Goal: Task Accomplishment & Management: Manage account settings

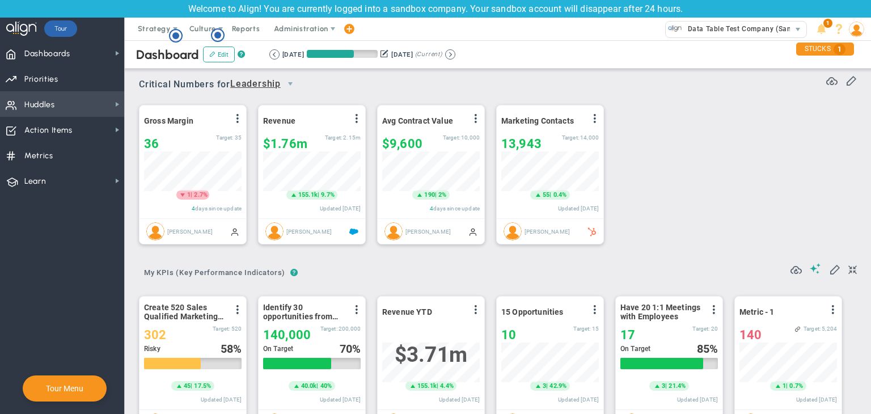
click at [66, 95] on span "Huddles Huddles" at bounding box center [62, 104] width 124 height 26
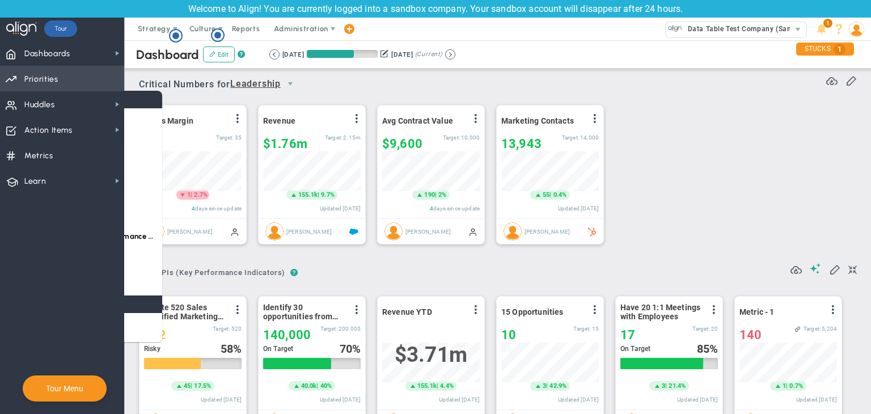
click at [92, 75] on span "Priorities Projects OKR Tree Priorities Projects OKRs" at bounding box center [62, 79] width 124 height 26
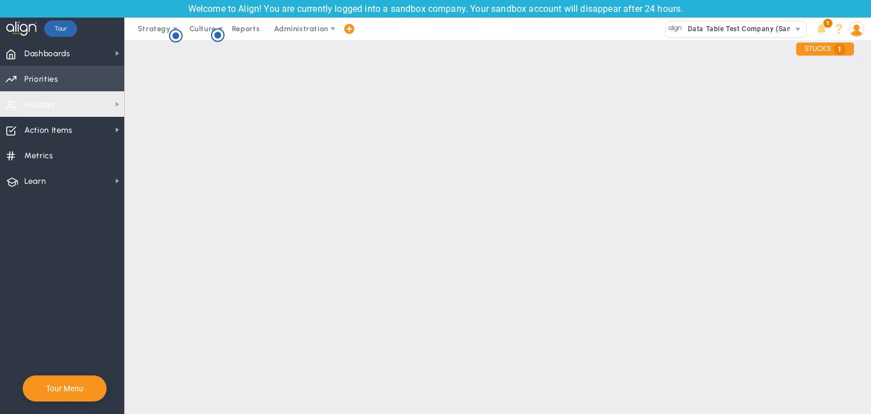
scroll to position [40, 0]
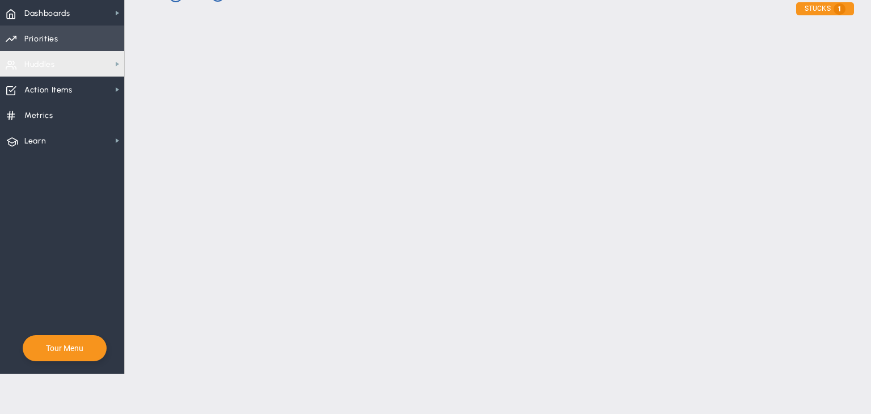
checkbox input "false"
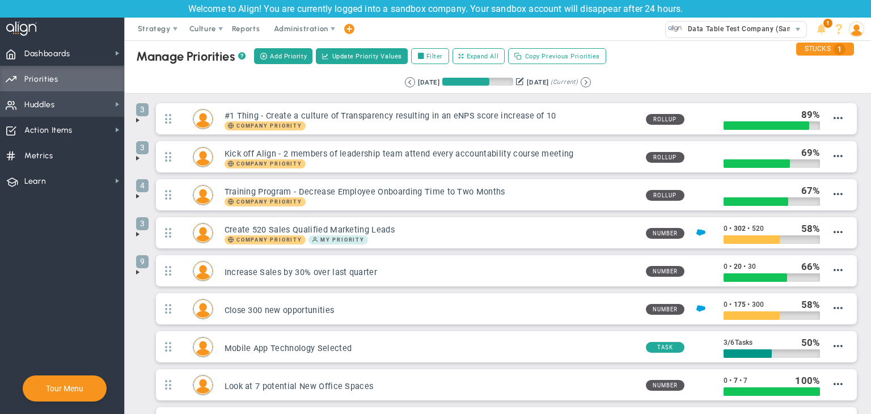
scroll to position [0, 0]
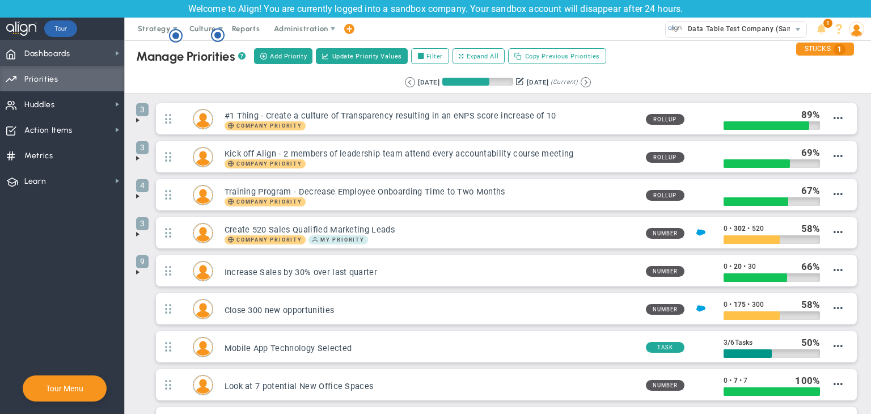
click at [87, 46] on span "Dashboards Dashboards" at bounding box center [62, 53] width 124 height 26
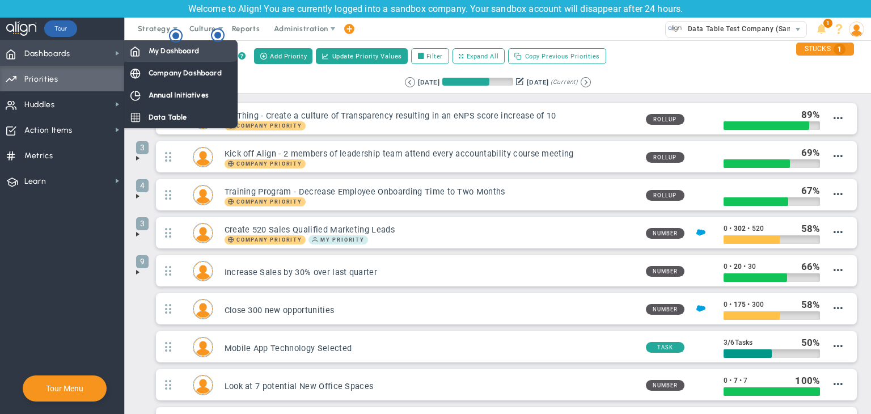
click at [197, 51] on span "My Dashboard" at bounding box center [174, 50] width 50 height 11
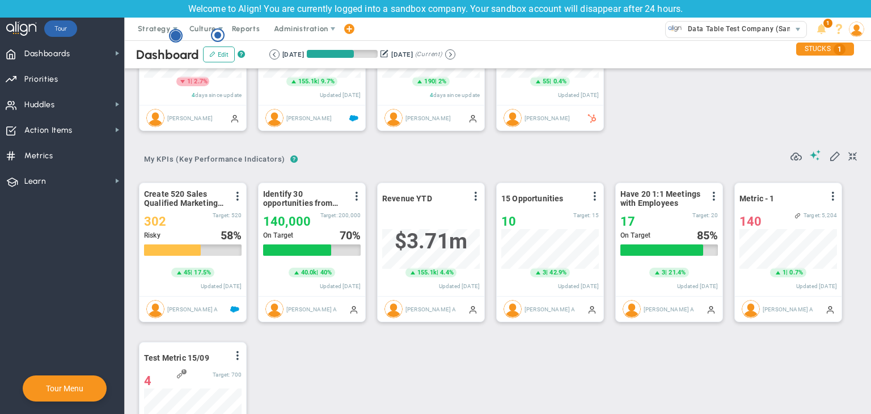
click at [175, 38] on circle "Hotspot (open by clicking or pressing space/enter)" at bounding box center [176, 36] width 10 height 10
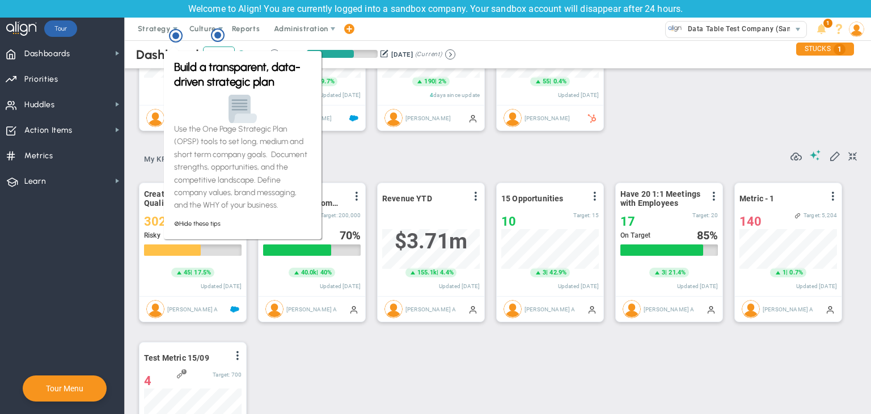
click at [426, 162] on div "? ? My KPIs (Key Performance Indicators) My KPIs (Key Performance Indicators) M…" at bounding box center [498, 155] width 718 height 29
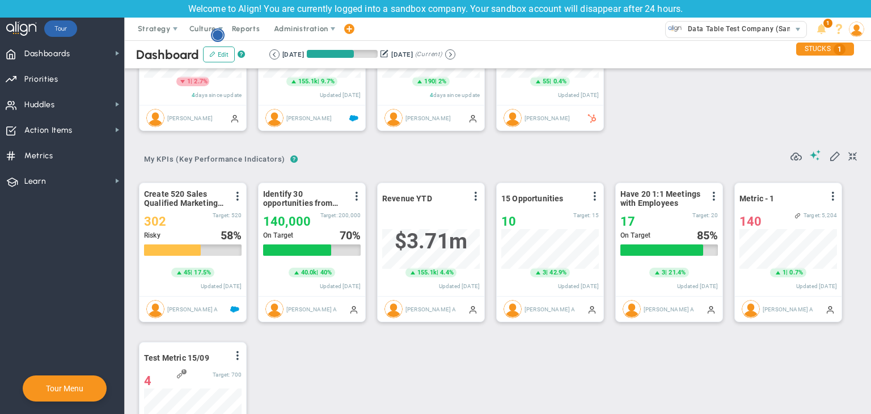
click at [223, 38] on circle "Hotspot (open by clicking or pressing space/enter)" at bounding box center [218, 35] width 12 height 12
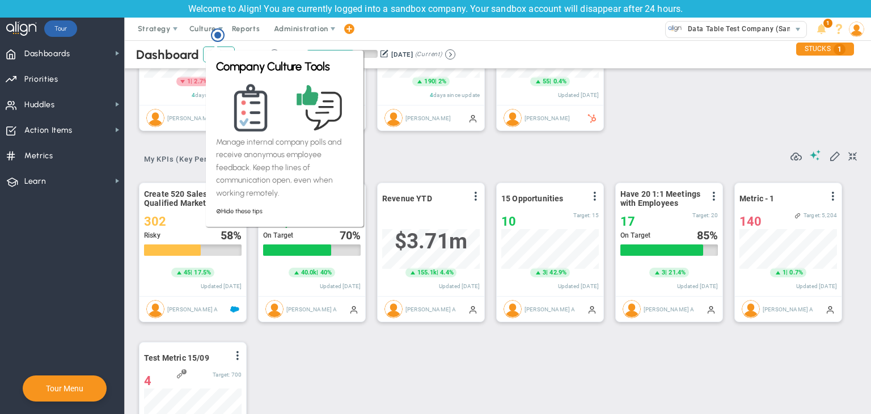
click at [442, 160] on div "? ? My KPIs (Key Performance Indicators) My KPIs (Key Performance Indicators) M…" at bounding box center [498, 155] width 718 height 29
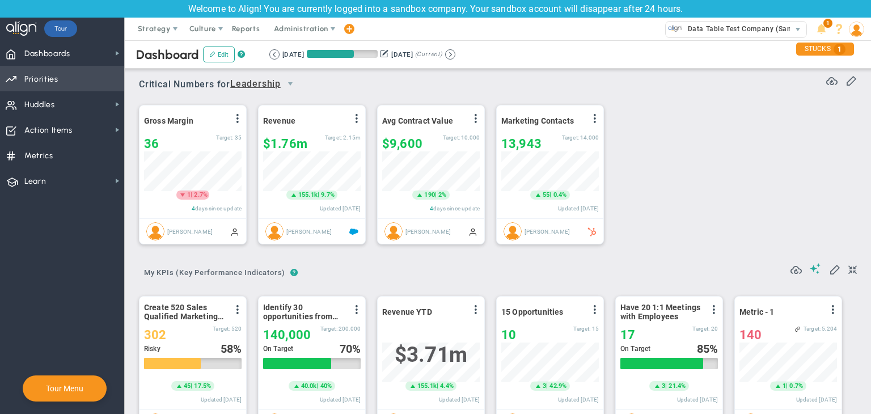
click at [65, 86] on span "Priorities Projects OKR Tree Priorities Projects OKRs" at bounding box center [62, 79] width 124 height 26
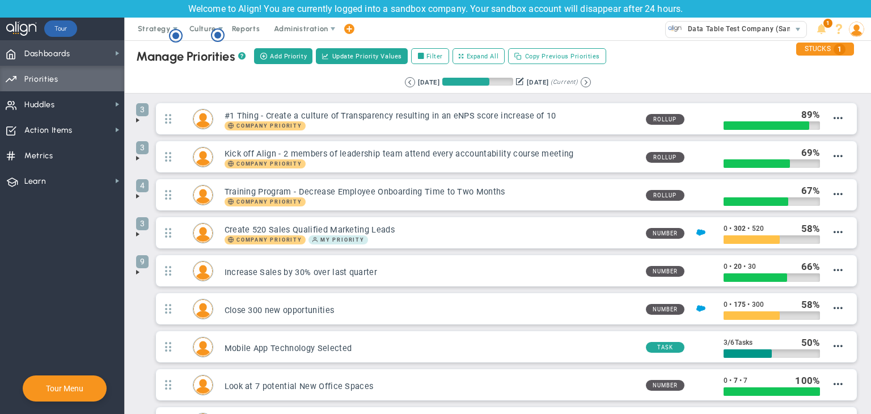
click at [98, 51] on span "Dashboards Dashboards" at bounding box center [62, 53] width 124 height 26
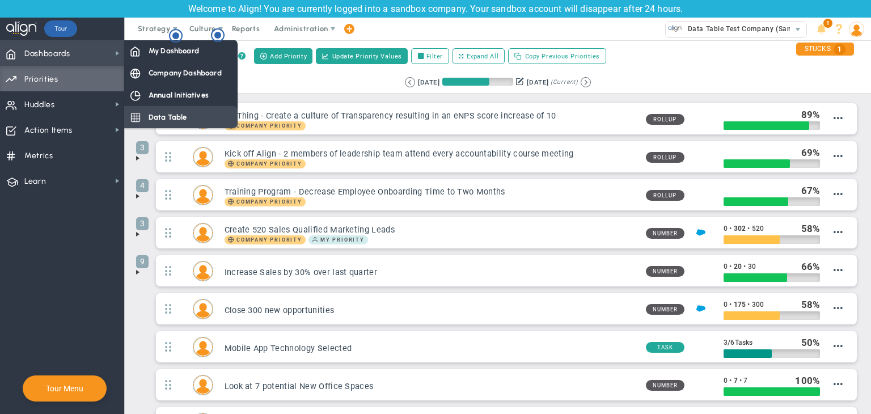
click at [162, 118] on span "Data Table" at bounding box center [168, 117] width 39 height 11
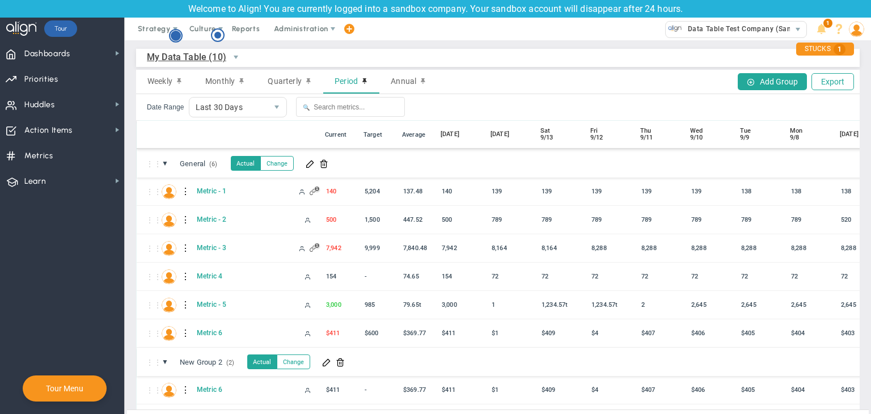
click at [175, 37] on circle "Hotspot (open by clicking or pressing space/enter)" at bounding box center [176, 36] width 10 height 10
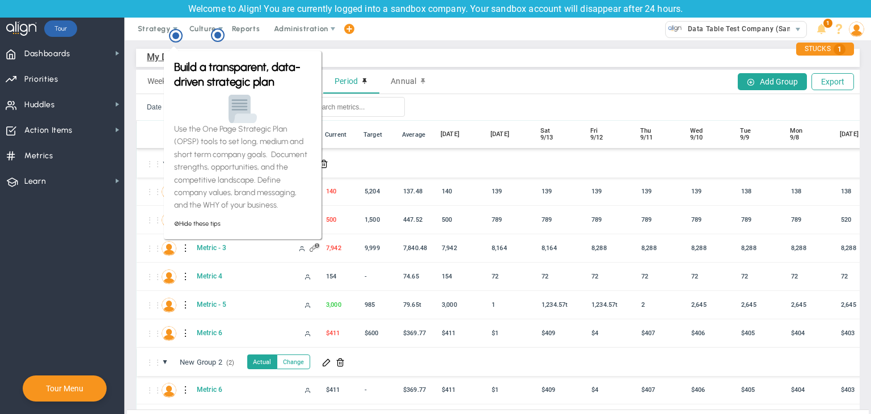
drag, startPoint x: 137, startPoint y: 1, endPoint x: 315, endPoint y: 48, distance: 184.9
click at [362, 48] on div "My Data Table (10) My Data Table → My Data Table Weekly Monthly Quarterly Perio…" at bounding box center [498, 243] width 746 height 406
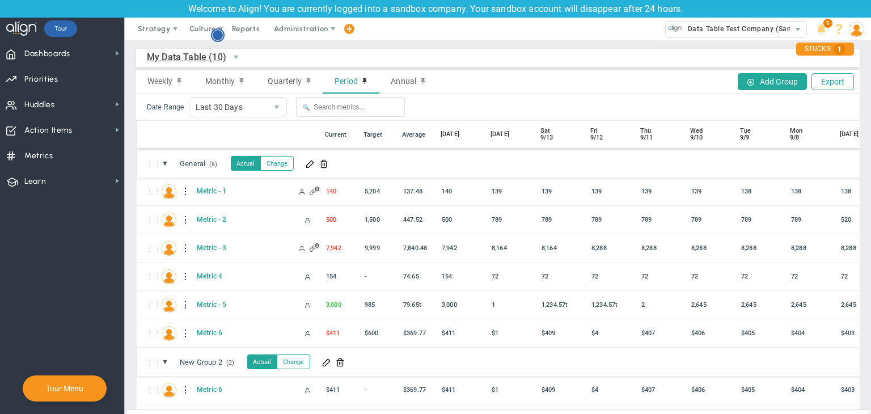
click at [220, 39] on circle "Hotspot (open by clicking or pressing space/enter)" at bounding box center [218, 35] width 10 height 10
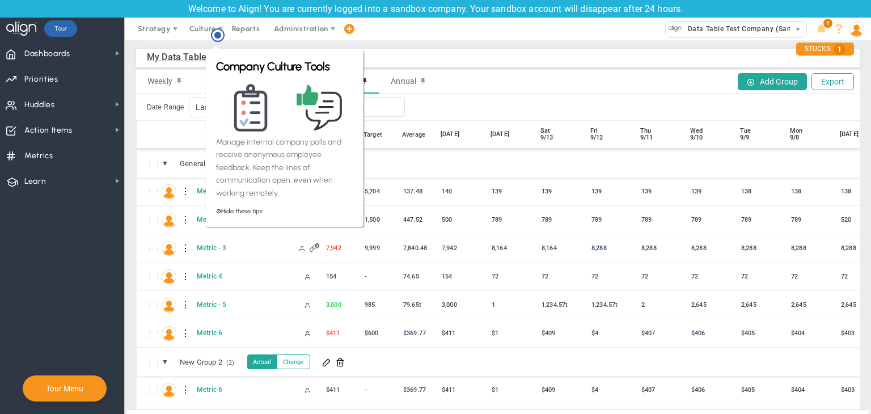
click at [281, 45] on div "Company Culture Tools Manage internal company polls and receive anonymous emplo…" at bounding box center [284, 135] width 161 height 186
click at [458, 49] on div "My Data Table (10) My Data Table → My Data Table" at bounding box center [498, 58] width 724 height 18
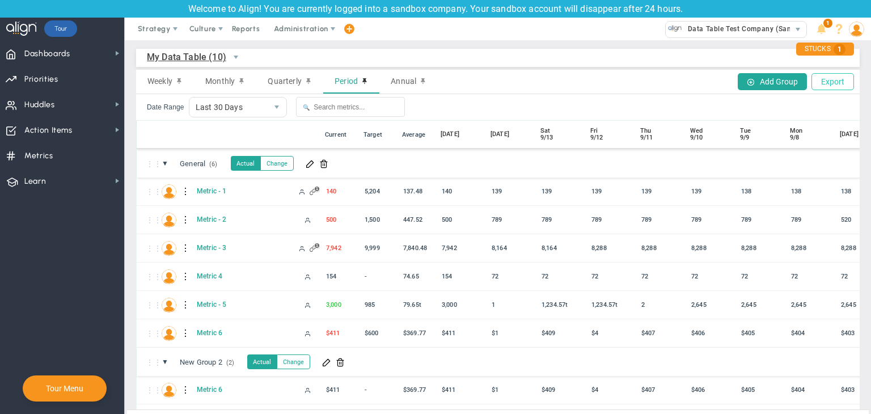
click at [826, 84] on button "Export" at bounding box center [832, 81] width 43 height 17
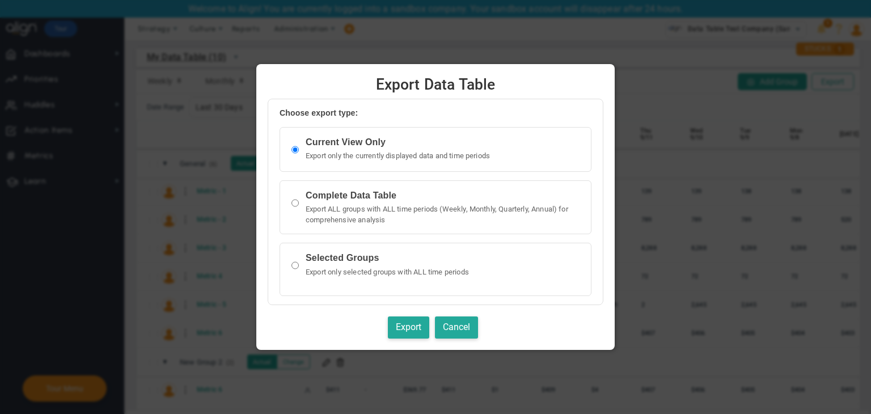
click at [301, 267] on div "Selected Groups Export only selected groups with ALL time periods" at bounding box center [436, 265] width 294 height 27
click at [294, 267] on input "radio" at bounding box center [294, 265] width 7 height 23
radio input "true"
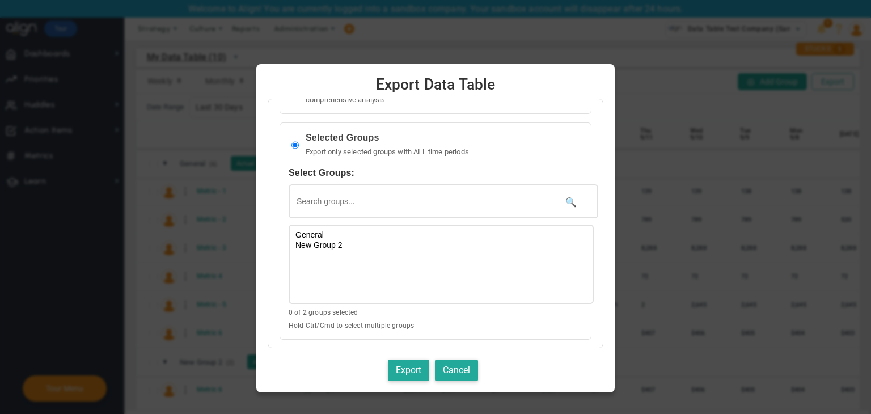
select select "58"
click at [343, 242] on option "New Group 2" at bounding box center [441, 245] width 294 height 10
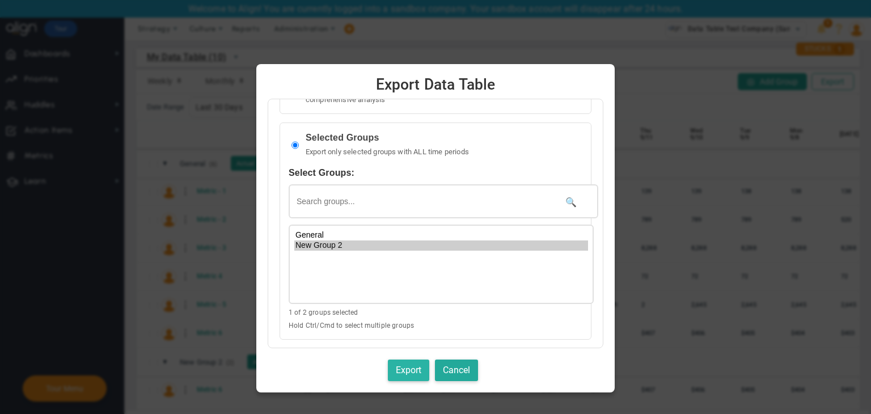
click at [416, 364] on button "Export" at bounding box center [408, 371] width 41 height 22
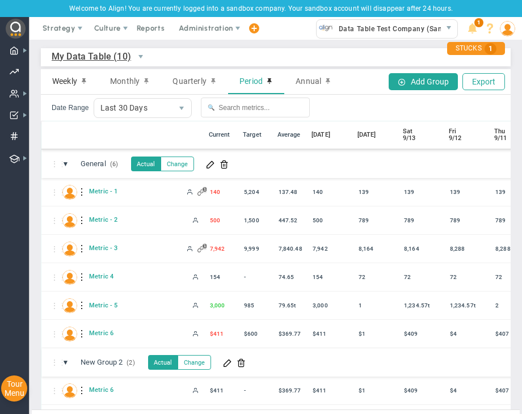
click at [64, 78] on span "Weekly" at bounding box center [64, 81] width 25 height 10
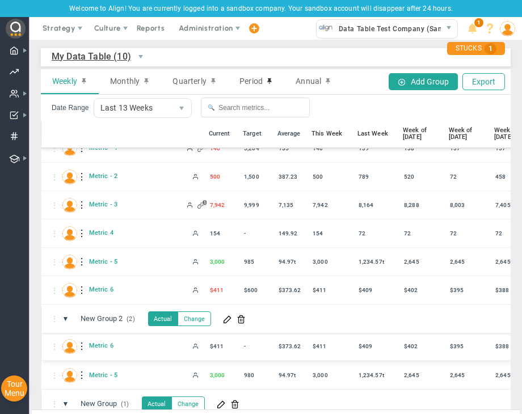
scroll to position [53, 0]
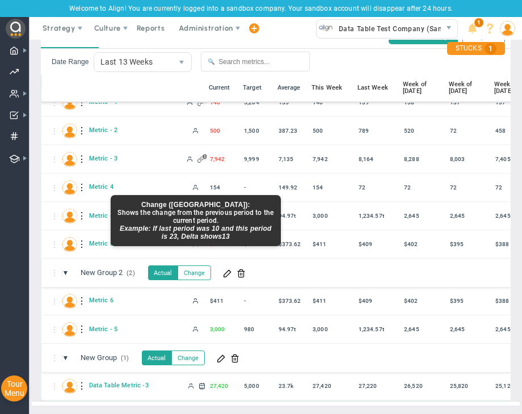
click at [201, 268] on button "Change" at bounding box center [193, 272] width 33 height 15
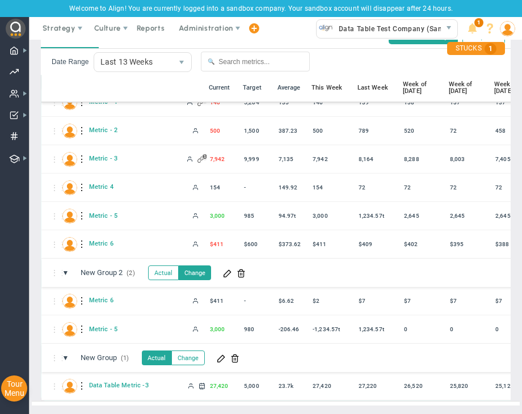
click at [169, 265] on button "Actual" at bounding box center [163, 272] width 31 height 15
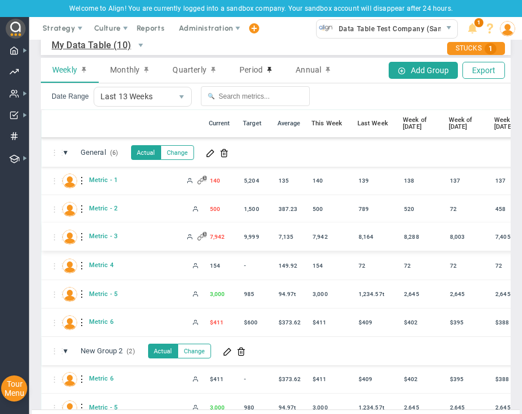
scroll to position [0, 0]
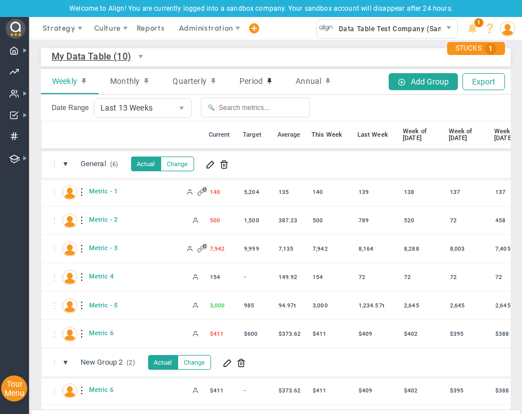
click at [110, 54] on span "My Data Table (10)" at bounding box center [91, 56] width 79 height 19
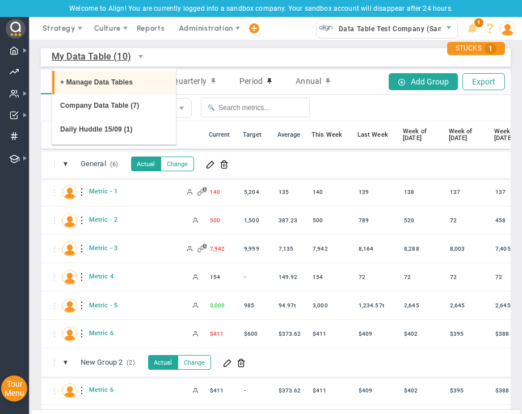
click at [111, 110] on li "Company Data Table (7)" at bounding box center [114, 106] width 124 height 24
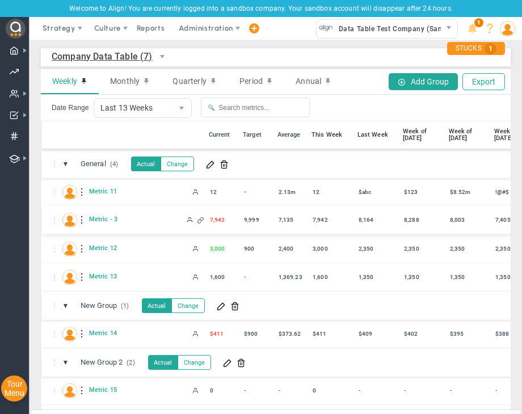
click at [389, 227] on div "⋮⋮ M- Metric - 3 7,942" at bounding box center [476, 220] width 870 height 28
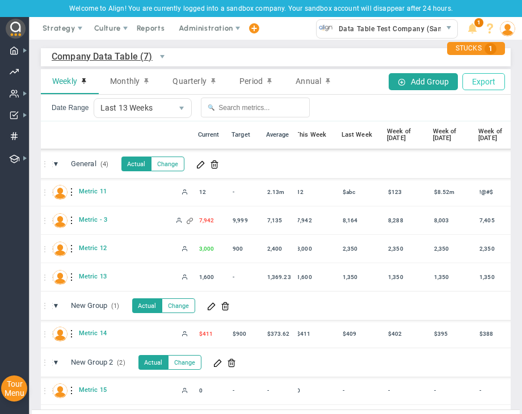
scroll to position [0, 17]
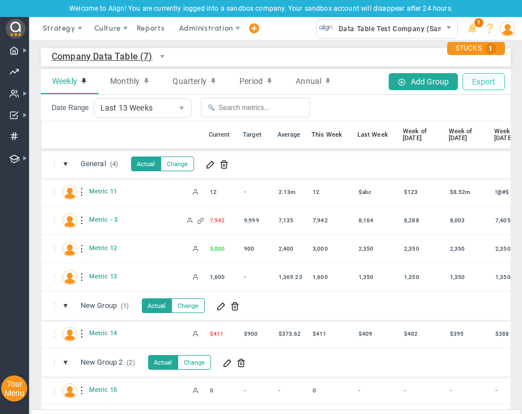
click at [475, 78] on button "Export" at bounding box center [483, 81] width 43 height 17
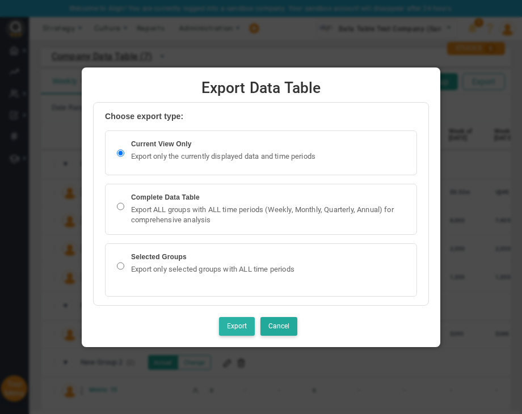
click at [242, 323] on button "Export" at bounding box center [237, 326] width 36 height 19
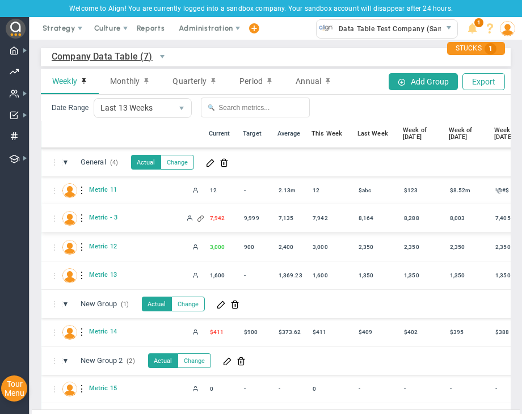
scroll to position [0, 0]
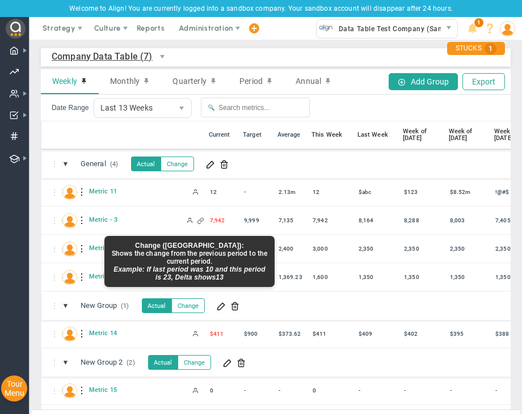
click at [192, 308] on button "Change" at bounding box center [187, 305] width 33 height 15
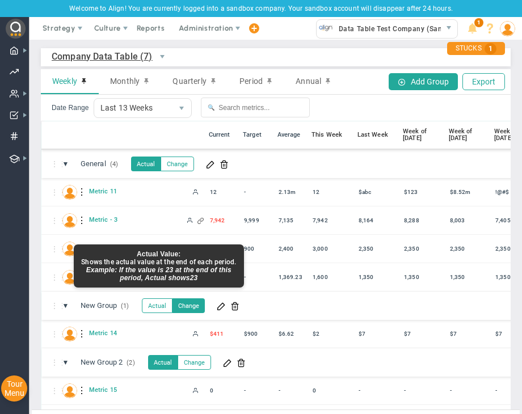
click at [157, 302] on button "Actual" at bounding box center [157, 305] width 31 height 15
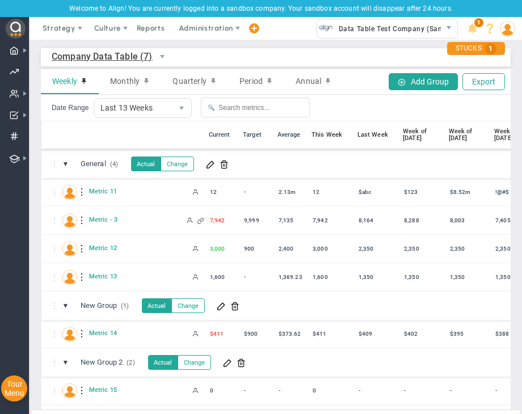
click at [196, 312] on button "Change" at bounding box center [187, 305] width 33 height 15
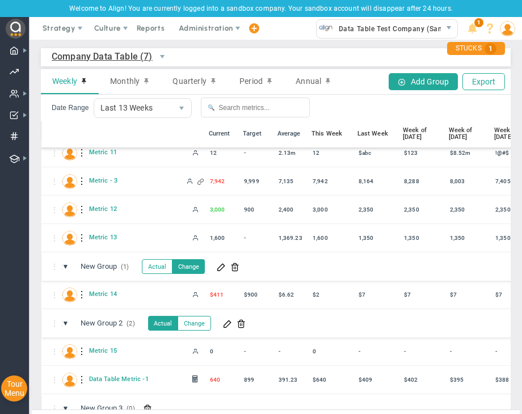
scroll to position [112, 0]
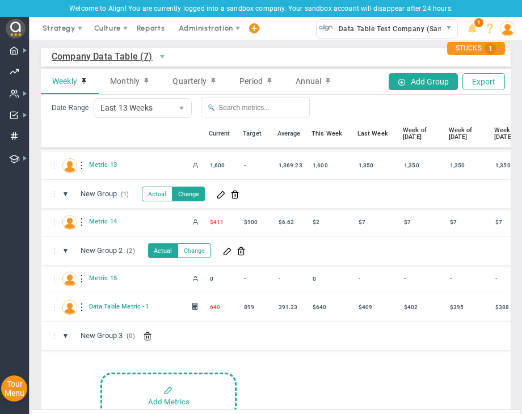
click at [74, 55] on span "Company Data Table (7)" at bounding box center [102, 56] width 101 height 19
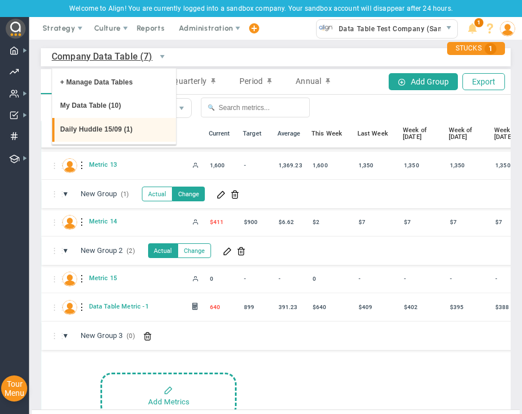
click at [102, 129] on li "Daily Huddle 15/09 (1)" at bounding box center [114, 130] width 124 height 24
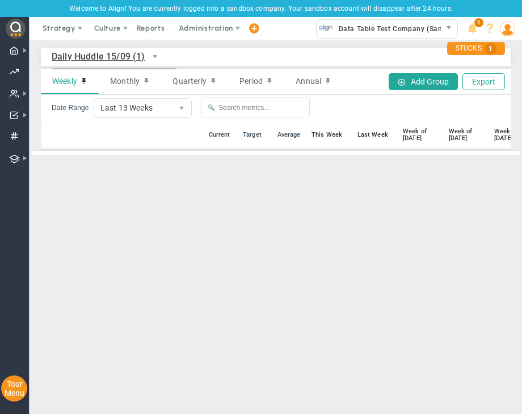
scroll to position [0, 0]
click at [90, 51] on span "Daily Huddle 15/09 (1)" at bounding box center [99, 56] width 94 height 19
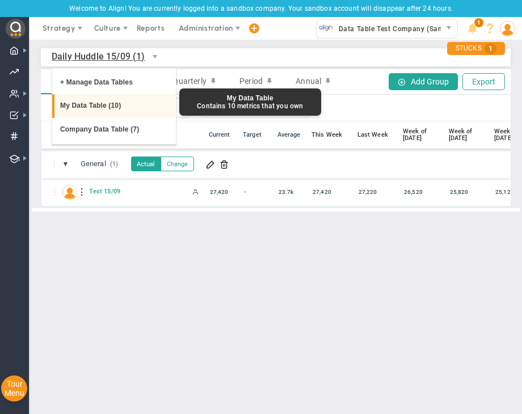
click at [99, 109] on li "My Data Table (10)" at bounding box center [114, 106] width 124 height 24
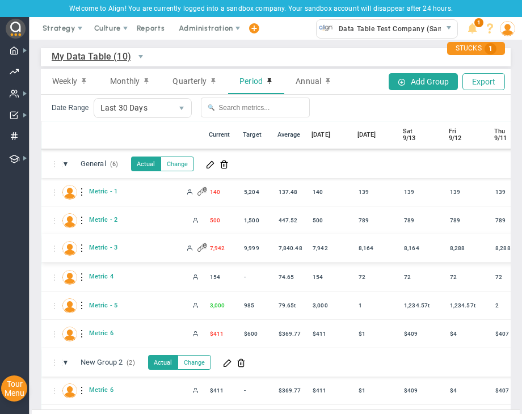
scroll to position [41, 0]
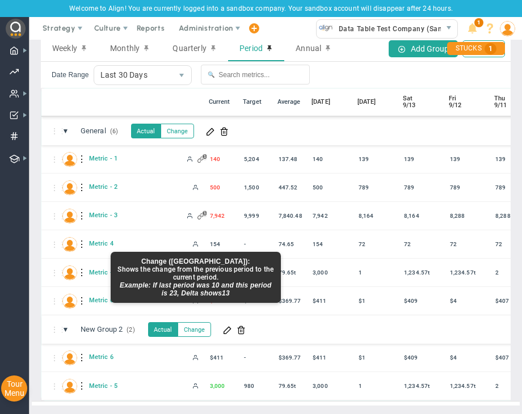
click at [193, 323] on button "Change" at bounding box center [193, 329] width 33 height 15
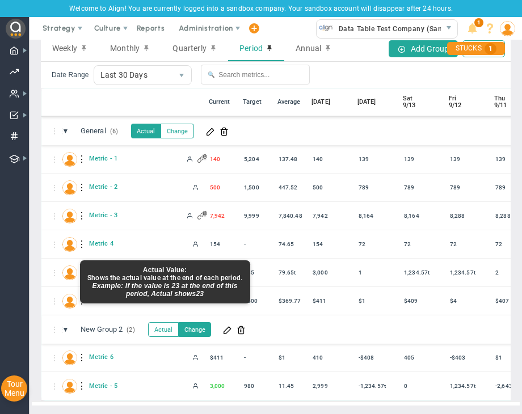
click at [160, 322] on button "Actual" at bounding box center [163, 329] width 31 height 15
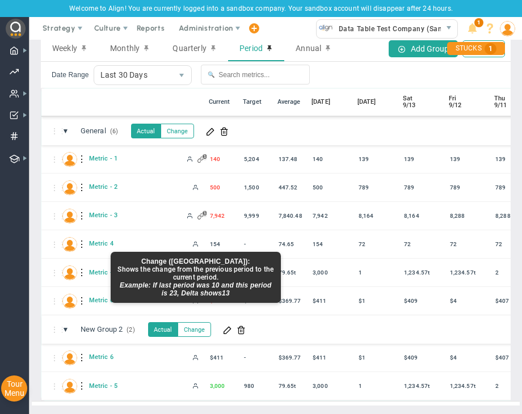
click at [202, 322] on button "Change" at bounding box center [193, 329] width 33 height 15
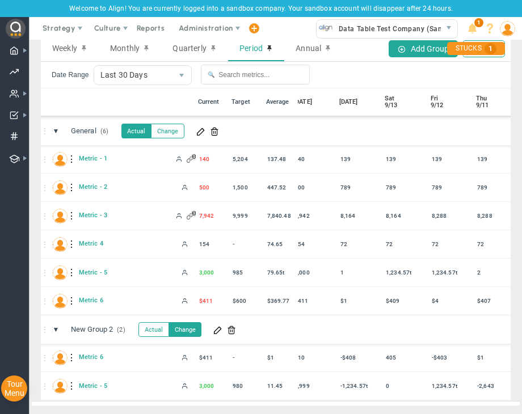
scroll to position [0, 18]
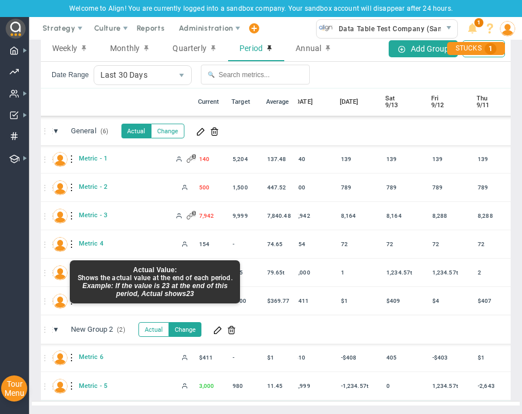
click at [154, 322] on button "Actual" at bounding box center [153, 329] width 31 height 15
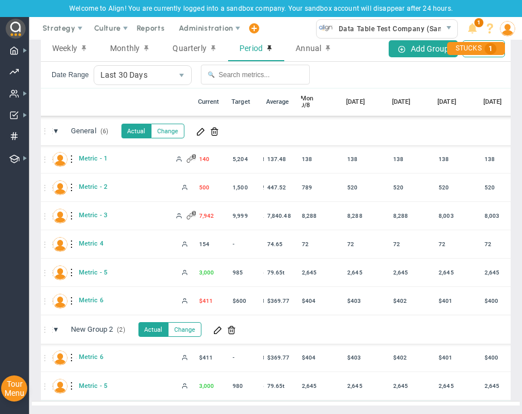
scroll to position [0, 578]
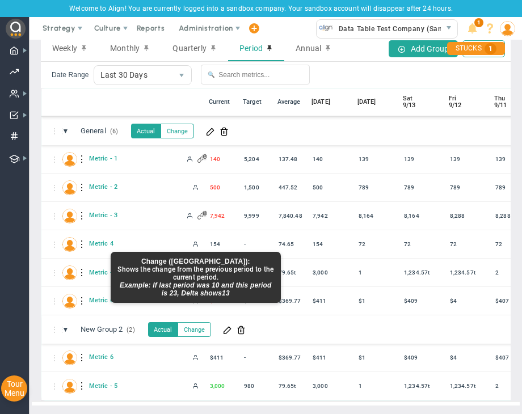
click at [192, 322] on button "Change" at bounding box center [193, 329] width 33 height 15
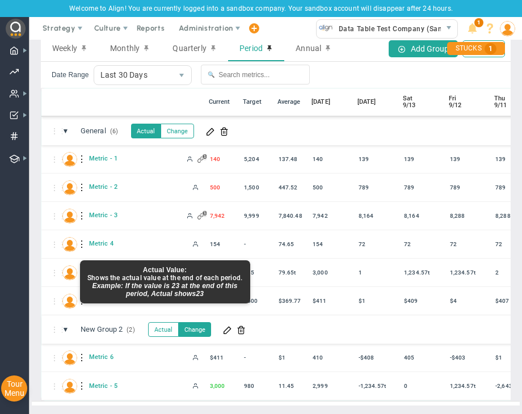
click at [154, 322] on button "Actual" at bounding box center [163, 329] width 31 height 15
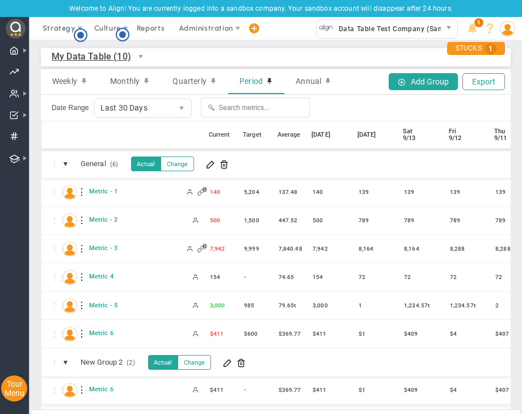
scroll to position [41, 0]
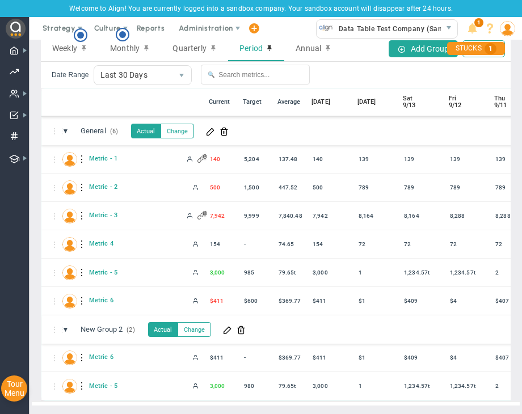
click at [202, 324] on button "Change" at bounding box center [193, 329] width 33 height 15
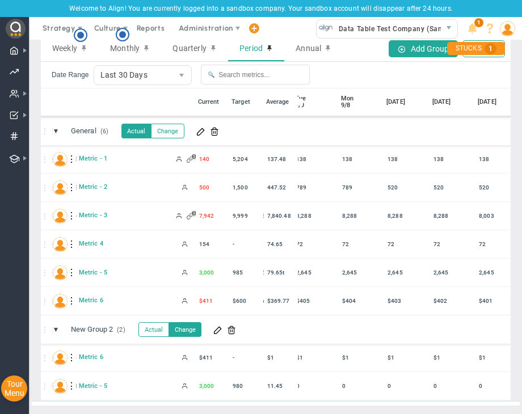
scroll to position [0, 291]
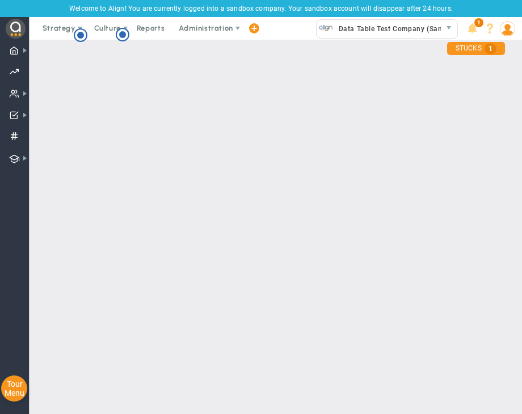
checkbox input "false"
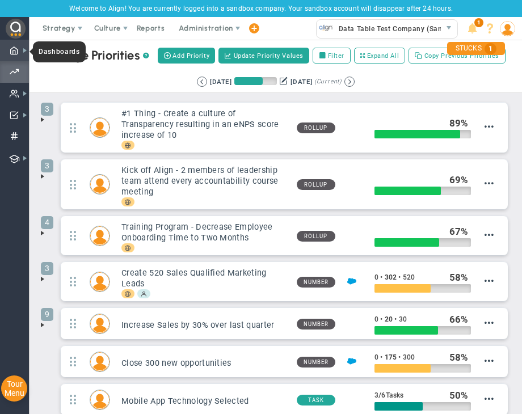
click at [10, 48] on span at bounding box center [15, 51] width 10 height 22
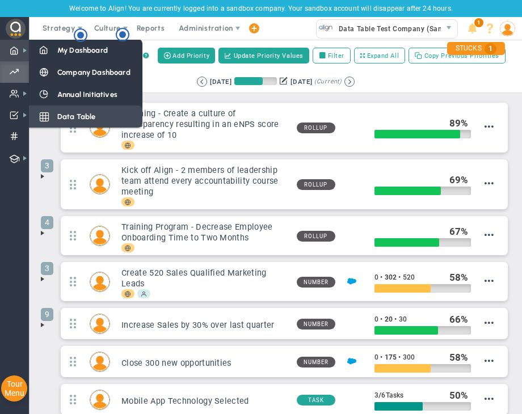
click at [83, 112] on span "Data Table" at bounding box center [76, 116] width 39 height 11
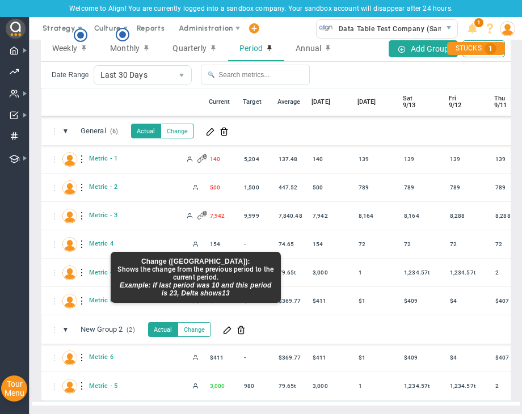
click at [195, 324] on button "Change" at bounding box center [193, 329] width 33 height 15
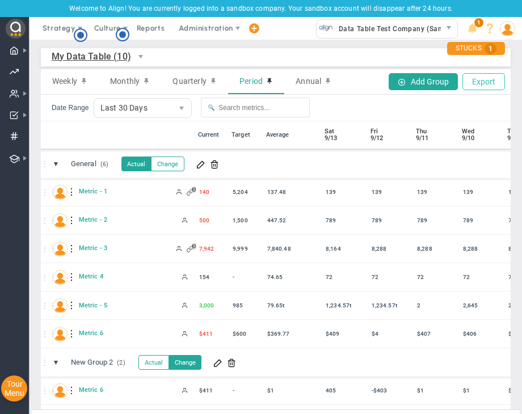
click at [479, 81] on button "Export" at bounding box center [483, 81] width 43 height 17
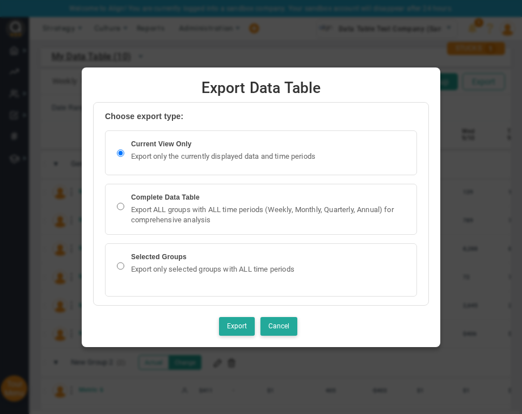
click at [120, 266] on input "radio" at bounding box center [120, 266] width 7 height 23
radio input "true"
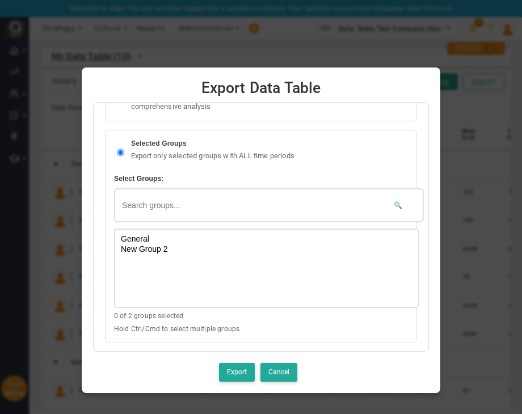
select select "58"
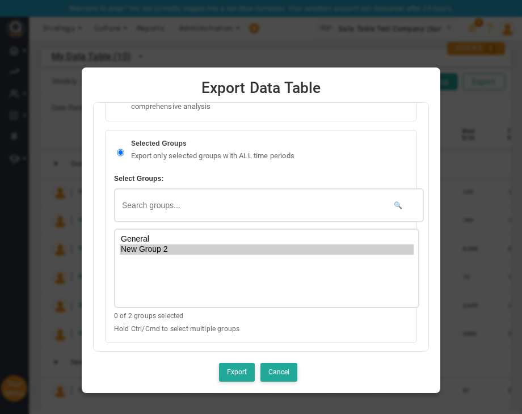
click at [138, 249] on option "New Group 2" at bounding box center [267, 249] width 294 height 10
click at [244, 371] on button "Export" at bounding box center [237, 372] width 36 height 19
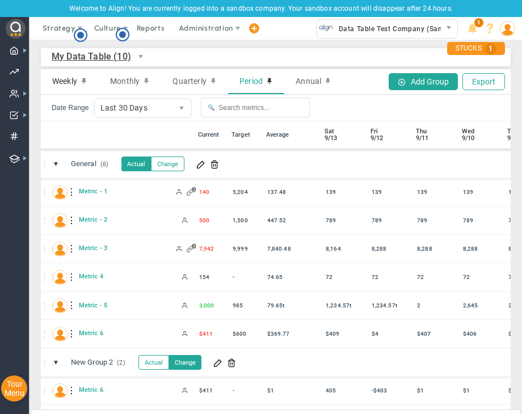
click at [66, 75] on div "Weekly" at bounding box center [70, 81] width 58 height 25
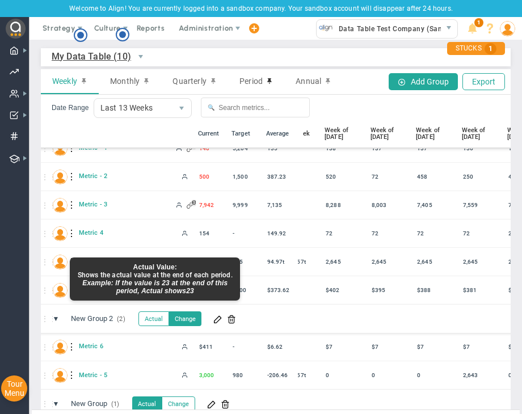
click at [153, 316] on button "Actual" at bounding box center [153, 318] width 31 height 15
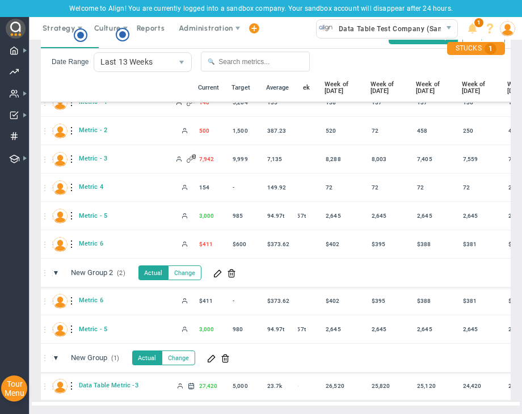
click at [179, 268] on button "Change" at bounding box center [183, 272] width 33 height 15
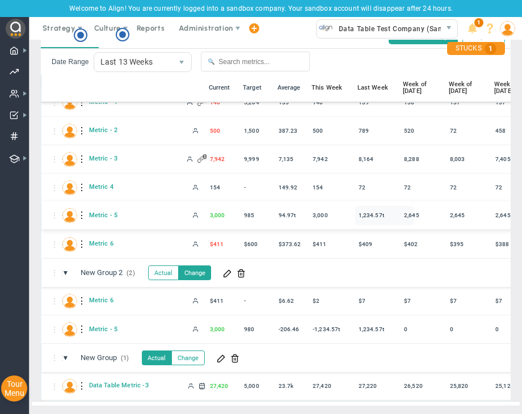
scroll to position [12, 0]
click at [84, 320] on div at bounding box center [82, 329] width 8 height 18
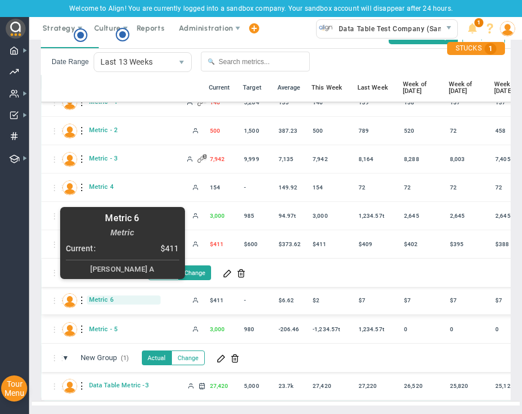
click at [100, 295] on span "Metric 6" at bounding box center [124, 299] width 74 height 9
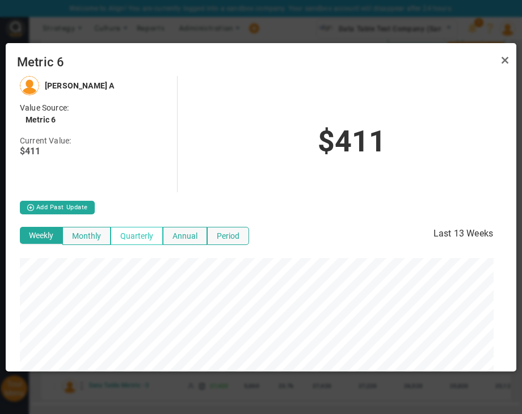
click at [135, 237] on button "Quarterly" at bounding box center [137, 236] width 52 height 18
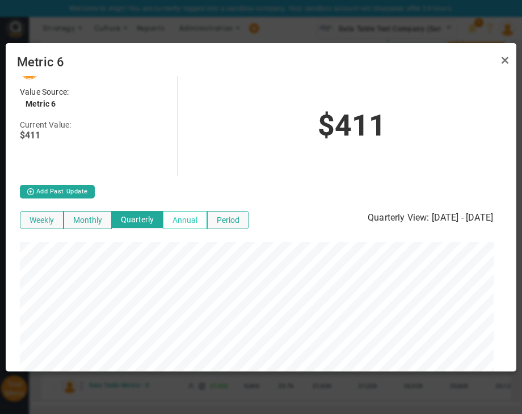
click at [179, 217] on button "Annual" at bounding box center [185, 220] width 44 height 18
click at [506, 59] on link "Close" at bounding box center [505, 60] width 14 height 14
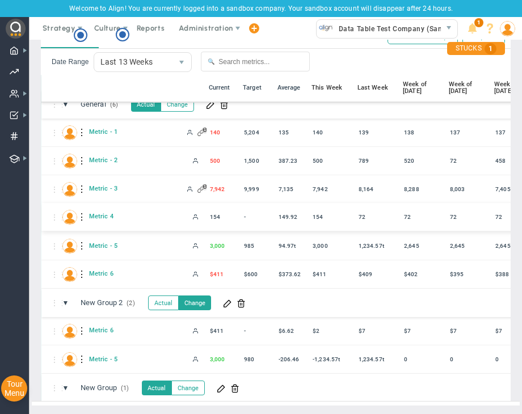
scroll to position [0, 0]
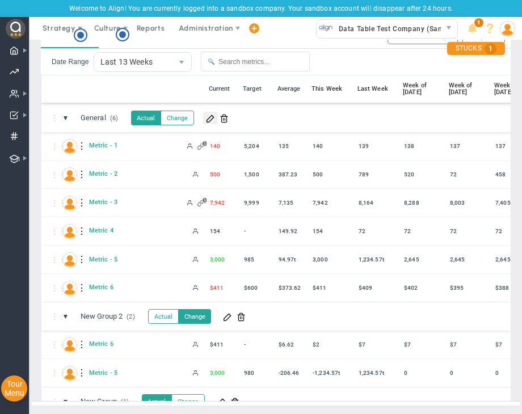
click at [212, 113] on span at bounding box center [210, 117] width 9 height 9
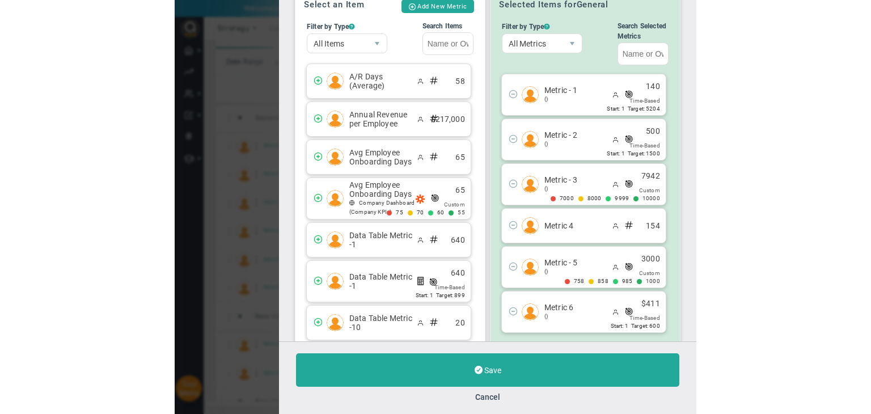
scroll to position [57, 0]
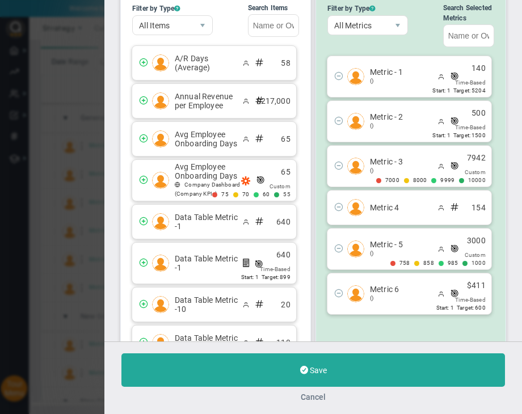
click at [320, 396] on button "Cancel" at bounding box center [313, 396] width 25 height 9
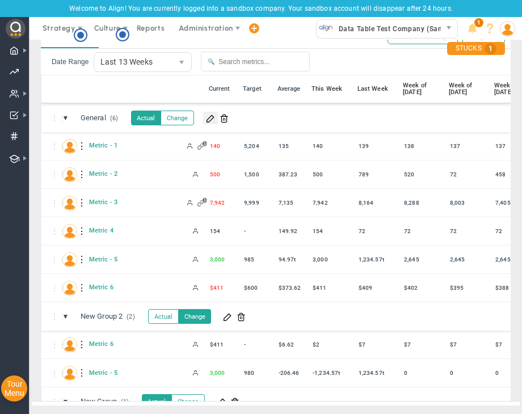
click at [209, 113] on span at bounding box center [210, 117] width 9 height 9
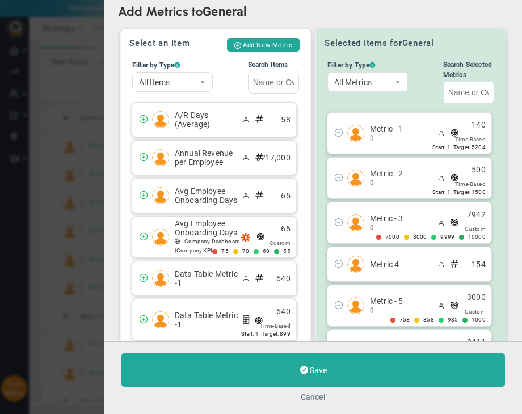
click at [318, 401] on button "Cancel" at bounding box center [313, 396] width 25 height 9
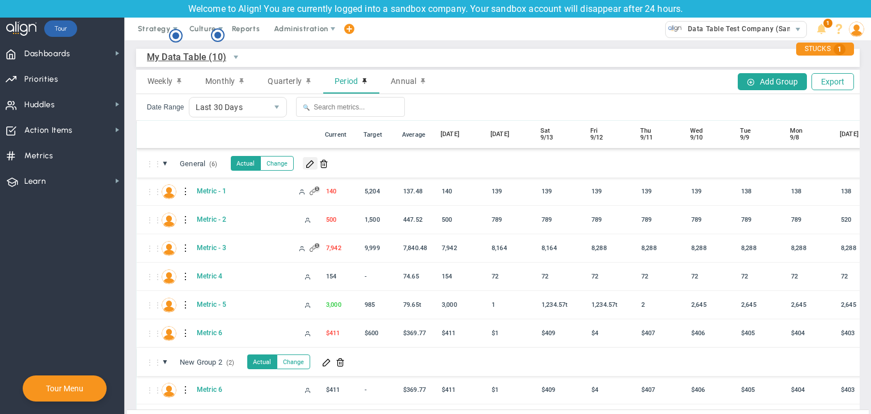
click at [311, 163] on span at bounding box center [310, 163] width 9 height 9
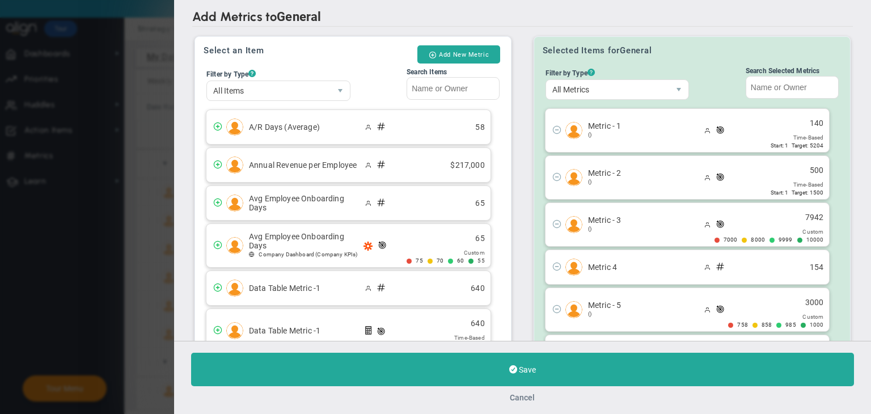
click at [522, 395] on button "Cancel" at bounding box center [522, 397] width 25 height 9
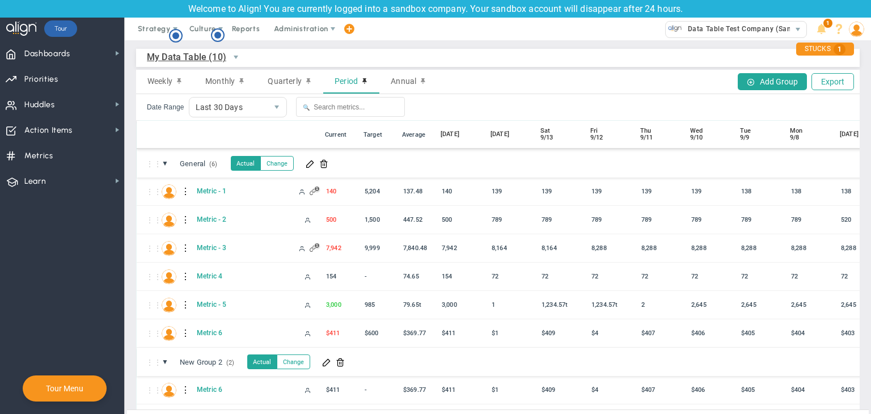
click at [396, 58] on div "My Data Table (10) My Data Table → My Data Table" at bounding box center [498, 58] width 724 height 18
click at [418, 40] on div "My Data Table (10) My Data Table → My Data Table Weekly Monthly Quarterly Perio…" at bounding box center [498, 243] width 746 height 406
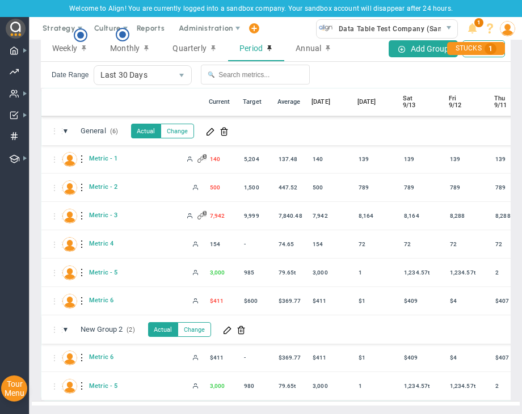
scroll to position [41, 0]
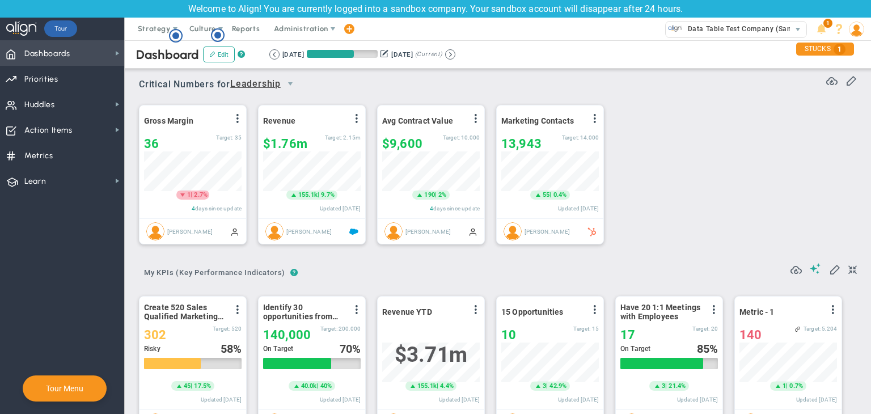
click at [111, 51] on span "Dashboards Dashboards" at bounding box center [62, 53] width 124 height 26
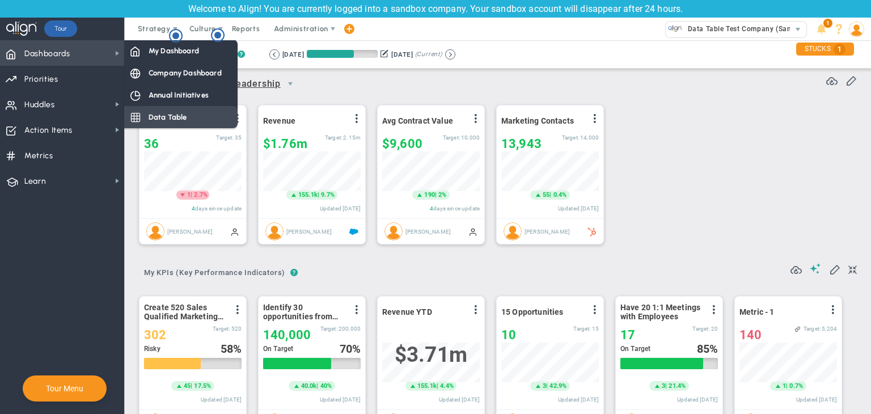
click at [193, 123] on div "Data Table" at bounding box center [180, 117] width 113 height 22
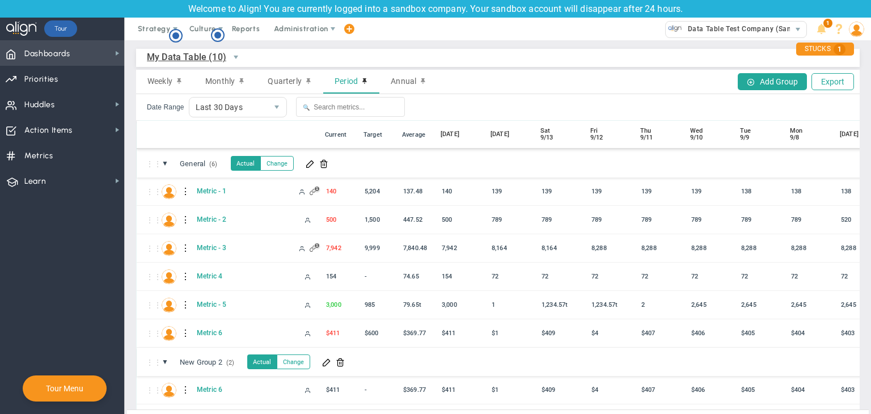
drag, startPoint x: 93, startPoint y: 48, endPoint x: 124, endPoint y: 41, distance: 31.8
click at [94, 48] on span "Dashboards Dashboards" at bounding box center [62, 53] width 124 height 26
click at [158, 40] on div "Welcome to Align! You are currently logged into a sandbox company. Your sandbox…" at bounding box center [435, 207] width 871 height 414
click at [115, 56] on span at bounding box center [117, 53] width 9 height 9
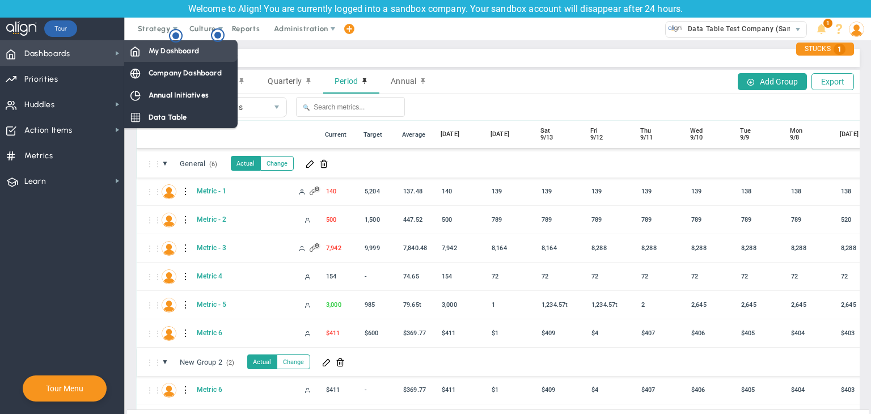
click at [139, 53] on span at bounding box center [135, 50] width 10 height 10
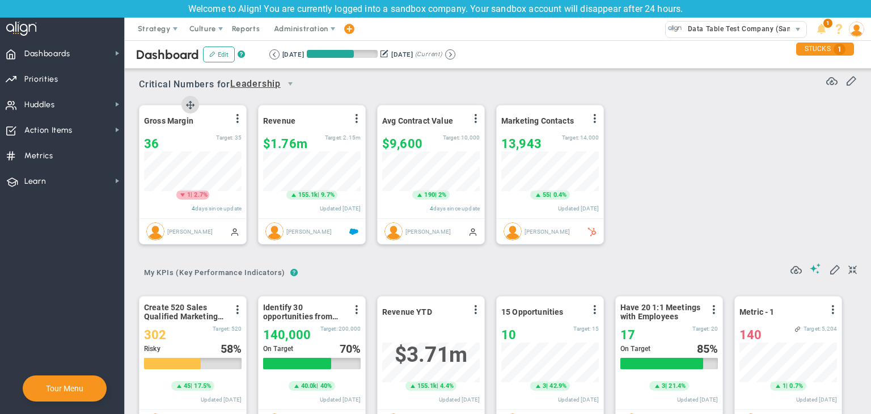
scroll to position [39, 98]
click at [85, 57] on span "Dashboards Dashboards" at bounding box center [62, 53] width 124 height 26
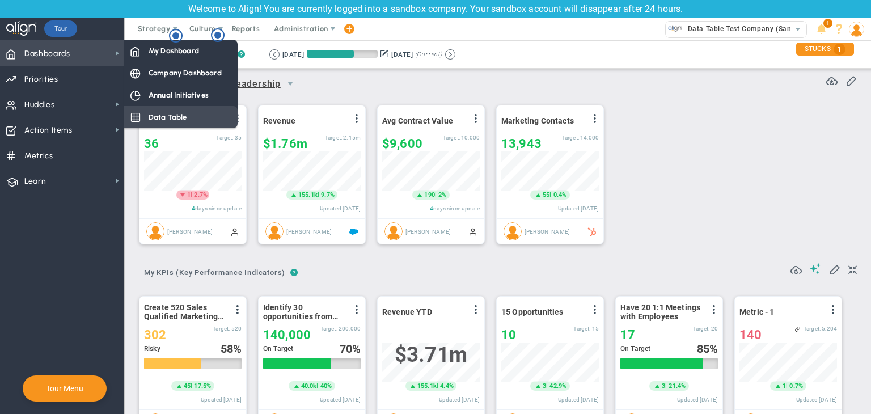
click at [152, 116] on span "Data Table" at bounding box center [168, 117] width 39 height 11
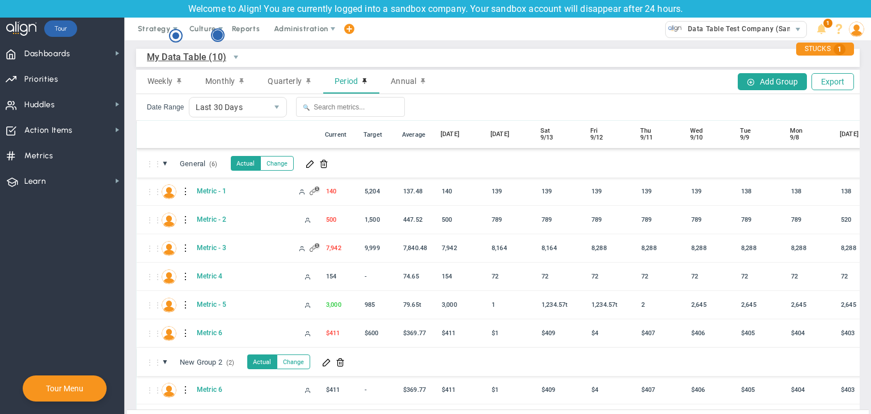
click at [214, 35] on circle "Hotspot (open by clicking or pressing space/enter)" at bounding box center [218, 35] width 10 height 10
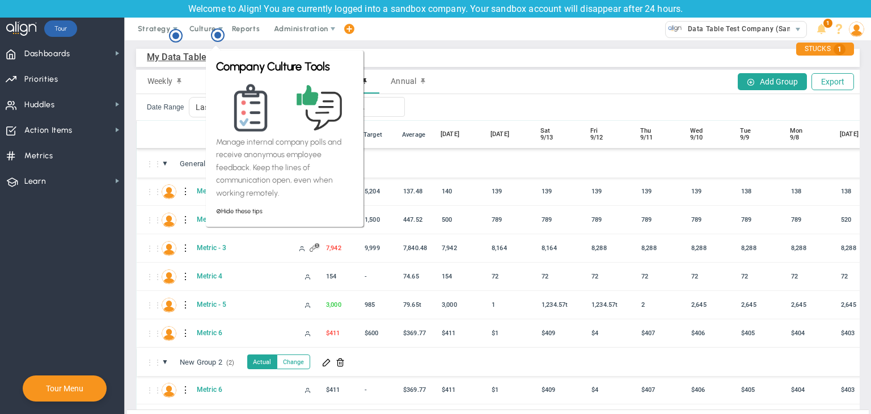
click at [432, 46] on div "My Data Table (10) My Data Table → My Data Table Weekly Monthly Quarterly Perio…" at bounding box center [498, 243] width 746 height 406
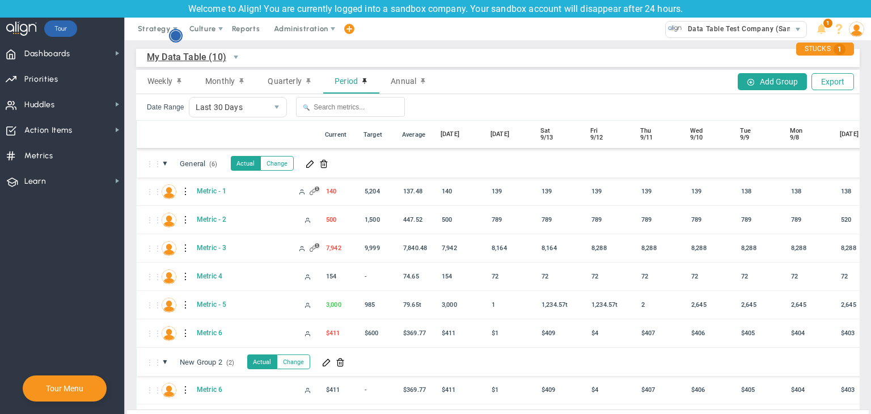
click at [176, 35] on circle "Hotspot (open by clicking or pressing space/enter)" at bounding box center [176, 36] width 10 height 10
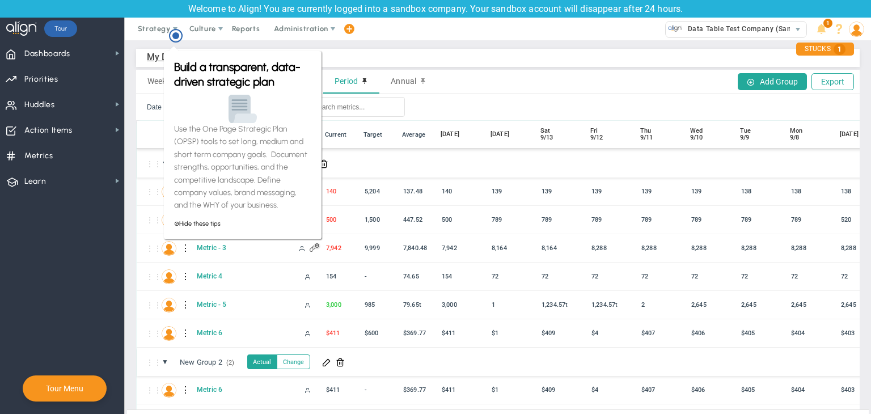
click at [310, 41] on div "My Data Table (10) My Data Table → My Data Table Weekly Monthly Quarterly Perio…" at bounding box center [498, 243] width 746 height 406
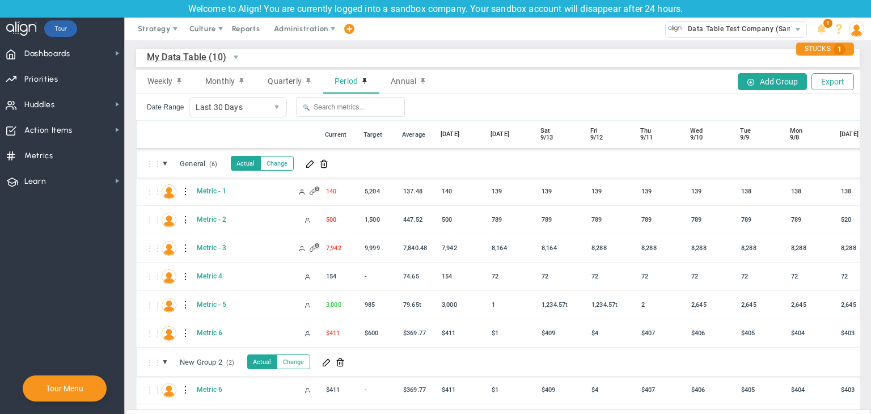
click at [215, 60] on span "My Data Table (10)" at bounding box center [186, 57] width 79 height 14
click at [293, 56] on div "My Data Table (10) My Data Table → My Data Table" at bounding box center [498, 58] width 724 height 18
click at [201, 59] on span "My Data Table (10)" at bounding box center [186, 57] width 79 height 14
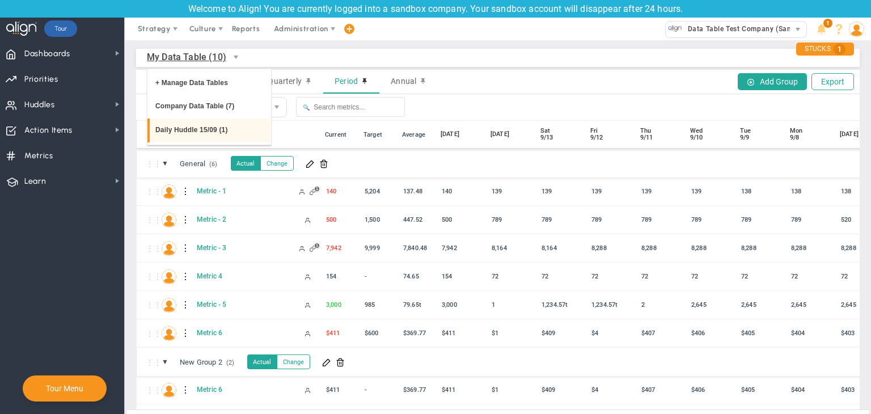
click at [216, 133] on li "Daily Huddle 15/09 (1)" at bounding box center [209, 131] width 124 height 24
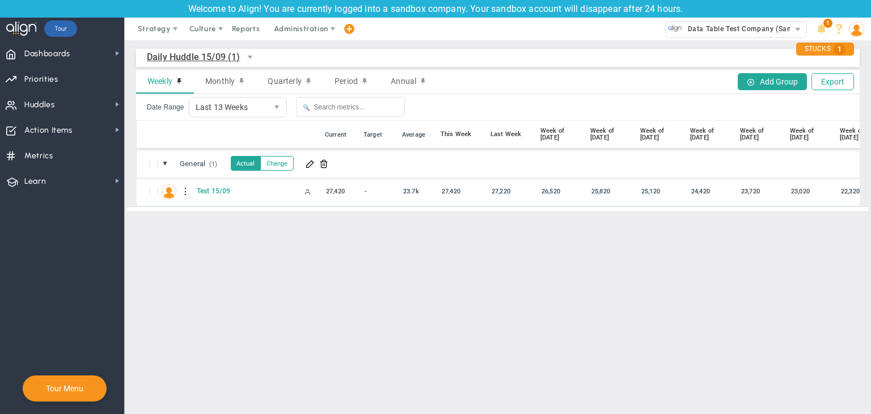
click at [232, 62] on span "Daily Huddle 15/09 (1)" at bounding box center [194, 57] width 94 height 14
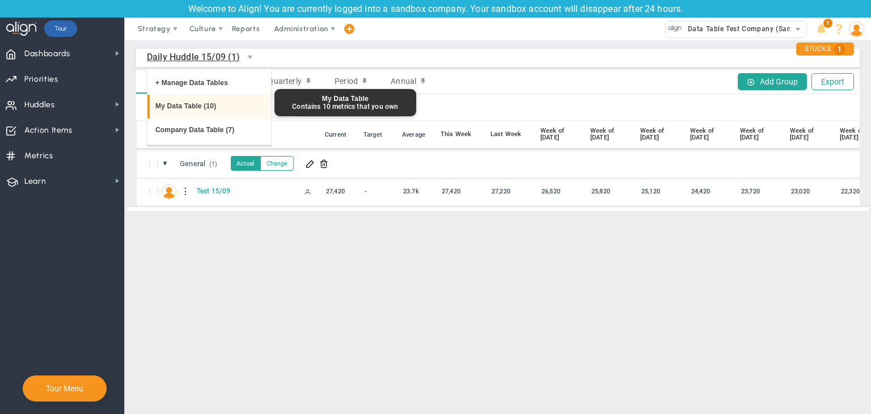
click at [220, 100] on li "My Data Table (10)" at bounding box center [209, 107] width 124 height 24
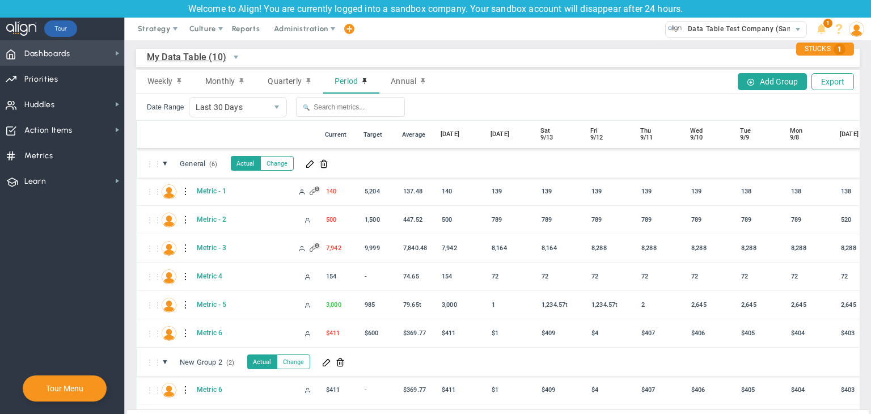
click at [61, 46] on span "Dashboards" at bounding box center [47, 54] width 46 height 24
click at [195, 56] on span "My Data Table (10)" at bounding box center [186, 57] width 79 height 14
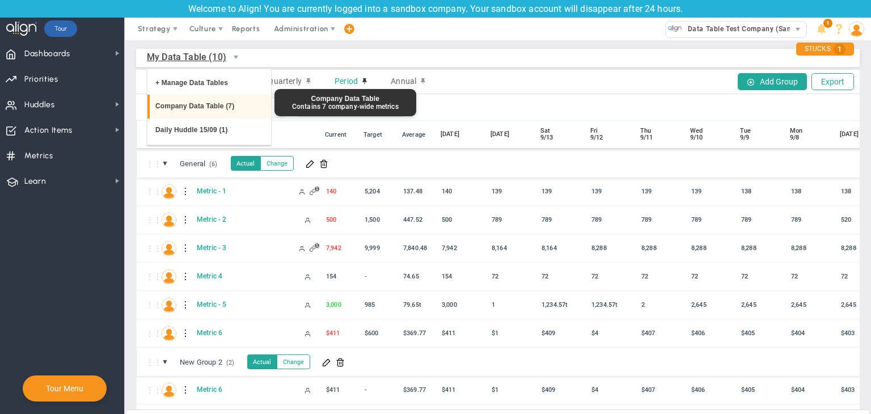
click at [213, 106] on li "Company Data Table (7)" at bounding box center [209, 107] width 124 height 24
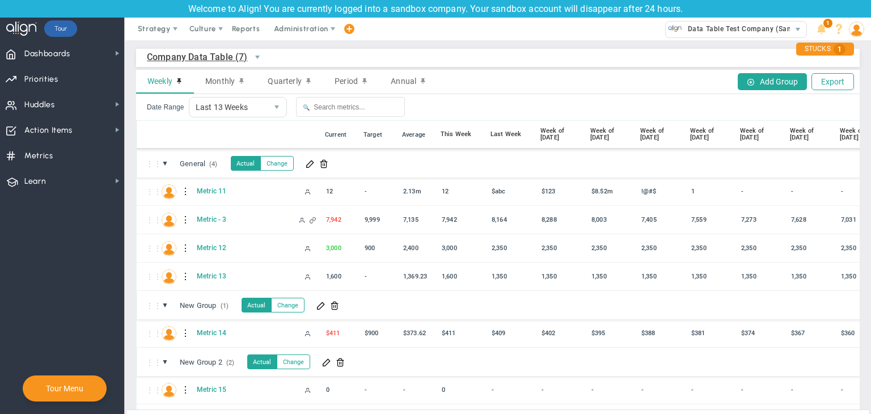
scroll to position [112, 0]
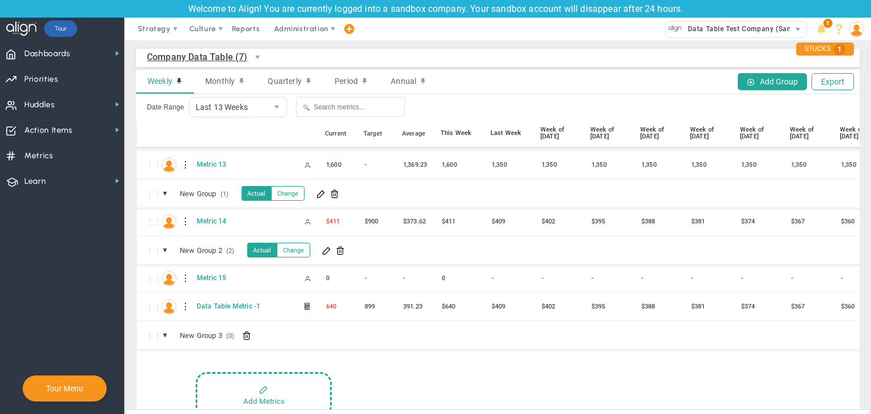
click at [344, 253] on span at bounding box center [340, 250] width 9 height 9
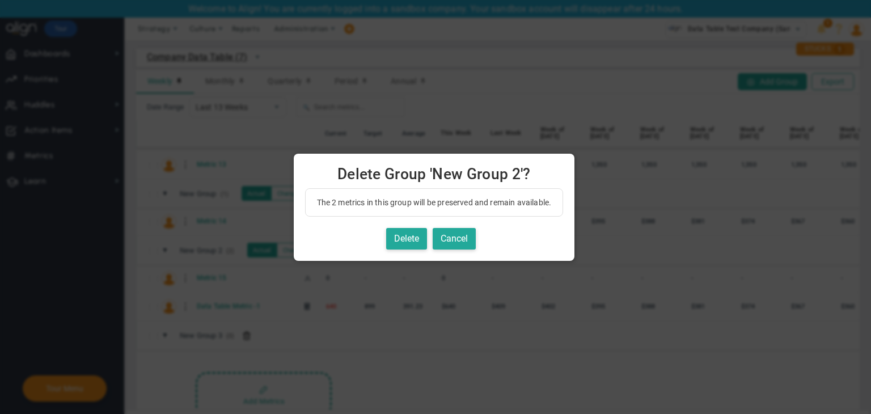
click at [429, 229] on div "Delete Cancel" at bounding box center [434, 239] width 259 height 22
click at [420, 230] on button "Delete" at bounding box center [406, 239] width 41 height 22
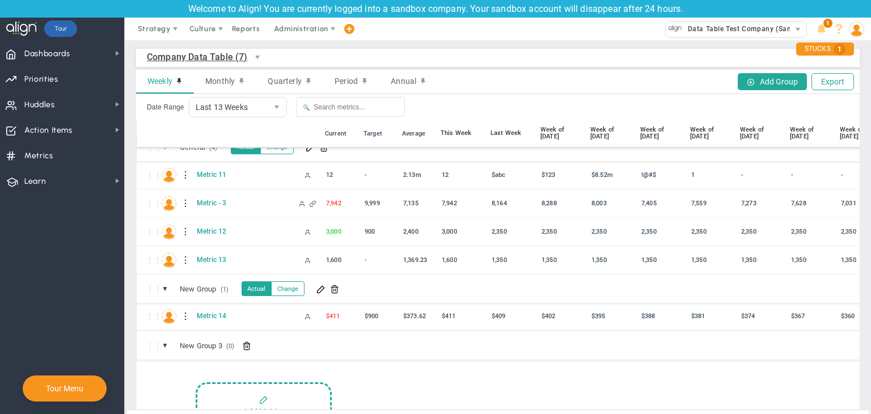
scroll to position [0, 0]
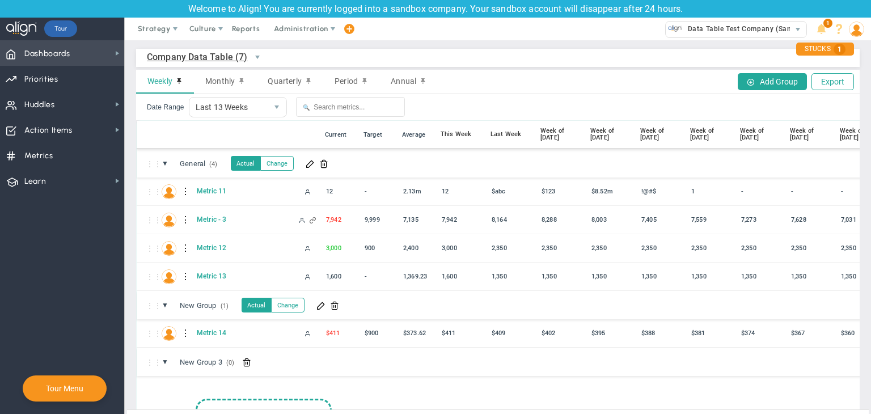
click at [67, 48] on span "Dashboards" at bounding box center [47, 54] width 46 height 24
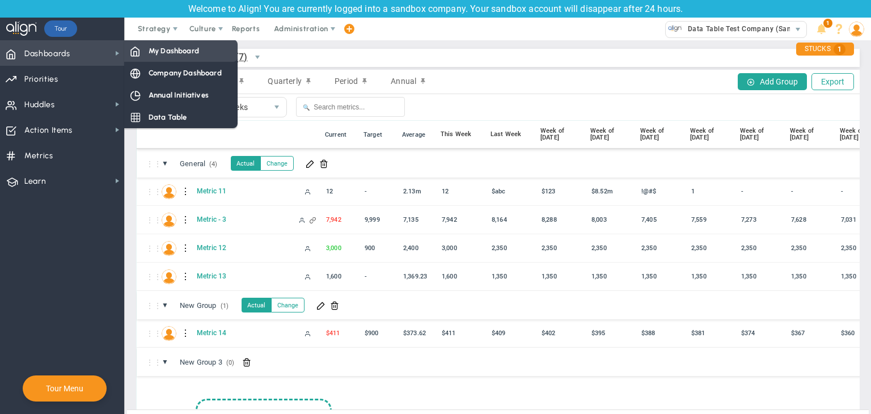
click at [181, 56] on div "My Dashboard" at bounding box center [180, 51] width 113 height 22
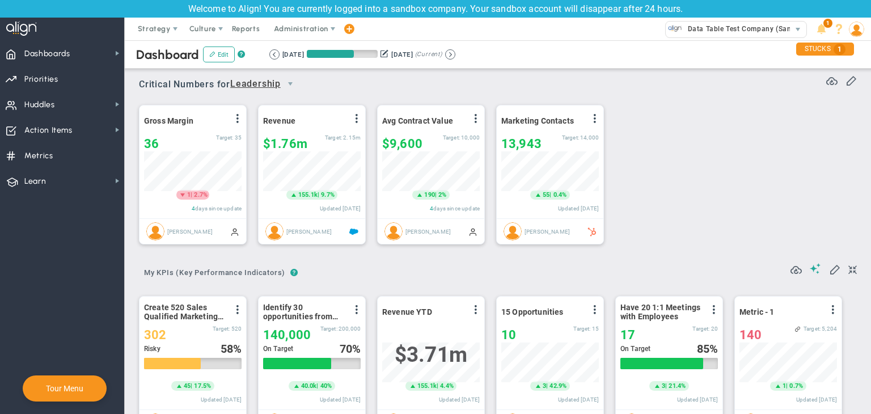
scroll to position [39, 98]
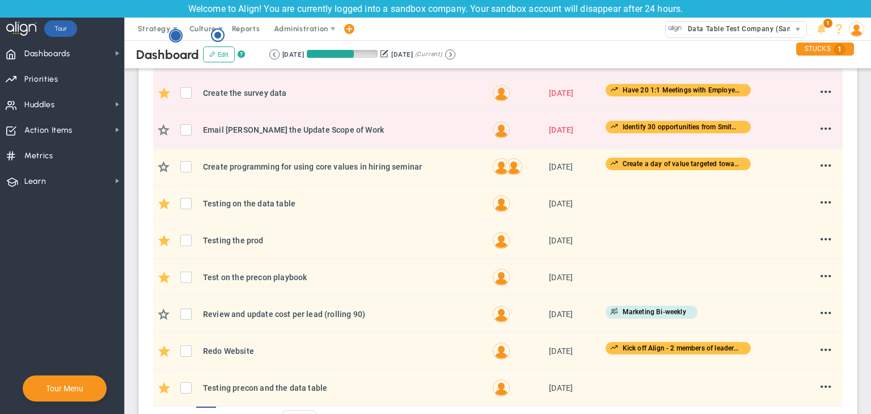
click at [179, 41] on icon "Hotspot (open by clicking or pressing space/enter)" at bounding box center [176, 36] width 14 height 14
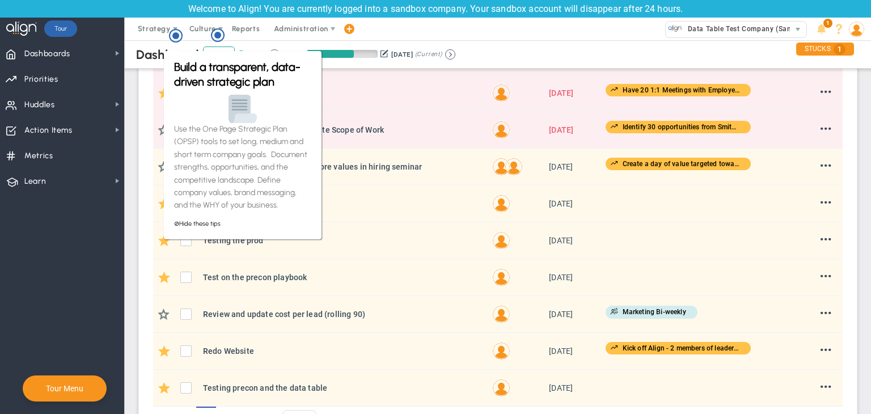
click at [145, 57] on span "Dashboard" at bounding box center [167, 54] width 63 height 15
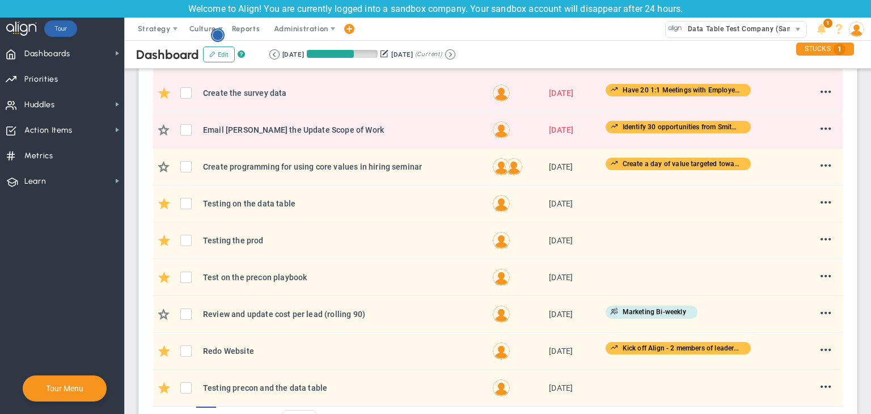
click at [220, 36] on circle "Hotspot (open by clicking or pressing space/enter)" at bounding box center [218, 35] width 10 height 10
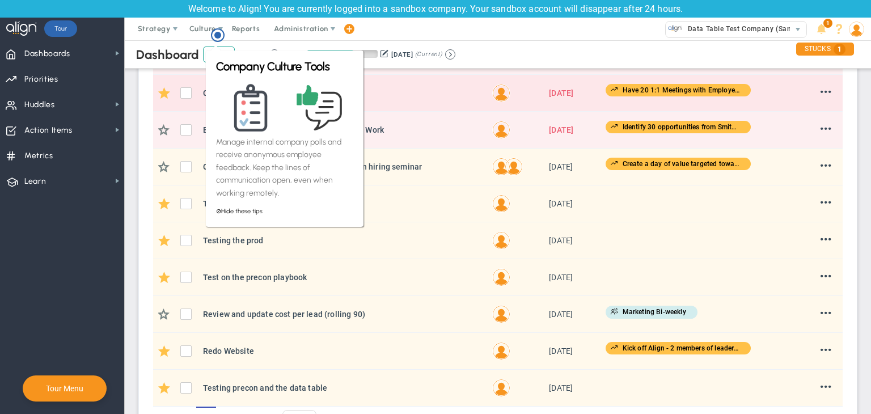
click at [157, 79] on td at bounding box center [164, 93] width 23 height 37
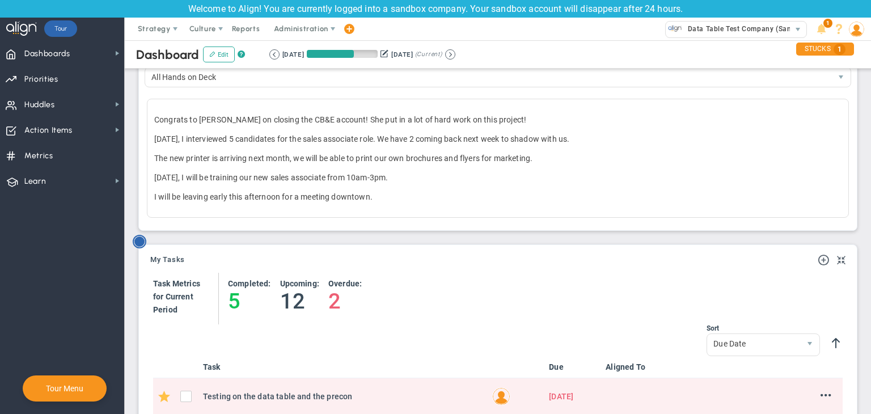
click at [141, 239] on circle "Hotspot (open by clicking or pressing space/enter)" at bounding box center [139, 241] width 10 height 10
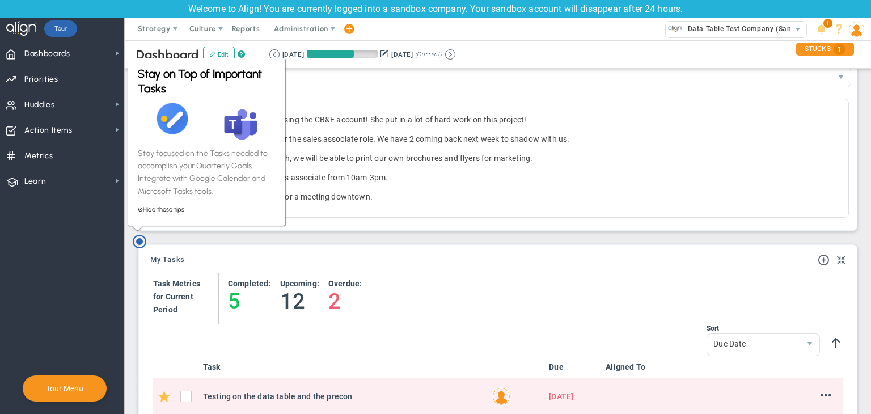
click at [263, 236] on div "What's Up All Hands on Deck" at bounding box center [498, 138] width 724 height 200
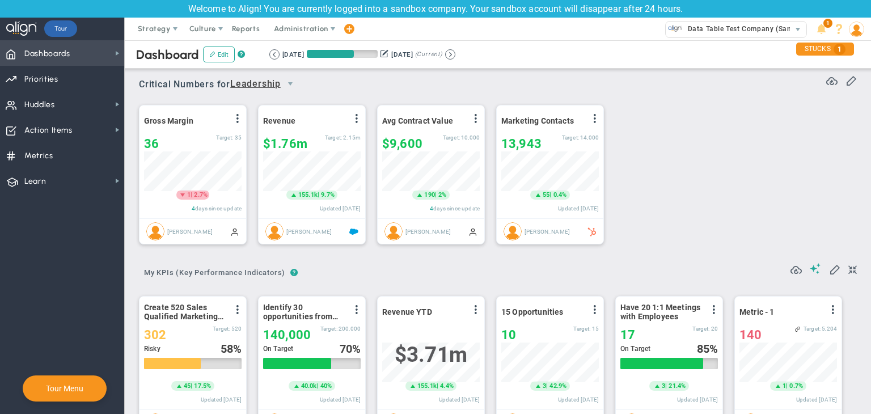
click at [95, 57] on span "Dashboards Dashboards" at bounding box center [62, 53] width 124 height 26
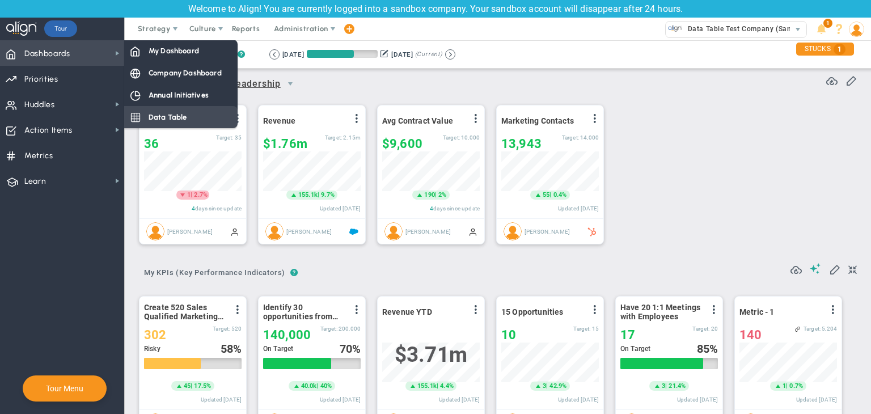
click at [180, 115] on span "Data Table" at bounding box center [168, 117] width 39 height 11
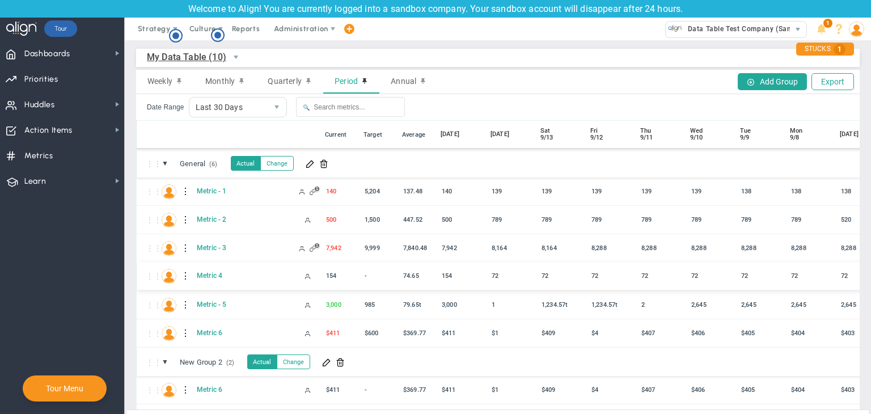
scroll to position [41, 0]
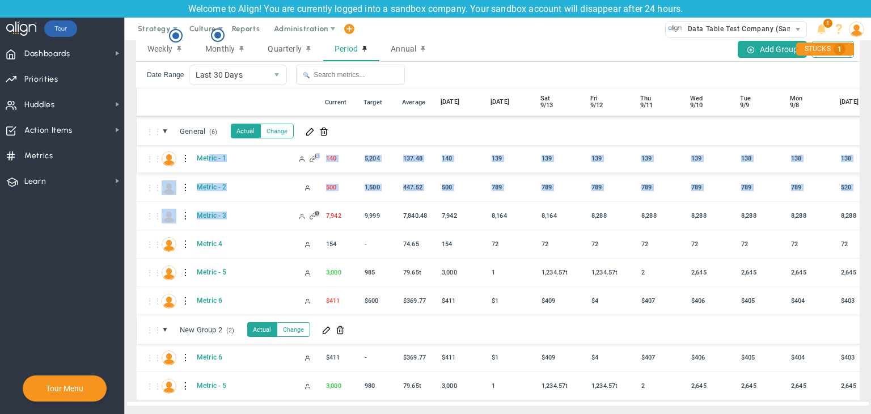
drag, startPoint x: 314, startPoint y: 206, endPoint x: 208, endPoint y: 139, distance: 125.7
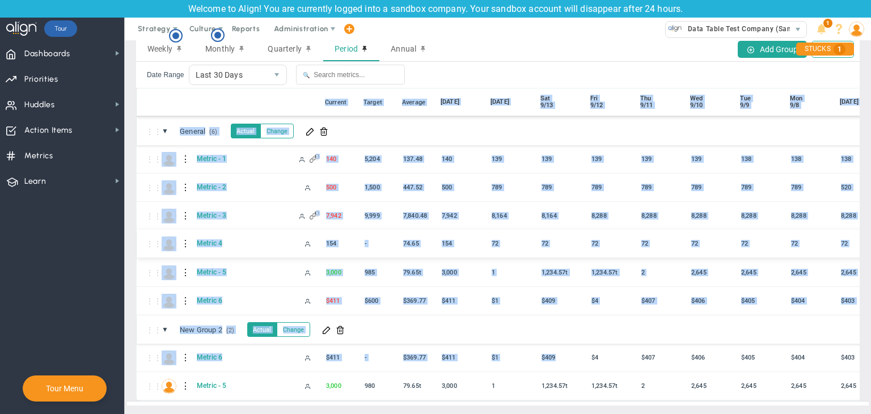
drag, startPoint x: 231, startPoint y: 94, endPoint x: 404, endPoint y: 243, distance: 228.3
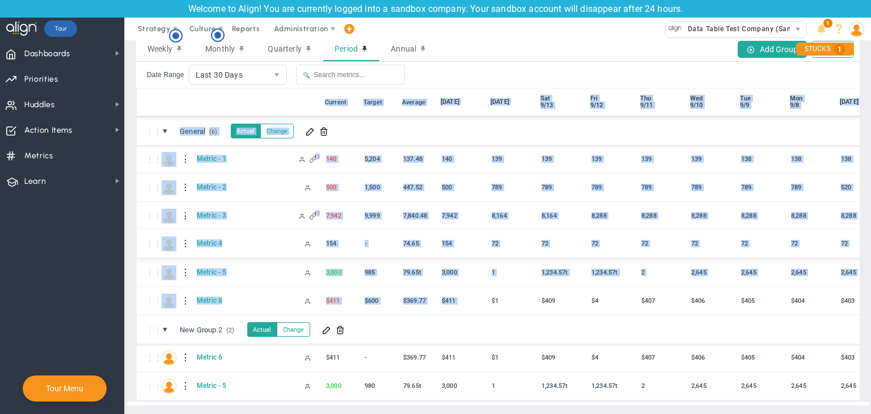
click at [293, 239] on div "Metric 4" at bounding box center [257, 243] width 124 height 9
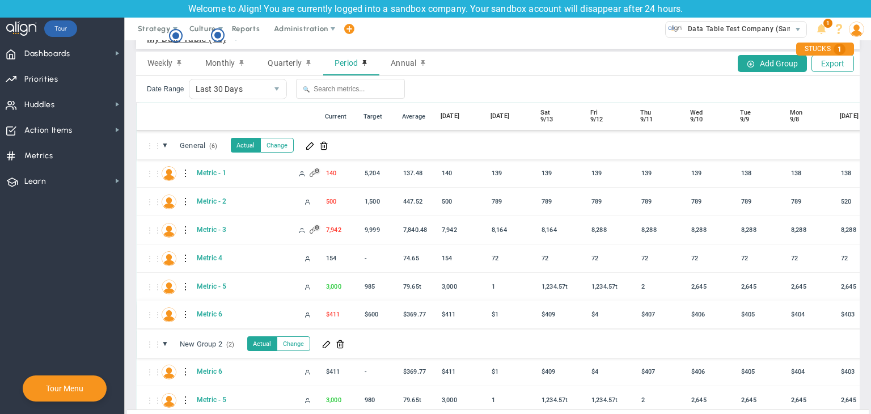
scroll to position [0, 0]
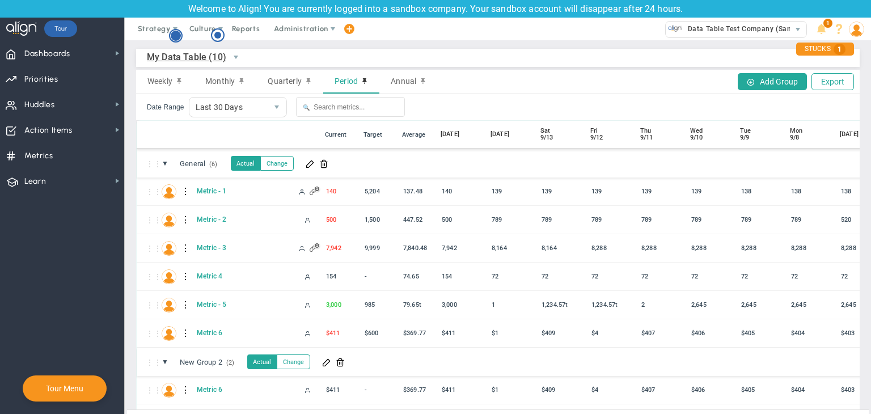
click at [181, 35] on circle "Hotspot (open by clicking or pressing space/enter)" at bounding box center [176, 35] width 12 height 12
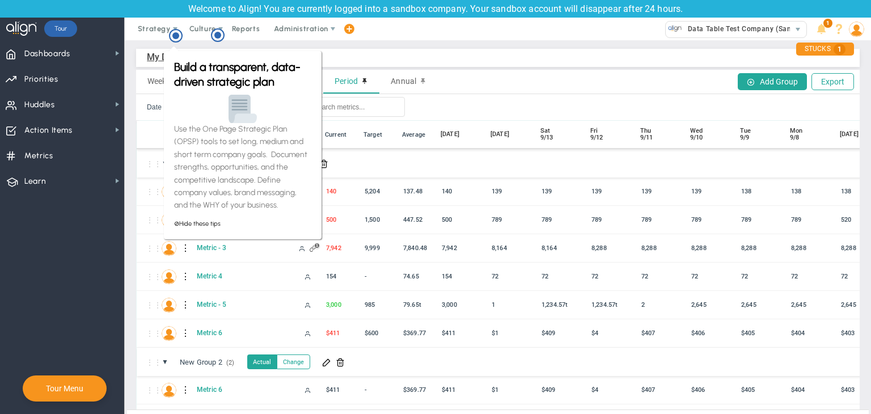
click at [258, 45] on div "Build a transparent, data-driven strategic plan Use the One Page Strategic Plan…" at bounding box center [242, 142] width 161 height 198
click at [217, 32] on circle "Hotspot (open by clicking or pressing space/enter)" at bounding box center [218, 35] width 10 height 10
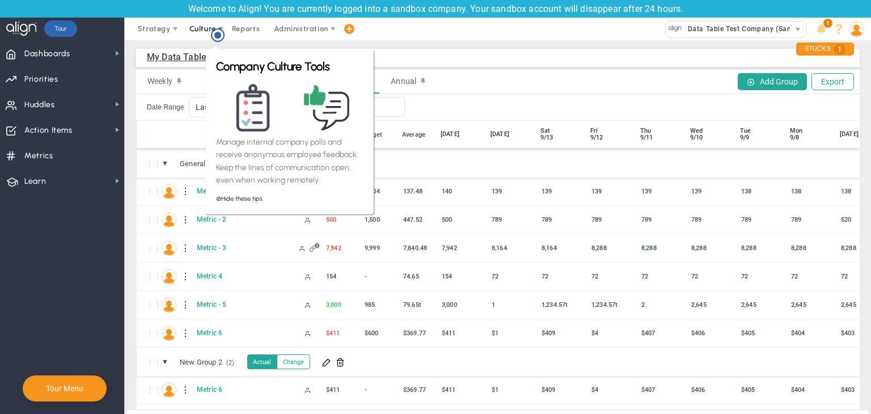
click at [202, 39] on span "Culture" at bounding box center [203, 29] width 45 height 23
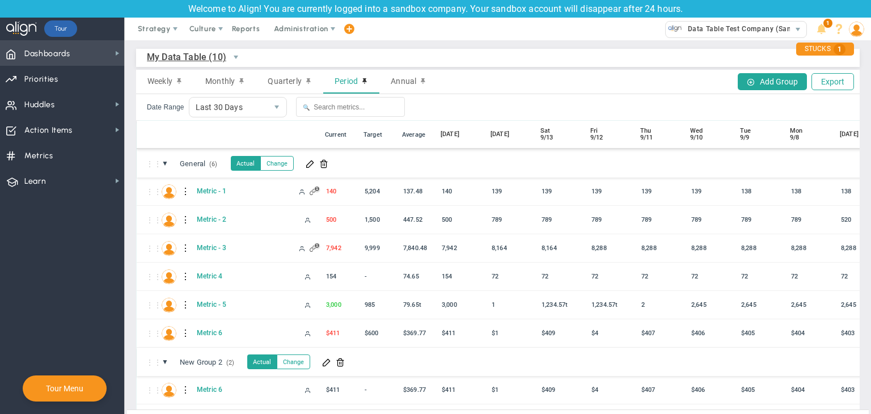
click at [70, 49] on span "Dashboards" at bounding box center [47, 54] width 46 height 24
click at [163, 36] on span "Strategy" at bounding box center [155, 29] width 52 height 23
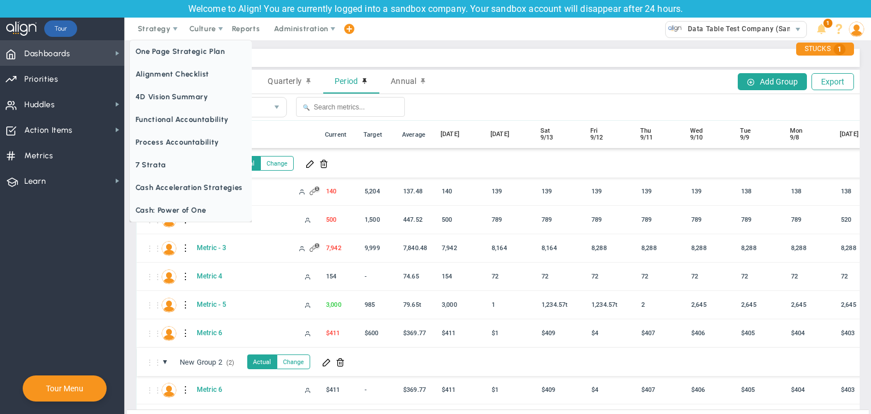
click at [64, 64] on span "Dashboards" at bounding box center [47, 54] width 46 height 24
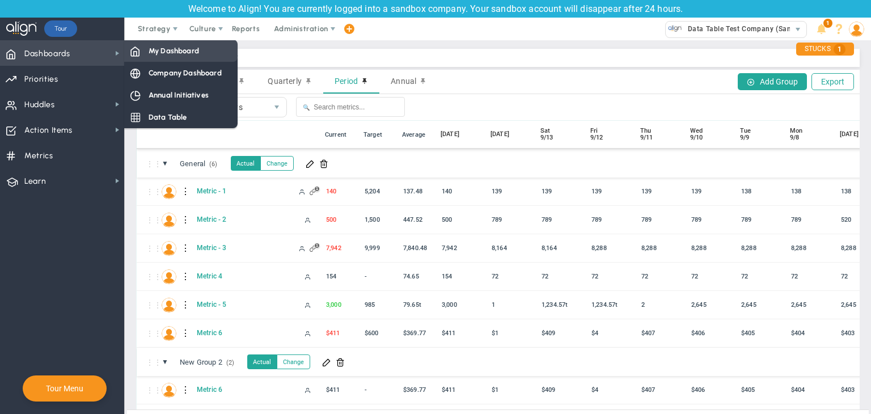
click at [183, 49] on span "My Dashboard" at bounding box center [174, 50] width 50 height 11
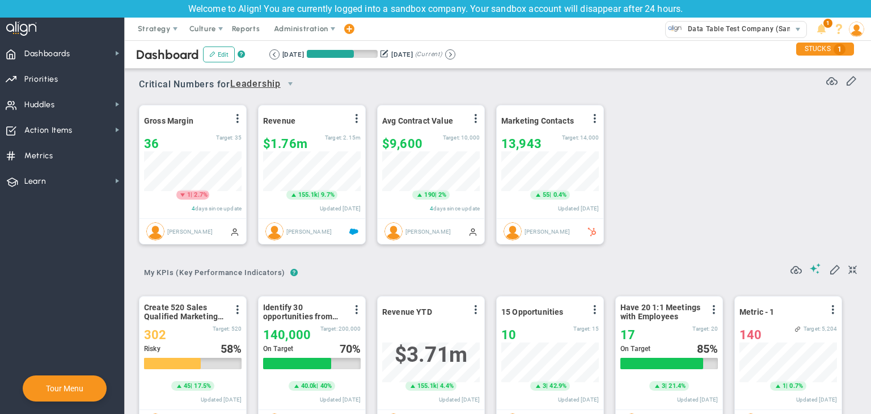
scroll to position [39, 98]
click at [104, 55] on span "Dashboards Dashboards" at bounding box center [62, 53] width 124 height 26
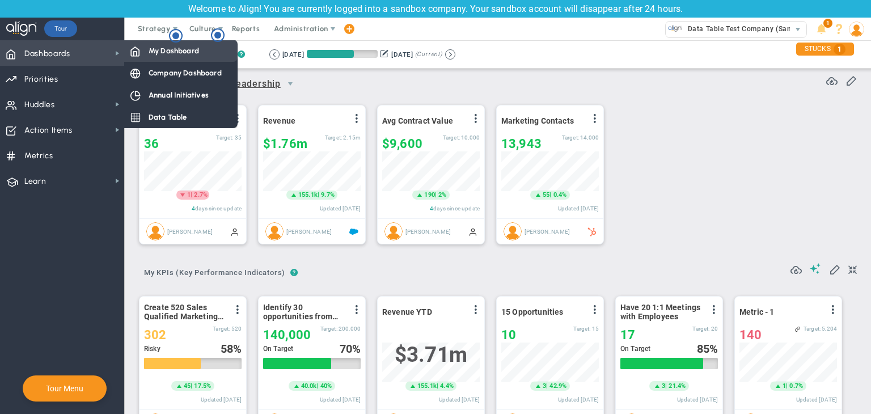
click at [149, 49] on span "My Dashboard" at bounding box center [174, 50] width 50 height 11
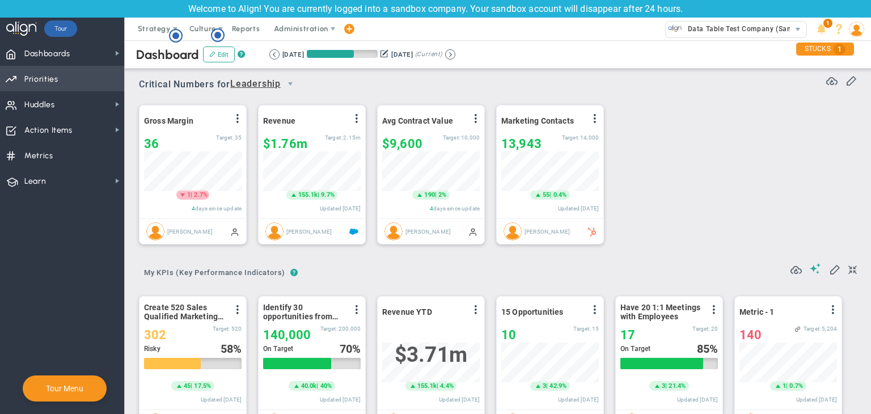
click at [96, 74] on span "Priorities Projects OKR Tree Priorities Projects OKRs" at bounding box center [62, 79] width 124 height 26
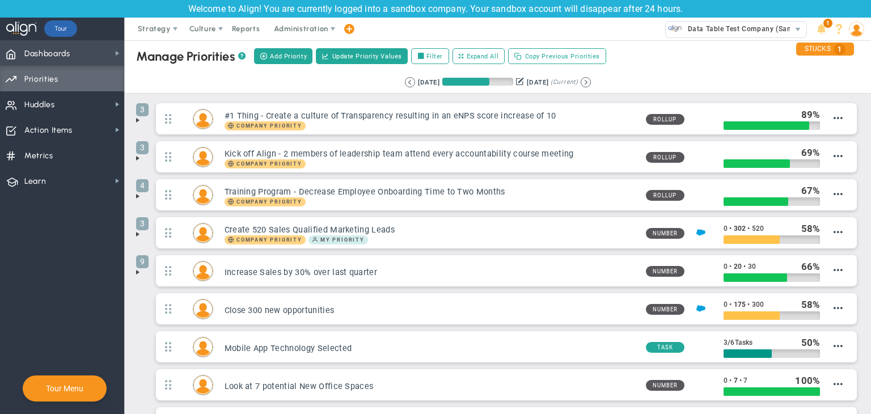
click at [101, 62] on span "Dashboards Dashboards" at bounding box center [62, 53] width 124 height 26
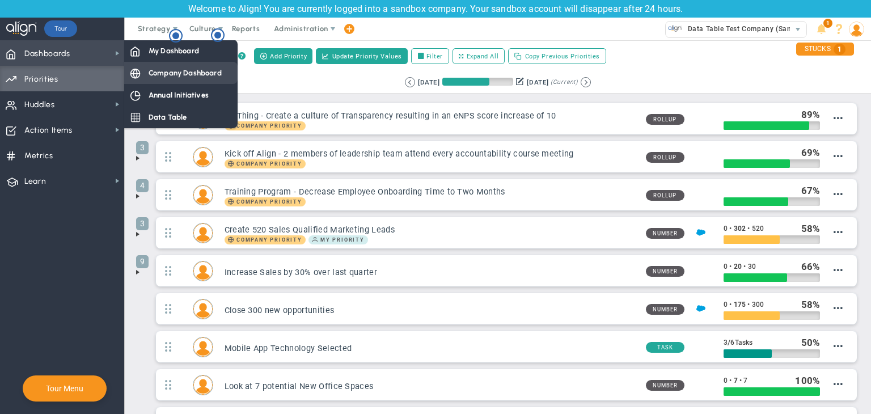
click at [176, 73] on span "Company Dashboard" at bounding box center [185, 72] width 73 height 11
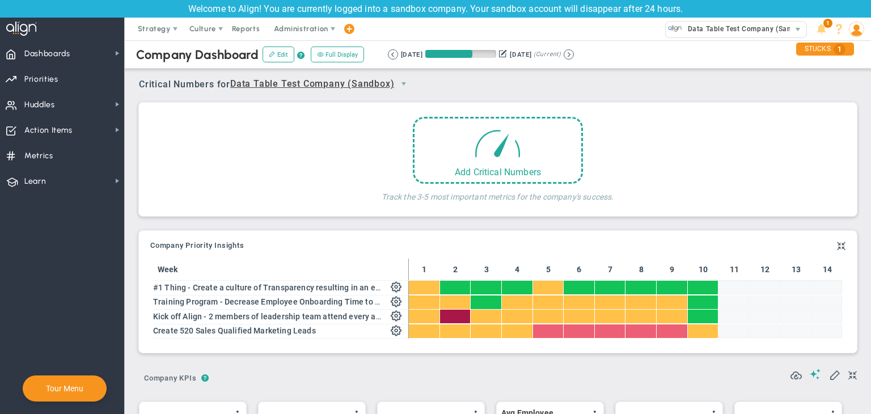
scroll to position [39, 98]
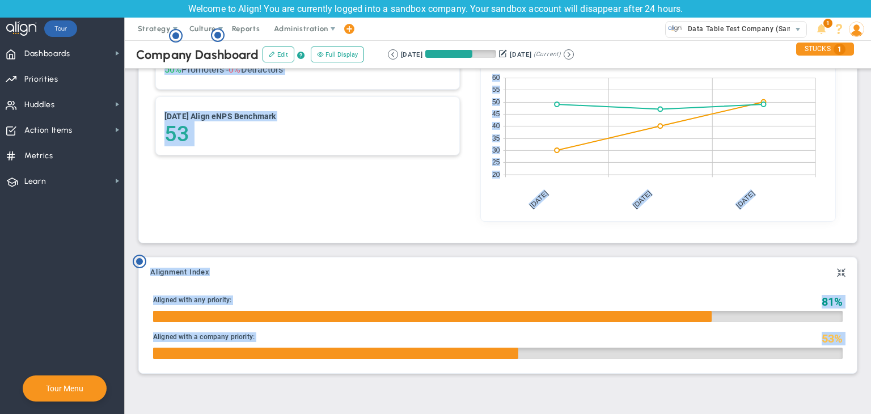
drag, startPoint x: 455, startPoint y: 150, endPoint x: 869, endPoint y: 408, distance: 488.3
click at [870, 413] on main "Company Dashboard Edit ? Full Display Retrieving period... 7/17/2025 10/15/2025…" at bounding box center [498, 227] width 746 height 374
click at [455, 255] on div "Alignment Index Your Alignment is at 0. Align your team by making sure your Key…" at bounding box center [498, 315] width 724 height 130
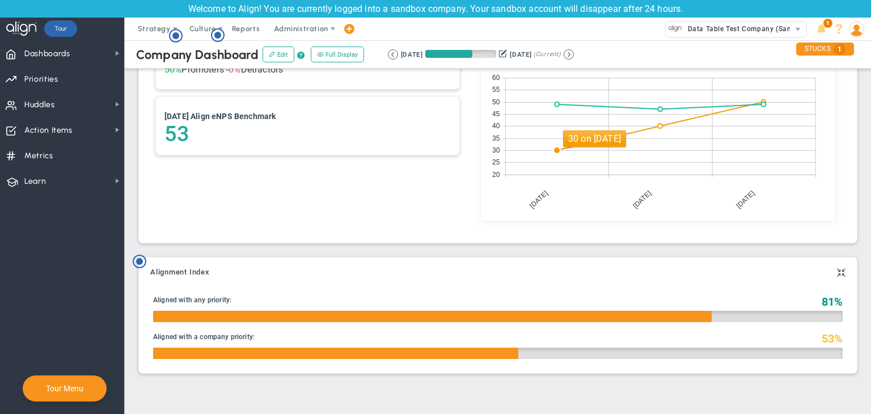
drag, startPoint x: 559, startPoint y: 153, endPoint x: 603, endPoint y: 142, distance: 45.9
click at [601, 143] on body "Welcome to Align! You are currently logged into a sandbox company. Your sandbox…" at bounding box center [435, 207] width 871 height 414
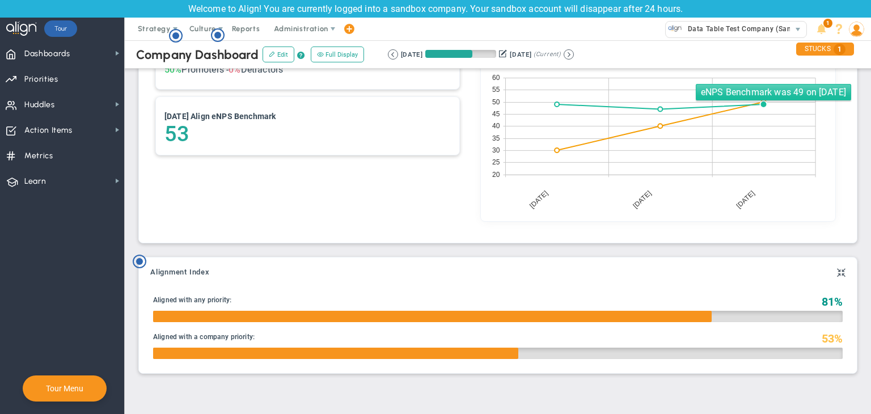
drag, startPoint x: 725, startPoint y: 104, endPoint x: 671, endPoint y: 111, distance: 53.8
click at [671, 111] on icon at bounding box center [660, 126] width 310 height 97
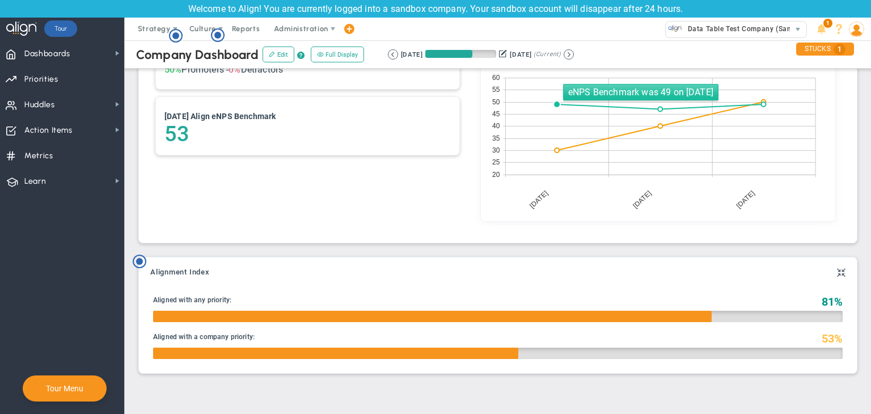
drag, startPoint x: 671, startPoint y: 111, endPoint x: 558, endPoint y: 151, distance: 120.2
click at [558, 151] on g "2025-06-07 2025-08-01 2025-08-31 20 25 30 35 40 45 50 55 60" at bounding box center [653, 142] width 329 height 142
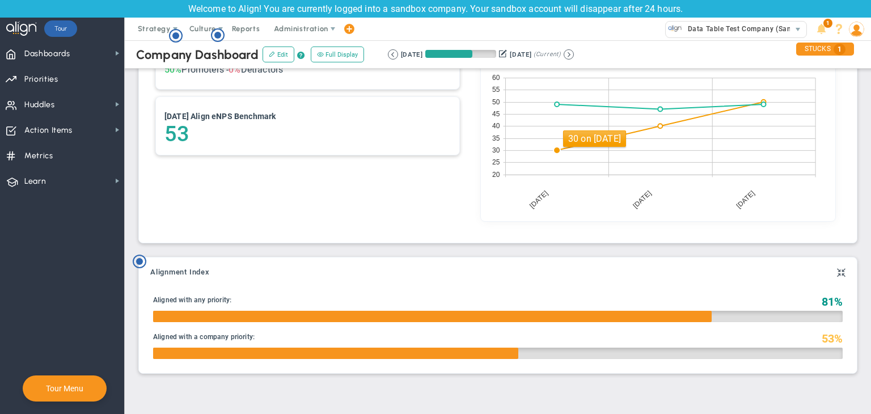
drag, startPoint x: 557, startPoint y: 151, endPoint x: 572, endPoint y: 189, distance: 41.1
click at [569, 182] on g "2025-06-07 2025-08-01 2025-08-31 20 25 30 35 40 45 50 55 60" at bounding box center [653, 142] width 329 height 142
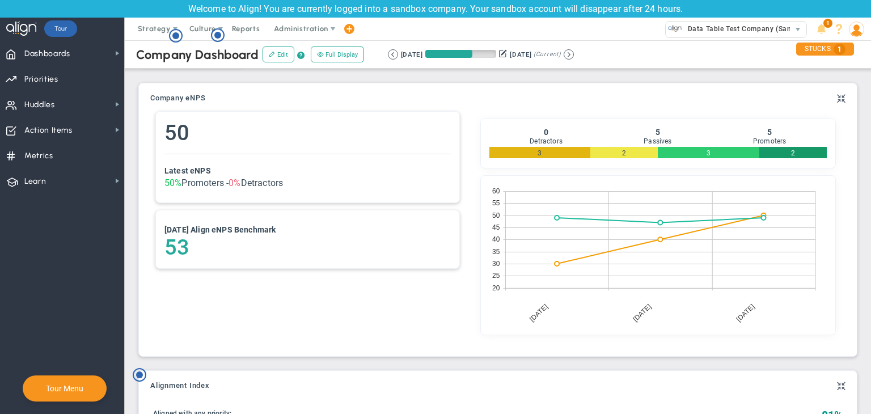
drag, startPoint x: 138, startPoint y: 372, endPoint x: 143, endPoint y: 363, distance: 10.1
click at [138, 372] on circle "Hotspot (open by clicking or pressing space/enter)" at bounding box center [139, 374] width 7 height 7
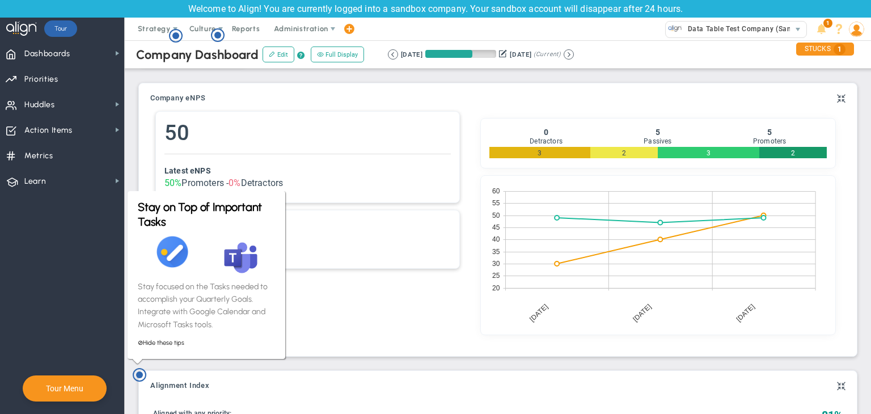
click at [367, 302] on div "50 Latest eNPS 50% Promoters - 0% Detractors [DATE] Align eNPS Benchmark 53" at bounding box center [307, 226] width 320 height 242
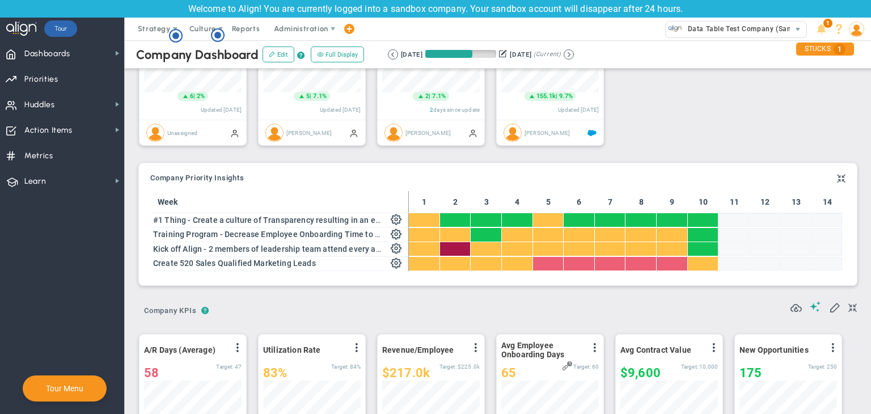
scroll to position [0, 0]
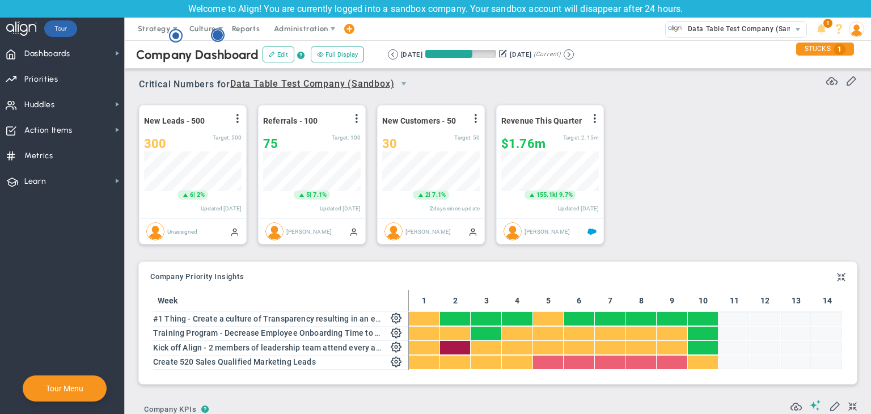
click at [215, 34] on circle "Hotspot (open by clicking or pressing space/enter)" at bounding box center [218, 35] width 10 height 10
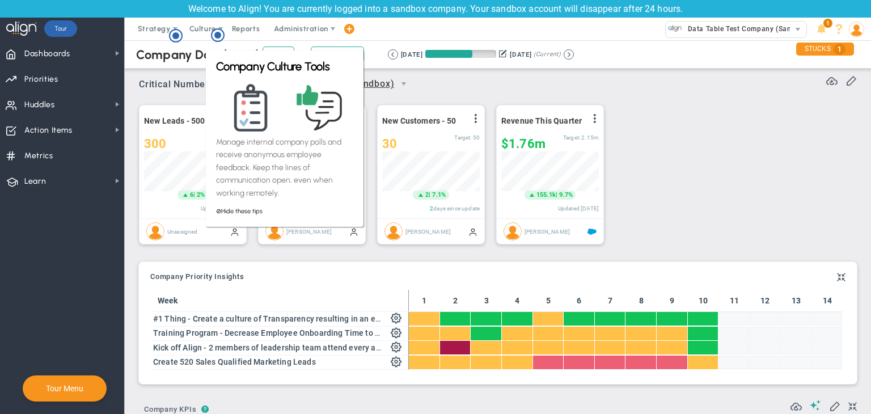
click at [642, 102] on div "New Leads - 500 View Historical Graph Edit Make "No Change" Update Add Past Upd…" at bounding box center [494, 174] width 732 height 159
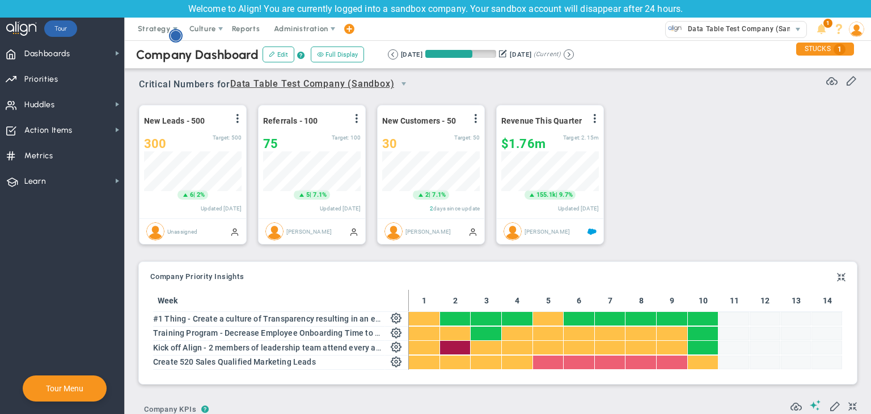
click at [173, 33] on circle "Hotspot (open by clicking or pressing space/enter)" at bounding box center [176, 36] width 10 height 10
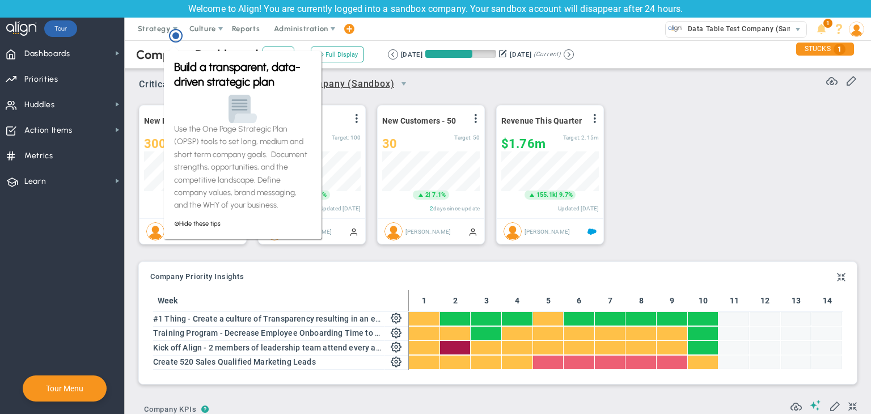
click at [597, 85] on div "Critical Numbers for Data Table Test Company (Sandbox) 0 Critical Numbers for D…" at bounding box center [498, 80] width 718 height 29
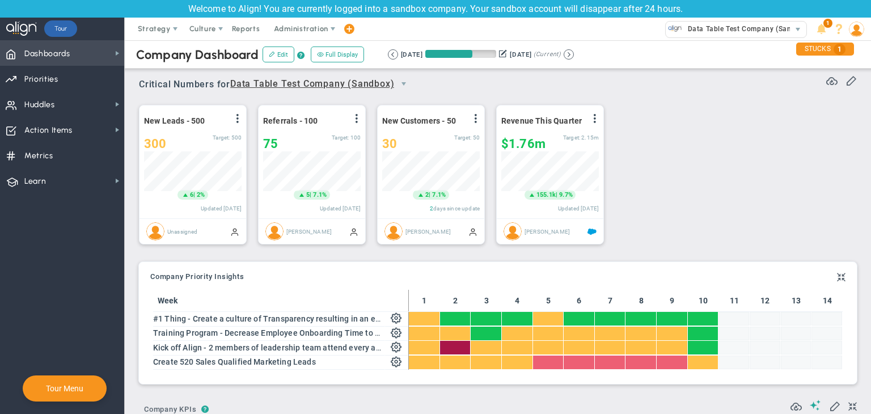
click at [54, 43] on span "Dashboards" at bounding box center [47, 54] width 46 height 24
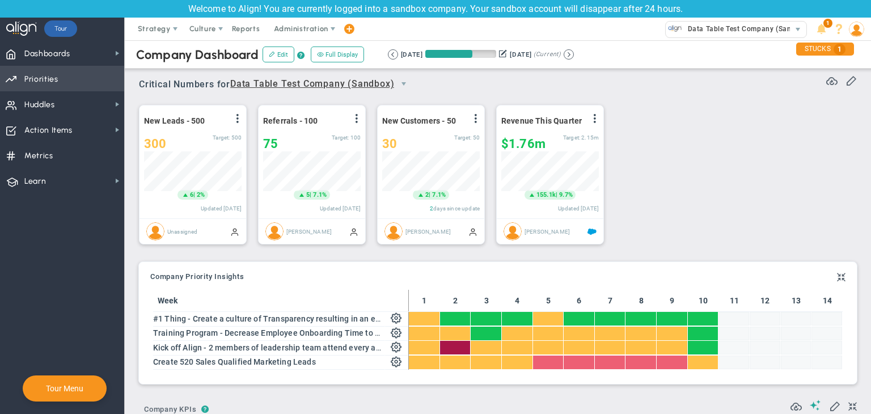
click at [69, 71] on span "Priorities Projects OKR Tree Priorities Projects OKRs" at bounding box center [62, 79] width 124 height 26
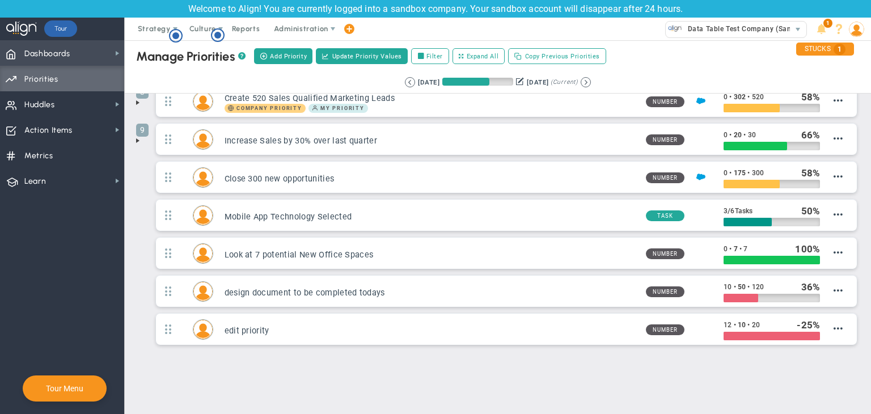
click at [102, 58] on span "Dashboards Dashboards" at bounding box center [62, 53] width 124 height 26
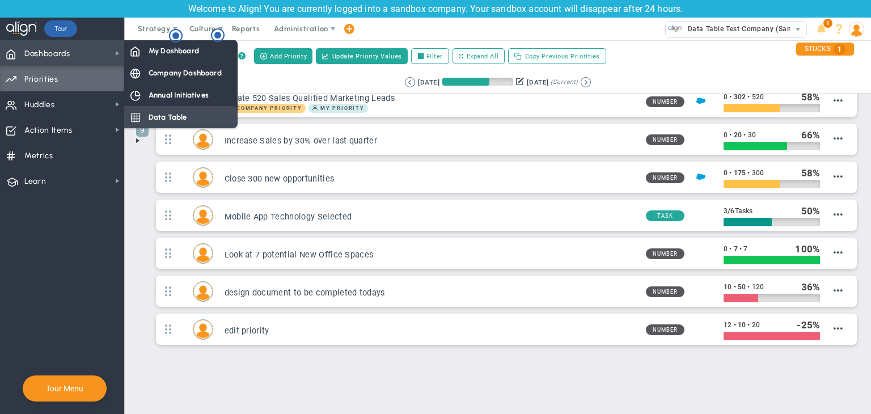
click at [177, 113] on span "Data Table" at bounding box center [168, 117] width 39 height 11
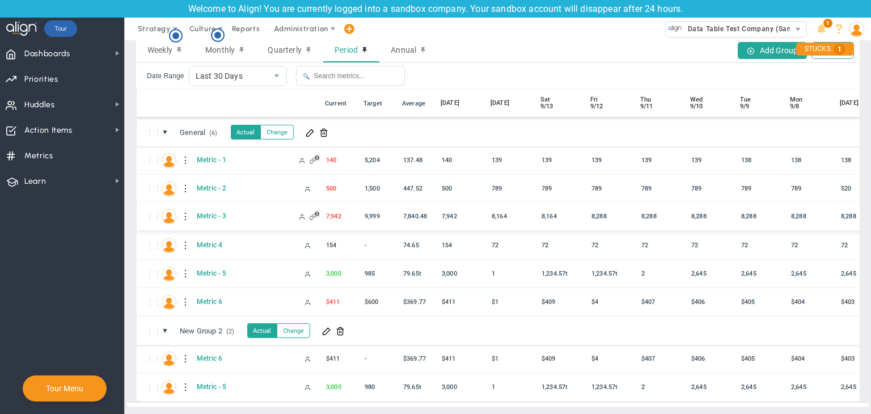
scroll to position [41, 0]
drag, startPoint x: 315, startPoint y: 148, endPoint x: 321, endPoint y: 215, distance: 67.2
click at [222, 33] on circle "Hotspot (open by clicking or pressing space/enter)" at bounding box center [218, 35] width 10 height 10
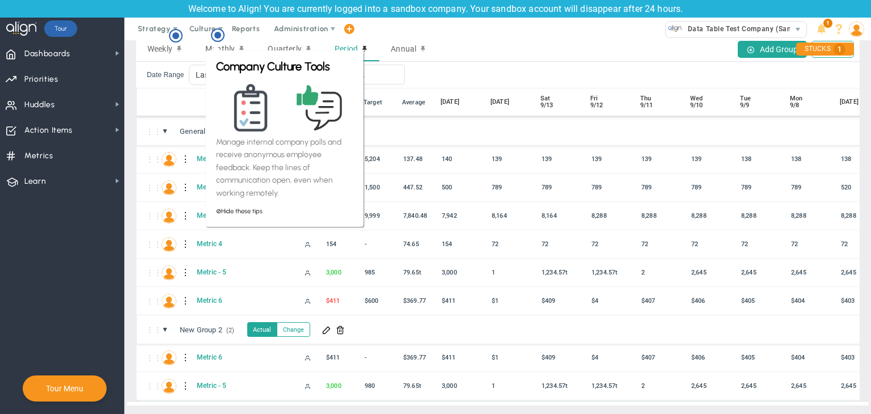
click at [199, 97] on div "⋮" at bounding box center [246, 102] width 102 height 11
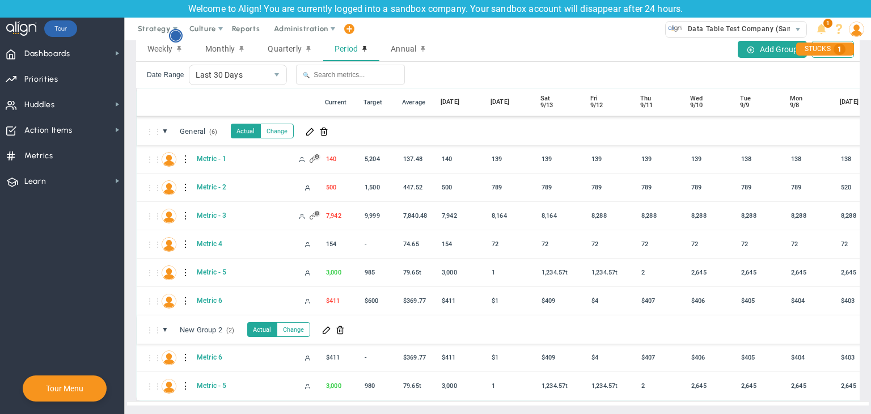
click at [172, 37] on circle "Hotspot (open by clicking or pressing space/enter)" at bounding box center [176, 36] width 10 height 10
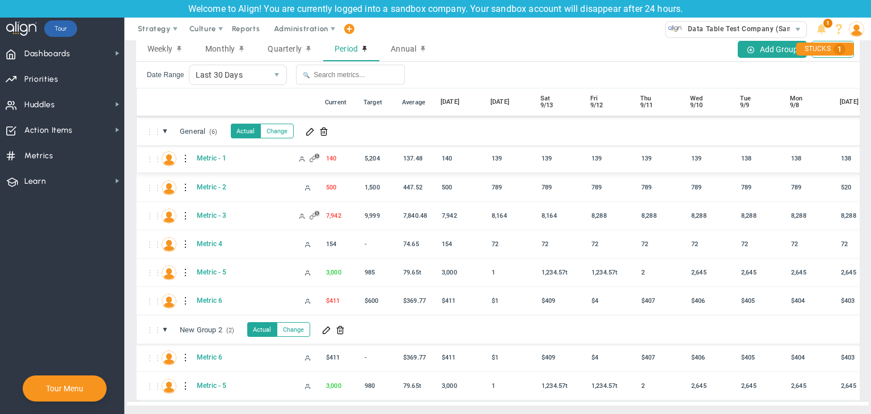
scroll to position [0, 0]
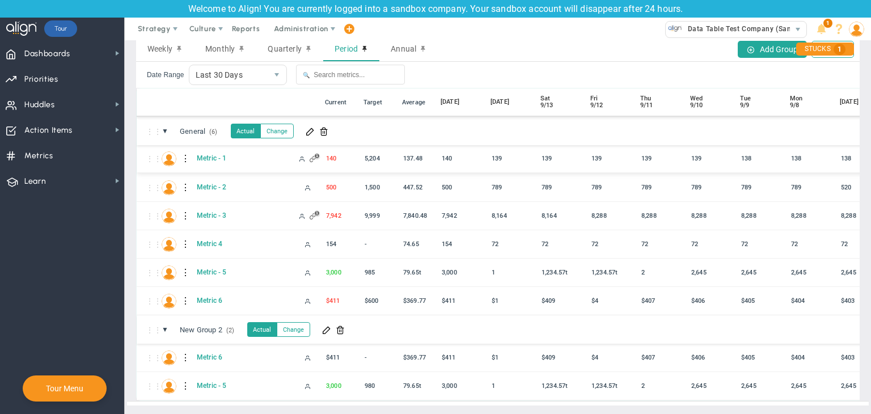
drag, startPoint x: 315, startPoint y: 187, endPoint x: 447, endPoint y: 139, distance: 140.4
click at [238, 97] on div "⋮" at bounding box center [246, 102] width 102 height 11
click at [66, 50] on span "Dashboards" at bounding box center [47, 54] width 46 height 24
click at [104, 50] on span "Dashboards Dashboards" at bounding box center [62, 53] width 124 height 26
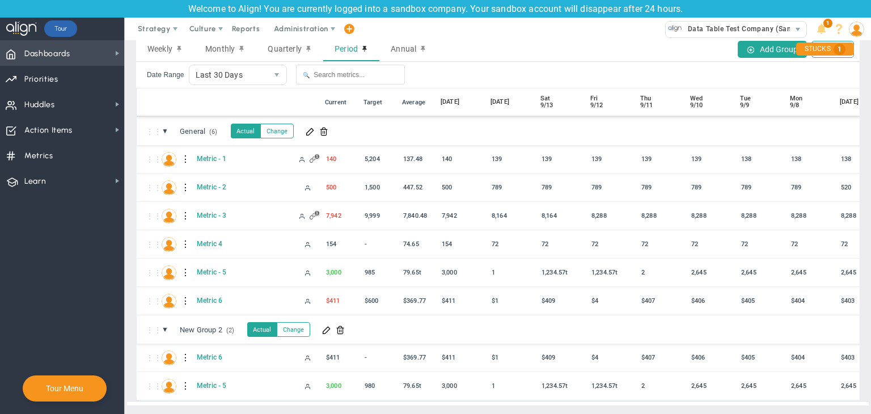
click at [107, 49] on span "Dashboards Dashboards" at bounding box center [62, 53] width 124 height 26
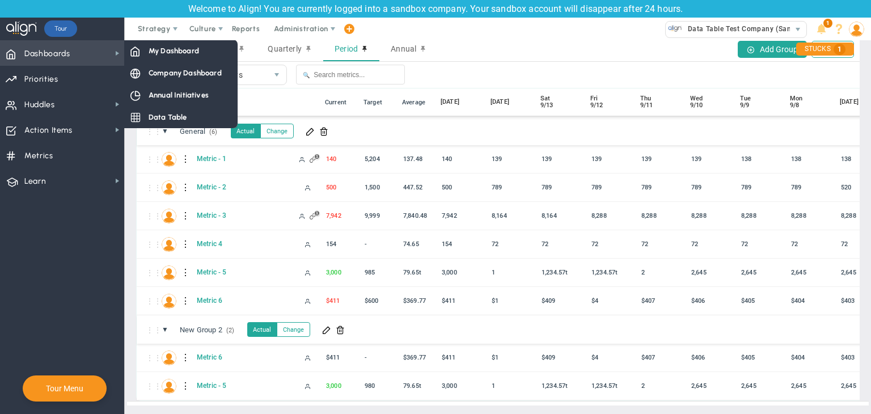
click at [112, 50] on span "Dashboards Dashboards" at bounding box center [62, 53] width 124 height 26
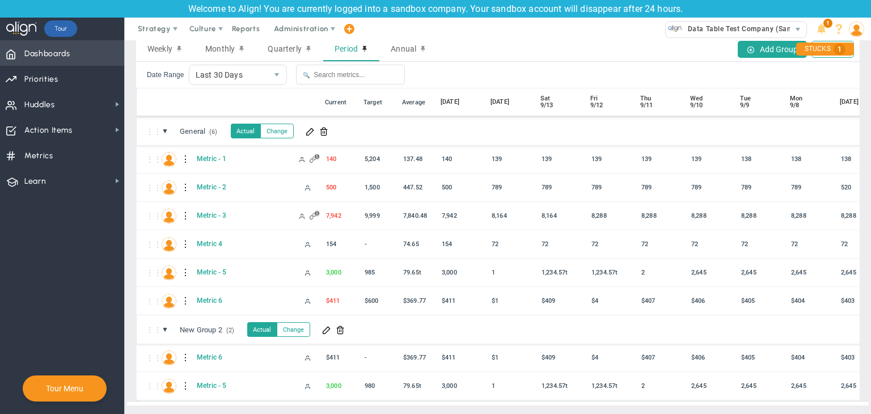
click at [114, 49] on span at bounding box center [117, 53] width 9 height 9
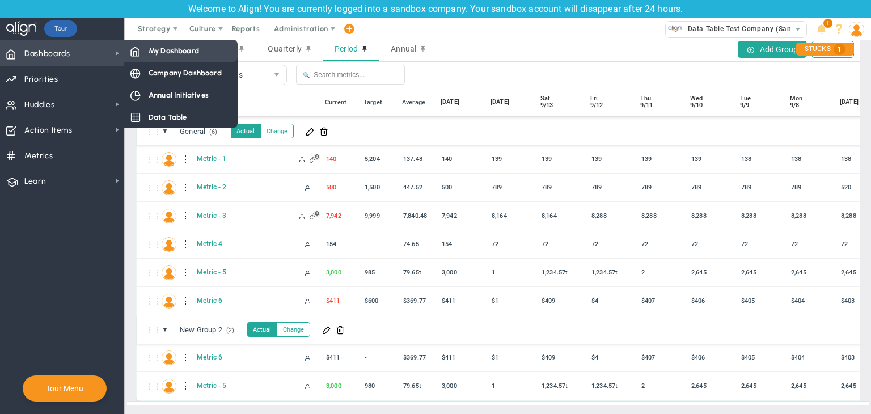
click at [139, 50] on span at bounding box center [135, 50] width 10 height 10
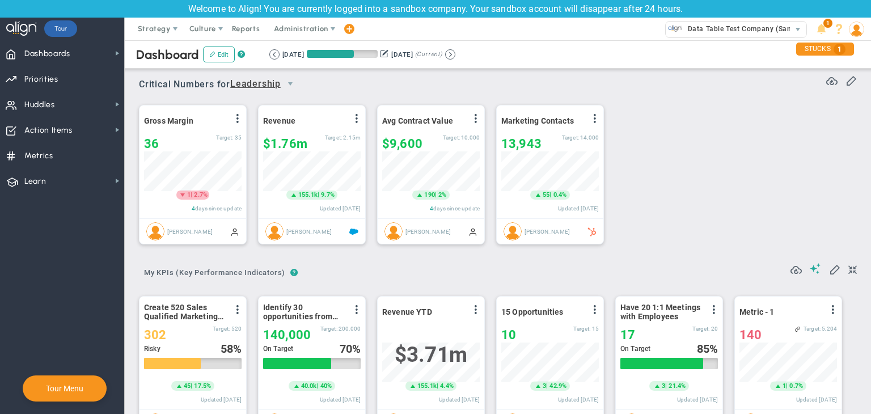
scroll to position [39, 98]
click at [845, 79] on span at bounding box center [850, 79] width 11 height 11
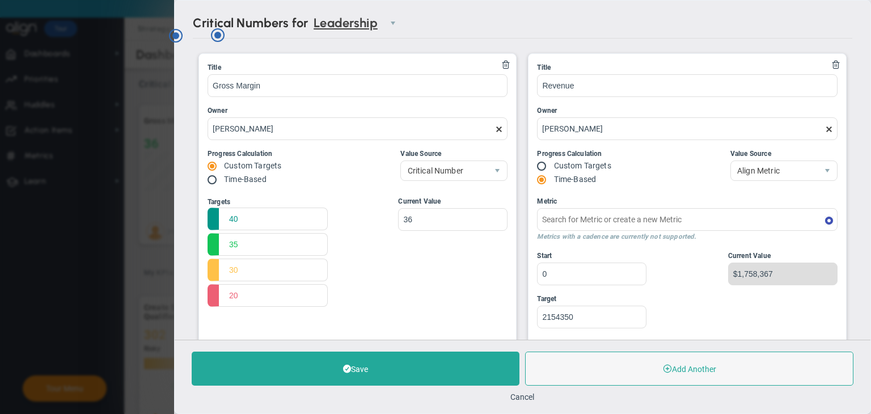
type input "Quarterly Revenue : Salesforce"
type input "Marketing Contacts : HubSpot"
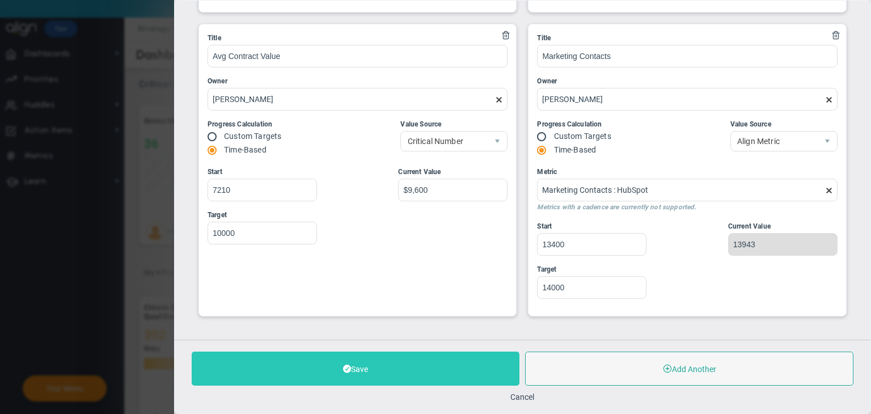
click at [654, 354] on button "Add Another" at bounding box center [690, 369] width 328 height 34
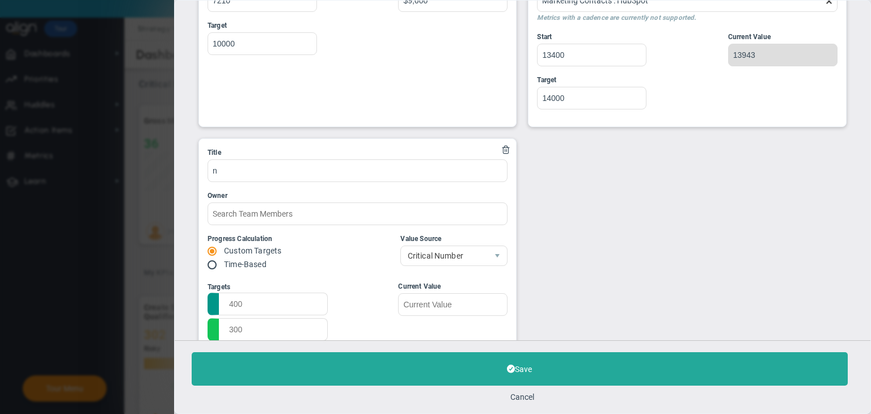
type input "number"
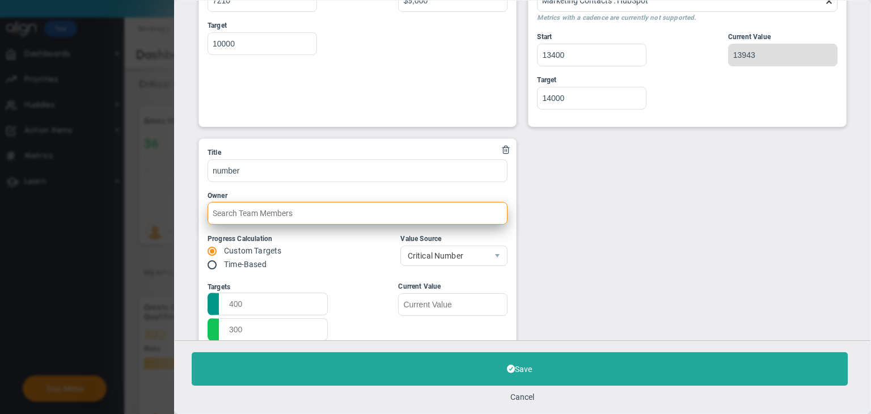
click at [262, 205] on input "text" at bounding box center [358, 213] width 300 height 23
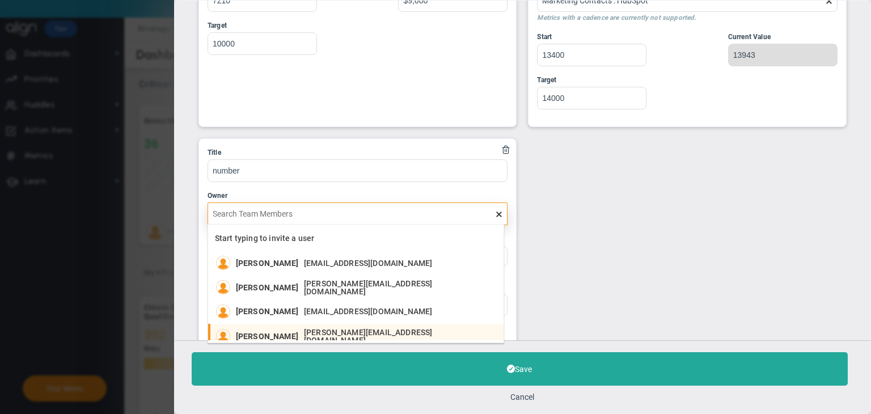
click at [286, 313] on li "Sudhir Dakshinamurthy sudhirbd@gmail.com" at bounding box center [355, 312] width 295 height 24
type input "[PERSON_NAME]"
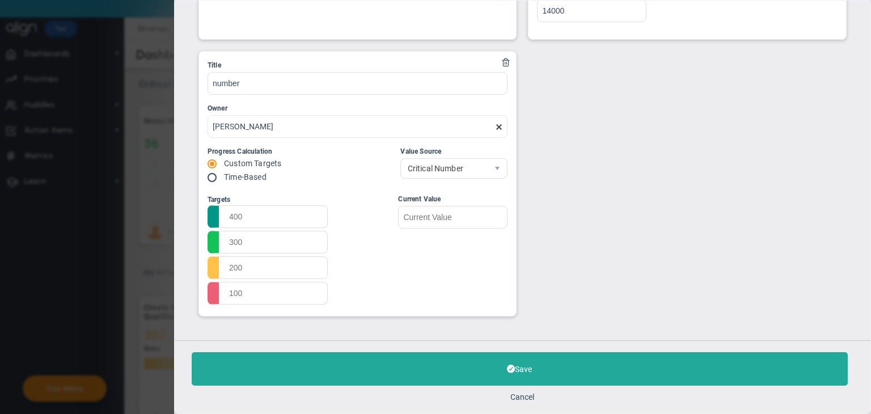
click at [212, 174] on input "radio" at bounding box center [215, 178] width 11 height 9
radio input "true"
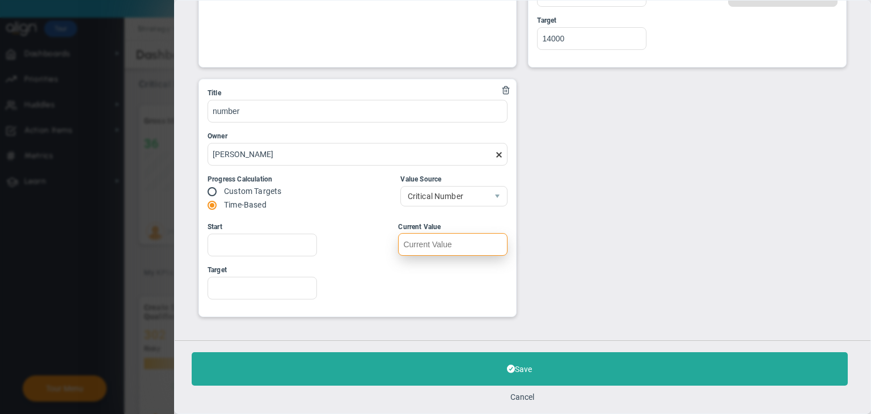
click at [439, 243] on input "text" at bounding box center [453, 244] width 109 height 23
type input "2"
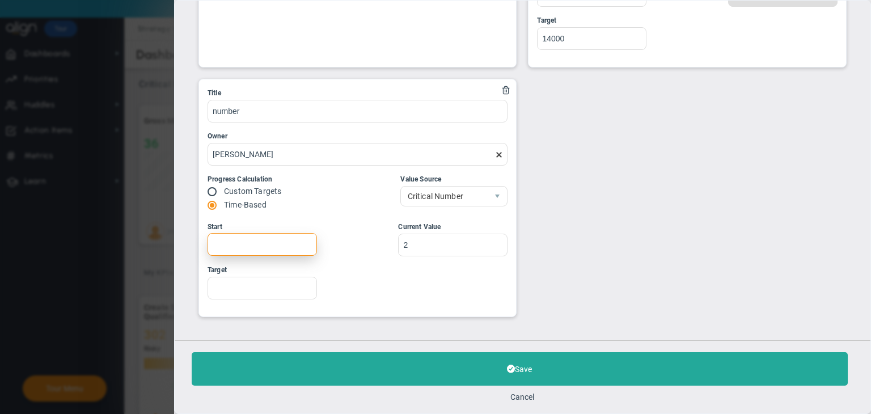
click at [256, 251] on input "Start" at bounding box center [262, 244] width 109 height 23
type input "1"
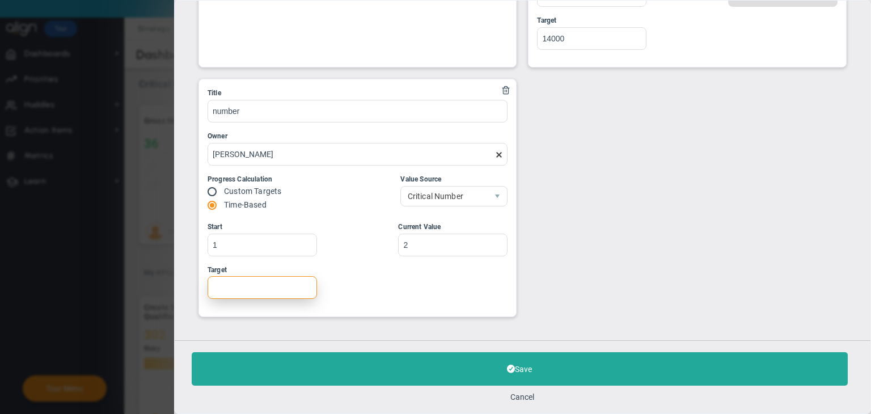
click at [221, 280] on input "Target" at bounding box center [262, 287] width 109 height 23
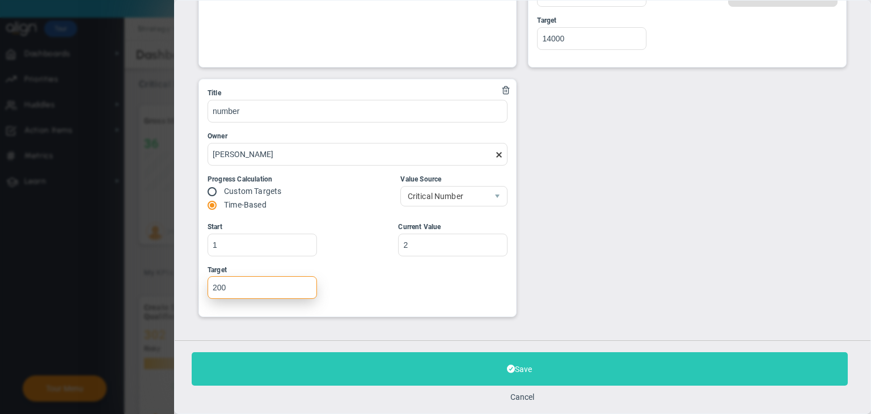
type input "200"
click at [404, 373] on button "Save" at bounding box center [520, 368] width 656 height 33
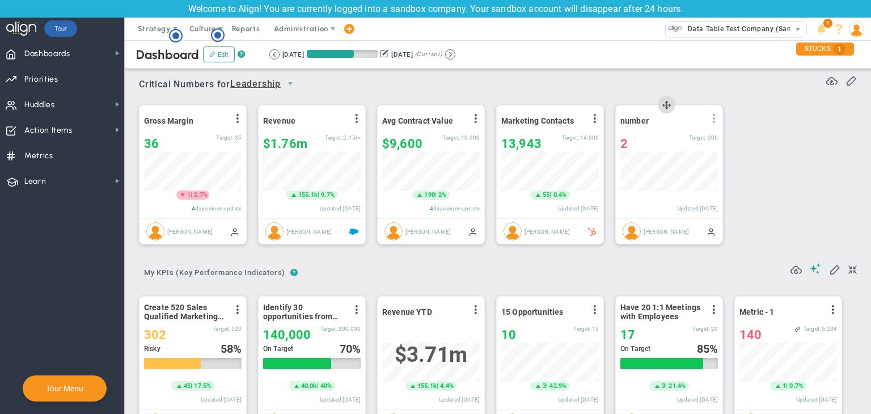
click at [713, 114] on span at bounding box center [713, 118] width 9 height 9
click at [659, 139] on li "Edit" at bounding box center [682, 141] width 81 height 14
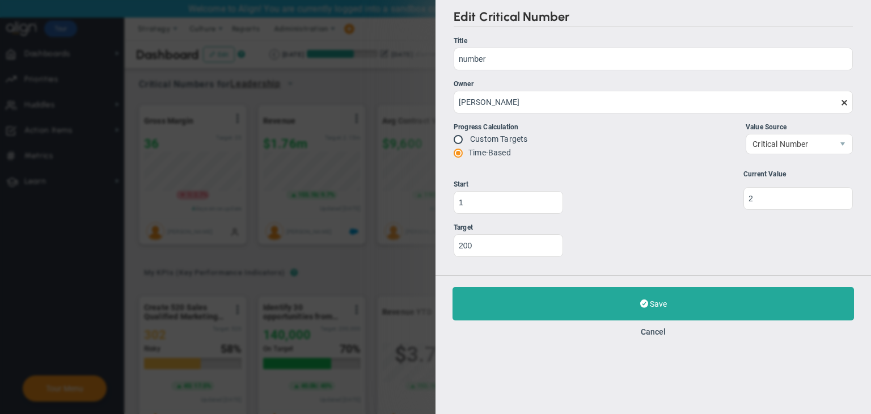
click at [648, 332] on button "Cancel" at bounding box center [653, 331] width 25 height 9
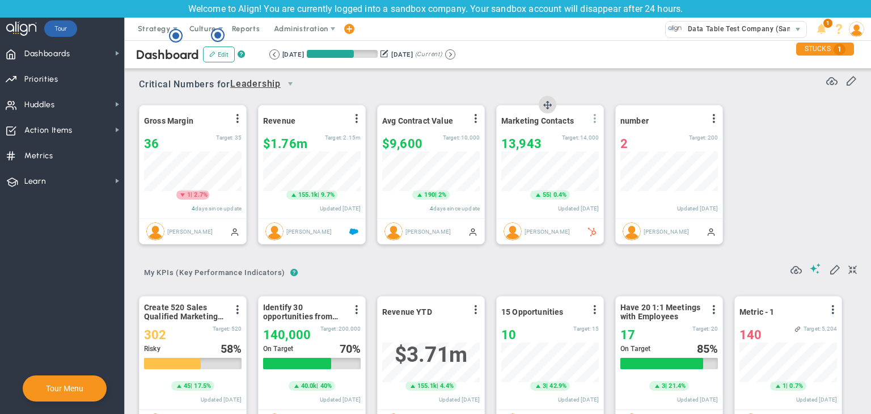
click at [596, 118] on span at bounding box center [594, 118] width 9 height 9
click at [547, 155] on span "Add Past Update" at bounding box center [555, 155] width 57 height 8
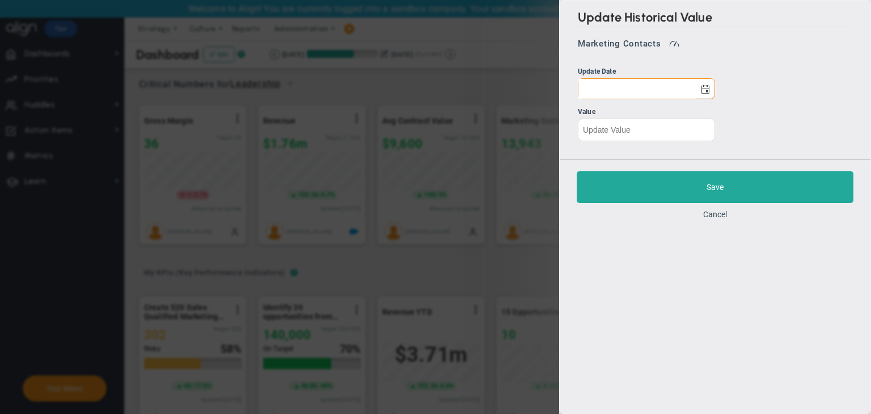
click at [717, 209] on div "Save Cancel" at bounding box center [715, 194] width 311 height 71
click at [720, 217] on button "Cancel" at bounding box center [715, 214] width 24 height 9
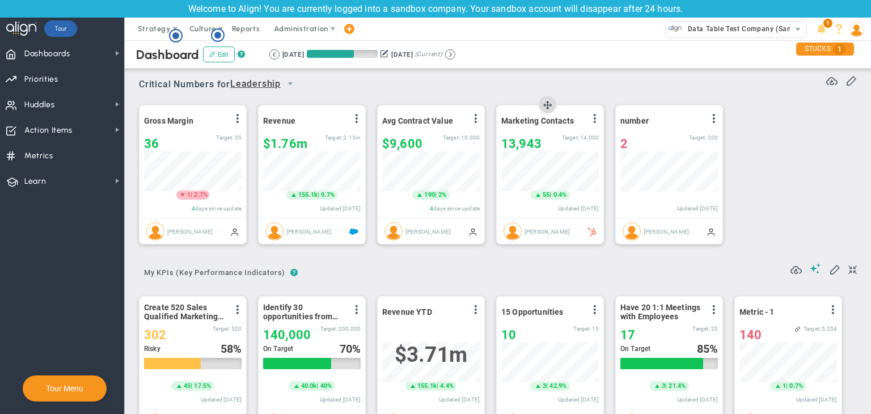
click at [599, 118] on div "Marketing Contacts View Historical Graph Edit Make "No Change" Update Add Past …" at bounding box center [550, 161] width 107 height 113
click at [596, 119] on span at bounding box center [594, 118] width 9 height 9
click at [563, 137] on li "Edit" at bounding box center [563, 141] width 81 height 14
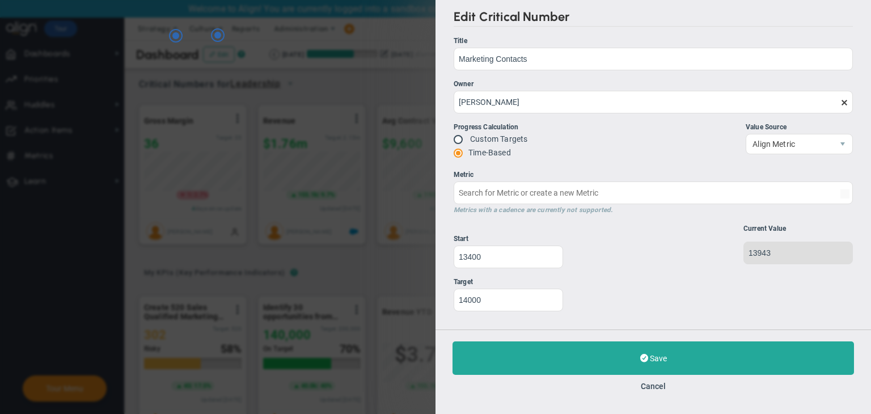
type input "Marketing Contacts : HubSpot"
click at [659, 386] on button "Cancel" at bounding box center [653, 386] width 25 height 9
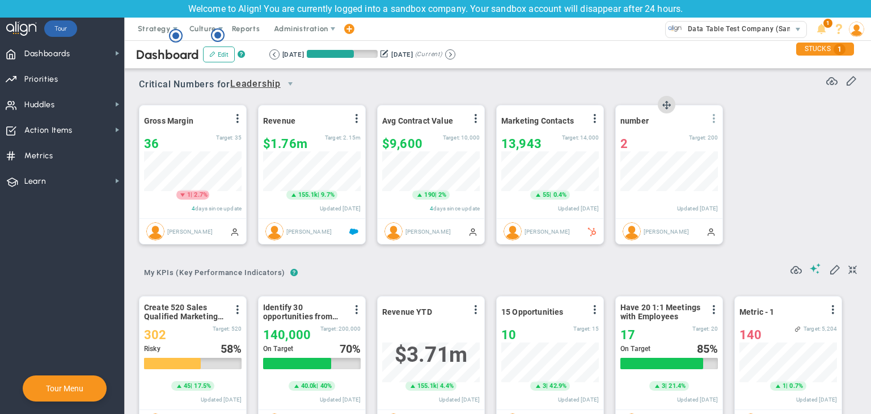
click at [713, 116] on span at bounding box center [713, 118] width 9 height 9
click at [671, 139] on li "Edit" at bounding box center [682, 141] width 81 height 14
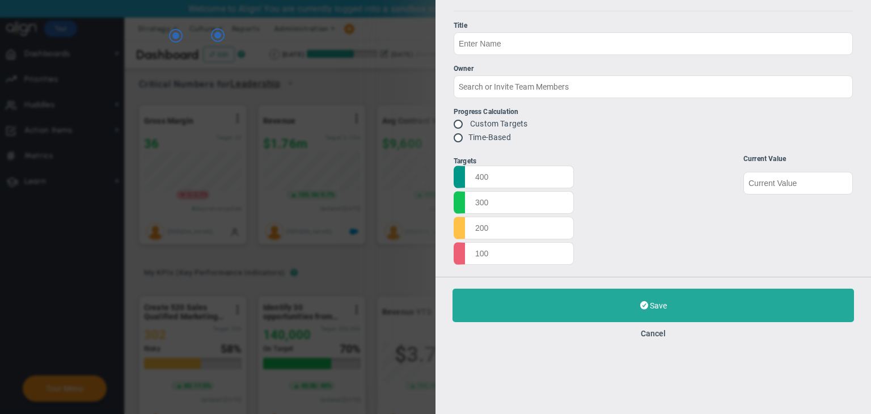
type input "number"
type input "[PERSON_NAME]"
radio input "true"
type input "1"
type input "200"
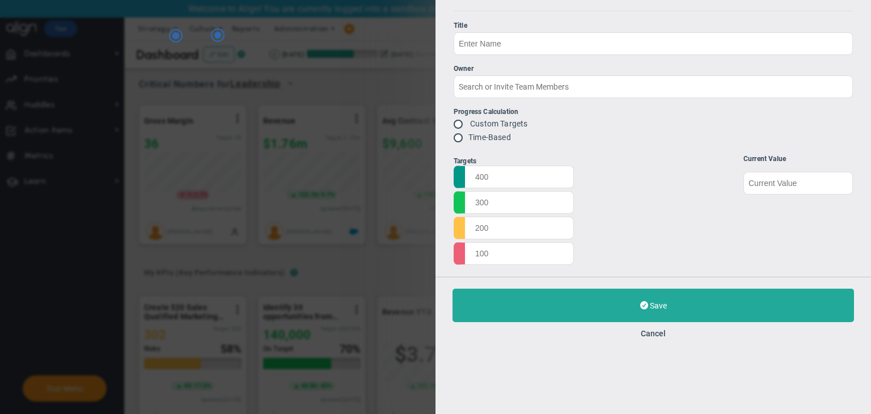
type input "2"
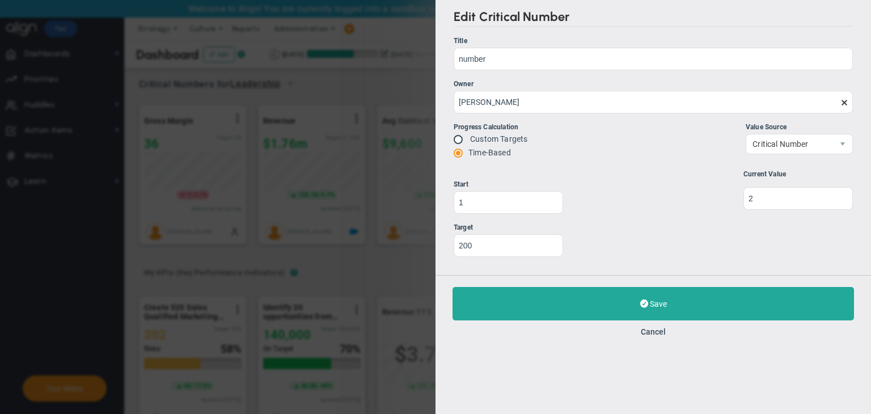
drag, startPoint x: 656, startPoint y: 332, endPoint x: 649, endPoint y: 329, distance: 7.6
click at [657, 332] on button "Cancel" at bounding box center [653, 331] width 25 height 9
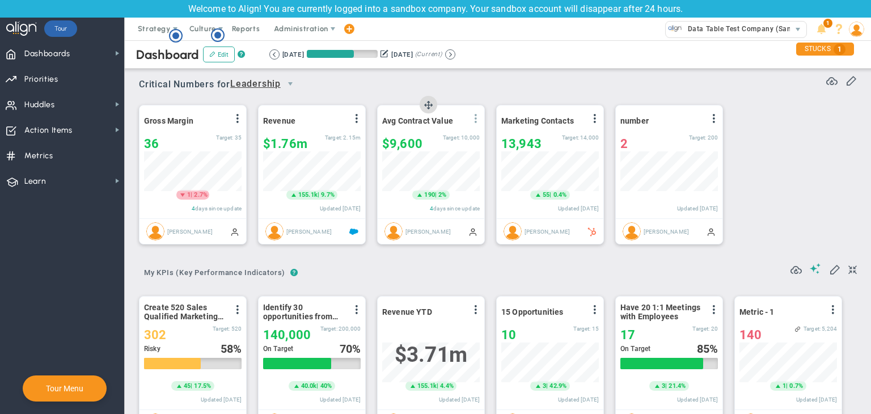
click at [473, 121] on span at bounding box center [475, 118] width 9 height 9
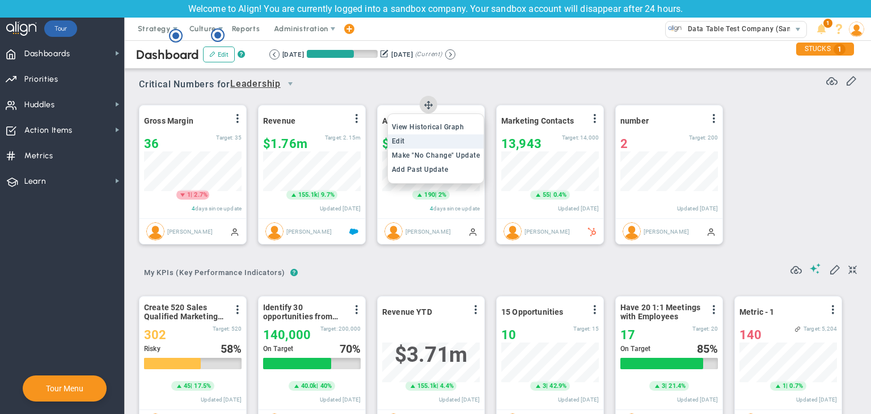
click at [451, 141] on li "Edit" at bounding box center [436, 141] width 96 height 14
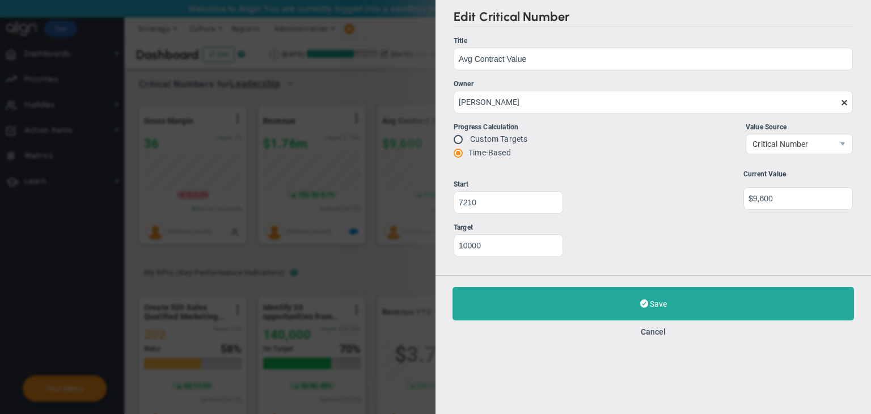
click at [641, 320] on div "Save Update Cancel" at bounding box center [654, 311] width 436 height 73
click at [652, 333] on button "Cancel" at bounding box center [653, 331] width 25 height 9
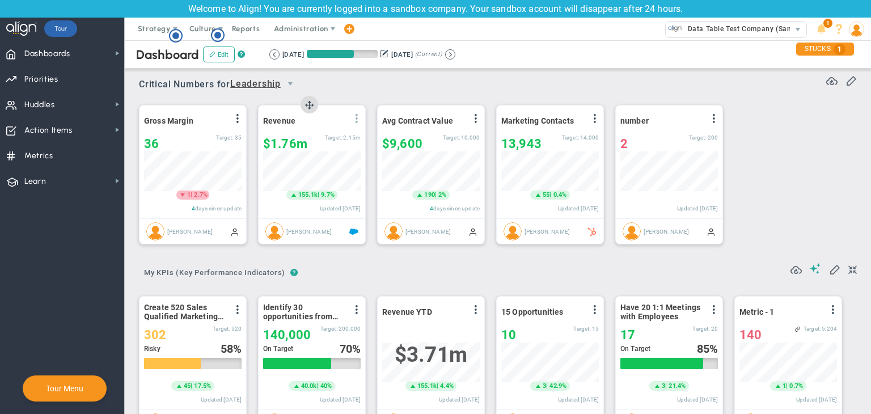
click at [354, 119] on span at bounding box center [356, 118] width 9 height 9
click at [336, 143] on li "Edit" at bounding box center [325, 141] width 81 height 14
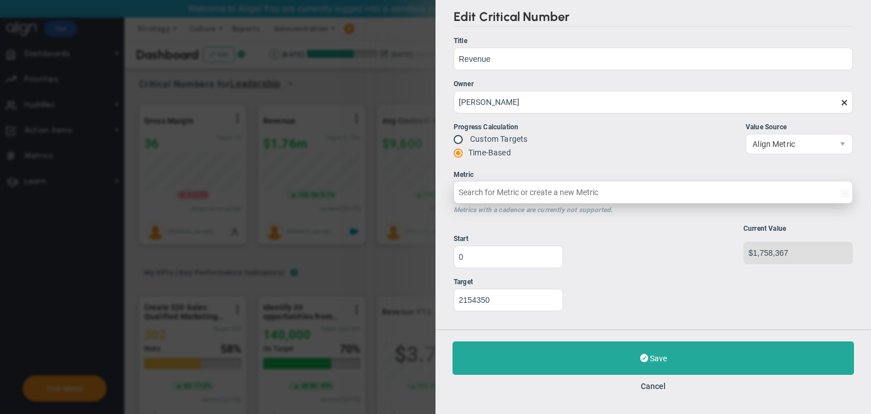
type input "Quarterly Revenue : Salesforce"
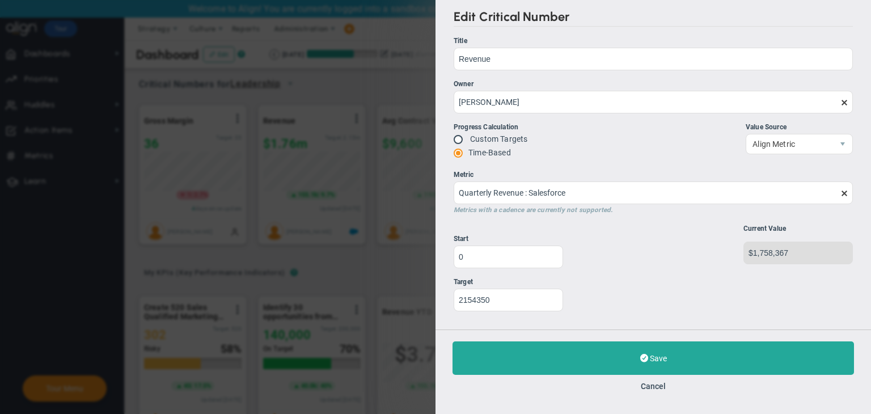
click at [649, 395] on div "Save Update Cancel" at bounding box center [654, 365] width 436 height 73
click at [665, 388] on button "Cancel" at bounding box center [653, 386] width 25 height 9
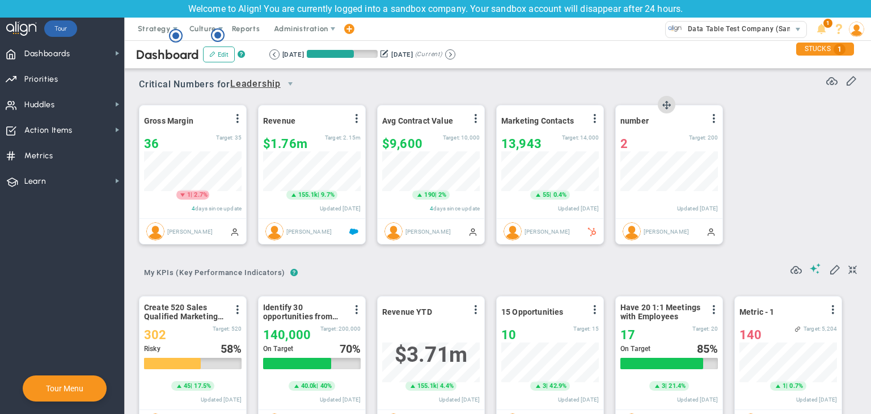
click at [714, 120] on span at bounding box center [713, 118] width 9 height 9
click at [0, 0] on span "Edit" at bounding box center [0, 0] width 0 height 0
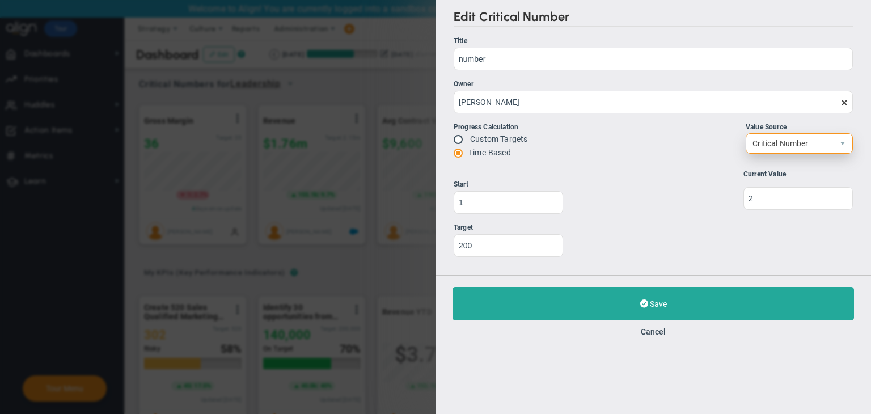
click at [837, 143] on span "select" at bounding box center [842, 143] width 19 height 19
click at [800, 174] on li "Align Metric" at bounding box center [799, 168] width 106 height 24
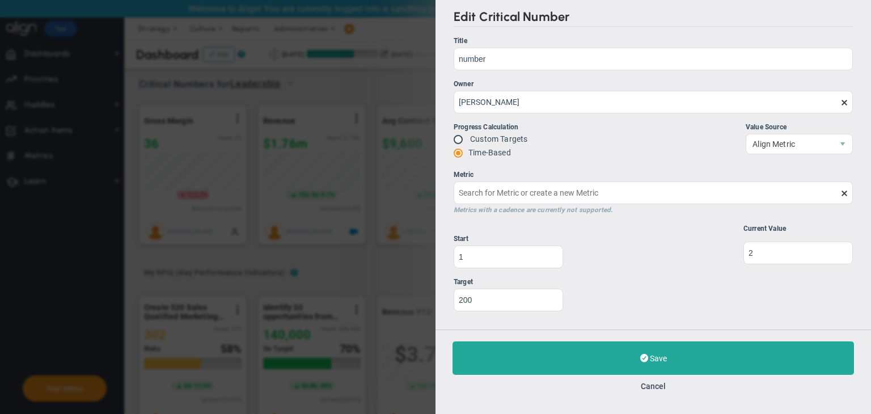
drag, startPoint x: 649, startPoint y: 386, endPoint x: 660, endPoint y: 376, distance: 15.3
click at [656, 382] on button "Cancel" at bounding box center [653, 386] width 25 height 9
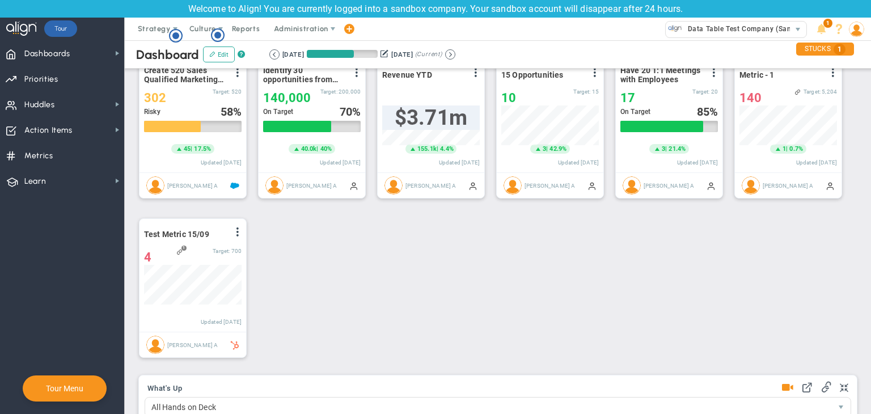
scroll to position [170, 0]
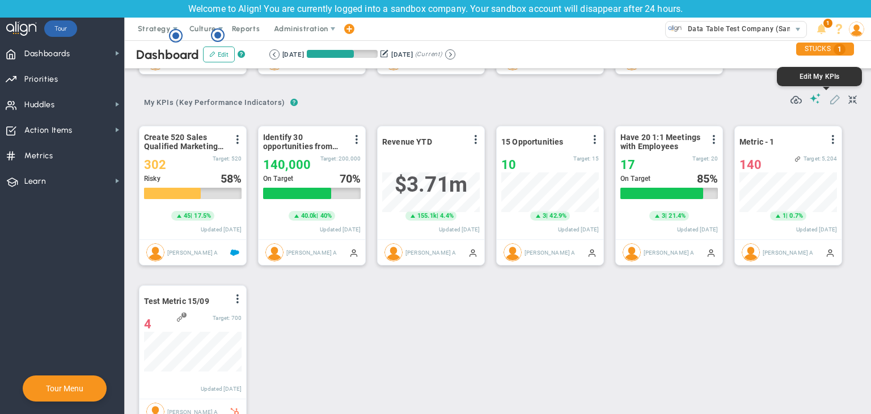
click at [829, 97] on span at bounding box center [834, 98] width 11 height 11
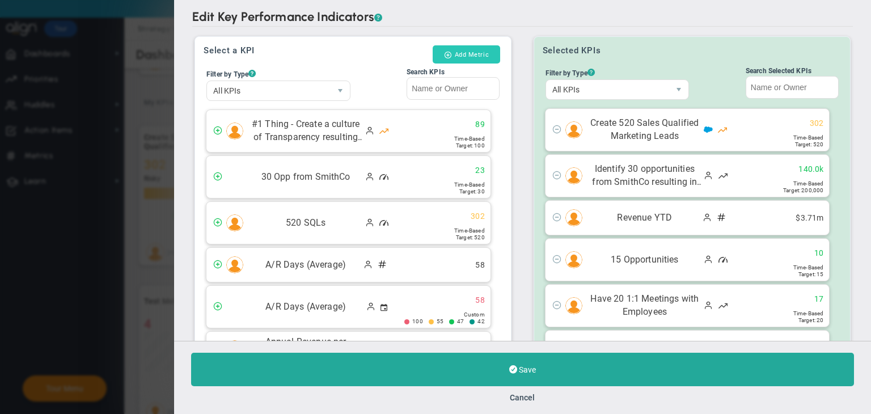
click at [468, 49] on button "Add Metric" at bounding box center [466, 54] width 67 height 18
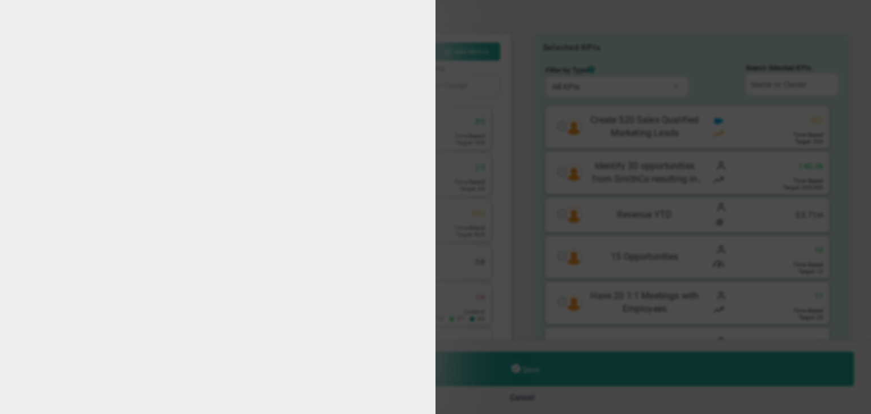
type input "[PERSON_NAME] A"
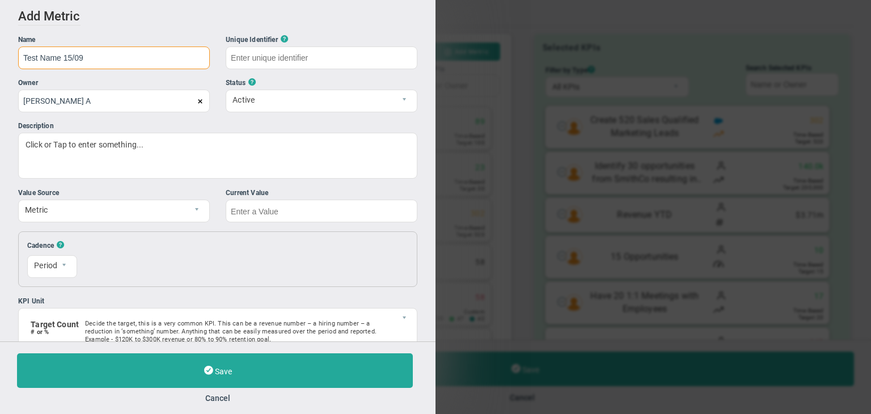
type input "Test Name 15/09"
click at [328, 223] on div "Add Edit Metric Historical Values Target Metric Name Test Name 15/09 Unique Ide…" at bounding box center [218, 170] width 436 height 341
type input "Test-Name-15/09"
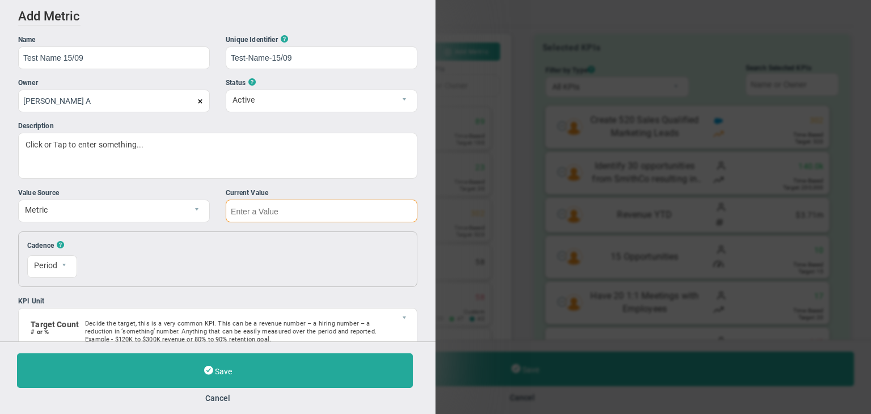
click at [335, 216] on input "text" at bounding box center [322, 211] width 192 height 23
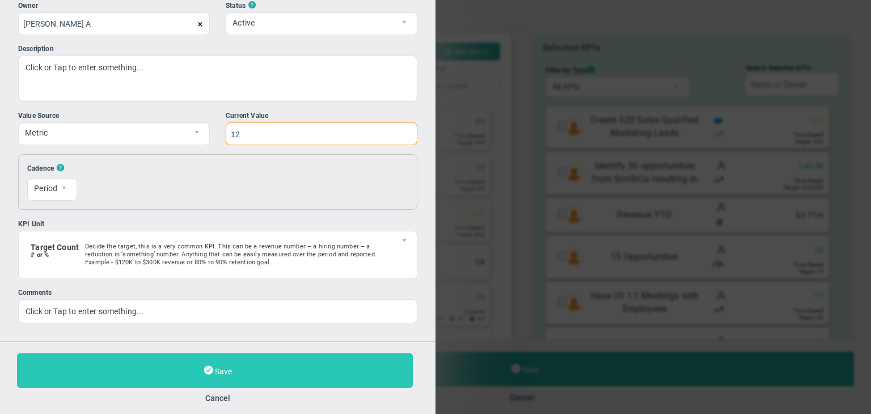
type input "12"
click at [254, 364] on button "Save" at bounding box center [215, 370] width 396 height 35
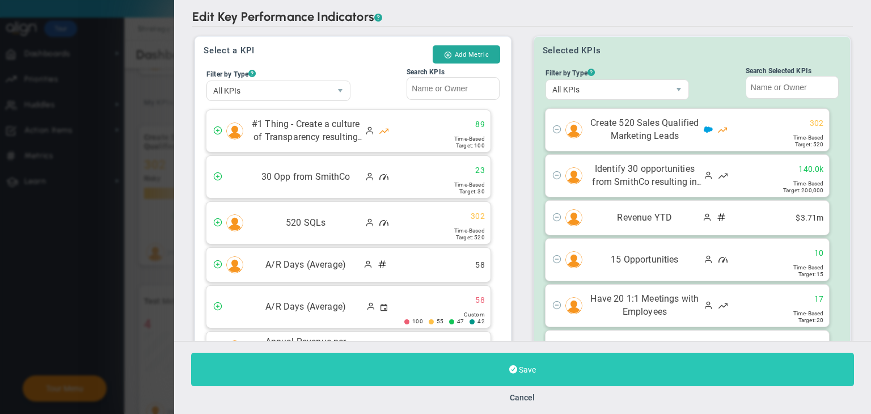
scroll to position [127, 0]
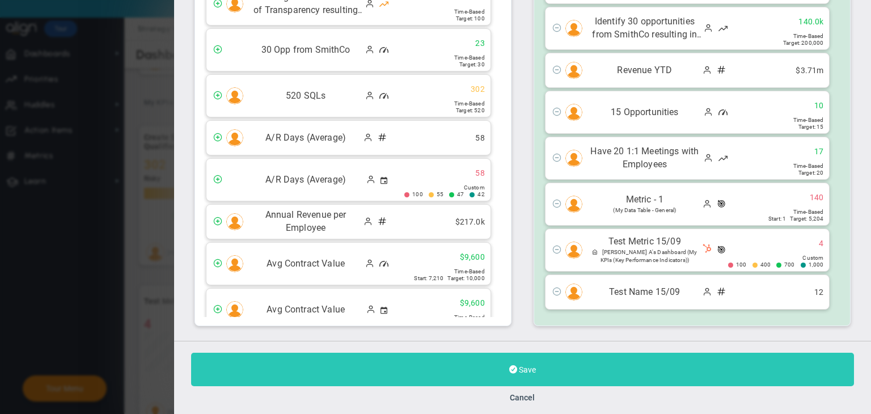
click at [436, 369] on button "Save" at bounding box center [522, 369] width 663 height 33
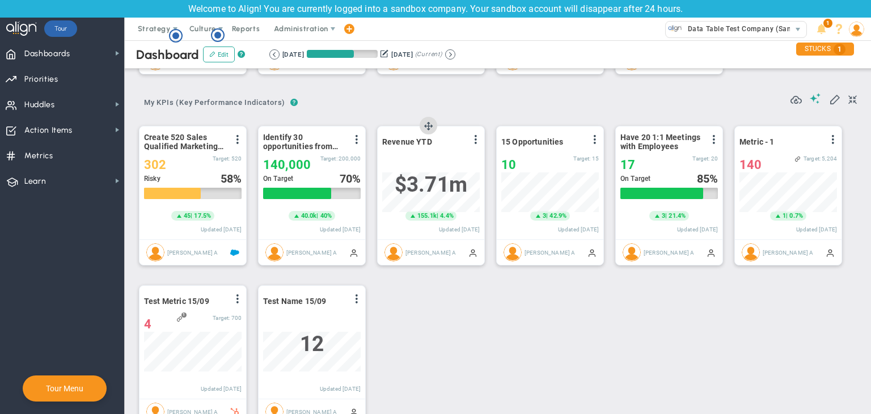
scroll to position [39, 98]
click at [455, 49] on button at bounding box center [450, 54] width 10 height 10
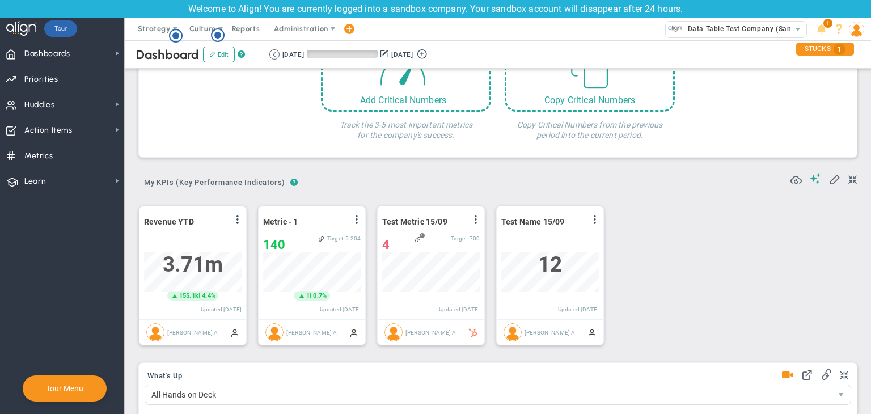
scroll to position [84, 0]
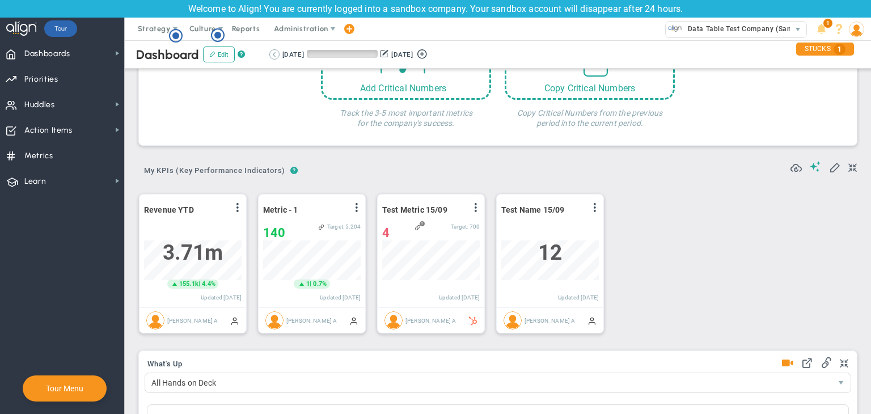
click at [271, 57] on button at bounding box center [274, 54] width 10 height 10
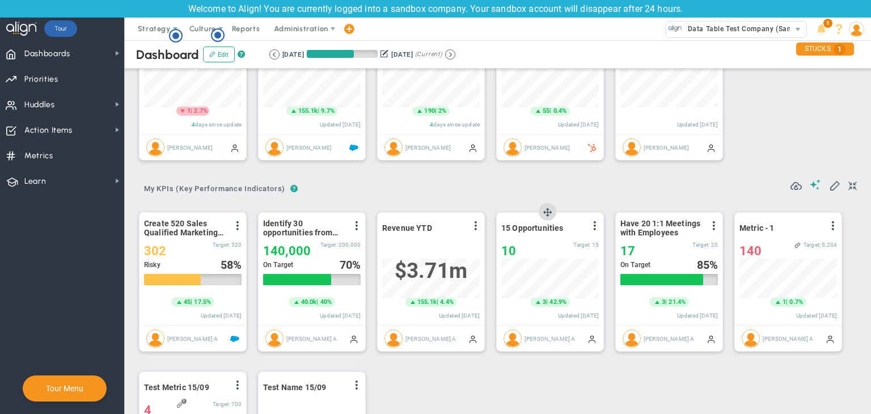
scroll to position [39, 98]
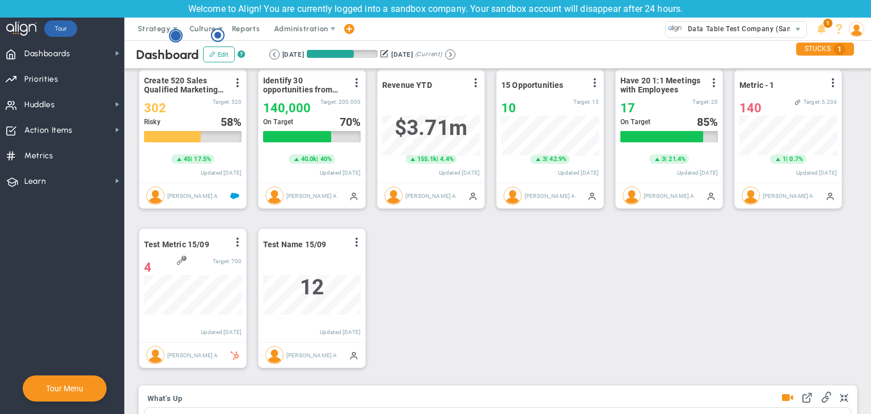
click at [176, 33] on circle "Hotspot (open by clicking or pressing space/enter)" at bounding box center [176, 36] width 10 height 10
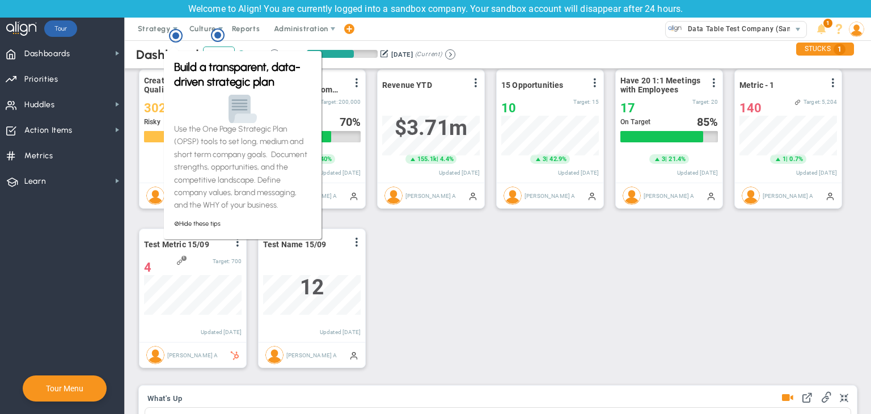
click at [599, 324] on div "Create 520 Sales Qualified Marketing Leads View Historical Graph Edit Make "No …" at bounding box center [494, 219] width 732 height 319
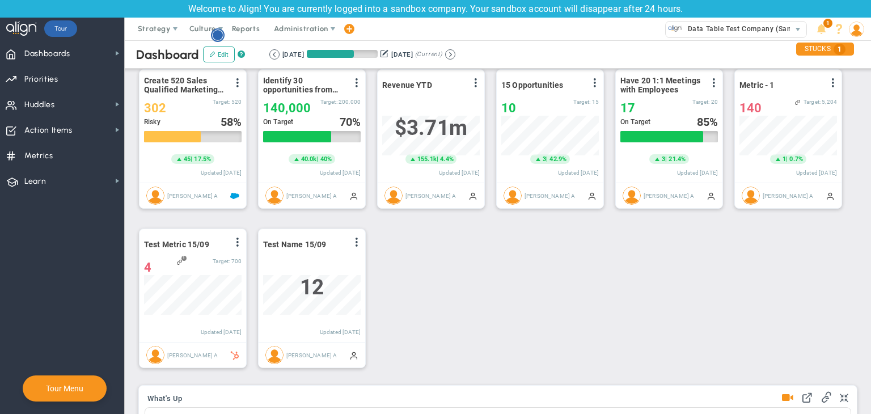
click at [215, 34] on circle "Hotspot (open by clicking or pressing space/enter)" at bounding box center [218, 35] width 10 height 10
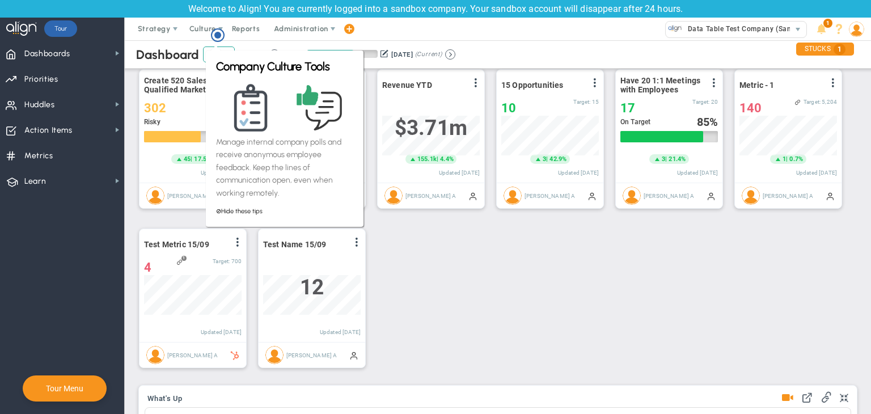
click at [476, 284] on div "Create 520 Sales Qualified Marketing Leads View Historical Graph Edit Make "No …" at bounding box center [494, 219] width 732 height 319
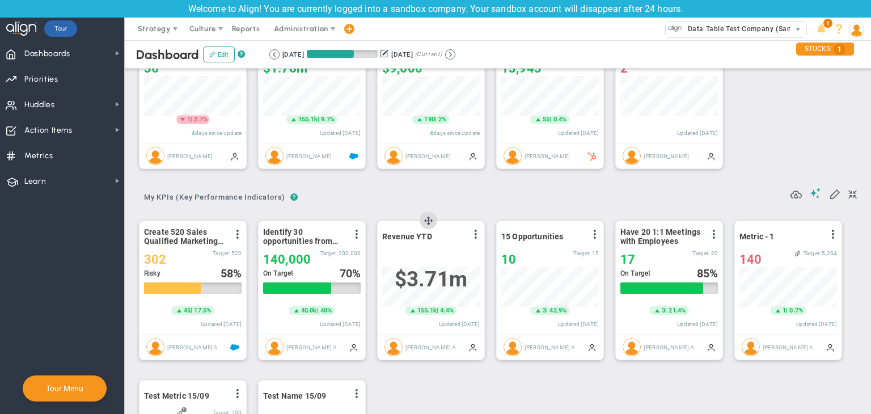
scroll to position [57, 0]
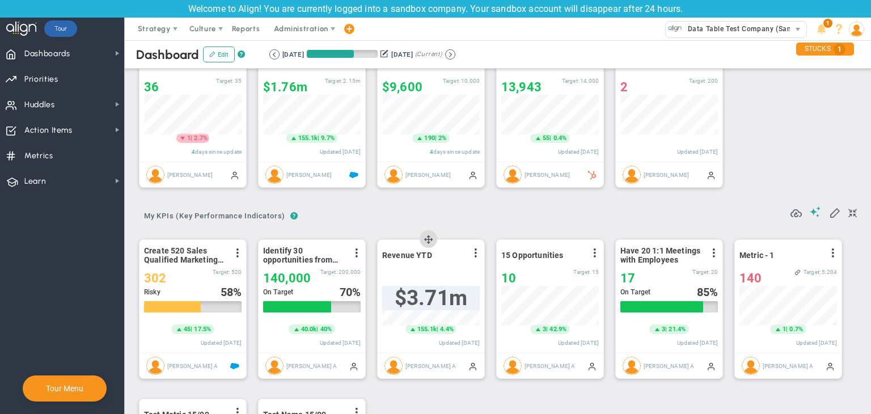
click at [445, 286] on span "$3.71m" at bounding box center [431, 298] width 73 height 24
click at [454, 221] on div "? ? My KPIs (Key Performance Indicators) My KPIs (Key Performance Indicators) M…" at bounding box center [498, 212] width 718 height 29
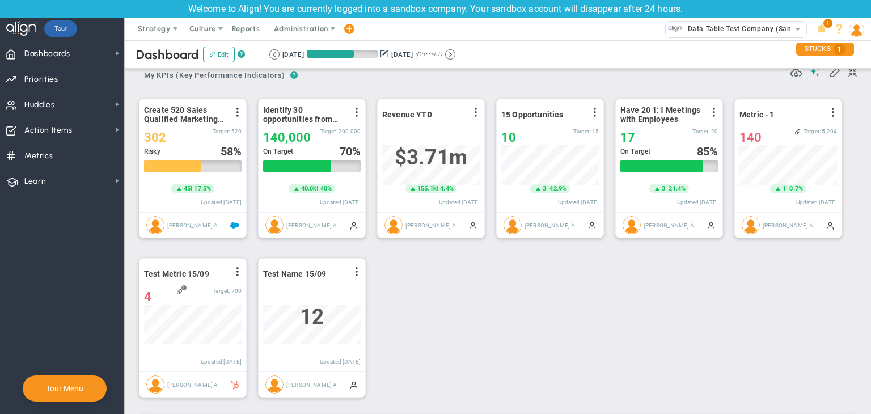
scroll to position [284, 0]
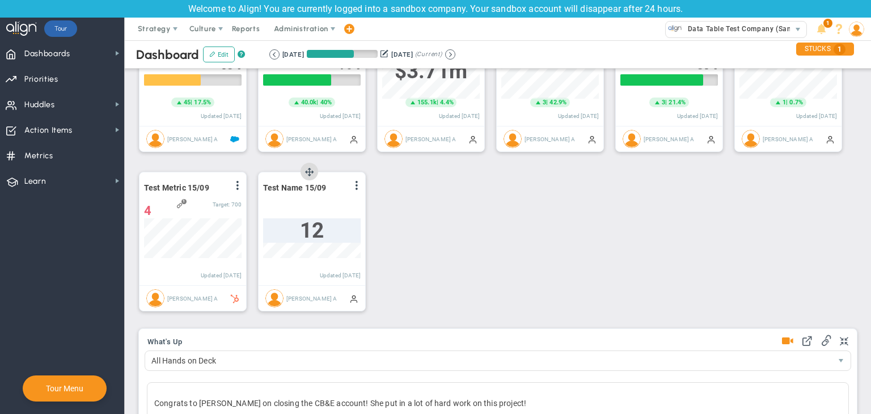
click at [317, 227] on span "12" at bounding box center [312, 230] width 24 height 24
click at [317, 227] on input "12" at bounding box center [311, 234] width 97 height 32
click at [478, 229] on div "Create 520 Sales Qualified Marketing Leads View Historical Graph Edit Make "No …" at bounding box center [494, 162] width 732 height 319
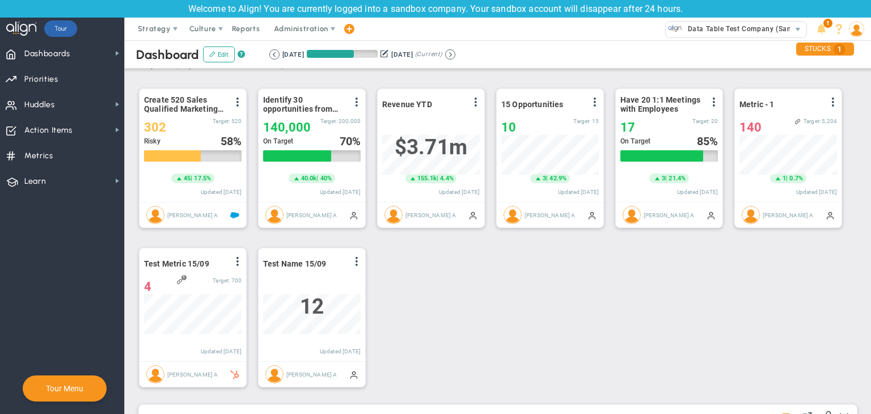
scroll to position [227, 0]
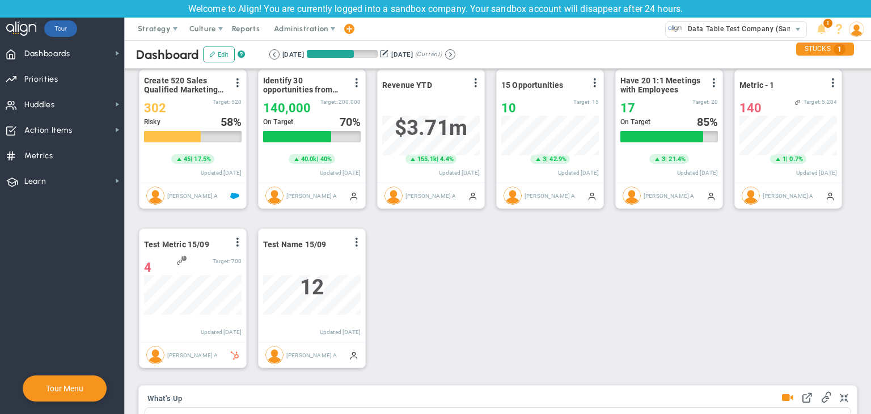
click at [461, 49] on div "Retrieving period... [DATE] [DATE] (Current)" at bounding box center [362, 54] width 197 height 10
click at [455, 50] on button at bounding box center [450, 54] width 10 height 10
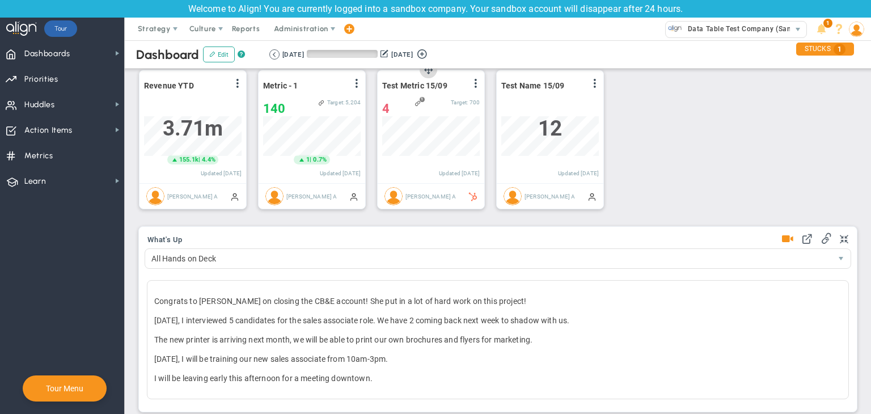
scroll to position [567020, 566963]
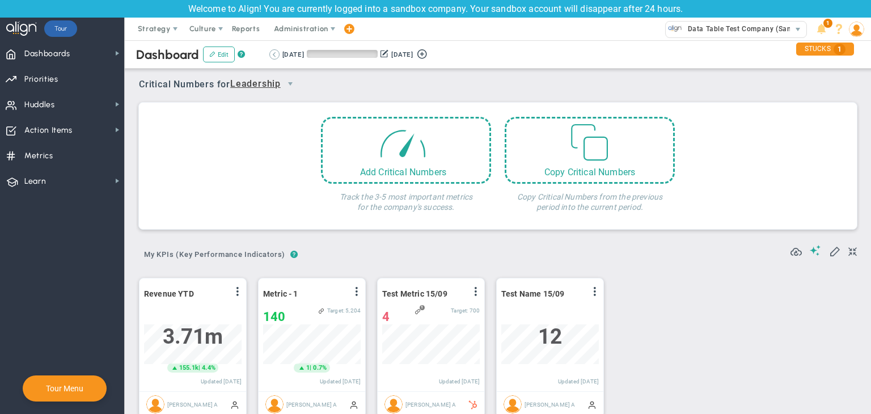
click at [273, 53] on button at bounding box center [274, 54] width 10 height 10
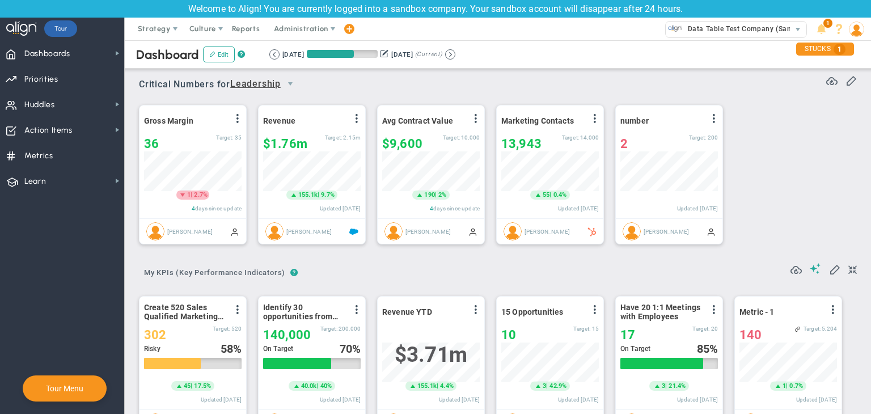
scroll to position [39, 98]
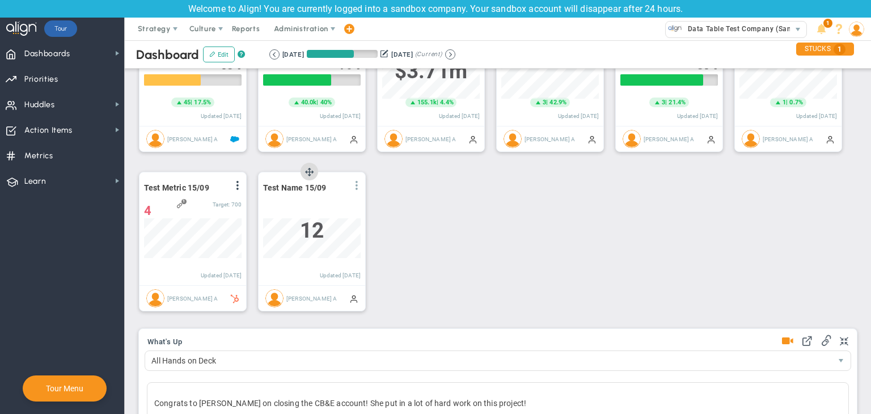
click at [359, 187] on span at bounding box center [356, 185] width 9 height 9
click at [329, 202] on li "Edit" at bounding box center [325, 208] width 81 height 14
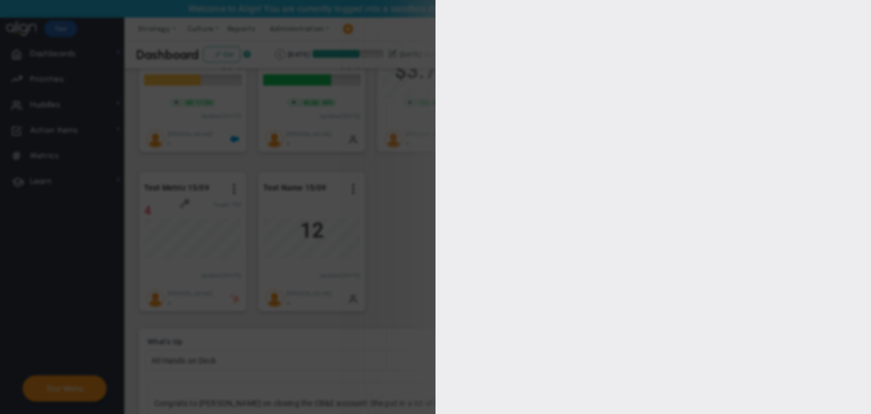
type input "[PERSON_NAME] A"
type input "0"
checkbox input "true"
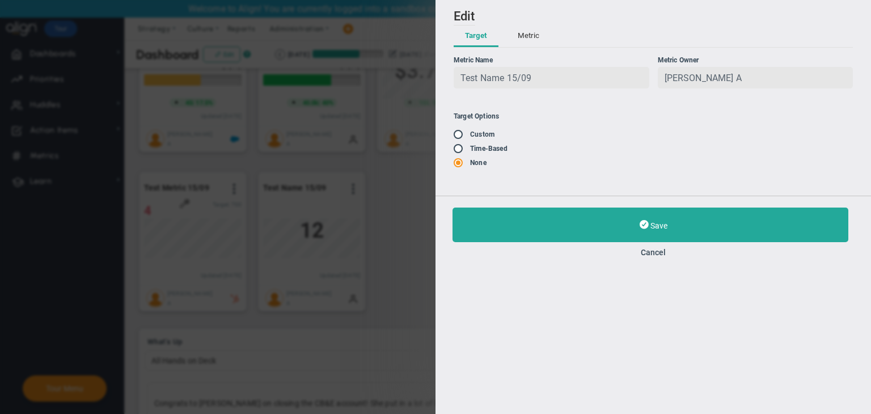
click at [465, 149] on input "radio" at bounding box center [461, 149] width 11 height 9
radio input "true"
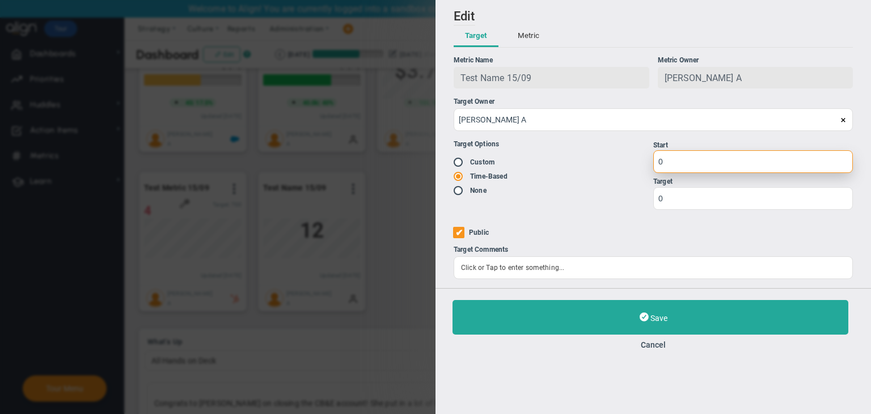
click at [694, 160] on input "0" at bounding box center [753, 161] width 200 height 23
type input "1"
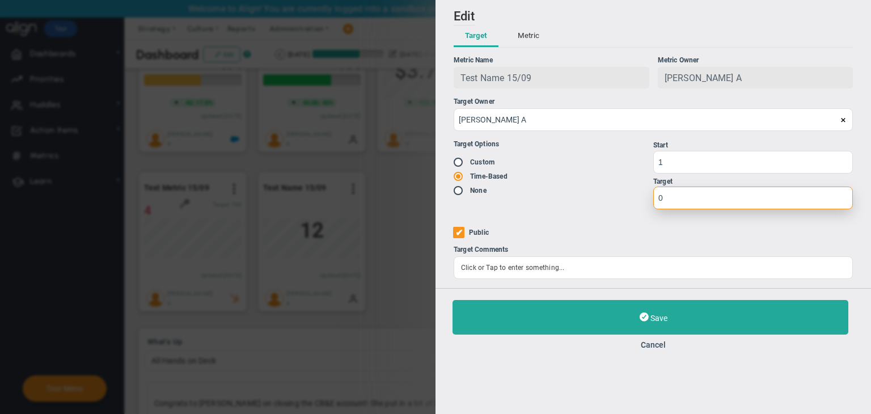
click at [695, 196] on input "0" at bounding box center [753, 198] width 200 height 23
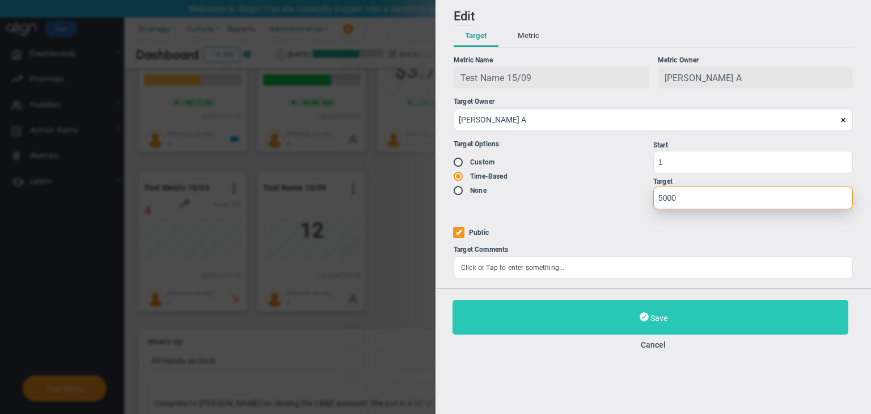
type input "5000"
click at [674, 305] on button "Save" at bounding box center [651, 317] width 396 height 35
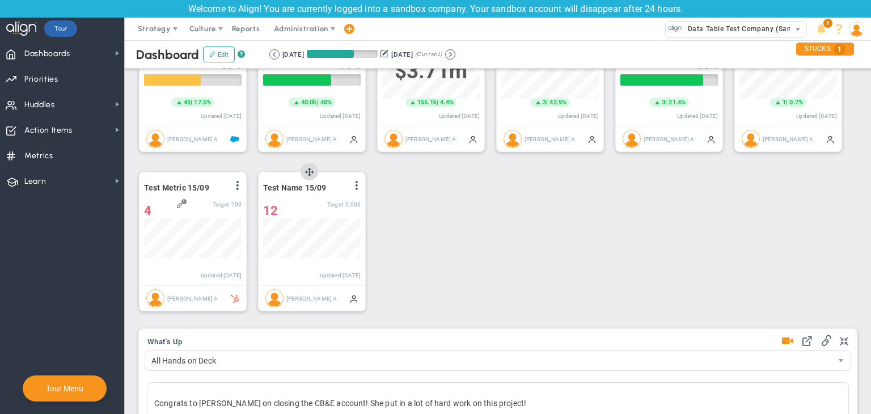
click at [362, 187] on div "Test Name 15/09 View Historical Graph Edit Make "No Change" Update Add Past Upd…" at bounding box center [312, 228] width 107 height 113
click at [354, 187] on span at bounding box center [356, 185] width 9 height 9
click at [322, 204] on li "Edit" at bounding box center [325, 208] width 81 height 14
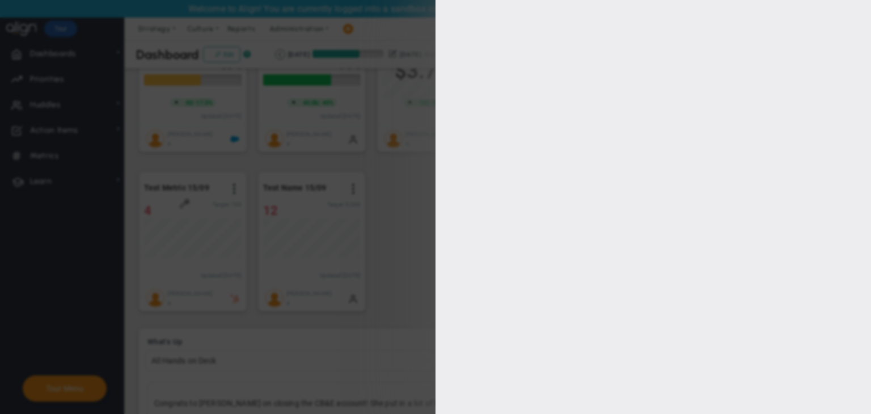
type input "[PERSON_NAME] A"
radio input "true"
type input "1"
type input "5000"
checkbox input "true"
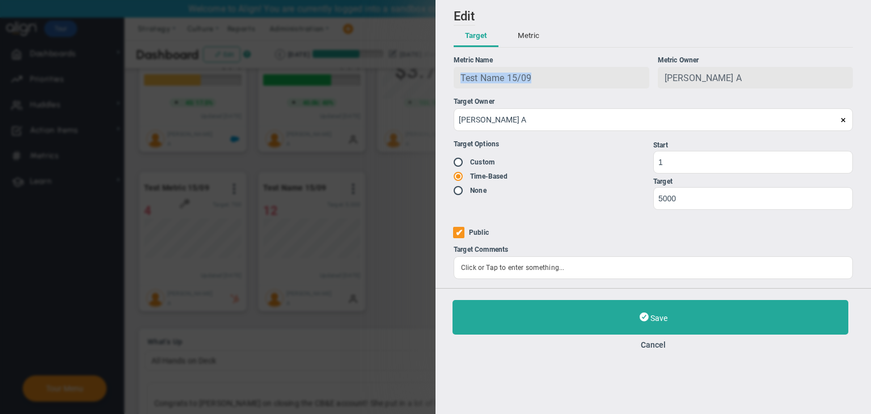
drag, startPoint x: 538, startPoint y: 77, endPoint x: 462, endPoint y: 90, distance: 77.1
click at [462, 90] on div "Metric Name Test Name 15/09 Metric Owner Chandrika A" at bounding box center [653, 76] width 399 height 41
copy span "Test Name 15/09"
click at [642, 338] on div "Save Cancel" at bounding box center [653, 324] width 401 height 49
click at [646, 349] on button "Cancel" at bounding box center [653, 344] width 401 height 9
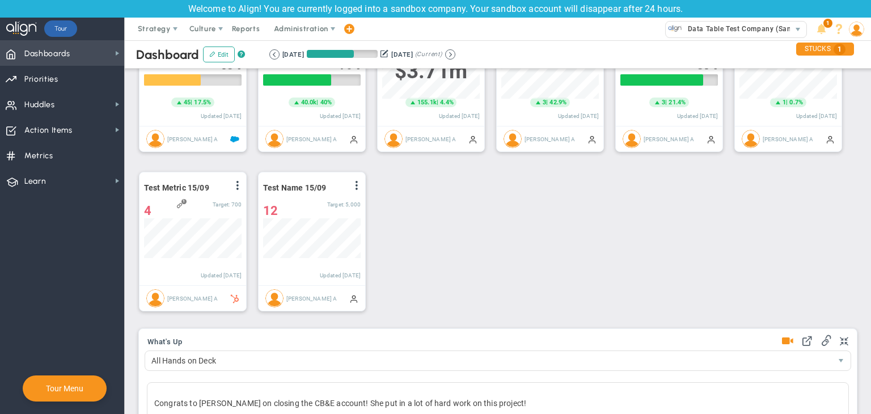
click at [83, 47] on span "Dashboards Dashboards" at bounding box center [62, 53] width 124 height 26
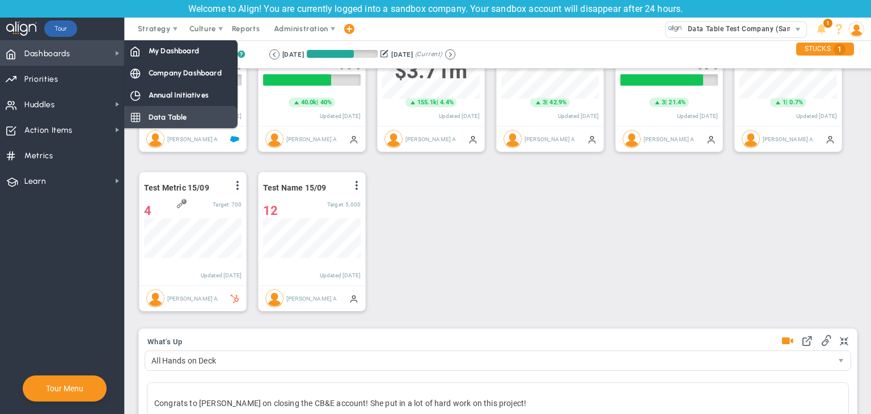
click at [160, 116] on span "Data Table" at bounding box center [168, 117] width 39 height 11
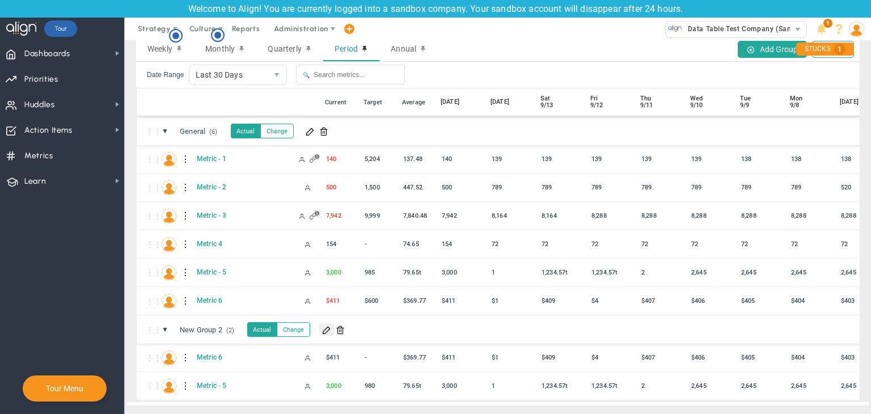
click at [325, 325] on span at bounding box center [326, 329] width 9 height 9
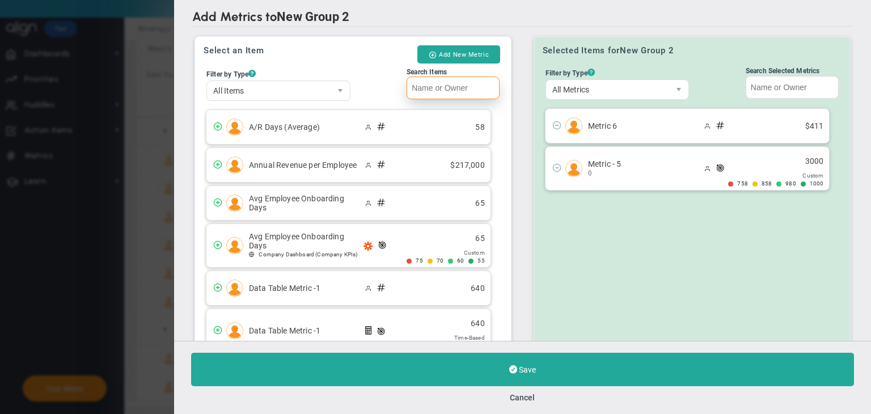
click at [470, 90] on input "Search Items" at bounding box center [453, 88] width 93 height 23
paste input "Test Name 15/09"
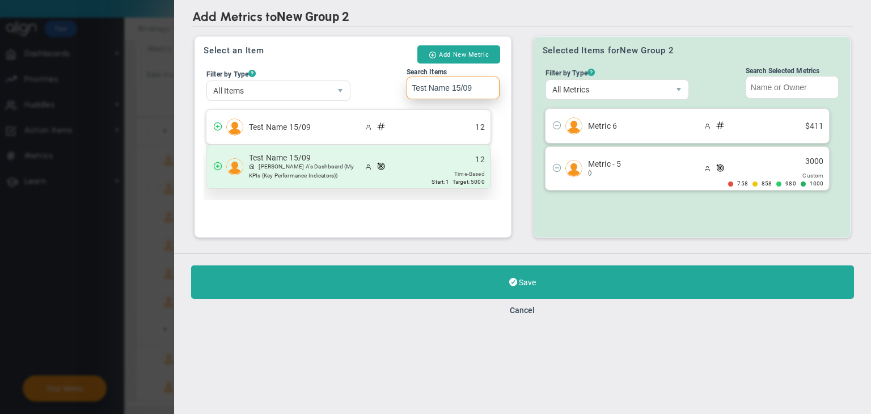
type input "Test Name 15/09"
click at [392, 164] on span at bounding box center [377, 166] width 31 height 13
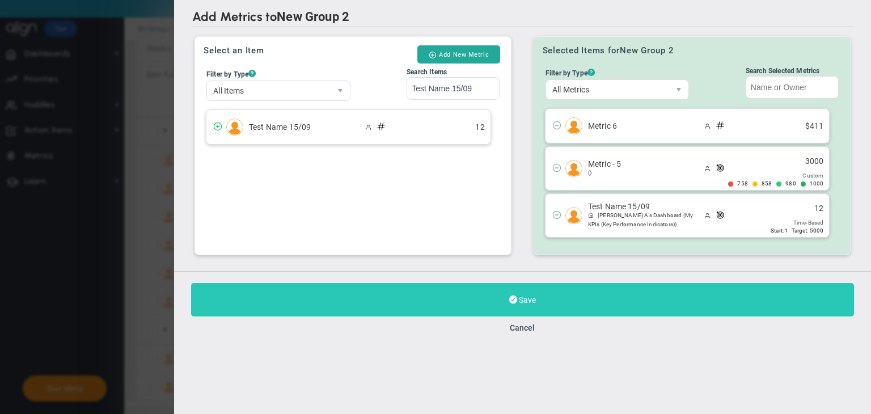
click at [505, 304] on button "Save" at bounding box center [522, 299] width 663 height 33
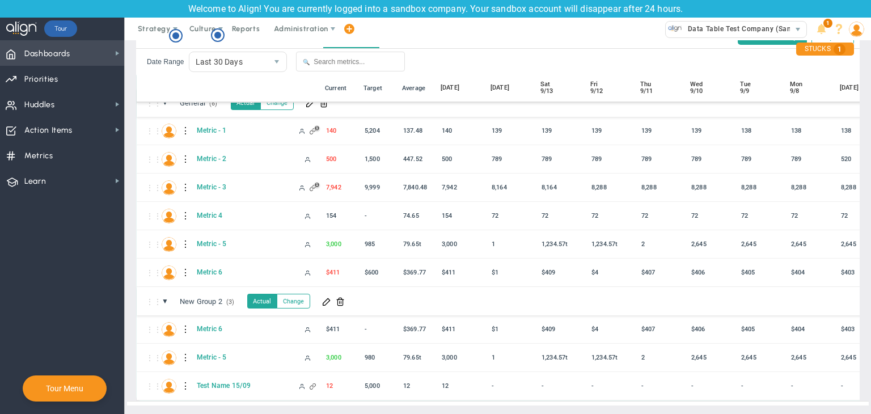
click at [87, 46] on span "Dashboards Dashboards" at bounding box center [62, 53] width 124 height 26
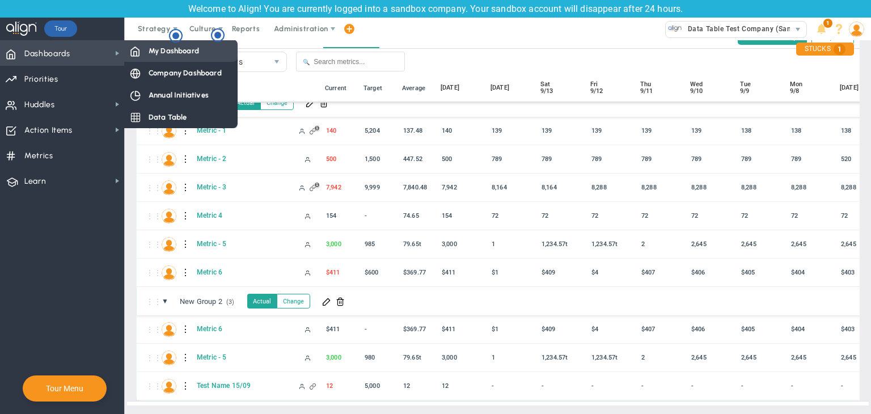
click at [191, 49] on span "My Dashboard" at bounding box center [174, 50] width 50 height 11
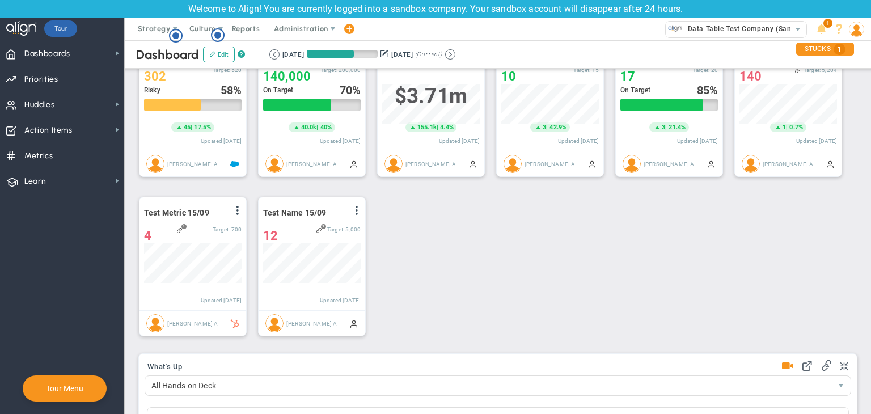
click at [455, 52] on div "7/17/2025 10/15/2025 (Current)" at bounding box center [362, 54] width 186 height 10
click at [455, 53] on button at bounding box center [450, 54] width 10 height 10
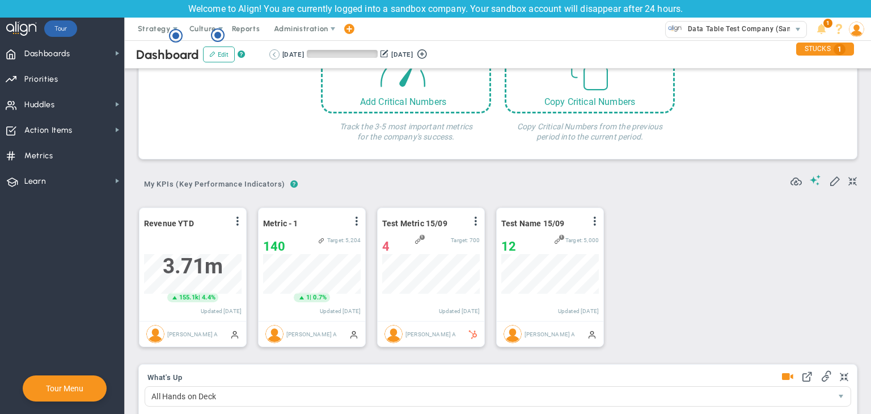
click at [269, 56] on button at bounding box center [274, 54] width 10 height 10
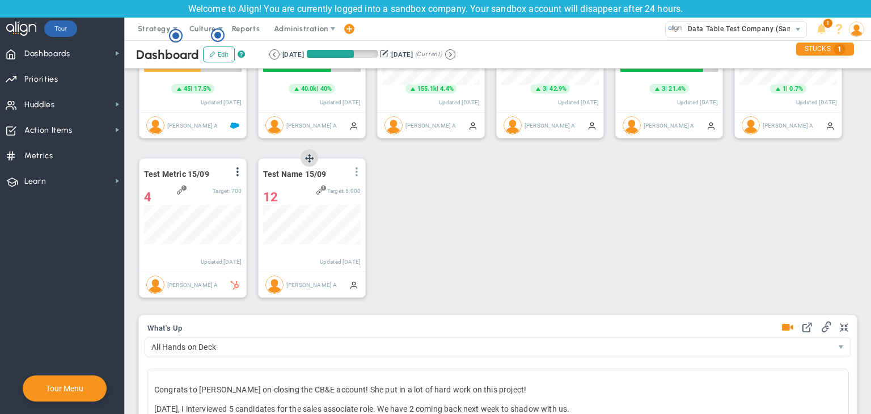
click at [355, 171] on span at bounding box center [356, 171] width 9 height 9
click at [316, 191] on li "Edit" at bounding box center [325, 195] width 81 height 14
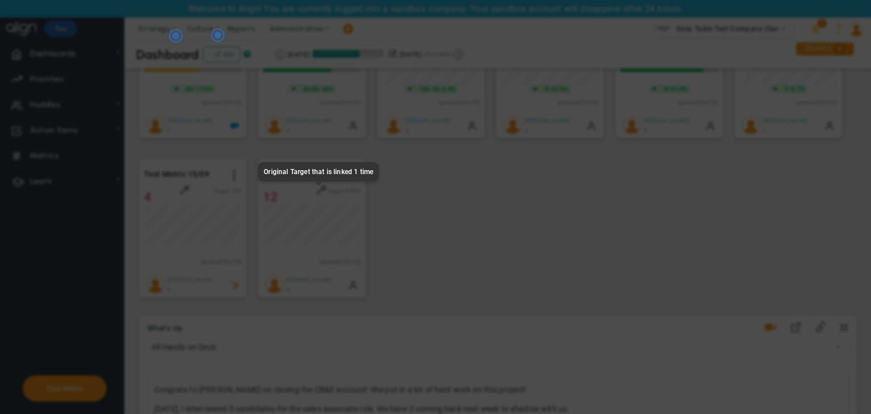
radio input "true"
checkbox input "false"
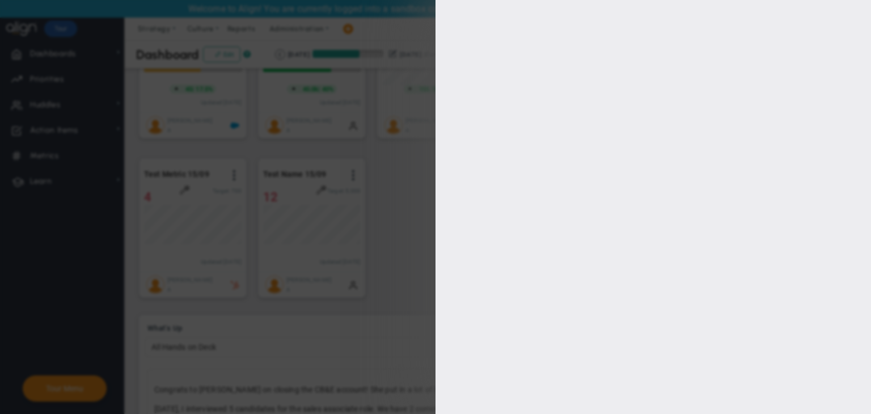
type input "1"
type input "5000"
checkbox input "true"
type input "[PERSON_NAME] A"
radio input "true"
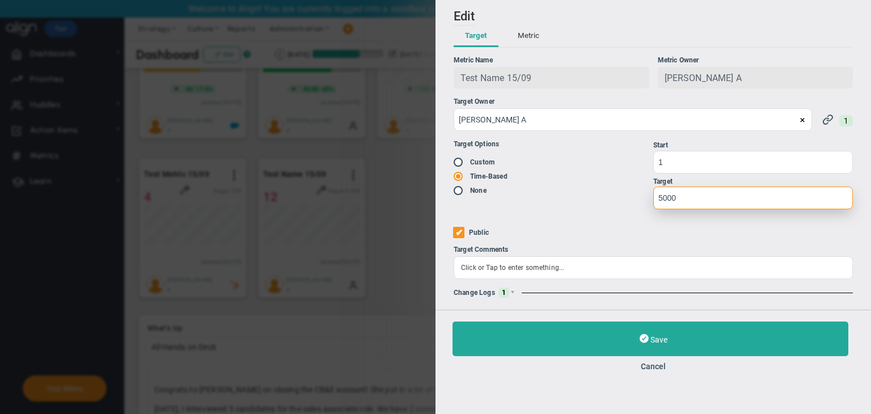
click at [674, 200] on input "5000" at bounding box center [753, 198] width 200 height 23
click at [690, 198] on input "5000" at bounding box center [753, 198] width 200 height 23
type input "5"
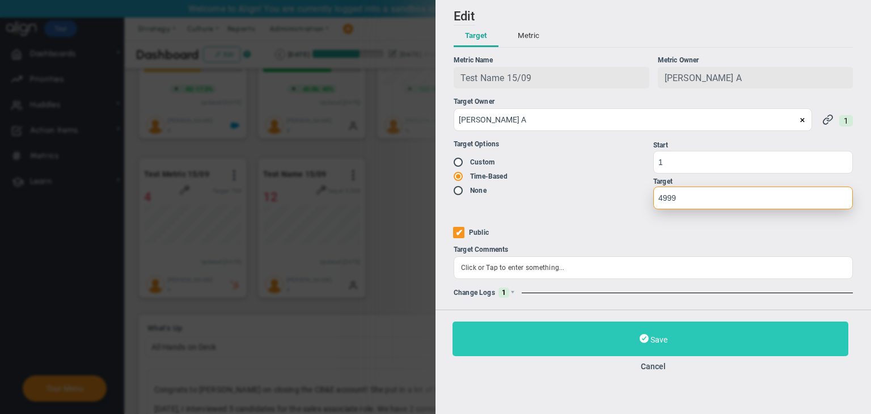
type input "4999"
click at [669, 327] on button "Save" at bounding box center [651, 339] width 396 height 35
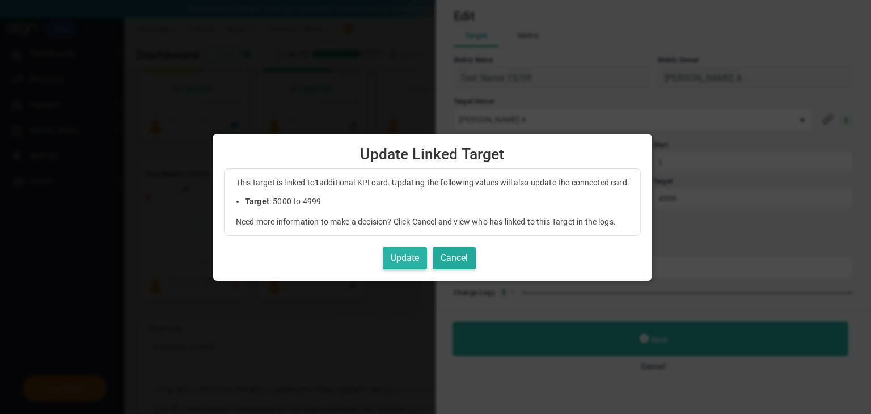
click at [410, 259] on button "Update" at bounding box center [405, 258] width 44 height 22
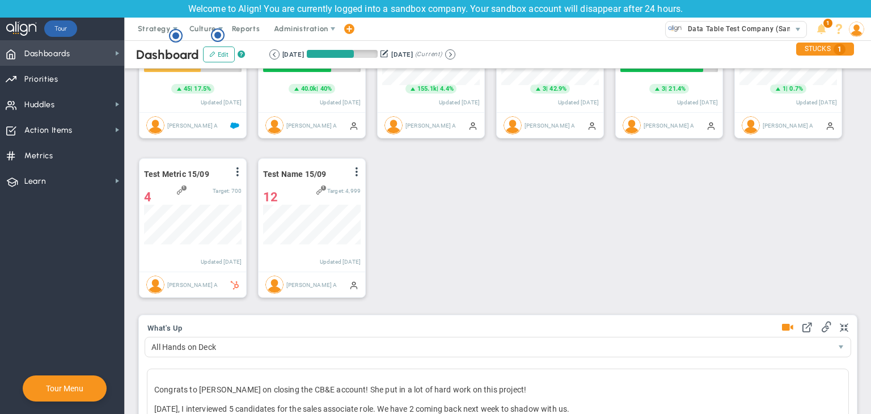
click at [98, 61] on span "Dashboards Dashboards" at bounding box center [62, 53] width 124 height 26
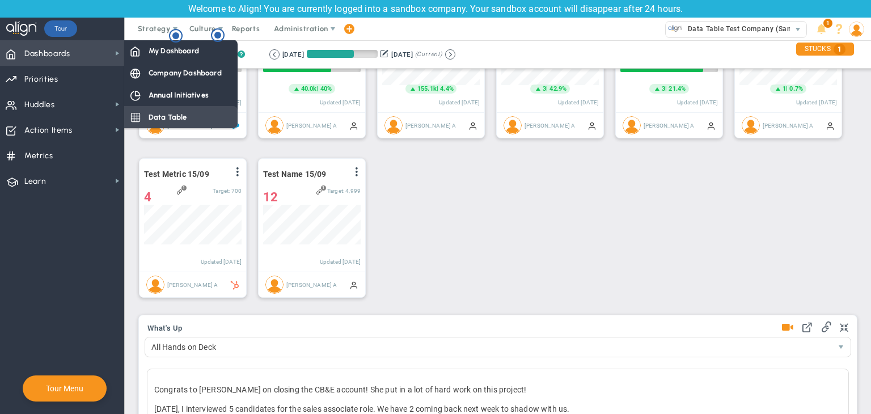
click at [157, 114] on span "Data Table" at bounding box center [168, 117] width 39 height 11
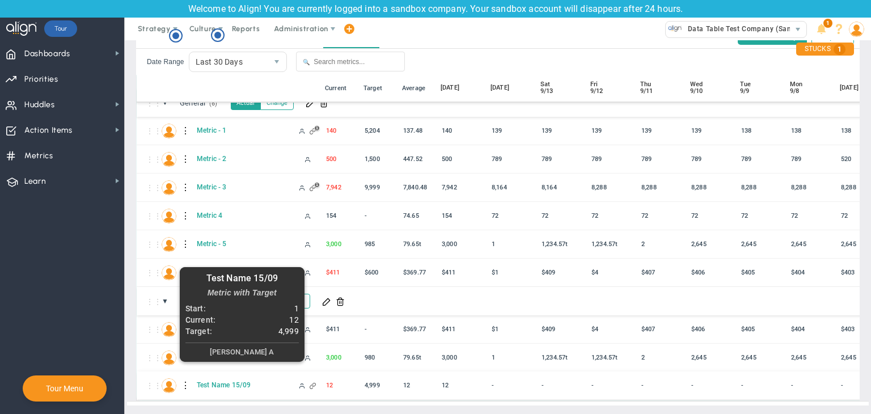
click at [212, 381] on div "Test Name 15/09" at bounding box center [257, 385] width 124 height 10
click at [214, 380] on span "Test Name 15/09" at bounding box center [243, 384] width 96 height 9
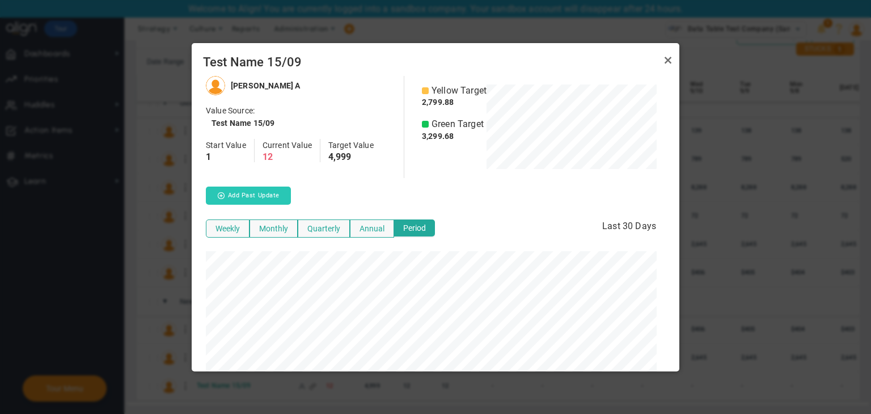
click at [249, 198] on button "Add Past Update" at bounding box center [248, 196] width 85 height 18
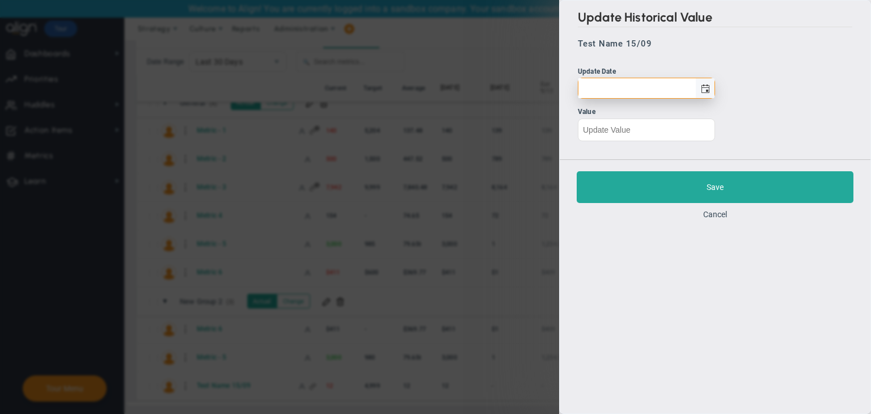
click at [709, 91] on span "select" at bounding box center [705, 88] width 9 height 9
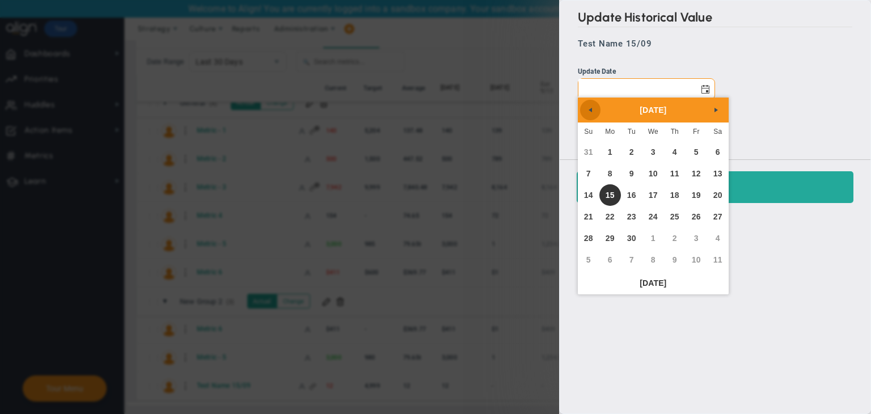
click at [580, 112] on link "Previous" at bounding box center [590, 110] width 20 height 20
click at [690, 158] on link "1" at bounding box center [697, 152] width 22 height 22
type input "Friday, August 1, 2025"
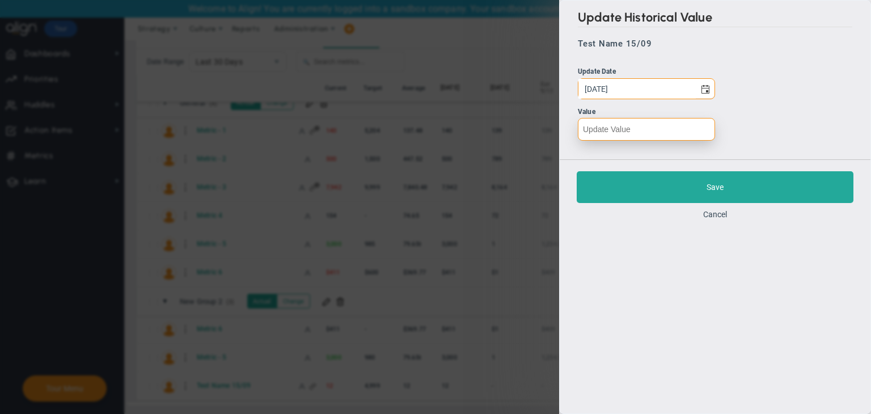
click at [621, 127] on input "number" at bounding box center [646, 129] width 137 height 23
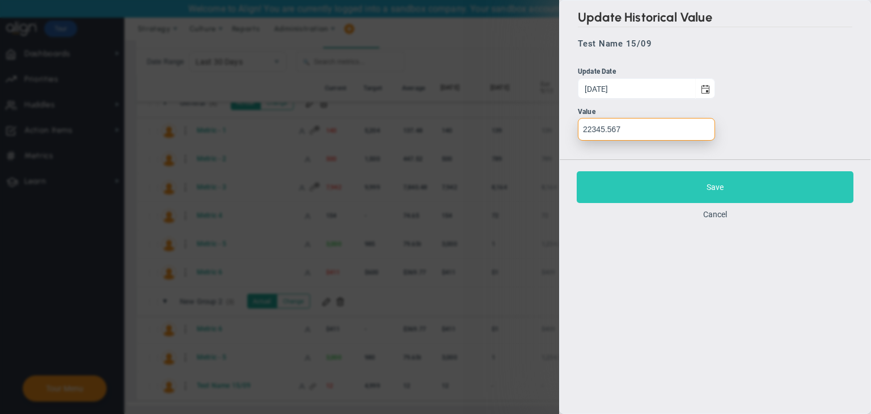
type input "22345.567"
click at [678, 187] on button "Save" at bounding box center [715, 187] width 277 height 32
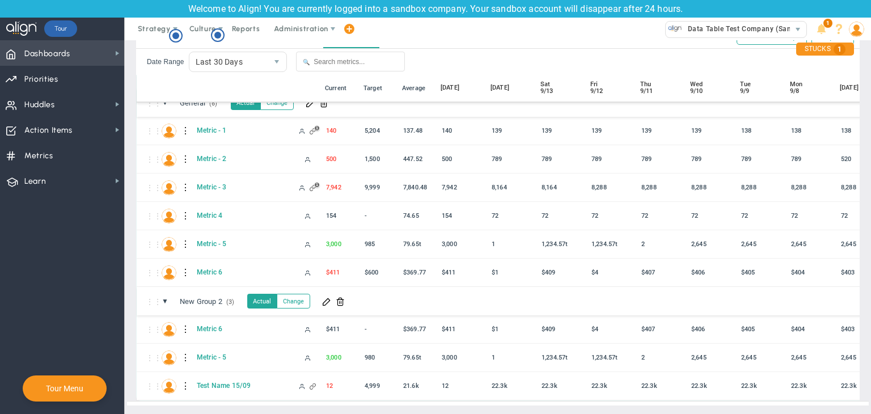
click at [75, 55] on span "Dashboards Dashboards" at bounding box center [62, 53] width 124 height 26
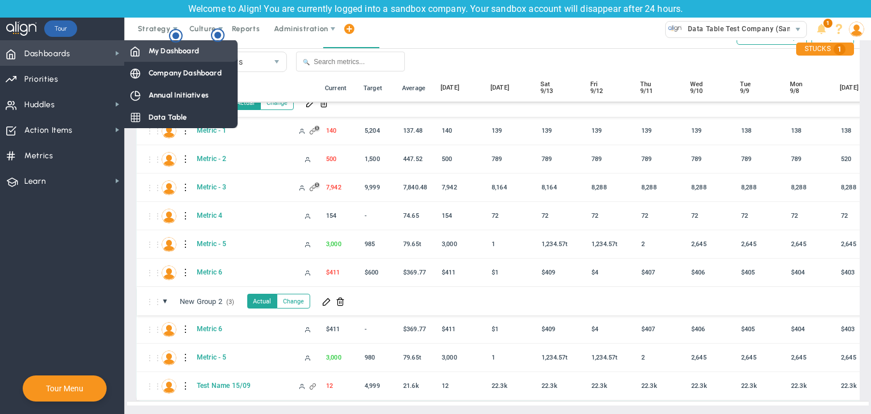
click at [159, 51] on span "My Dashboard" at bounding box center [174, 50] width 50 height 11
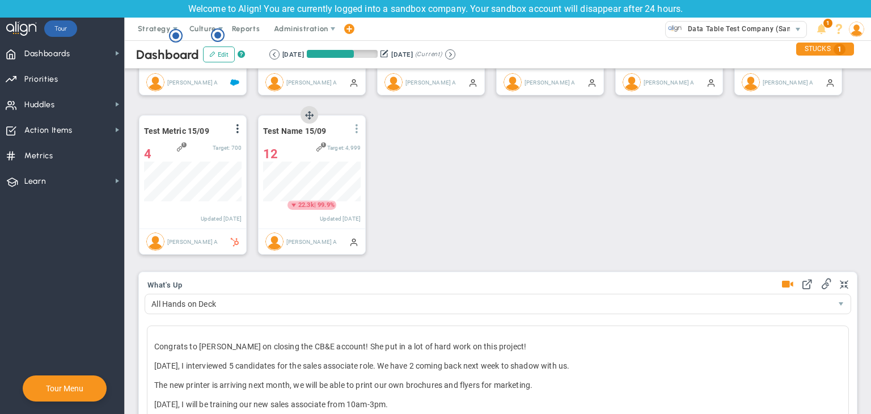
click at [356, 132] on span at bounding box center [356, 128] width 9 height 9
click at [340, 145] on li "Edit" at bounding box center [325, 152] width 81 height 14
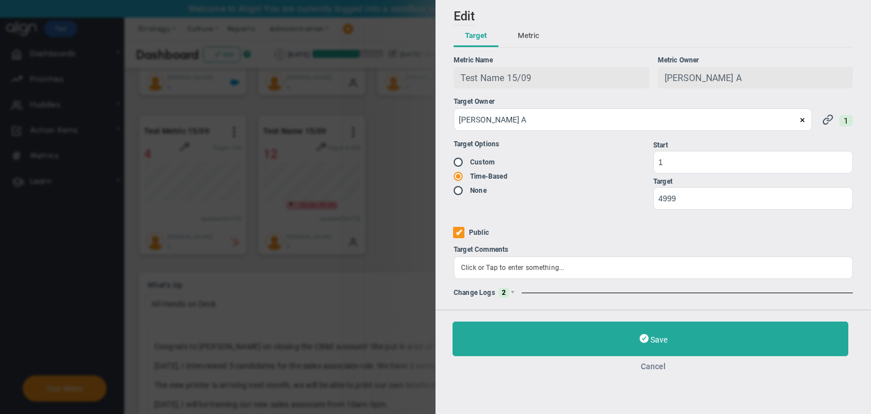
click at [651, 368] on button "Cancel" at bounding box center [653, 366] width 401 height 9
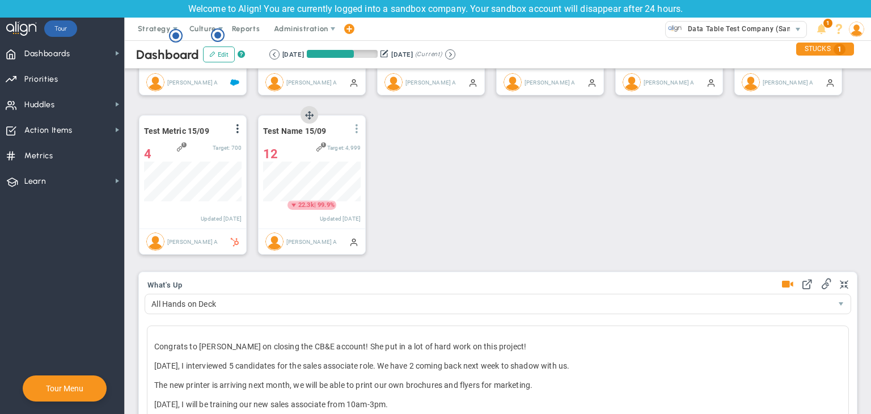
click at [355, 129] on span at bounding box center [356, 128] width 9 height 9
click at [348, 137] on span "View Historical Graph" at bounding box center [325, 137] width 73 height 8
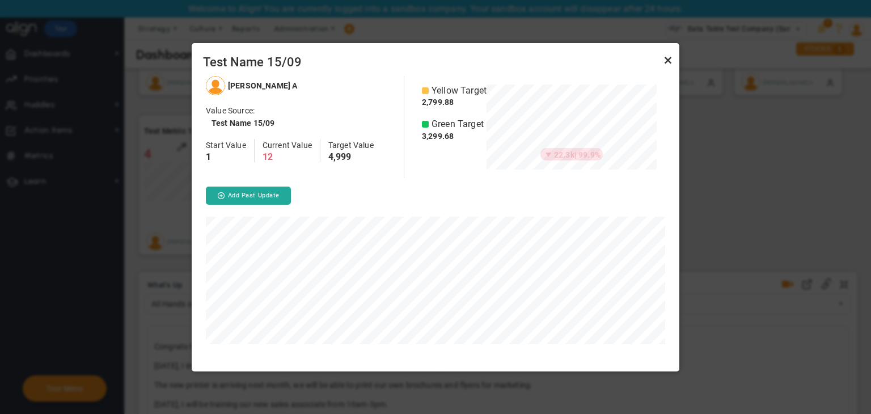
click at [663, 57] on link "Close" at bounding box center [668, 60] width 14 height 14
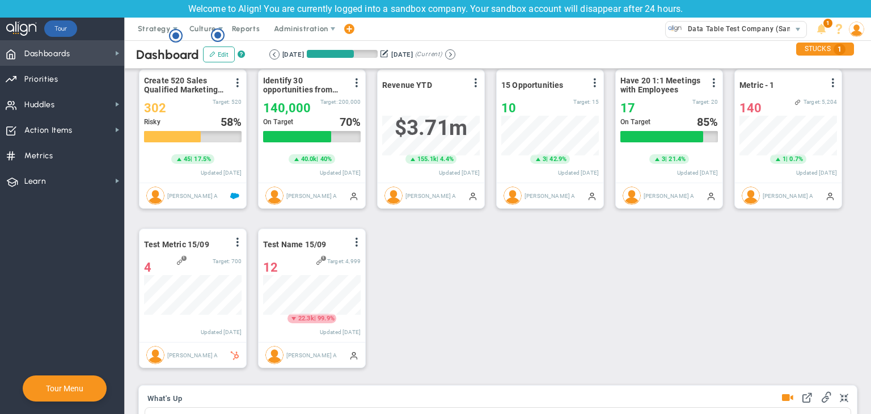
click at [79, 58] on span "Dashboards Dashboards" at bounding box center [62, 53] width 124 height 26
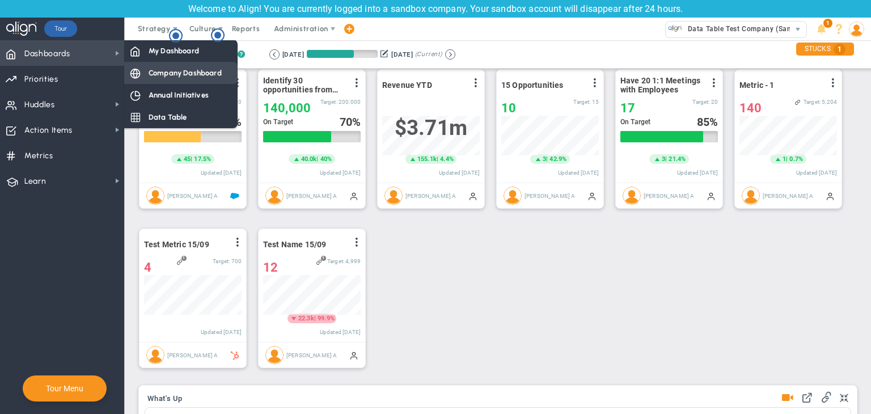
click at [168, 74] on span "Company Dashboard" at bounding box center [185, 72] width 73 height 11
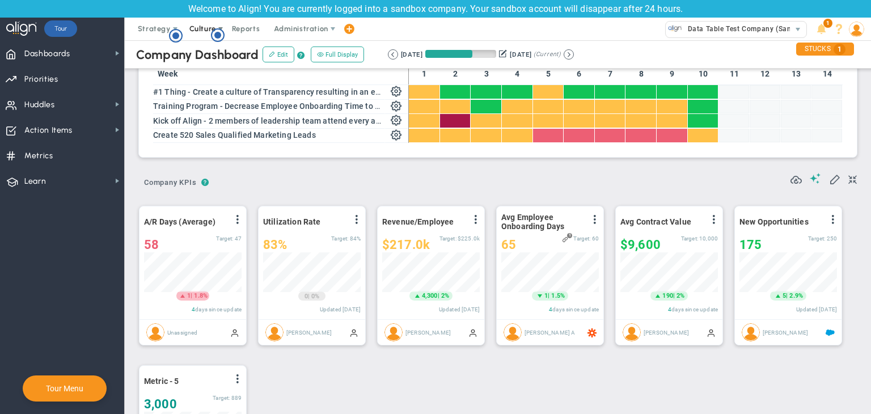
click at [209, 28] on span "Culture" at bounding box center [202, 28] width 27 height 9
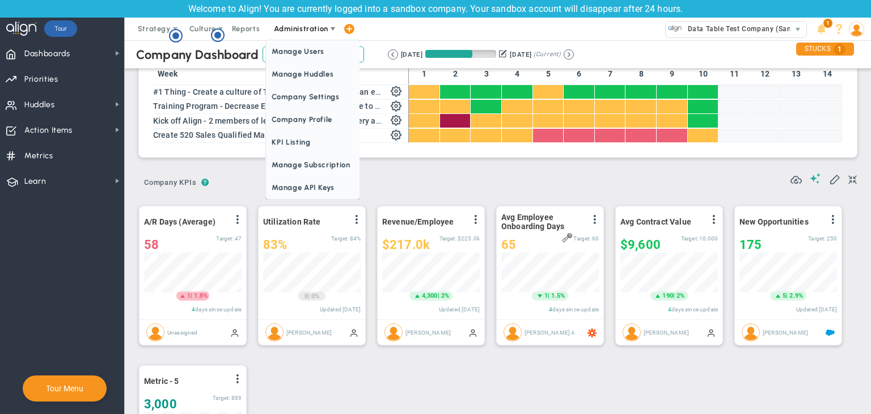
click at [314, 31] on span "Administration" at bounding box center [301, 28] width 54 height 9
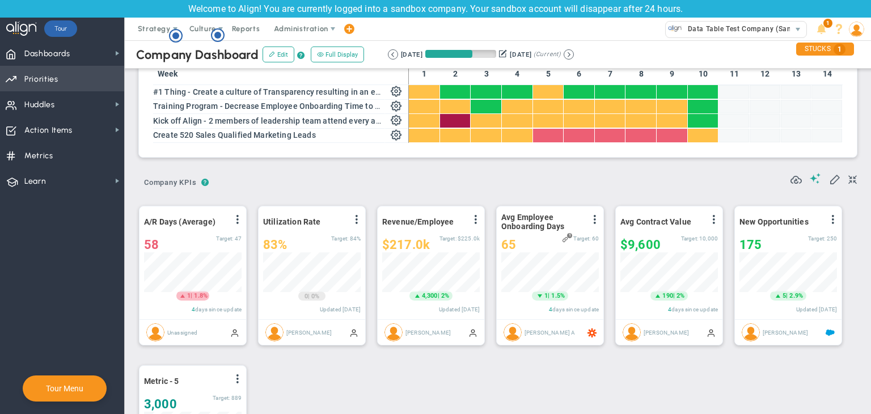
click at [109, 80] on span "Priorities Projects OKR Tree Priorities Projects OKRs" at bounding box center [62, 79] width 124 height 26
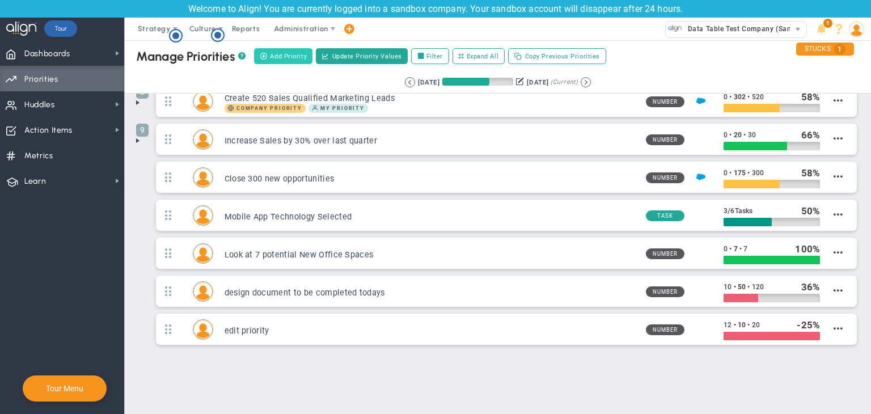
click at [274, 63] on button "Add Priority" at bounding box center [283, 56] width 58 height 16
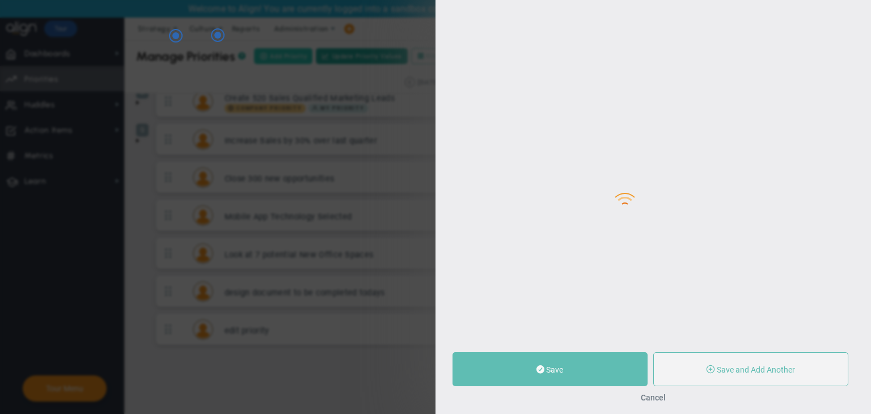
type input "0"
radio input "true"
type input "[PERSON_NAME] A"
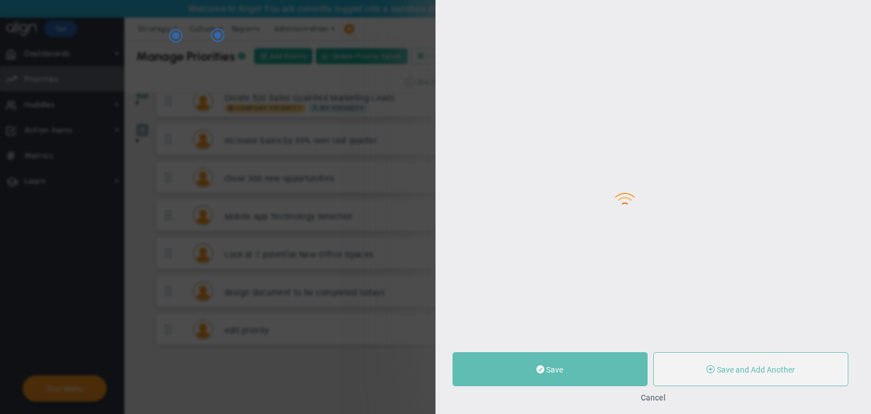
type input "0"
radio input "true"
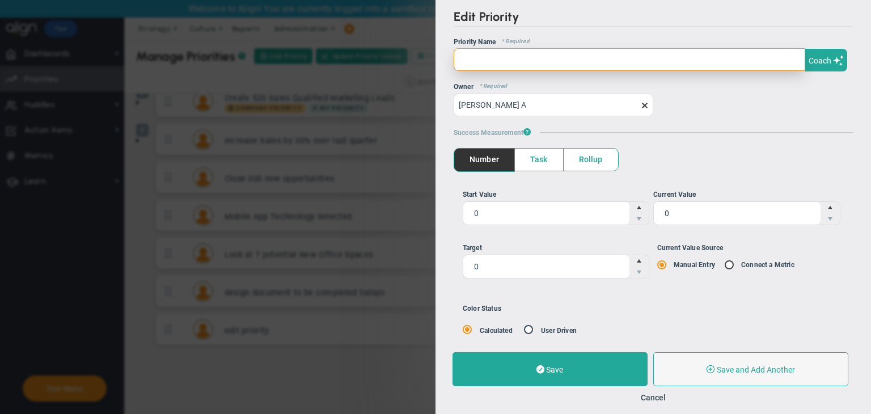
click at [531, 53] on input "text" at bounding box center [630, 59] width 352 height 23
click at [496, 56] on input "Testing the precon and the data table" at bounding box center [630, 59] width 352 height 23
click at [488, 55] on input "Testing the precon and the data table" at bounding box center [630, 59] width 352 height 23
click at [484, 57] on input "Testing the precon and the data table" at bounding box center [630, 59] width 352 height 23
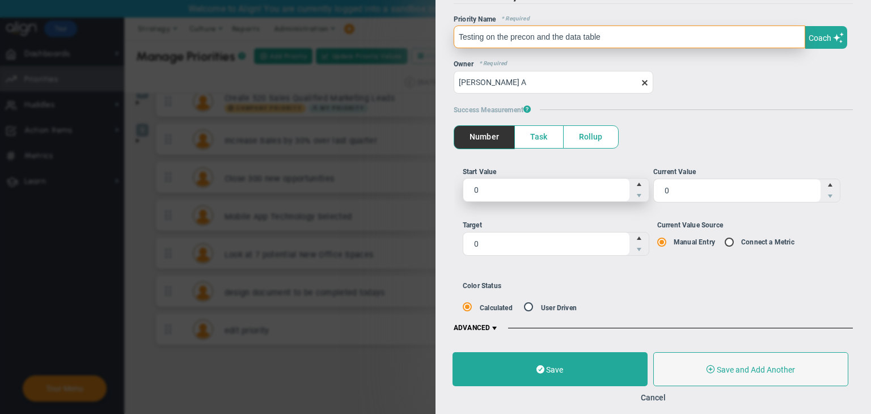
type input "Testing on the precon and the data table"
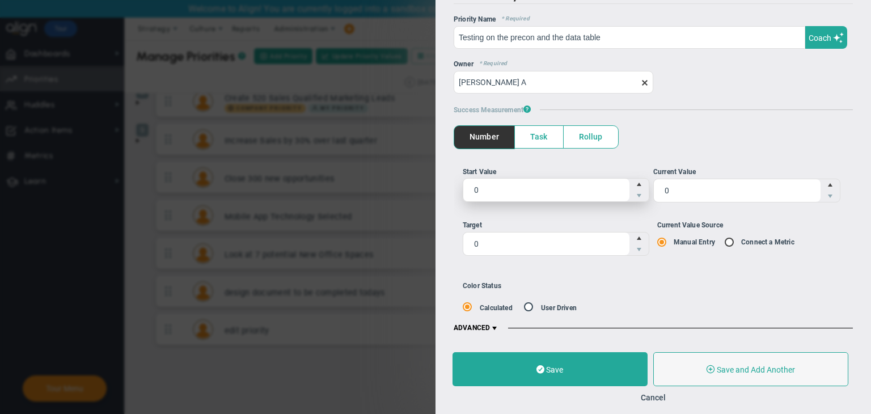
type input "1"
click at [637, 182] on span "Increase value" at bounding box center [639, 184] width 9 height 11
click at [630, 182] on input "1" at bounding box center [546, 190] width 167 height 23
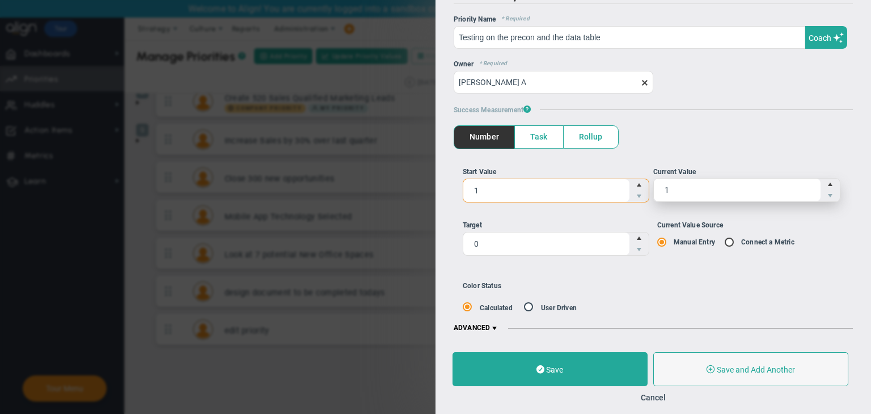
click at [826, 182] on span "Increase value" at bounding box center [830, 184] width 9 height 11
click at [821, 182] on input "1" at bounding box center [737, 190] width 167 height 23
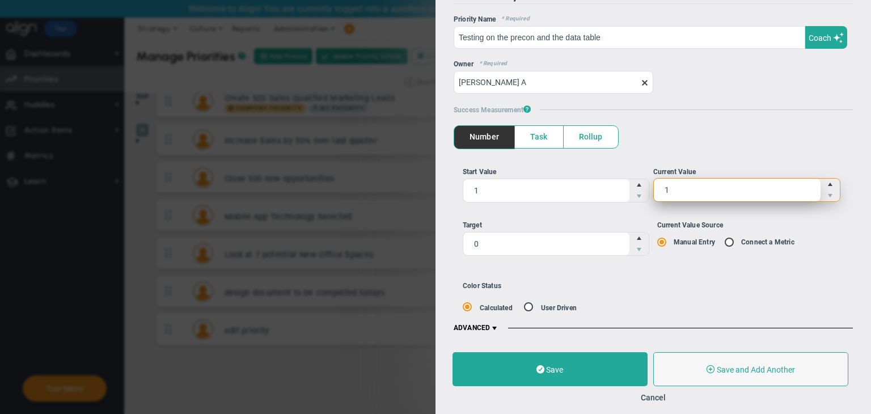
click at [762, 194] on input "1" at bounding box center [737, 190] width 167 height 23
type input "12"
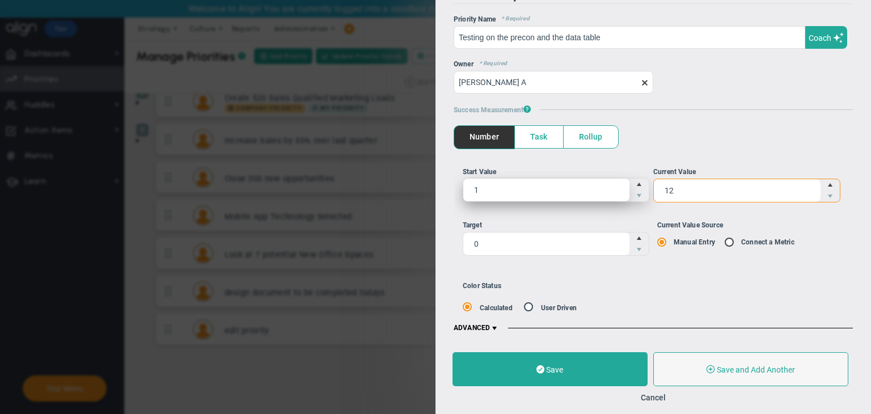
type input "12"
click at [505, 188] on span "1 1" at bounding box center [556, 190] width 187 height 24
click at [0, 0] on input "1" at bounding box center [0, 0] width 0 height 0
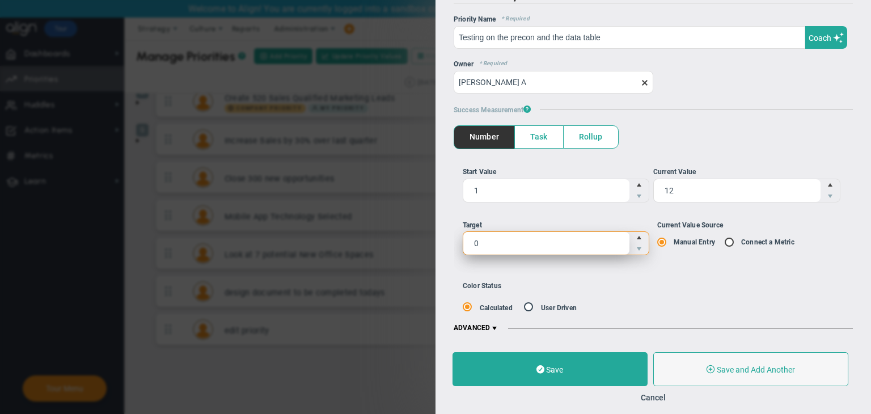
click at [595, 250] on span "0 0" at bounding box center [556, 243] width 187 height 24
click at [0, 0] on input "0" at bounding box center [0, 0] width 0 height 0
type input "5"
type input "200"
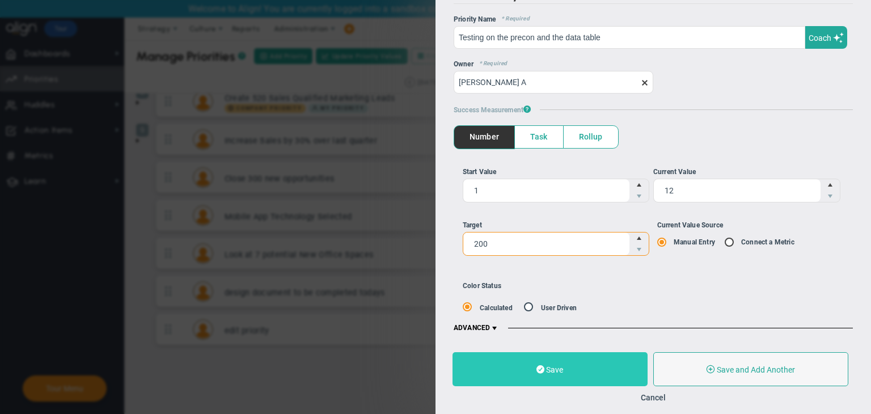
type input "200"
click at [612, 371] on button "Save" at bounding box center [550, 369] width 195 height 34
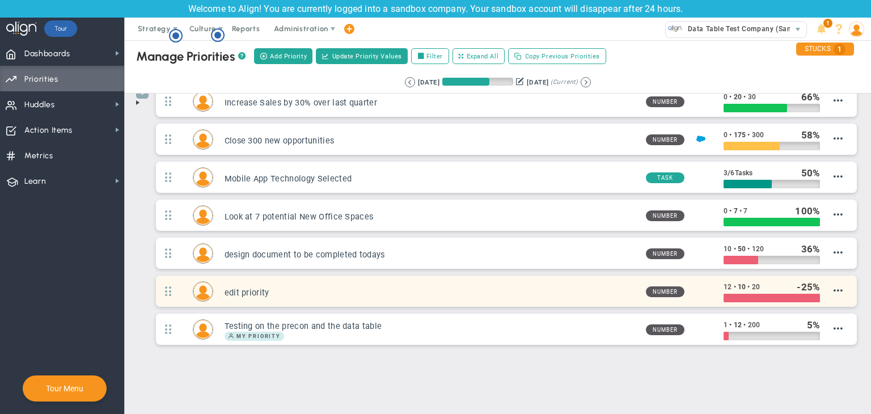
scroll to position [172, 0]
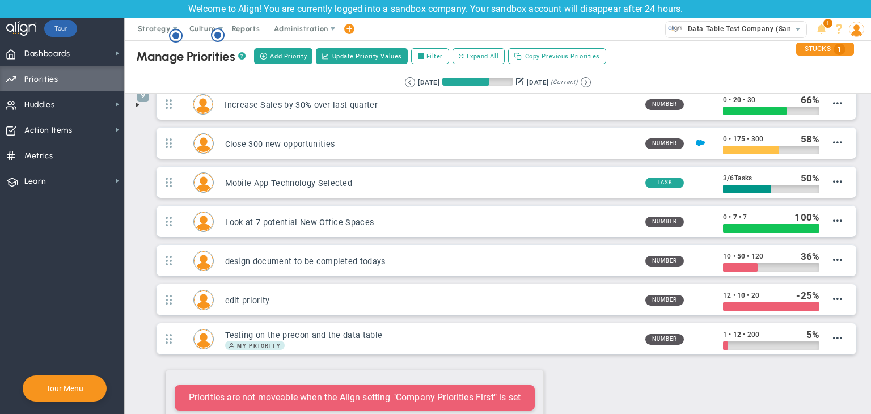
drag, startPoint x: 164, startPoint y: 328, endPoint x: 160, endPoint y: 351, distance: 23.0
click at [158, 360] on div "Manage OKRs ? Manage Priorities ? Manage Projects ? Create Project Add Priority…" at bounding box center [498, 147] width 746 height 558
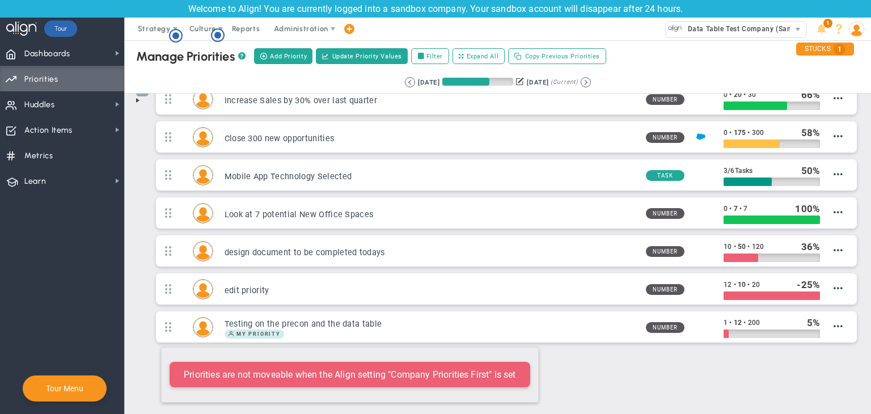
scroll to position [170, 0]
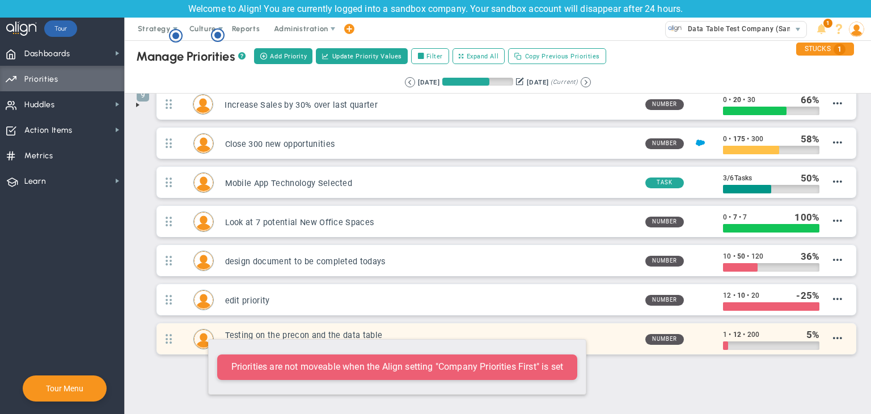
drag, startPoint x: 164, startPoint y: 332, endPoint x: 202, endPoint y: 333, distance: 38.0
click at [202, 333] on div "Testing on the precon and the data table My Priority Number 1 5" at bounding box center [507, 338] width 700 height 31
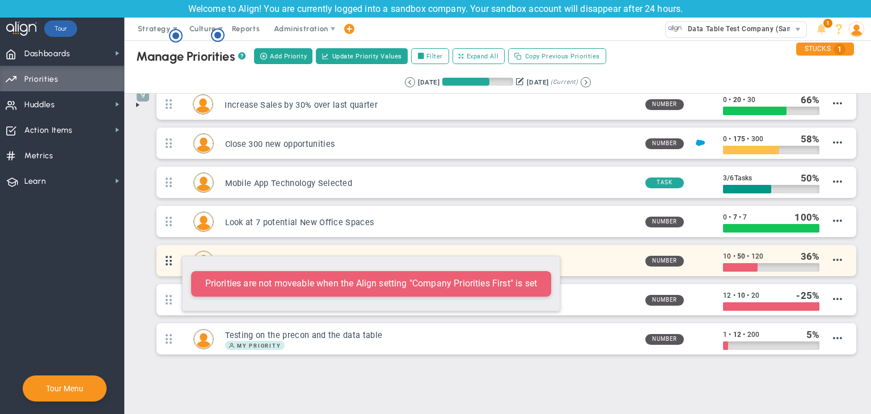
drag, startPoint x: 168, startPoint y: 289, endPoint x: 176, endPoint y: 250, distance: 40.0
click at [176, 250] on ul "3 #1 Thing - Create a culture of Transparency resulting in an eNPS score increa…" at bounding box center [498, 146] width 724 height 430
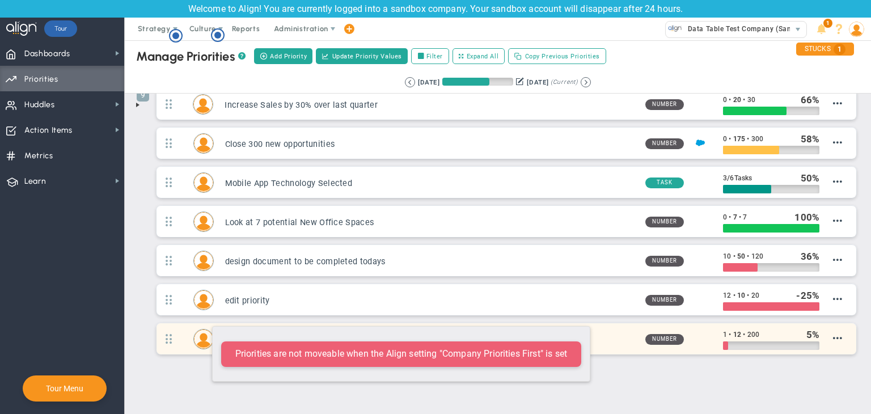
drag, startPoint x: 176, startPoint y: 254, endPoint x: 206, endPoint y: 320, distance: 72.8
click at [206, 320] on ul "3 #1 Thing - Create a culture of Transparency resulting in an eNPS score increa…" at bounding box center [498, 146] width 724 height 430
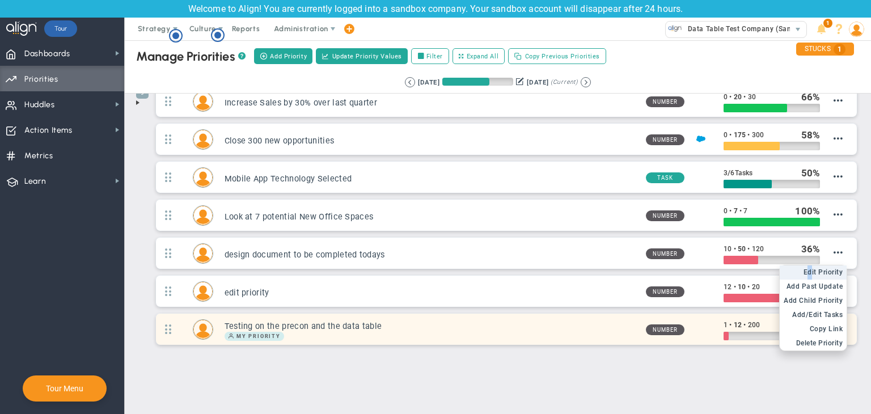
drag, startPoint x: 799, startPoint y: 270, endPoint x: 820, endPoint y: 271, distance: 21.0
click at [820, 271] on span "Edit Priority" at bounding box center [824, 272] width 40 height 8
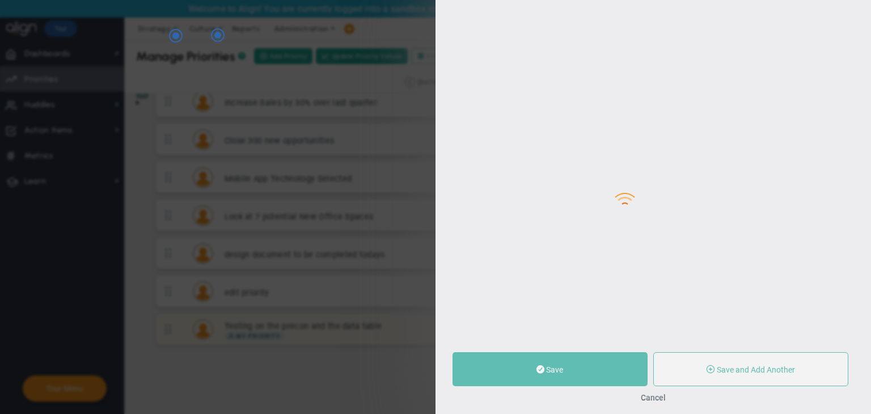
type input "Testing on the precon and the data table"
type input "1"
type input "12"
type input "200"
radio input "true"
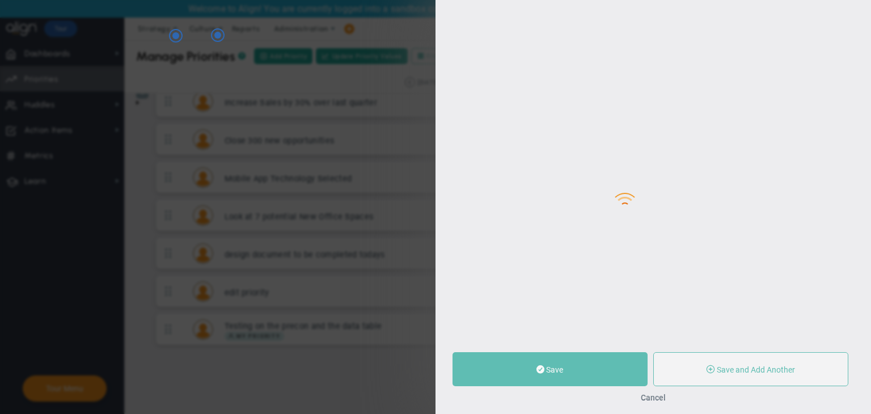
type input "[PERSON_NAME] A"
type input "1"
type input "12"
type input "200"
radio input "true"
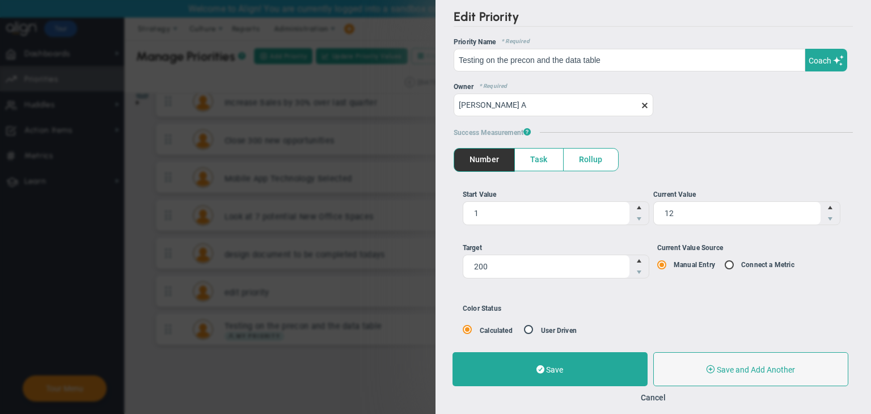
click at [551, 156] on span "Task" at bounding box center [539, 160] width 48 height 22
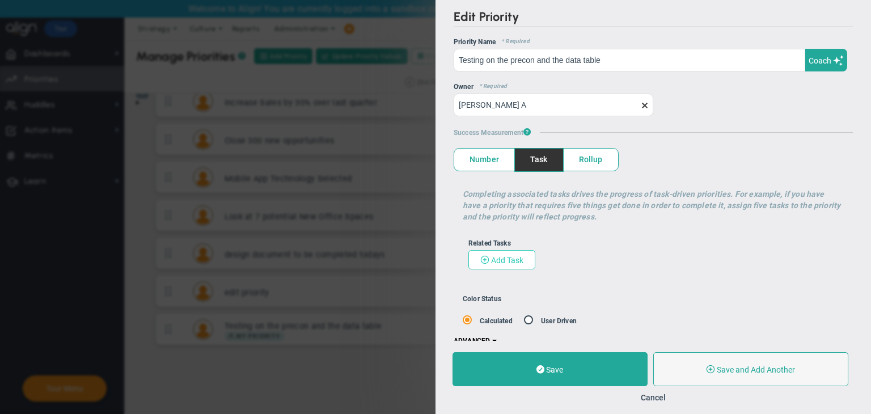
click at [511, 264] on span "Add Task" at bounding box center [507, 260] width 32 height 9
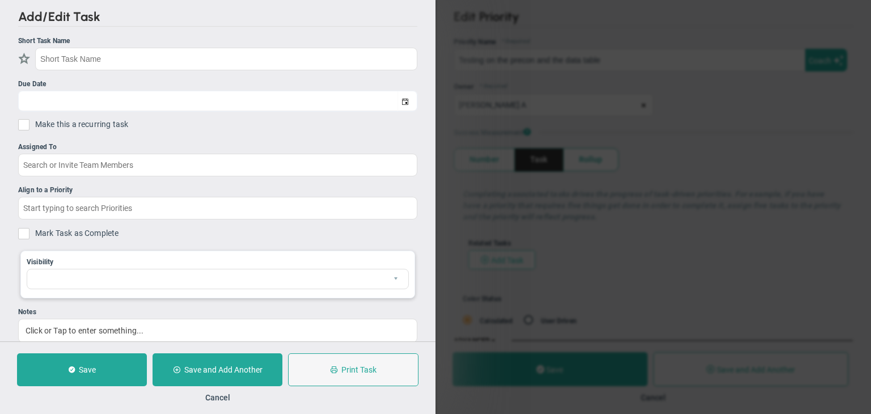
checkbox input "false"
type input "[DATE]"
checkbox input "false"
type input "Testing on the precon and the data table"
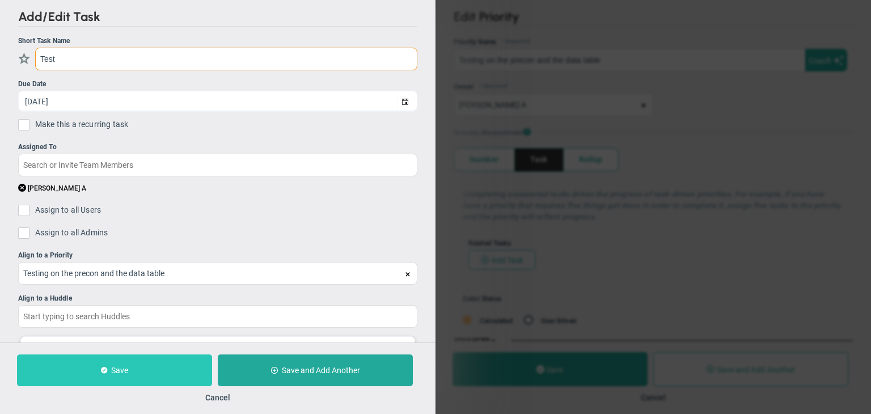
type input "Test"
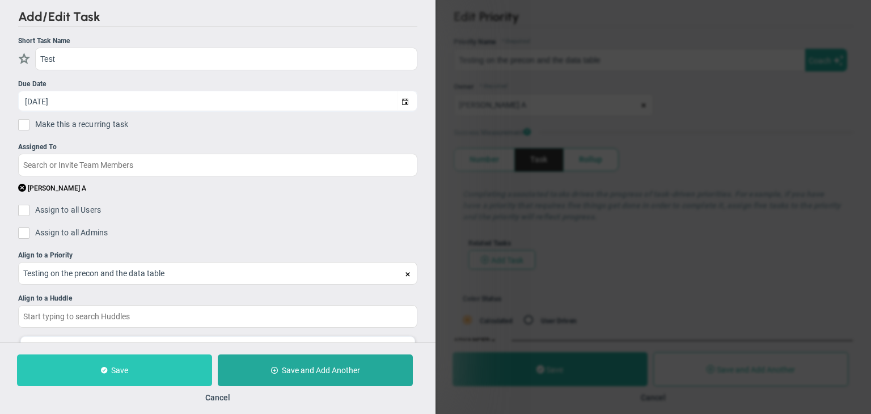
click at [100, 374] on button "Save" at bounding box center [114, 370] width 195 height 32
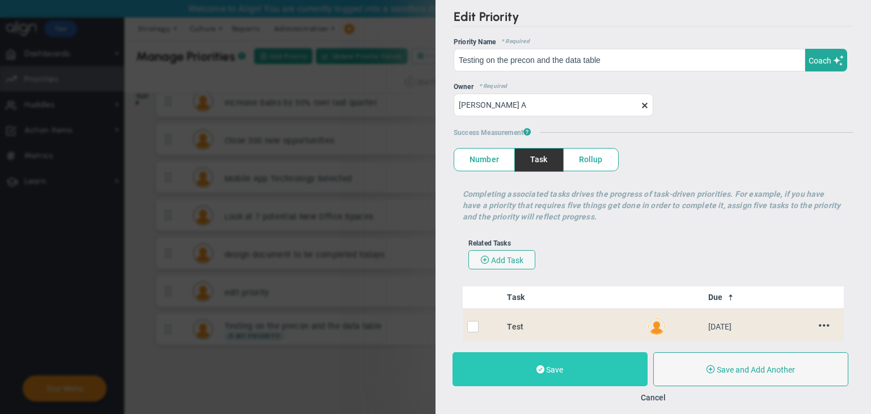
click at [555, 371] on span "Save" at bounding box center [554, 369] width 17 height 9
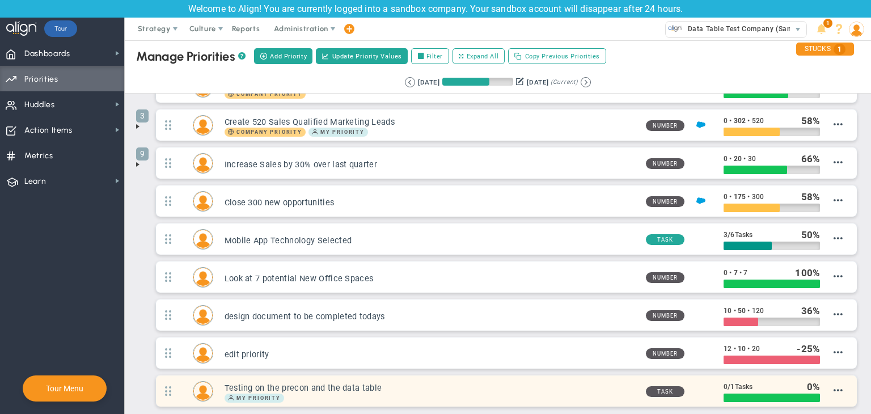
scroll to position [170, 0]
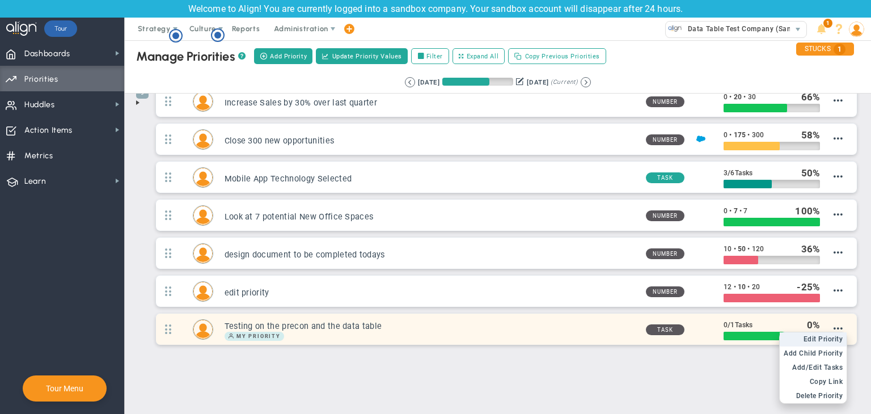
click at [822, 335] on span "Edit Priority" at bounding box center [824, 339] width 40 height 8
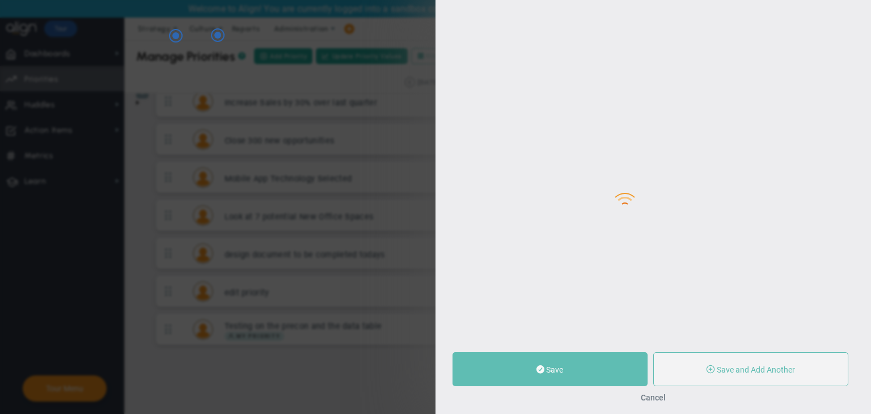
type input "Testing on the precon and the data table"
type input "1"
type input "0"
type input "1"
radio input "true"
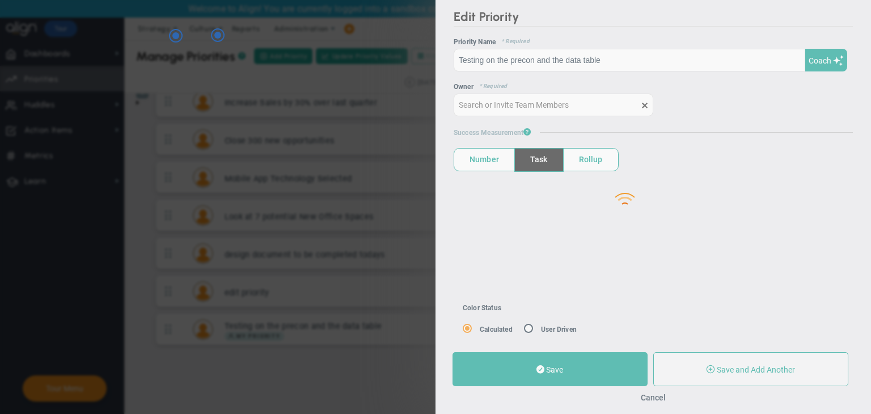
type input "[PERSON_NAME] A"
type input "1"
type input "0"
type input "1"
radio input "true"
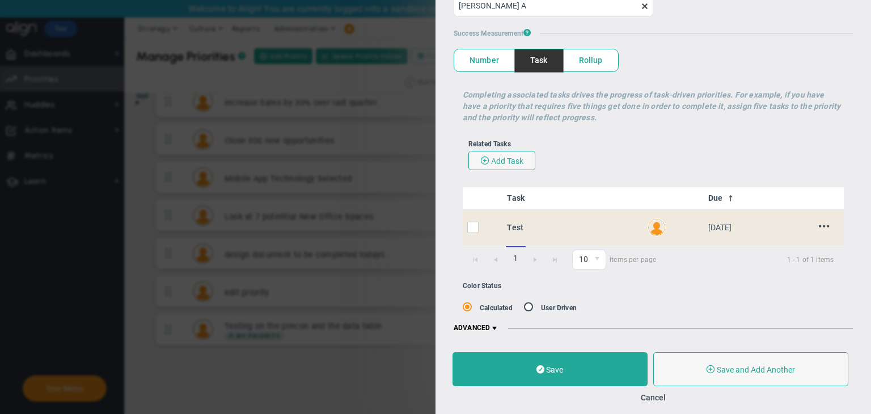
scroll to position [100, 0]
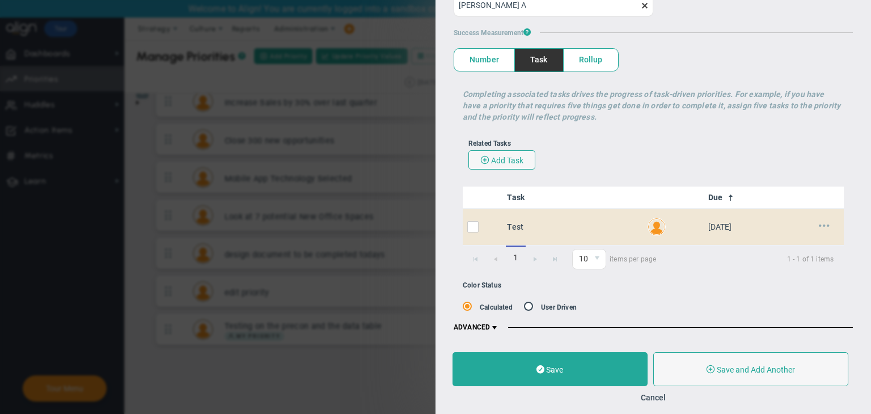
click at [819, 223] on span at bounding box center [824, 225] width 11 height 11
click at [793, 240] on span "Edit" at bounding box center [799, 244] width 13 height 8
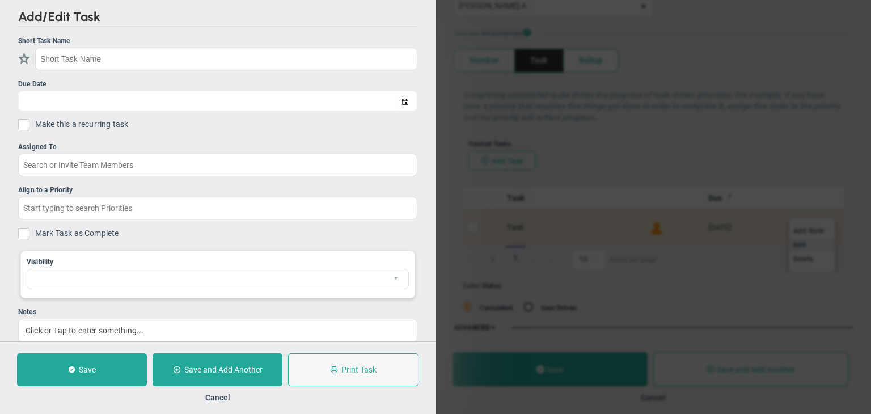
type input "Test"
type input "[DATE]"
type input "[PERSON_NAME] A"
type input "Testing on the precon and the data table"
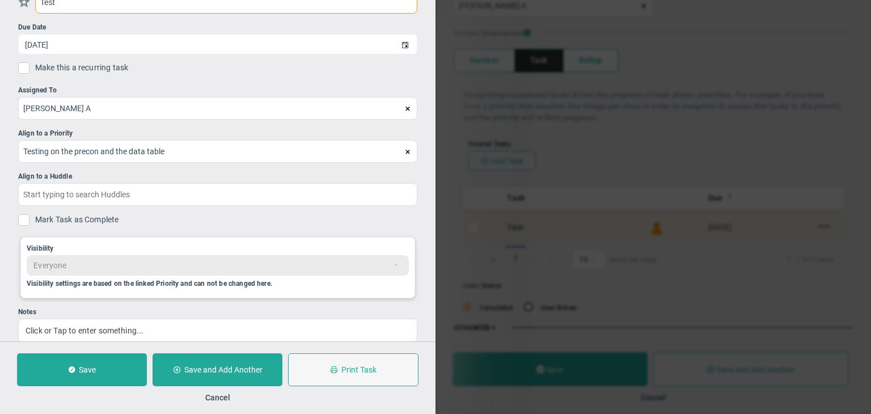
scroll to position [96, 0]
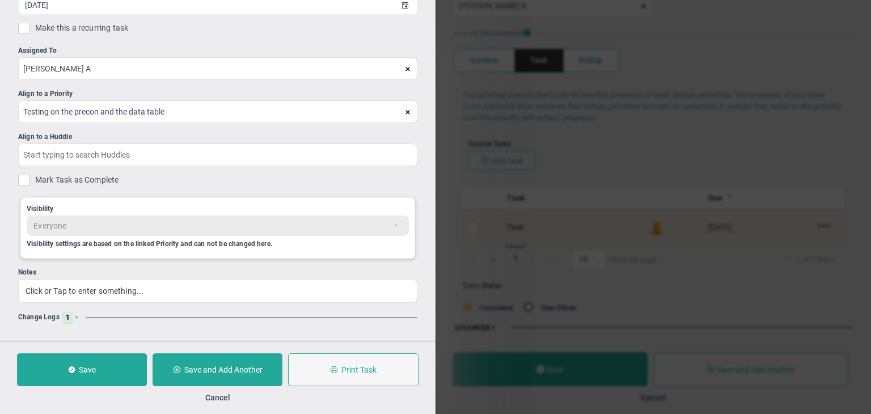
click at [236, 395] on div "Cancel" at bounding box center [217, 397] width 401 height 11
click at [219, 398] on button "Cancel" at bounding box center [217, 397] width 25 height 9
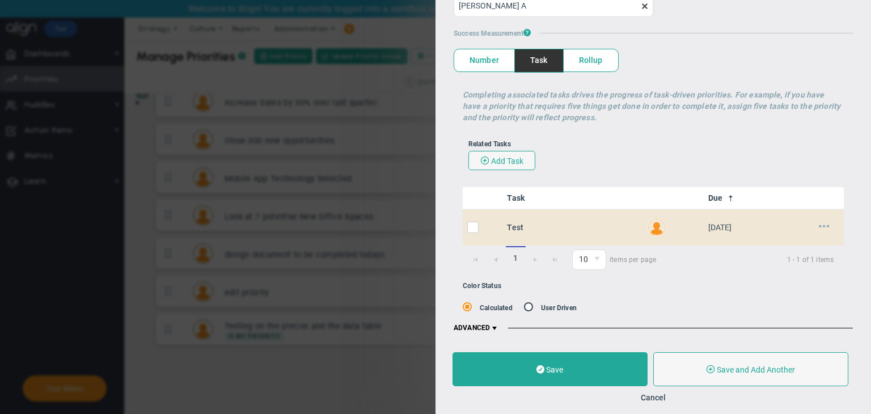
click at [819, 226] on span at bounding box center [824, 226] width 11 height 11
click at [805, 259] on span "Delete" at bounding box center [803, 259] width 20 height 8
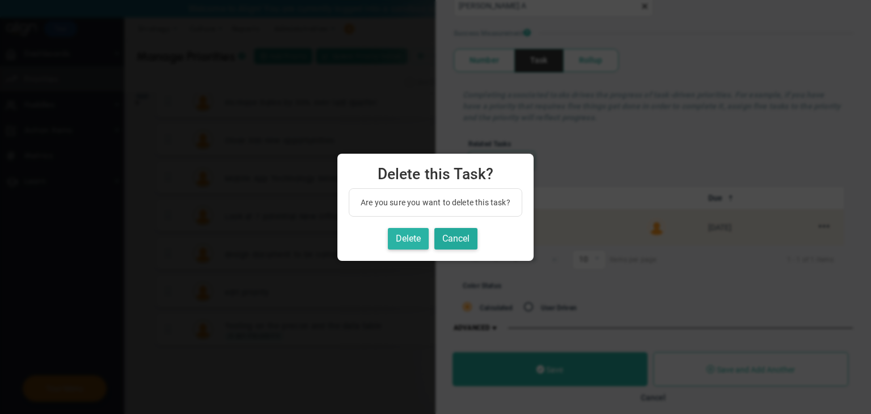
click at [408, 241] on button "Delete" at bounding box center [408, 239] width 41 height 22
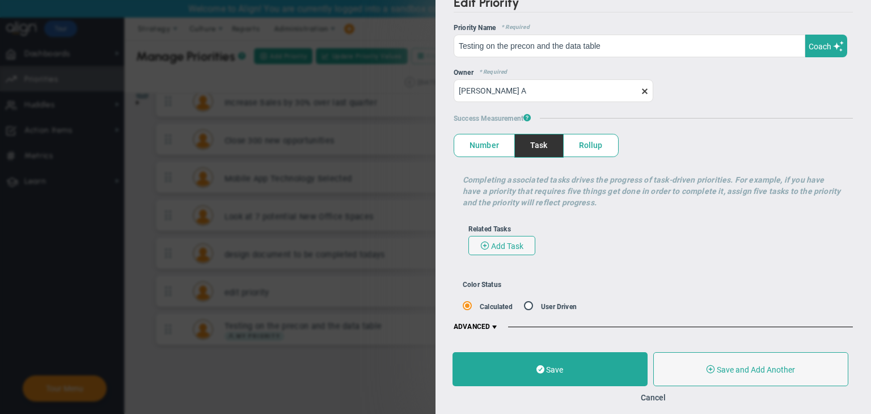
scroll to position [14, 0]
drag, startPoint x: 644, startPoint y: 391, endPoint x: 656, endPoint y: 397, distance: 13.2
click at [644, 392] on div "Cancel" at bounding box center [653, 397] width 401 height 11
click at [661, 398] on button "Cancel" at bounding box center [653, 397] width 25 height 9
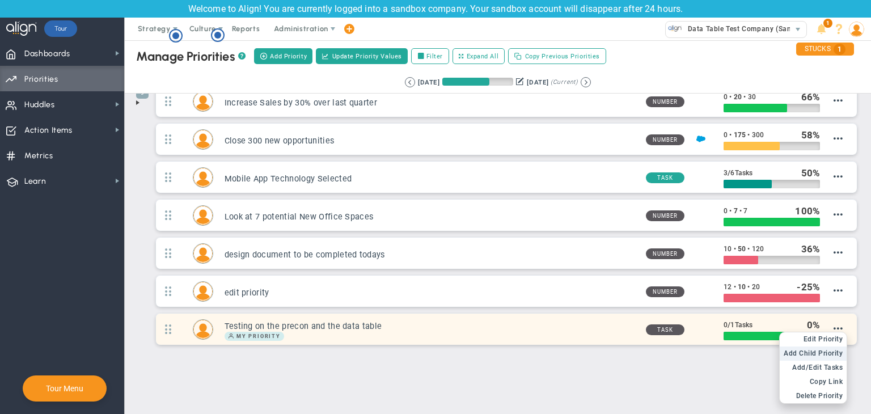
click at [818, 352] on span "Add Child Priority" at bounding box center [813, 353] width 59 height 8
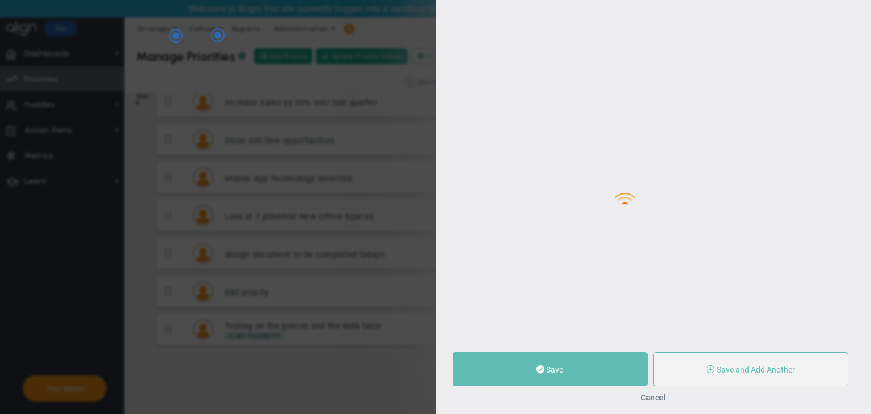
type input "0"
radio input "true"
type input "[PERSON_NAME] A"
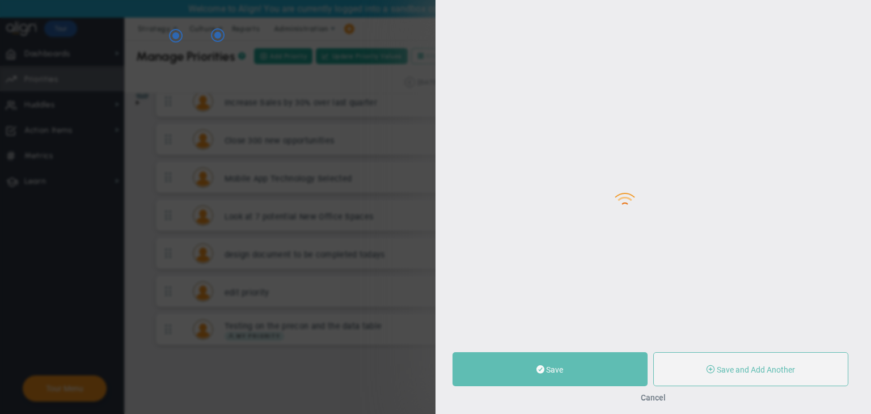
type input "0"
radio input "true"
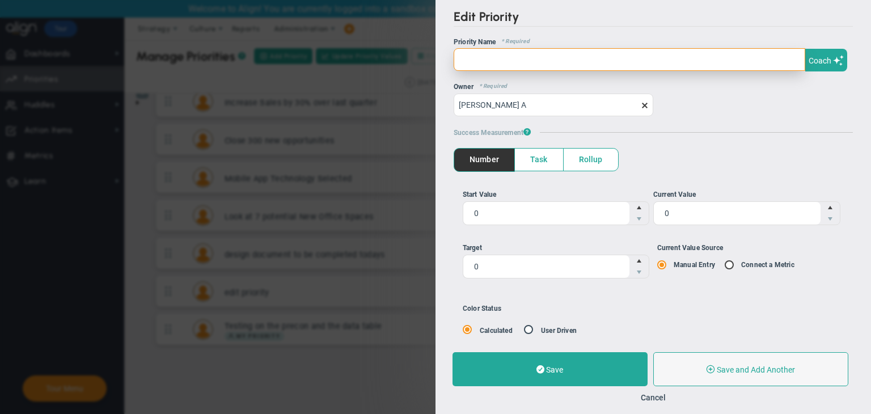
click at [526, 55] on input "text" at bounding box center [630, 59] width 352 height 23
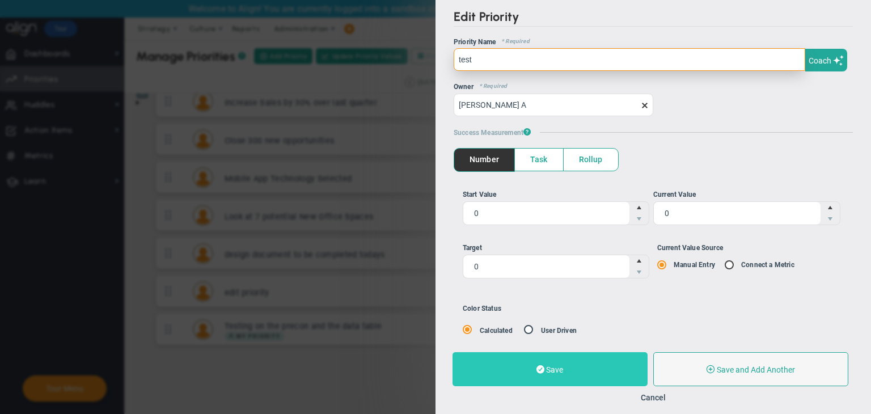
type input "test"
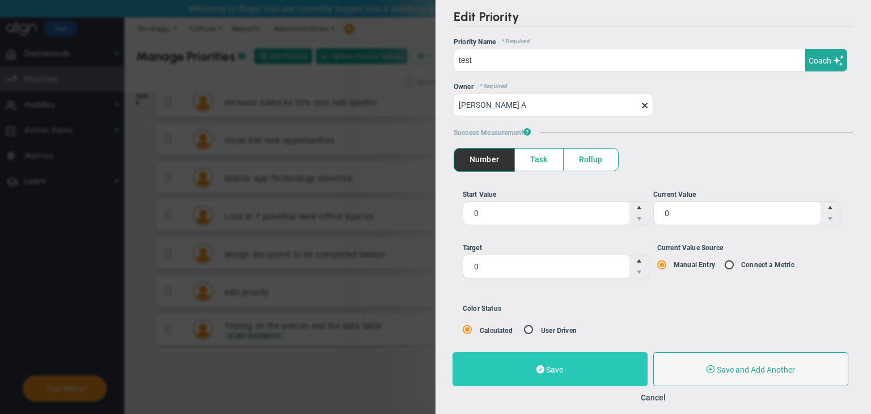
click at [529, 367] on button "Save" at bounding box center [550, 369] width 195 height 34
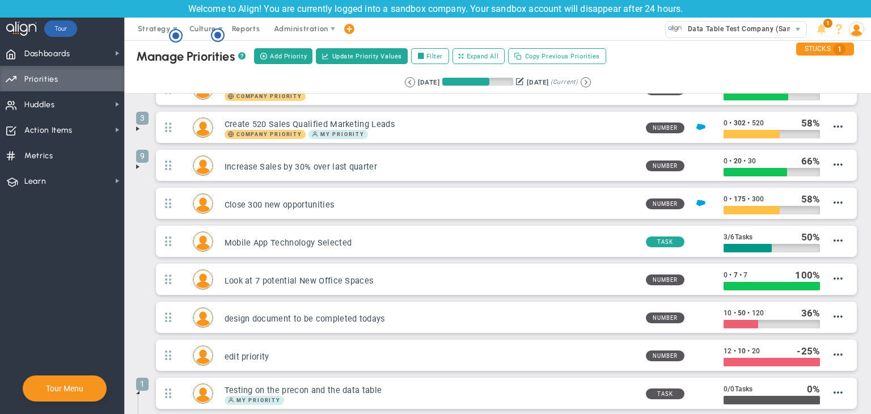
scroll to position [207, 0]
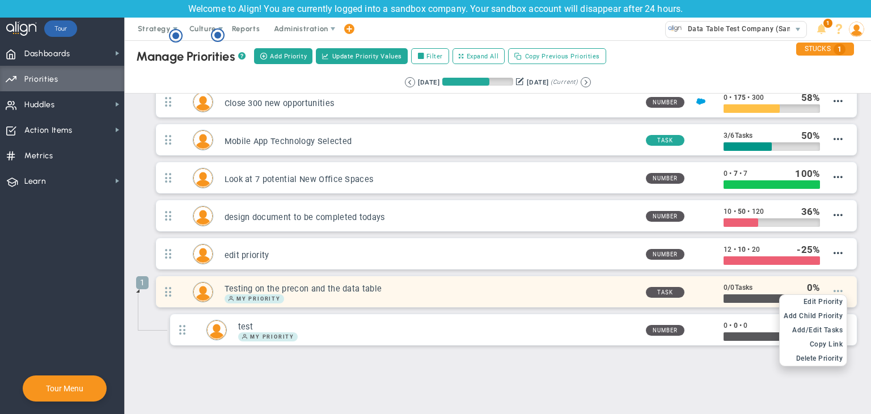
click at [834, 289] on span at bounding box center [838, 290] width 9 height 9
click at [814, 357] on span "Delete Priority" at bounding box center [819, 358] width 47 height 8
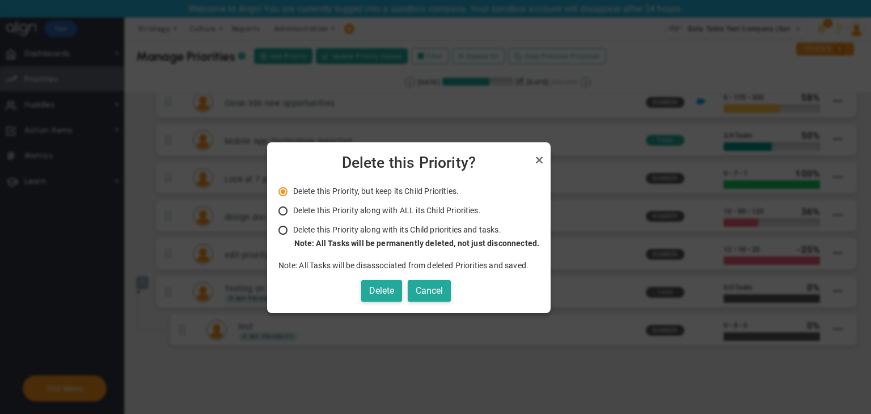
click at [287, 229] on input "Delete this Priority along with its Child priorities and tasks. Only Administra…" at bounding box center [286, 230] width 11 height 9
radio input "true"
radio input "false"
click at [383, 286] on button "Delete" at bounding box center [381, 291] width 41 height 22
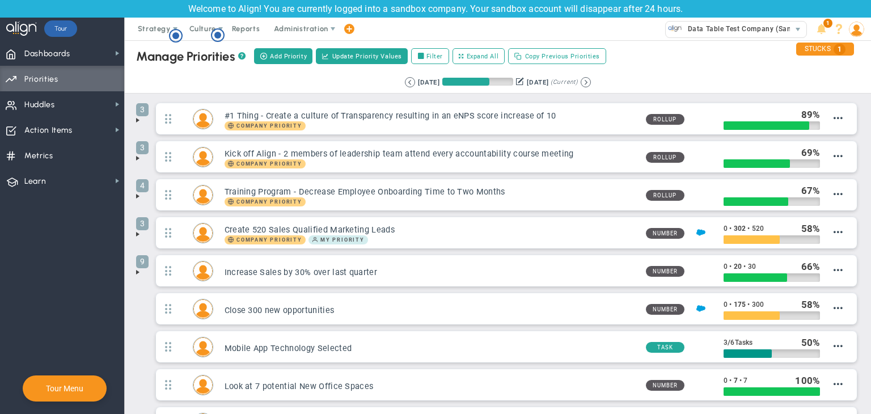
scroll to position [132, 0]
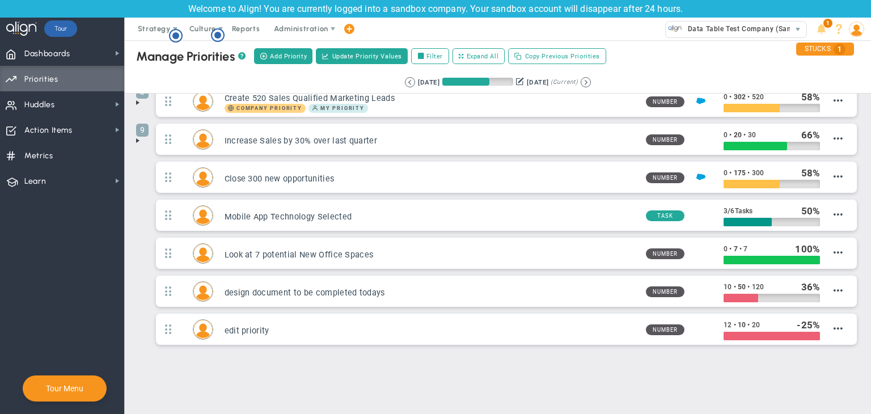
click at [274, 64] on div "Create Project Add Priority Add Priority Update Priority Values Filter Expand A…" at bounding box center [430, 55] width 356 height 19
click at [286, 60] on span "Add Priority" at bounding box center [288, 57] width 37 height 10
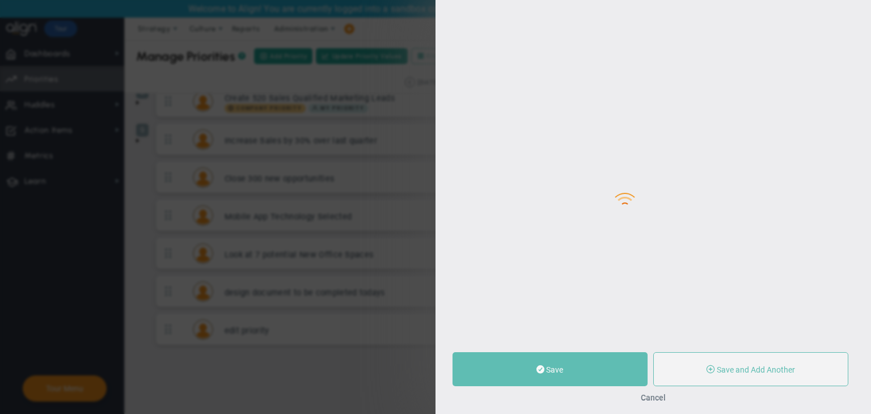
type input "0"
radio input "true"
type input "[PERSON_NAME] A"
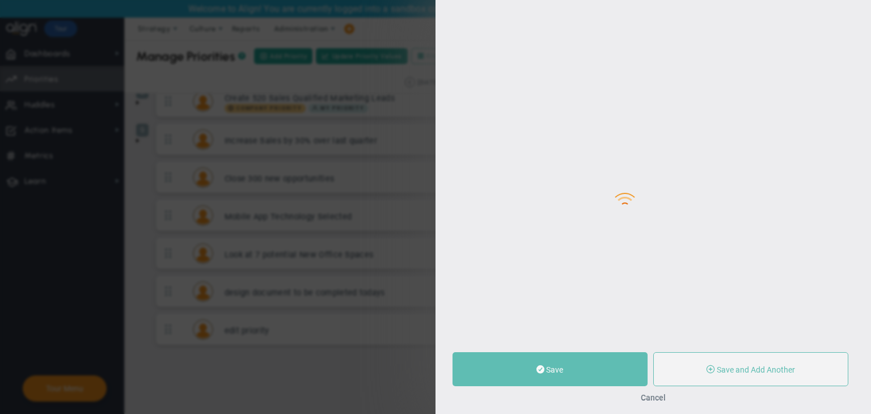
type input "0"
radio input "true"
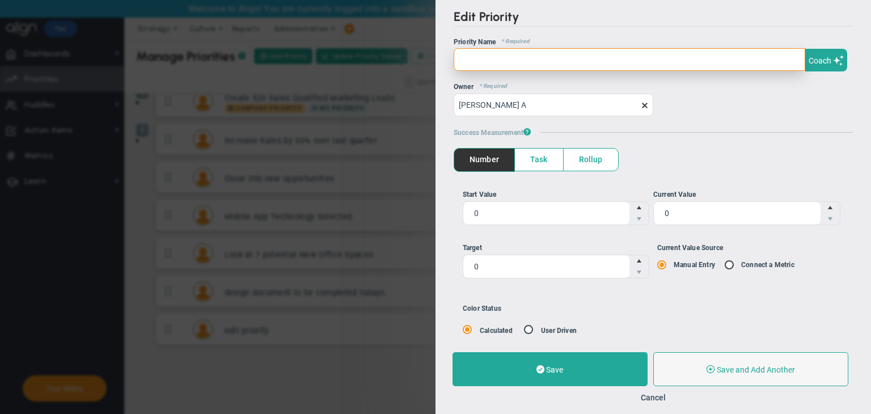
click at [600, 55] on input "text" at bounding box center [630, 59] width 352 height 23
type input "hig"
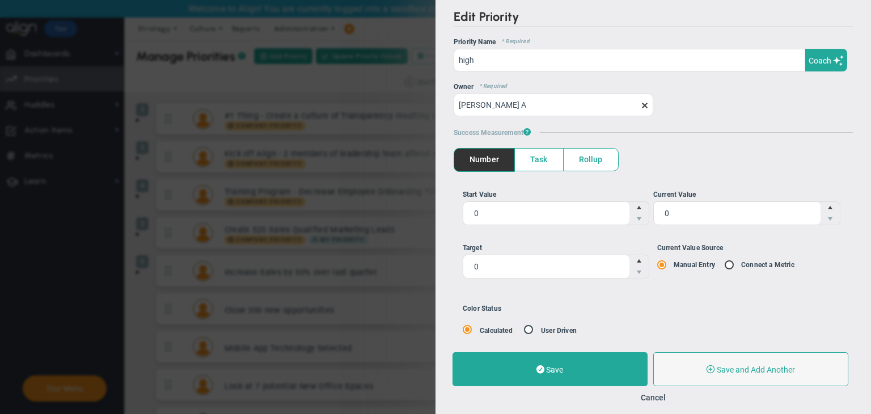
scroll to position [132, 0]
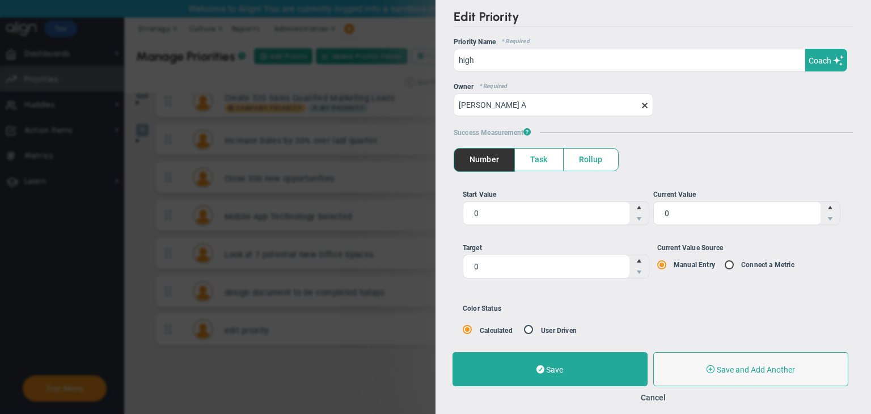
type input "high"
drag, startPoint x: 620, startPoint y: 348, endPoint x: 619, endPoint y: 340, distance: 7.5
click at [620, 348] on div "Save Save and Add Another Save and Add Child Cancel" at bounding box center [654, 377] width 436 height 73
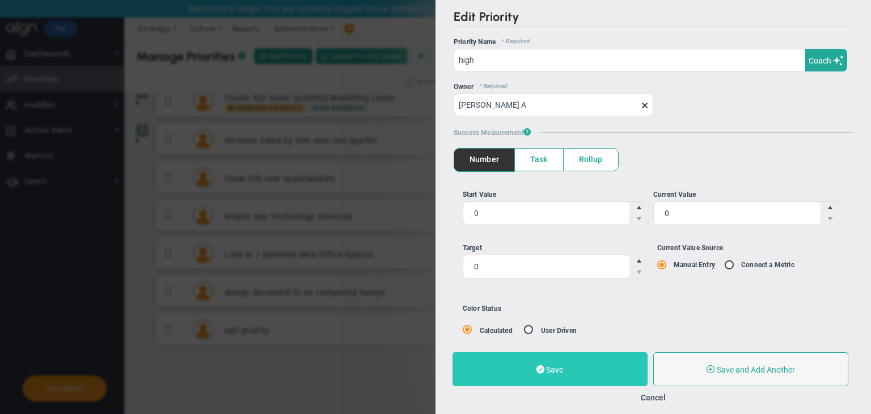
click at [625, 367] on button "Save" at bounding box center [550, 369] width 195 height 34
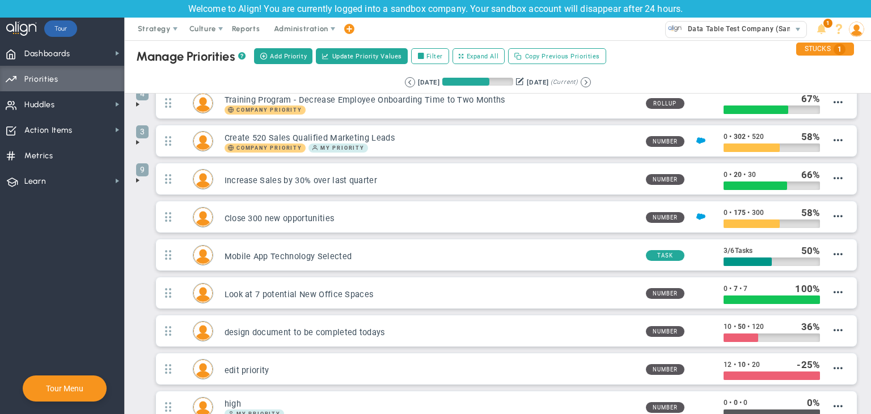
scroll to position [170, 0]
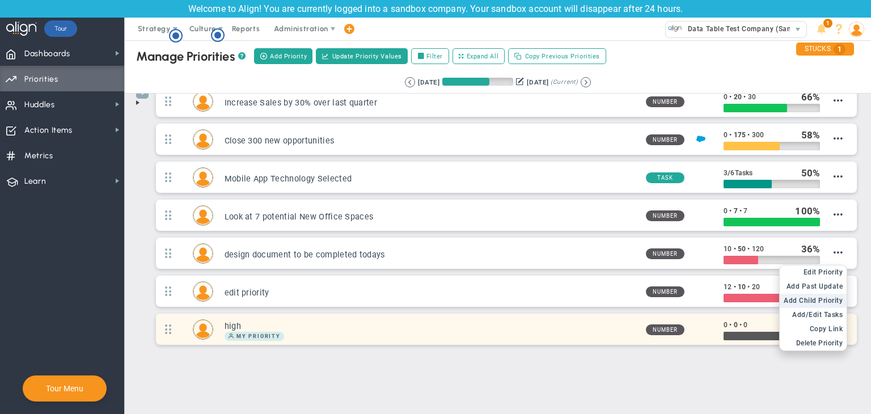
click at [826, 297] on span "Add Child Priority" at bounding box center [813, 301] width 59 height 8
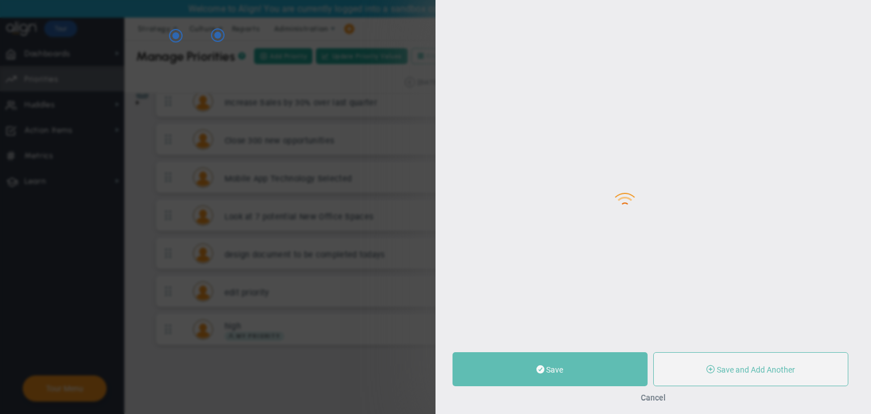
type input "0"
radio input "true"
type input "[PERSON_NAME] A"
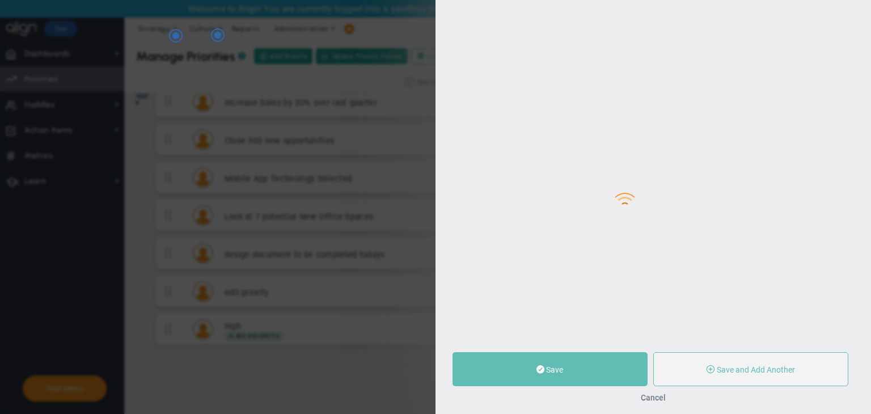
type input "0"
radio input "true"
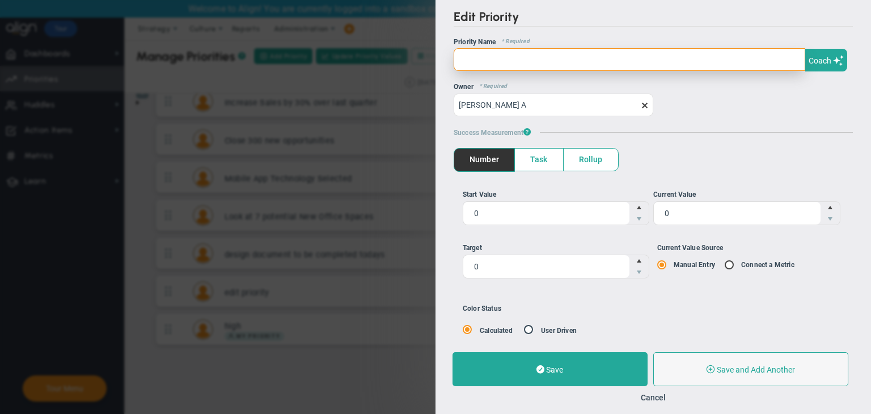
click at [548, 62] on input "text" at bounding box center [630, 59] width 352 height 23
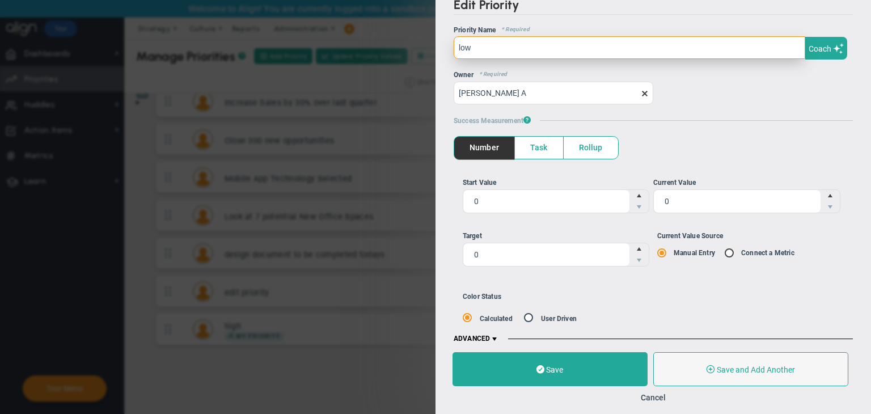
scroll to position [23, 0]
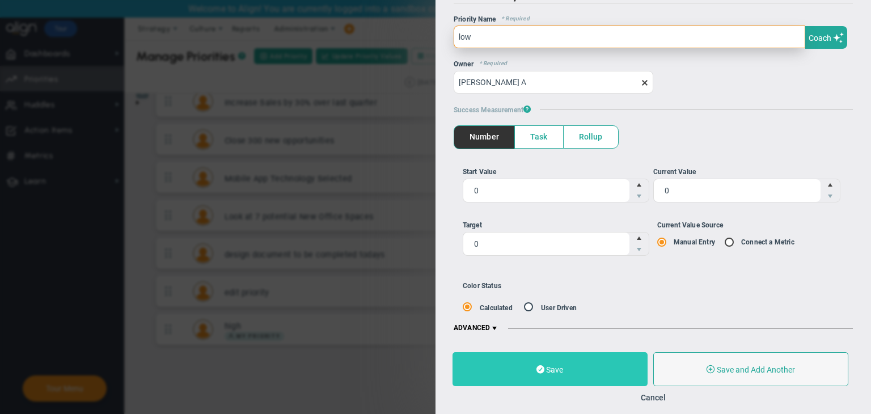
type input "low"
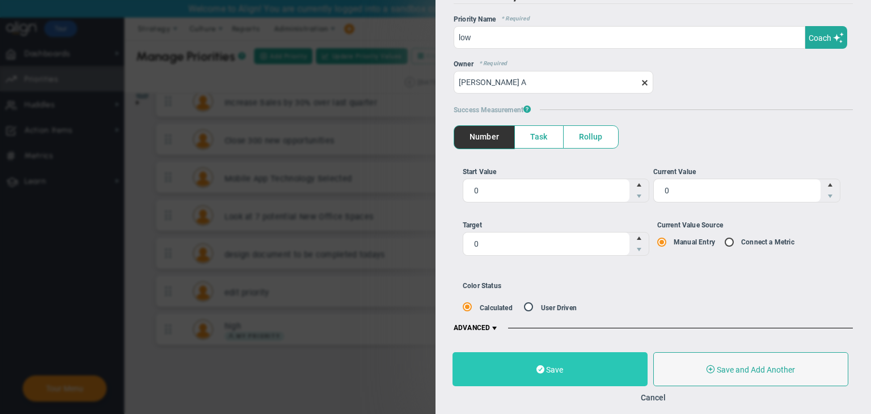
click at [564, 371] on button "Save" at bounding box center [550, 369] width 195 height 34
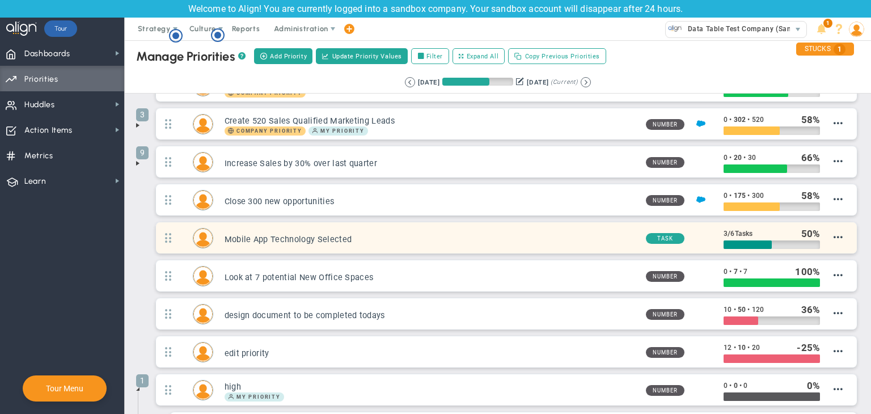
scroll to position [207, 0]
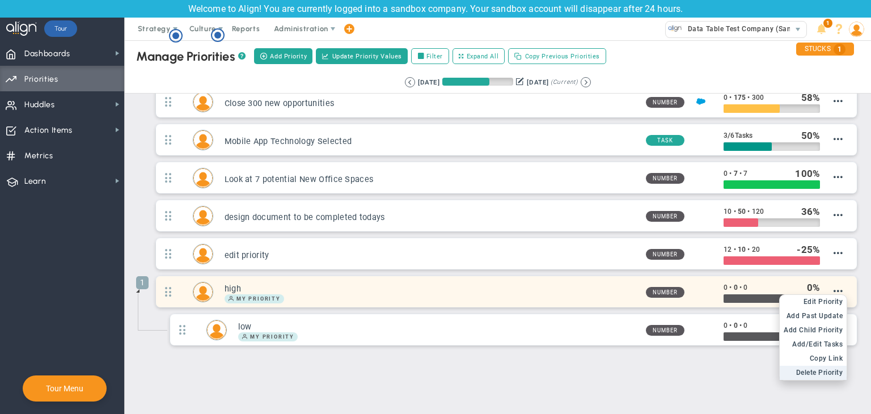
click at [811, 369] on span "Delete Priority" at bounding box center [819, 373] width 47 height 8
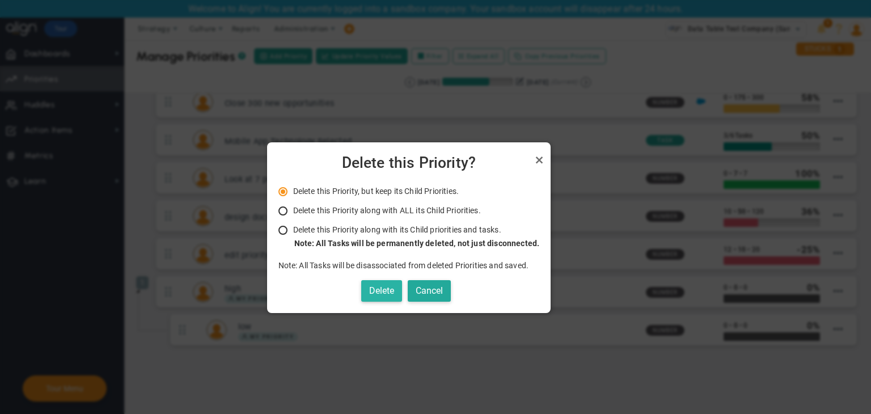
click at [388, 284] on button "Delete" at bounding box center [381, 291] width 41 height 22
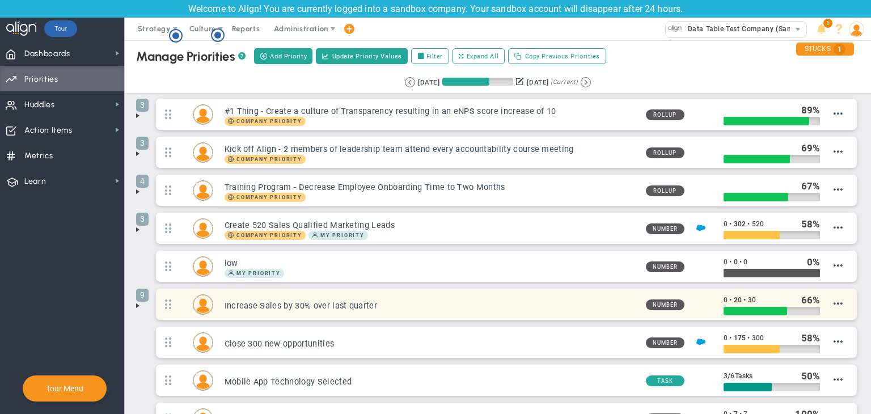
scroll to position [0, 0]
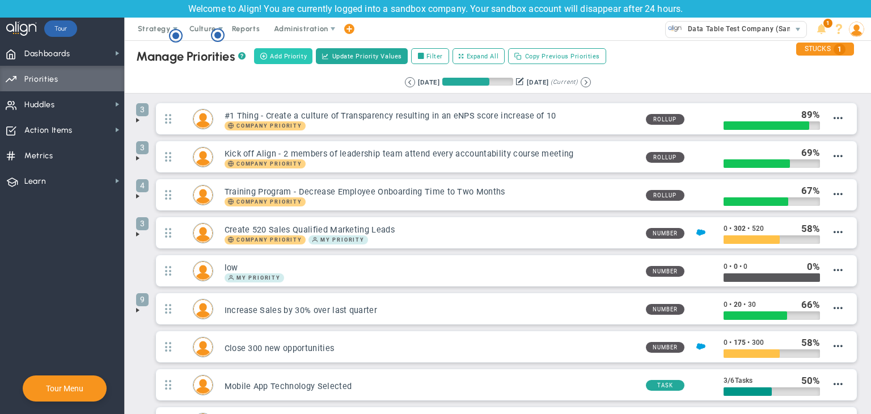
click at [304, 56] on span "Add Priority" at bounding box center [288, 57] width 37 height 10
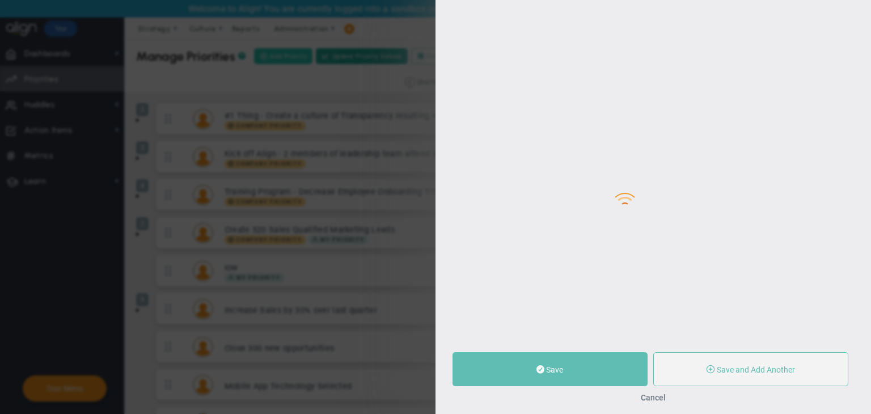
type input "0"
radio input "true"
type input "[PERSON_NAME] A"
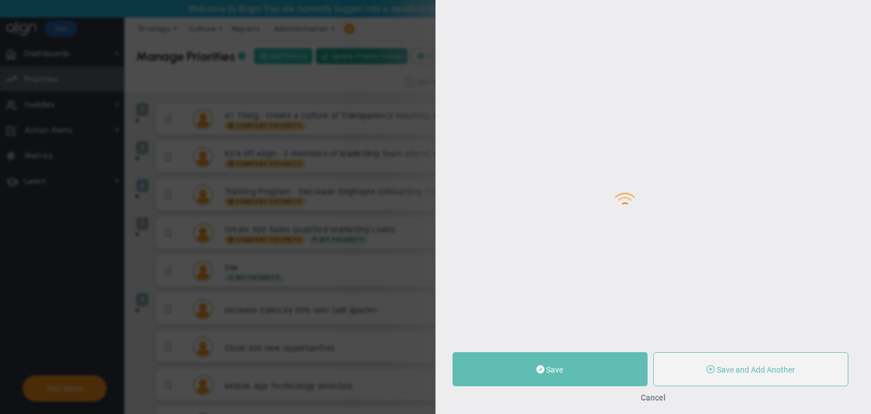
type input "0"
radio input "true"
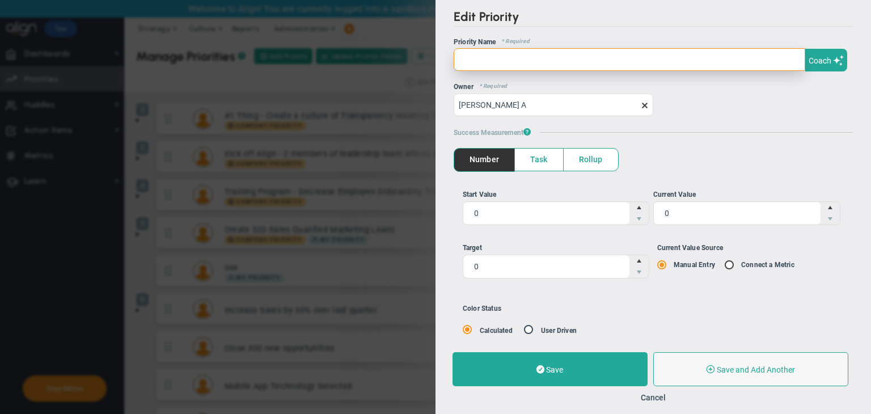
click at [515, 55] on input "text" at bounding box center [630, 59] width 352 height 23
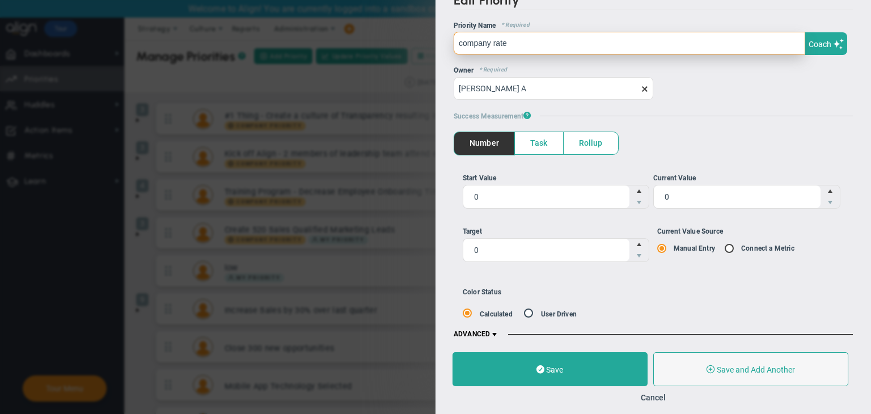
scroll to position [23, 0]
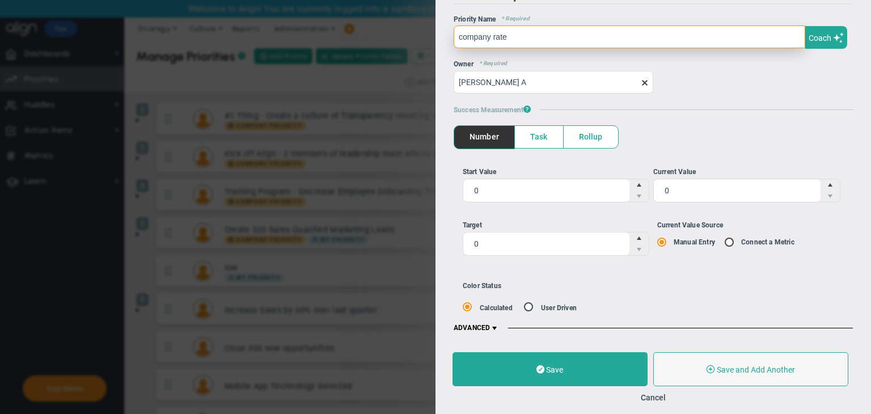
type input "company rate"
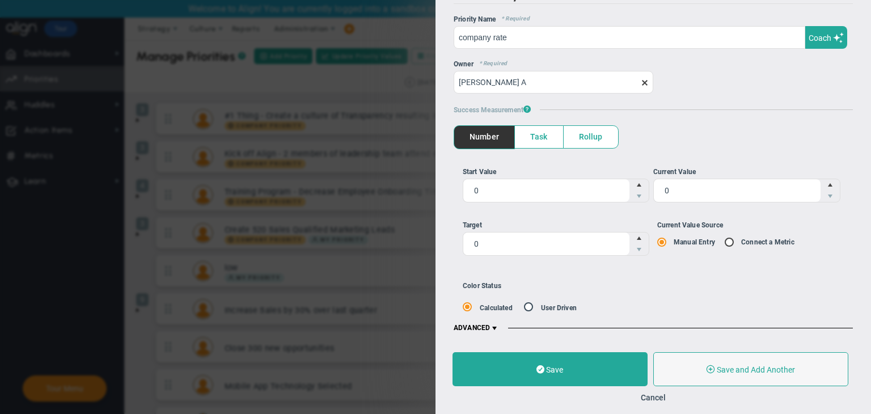
click at [617, 348] on div "Save Save and Add Another Save and Add Child Cancel" at bounding box center [654, 377] width 436 height 73
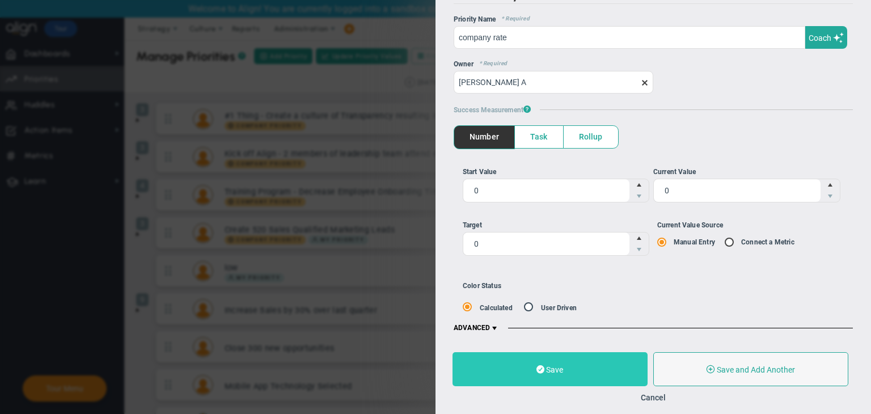
click at [621, 353] on button "Save" at bounding box center [550, 369] width 195 height 34
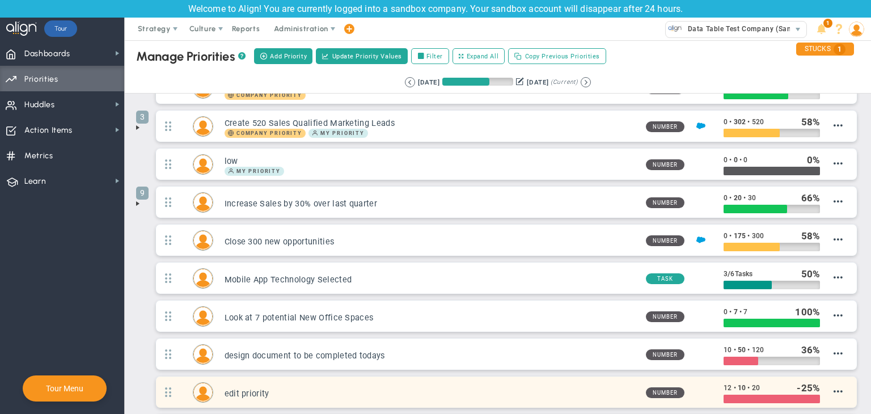
scroll to position [207, 0]
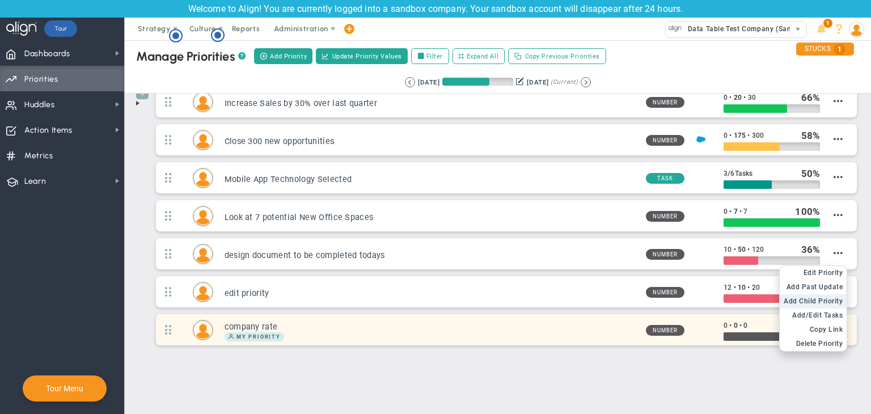
click at [811, 300] on span "Add Child Priority" at bounding box center [813, 301] width 59 height 8
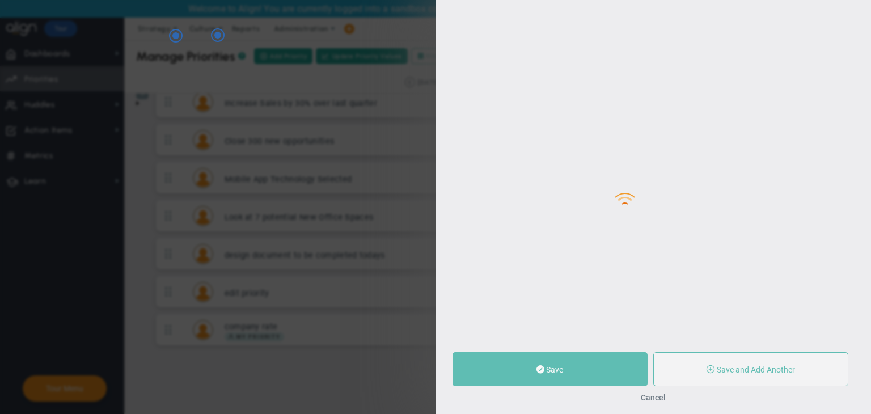
type input "0"
radio input "true"
type input "[PERSON_NAME] A"
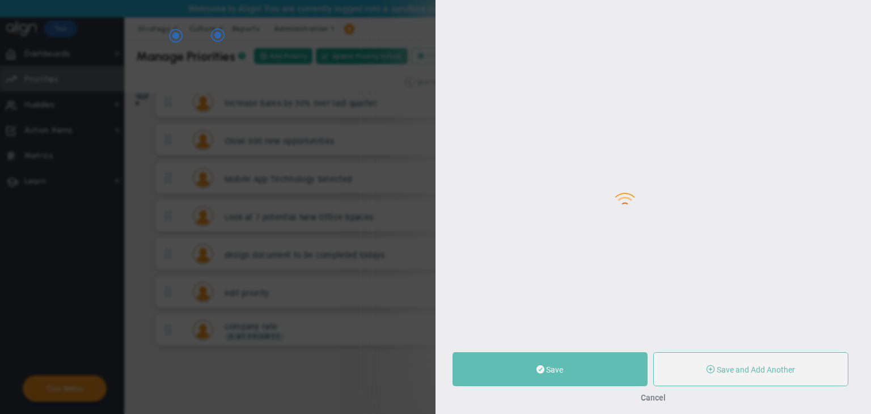
type input "0"
radio input "true"
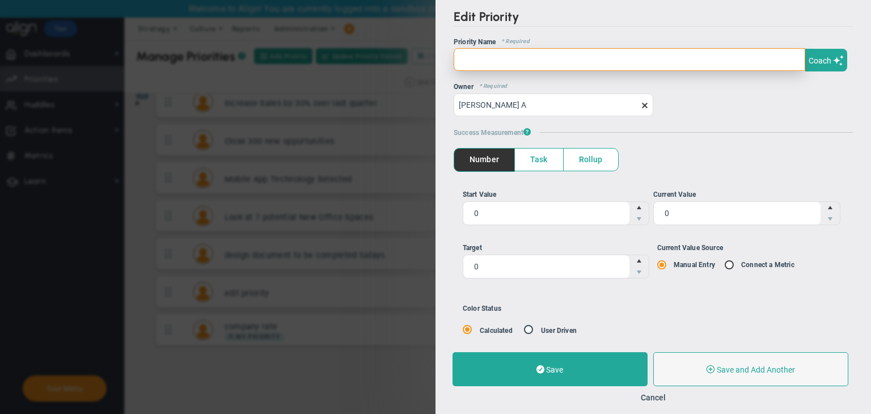
click at [567, 48] on input "text" at bounding box center [630, 59] width 352 height 23
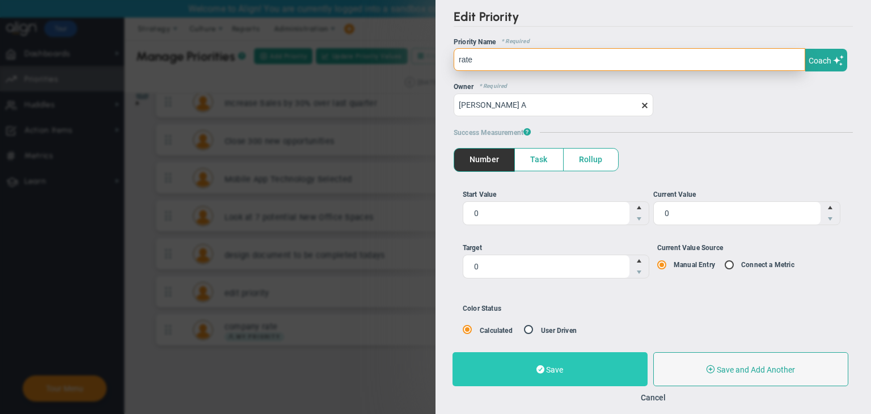
type input "rate"
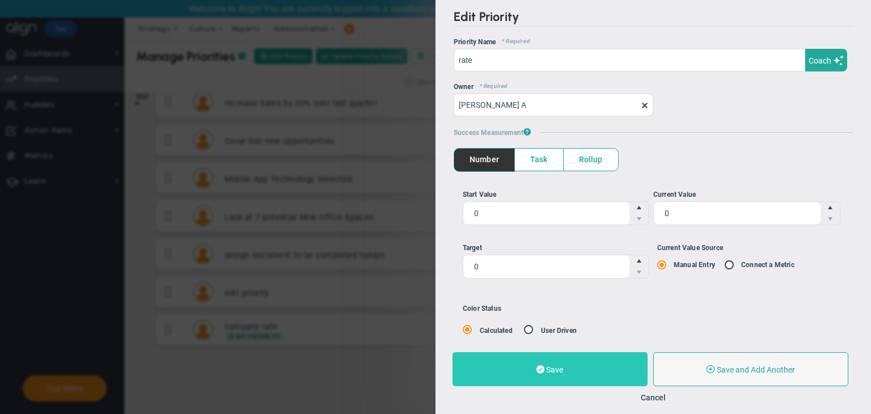
click at [580, 375] on button "Save" at bounding box center [550, 369] width 195 height 34
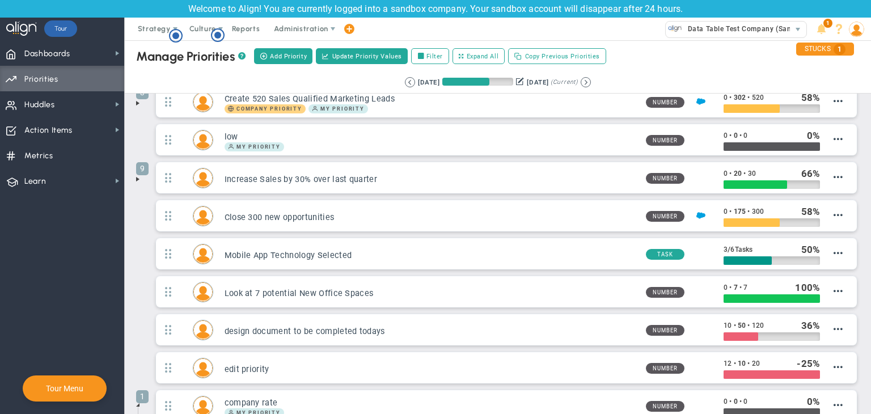
scroll to position [245, 0]
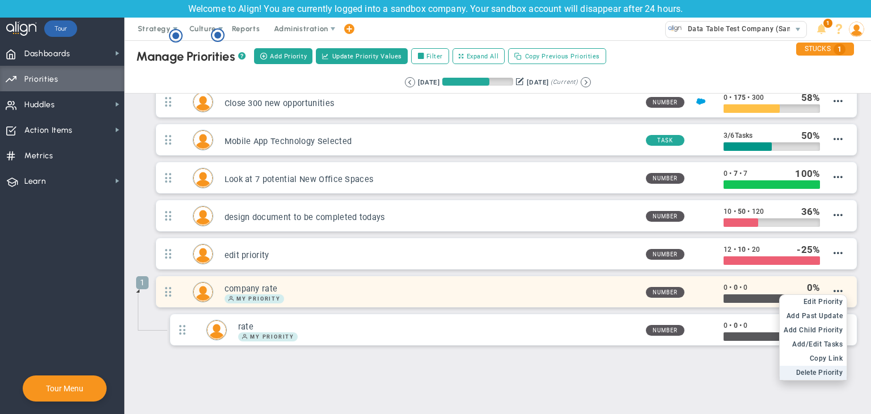
click at [828, 369] on span "Delete Priority" at bounding box center [819, 373] width 47 height 8
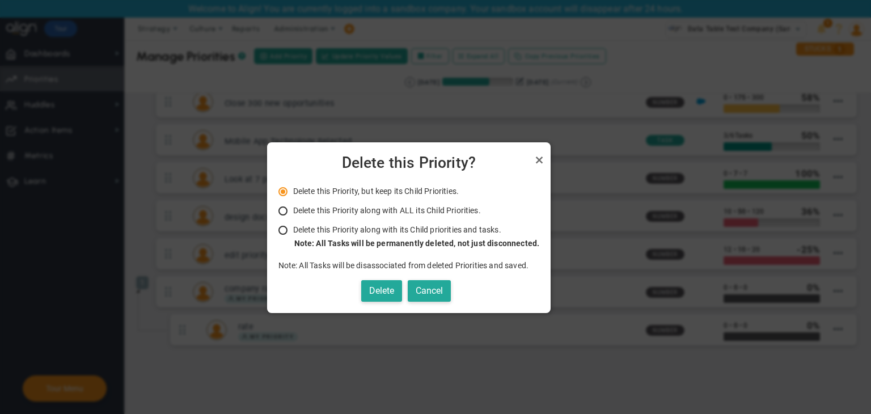
click at [279, 214] on span at bounding box center [283, 210] width 11 height 9
click at [281, 214] on input "Delete this Priority along with ALL its Child Priorities. Only Administrators a…" at bounding box center [286, 211] width 11 height 9
radio input "true"
radio input "false"
click at [279, 232] on span at bounding box center [283, 229] width 11 height 9
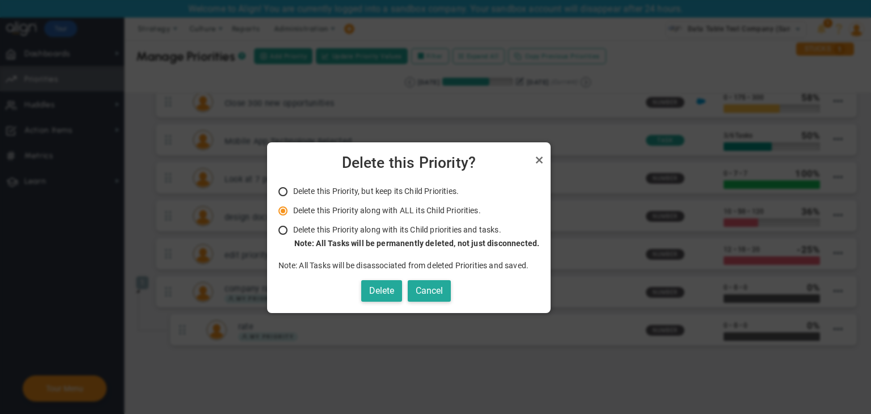
click at [281, 232] on input "Delete this Priority along with its Child priorities and tasks. Only Administra…" at bounding box center [286, 230] width 11 height 9
radio input "true"
radio input "false"
click at [534, 169] on span "Delete this Priority?" at bounding box center [409, 163] width 266 height 19
click at [543, 157] on link "Close" at bounding box center [539, 160] width 14 height 14
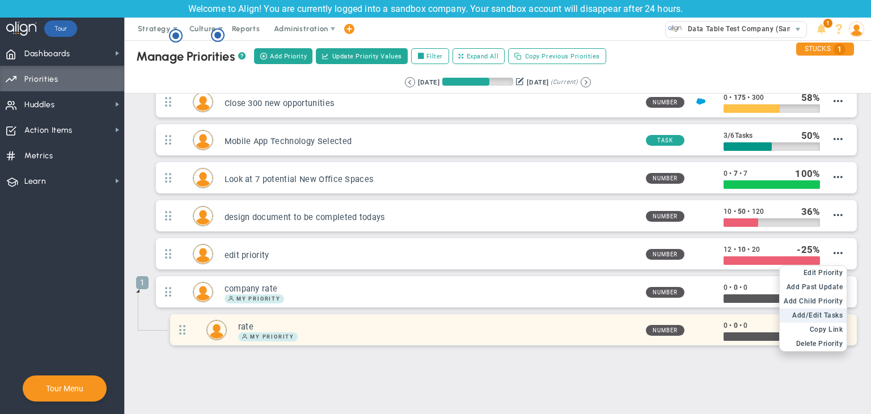
click at [809, 314] on span "Add/Edit Tasks" at bounding box center [817, 315] width 50 height 8
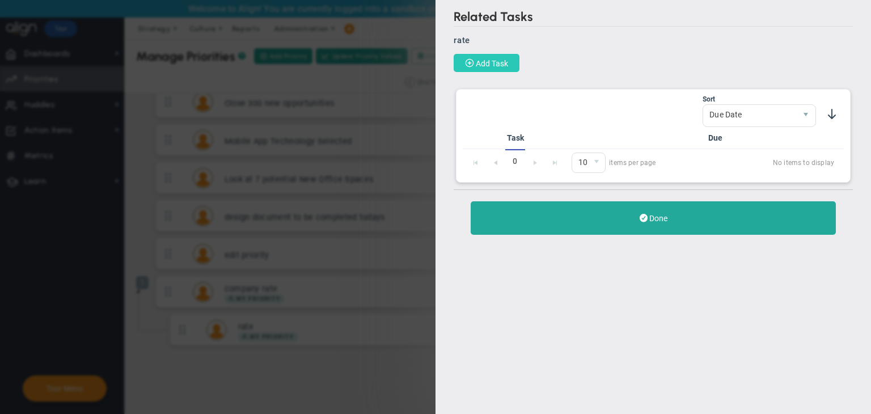
click at [495, 69] on button "Add Task" at bounding box center [487, 63] width 66 height 18
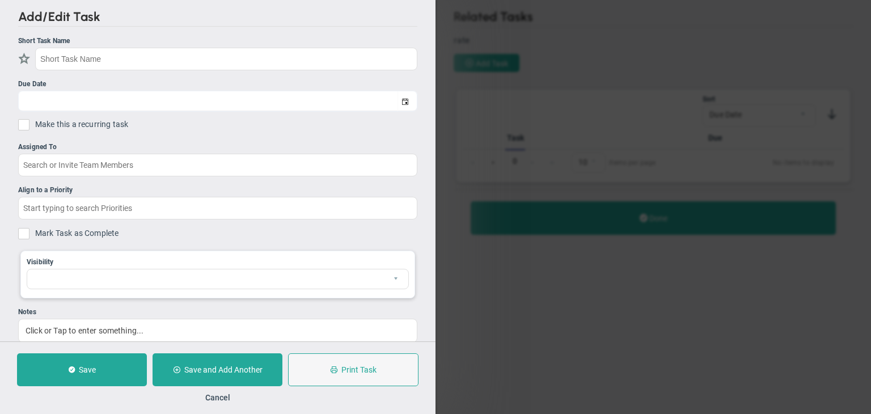
checkbox input "false"
type input "[DATE]"
checkbox input "false"
type input "rate"
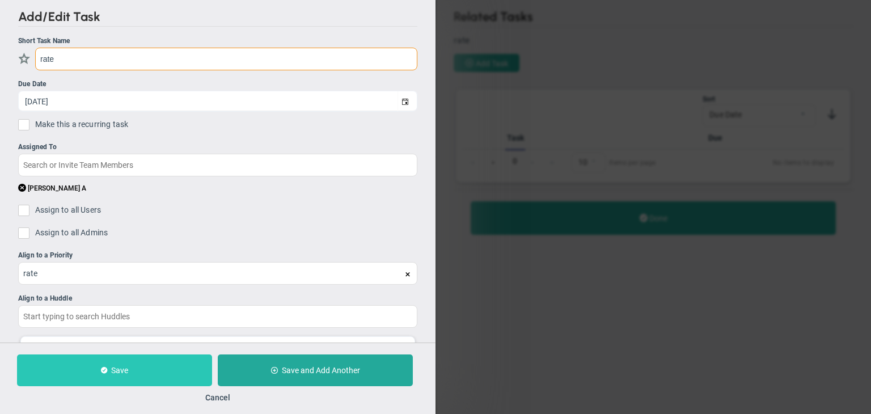
type input "rate"
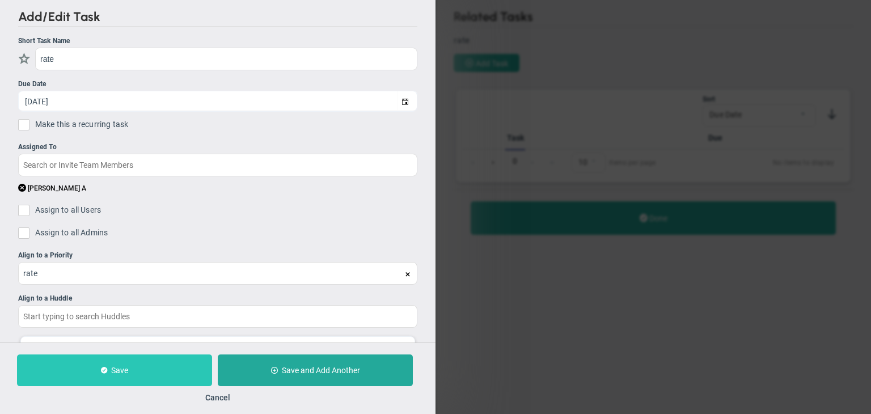
click at [137, 361] on button "Save" at bounding box center [114, 370] width 195 height 32
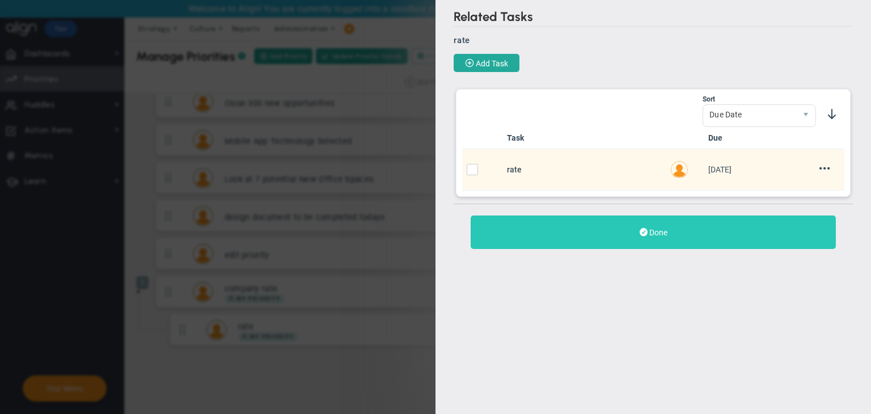
click at [658, 230] on span "Done" at bounding box center [658, 232] width 18 height 9
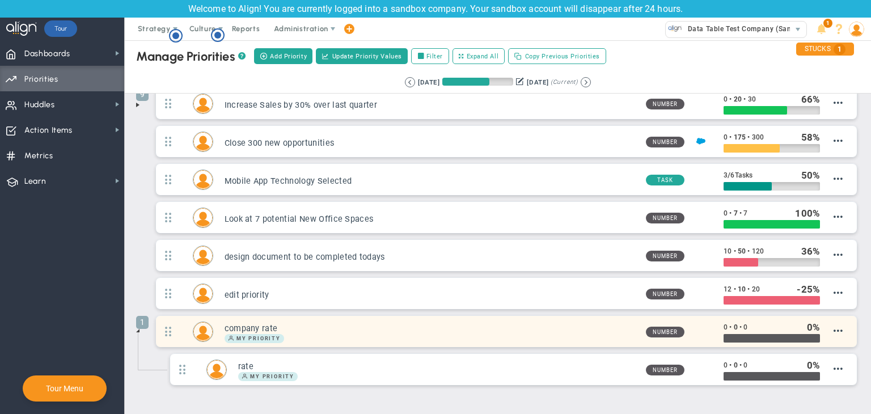
scroll to position [245, 0]
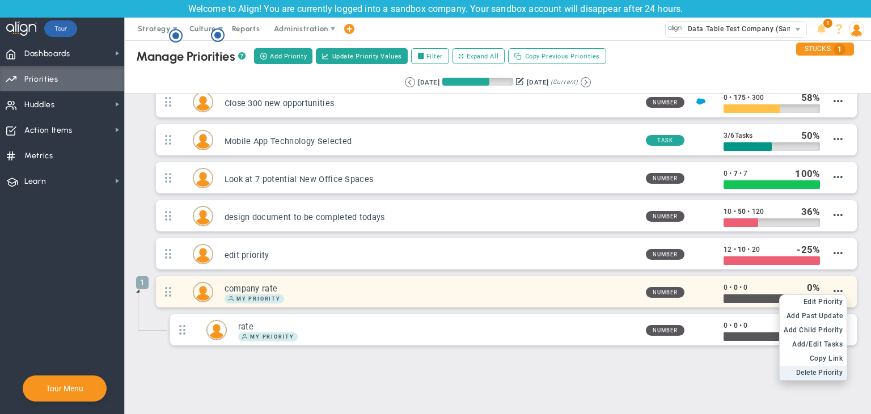
click at [820, 369] on span "Delete Priority" at bounding box center [819, 373] width 47 height 8
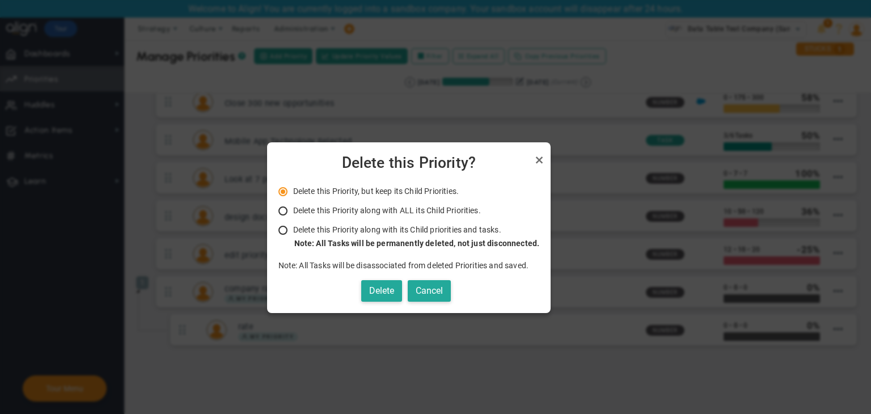
click at [283, 227] on input "Delete this Priority along with its Child priorities and tasks. Only Administra…" at bounding box center [286, 230] width 11 height 9
radio input "true"
radio input "false"
click at [385, 288] on button "Delete" at bounding box center [381, 291] width 41 height 22
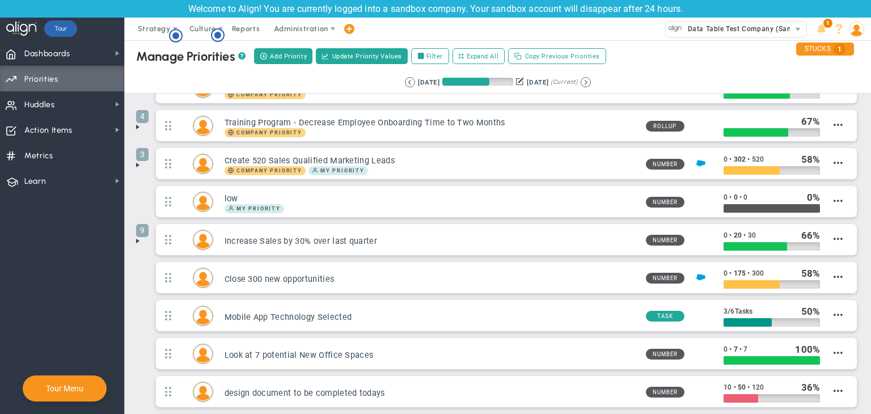
scroll to position [170, 0]
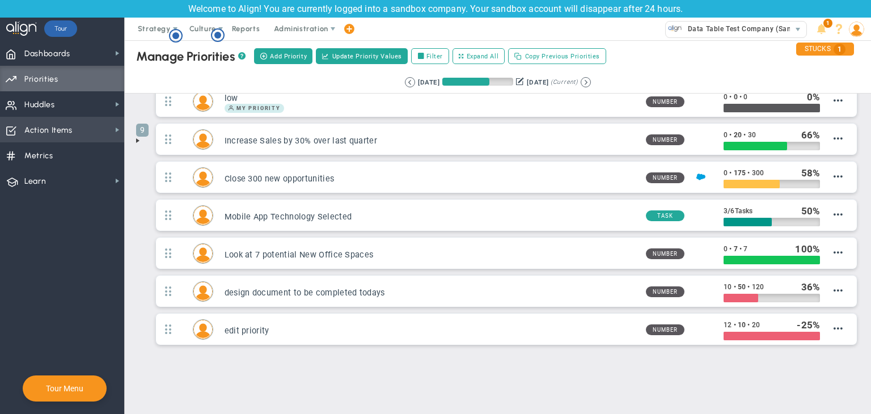
click at [63, 130] on span "Action Items" at bounding box center [48, 131] width 48 height 24
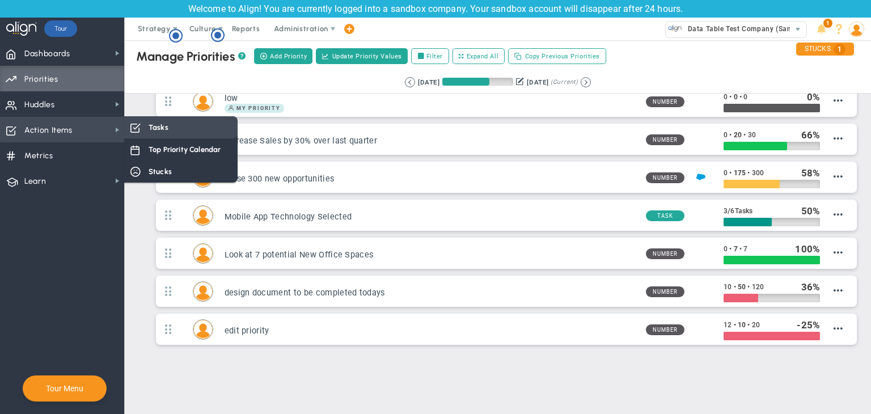
click at [193, 128] on div "Tasks" at bounding box center [180, 127] width 113 height 22
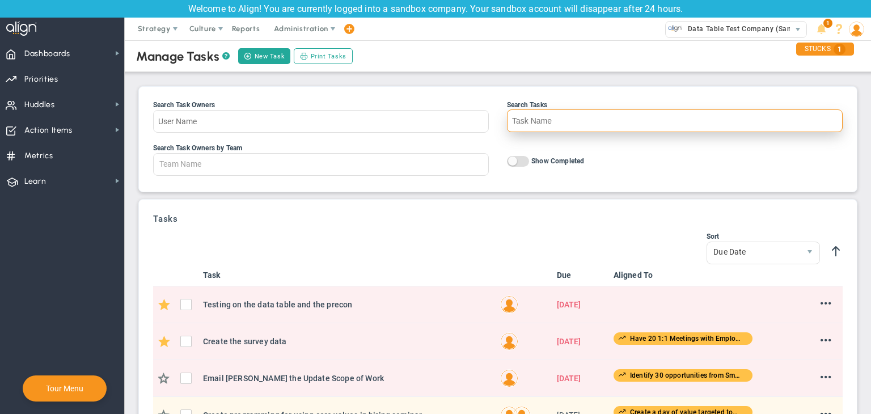
click at [574, 121] on input "Search Tasks" at bounding box center [675, 120] width 336 height 23
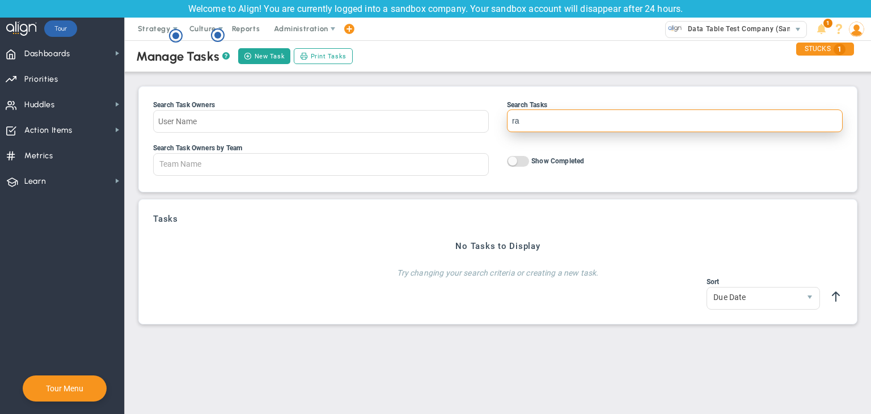
type input "r"
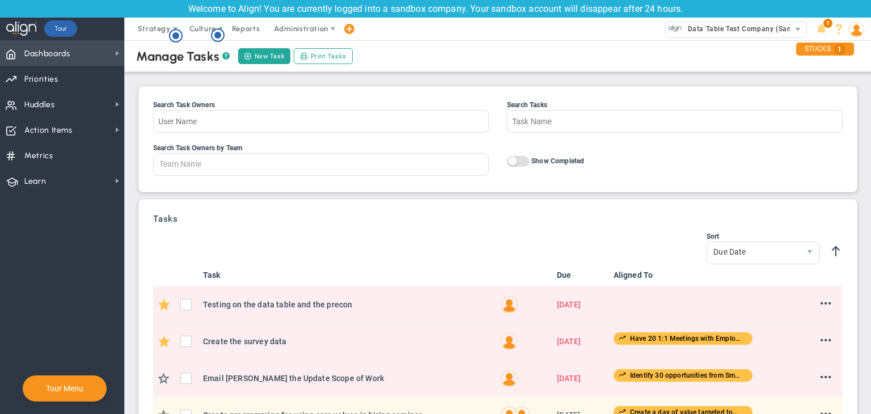
click at [50, 50] on span "Dashboards" at bounding box center [47, 54] width 46 height 24
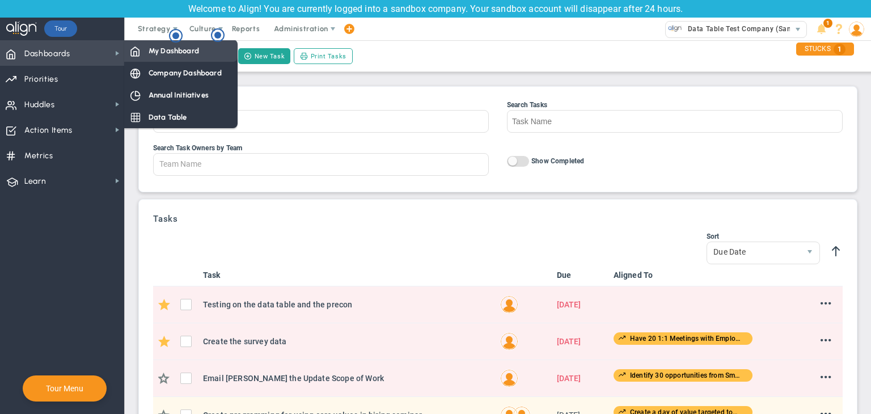
click at [183, 61] on div "My Dashboard" at bounding box center [180, 51] width 113 height 22
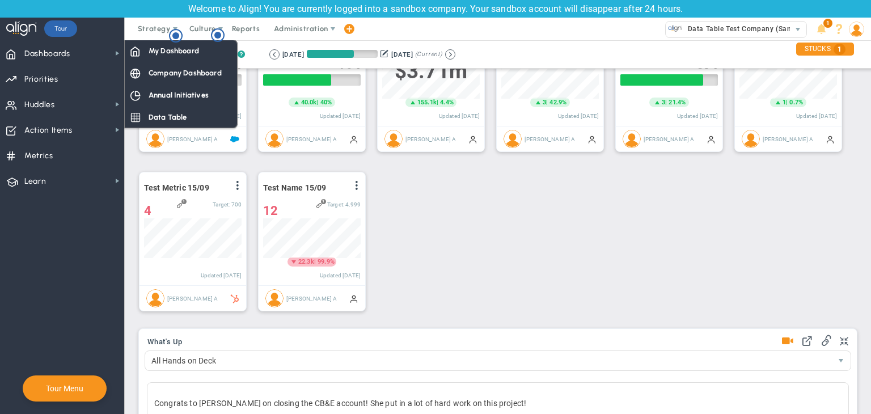
click at [542, 199] on div "Create 520 Sales Qualified Marketing Leads View Historical Graph Edit Make "No …" at bounding box center [494, 162] width 732 height 319
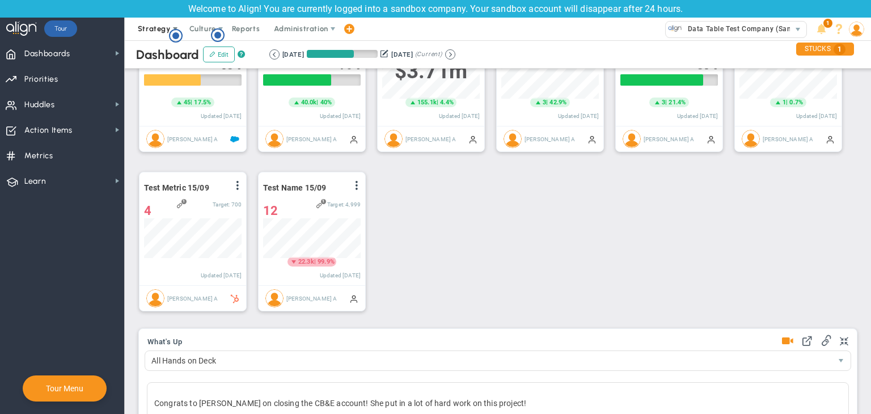
click at [144, 35] on span "Strategy" at bounding box center [155, 29] width 52 height 23
click at [205, 35] on span "Culture" at bounding box center [203, 29] width 45 height 23
click at [452, 210] on div "Create 520 Sales Qualified Marketing Leads View Historical Graph Edit Make "No …" at bounding box center [494, 162] width 732 height 319
click at [163, 31] on span "Strategy" at bounding box center [154, 28] width 33 height 9
click at [422, 183] on div "Create 520 Sales Qualified Marketing Leads View Historical Graph Edit Make "No …" at bounding box center [494, 162] width 732 height 319
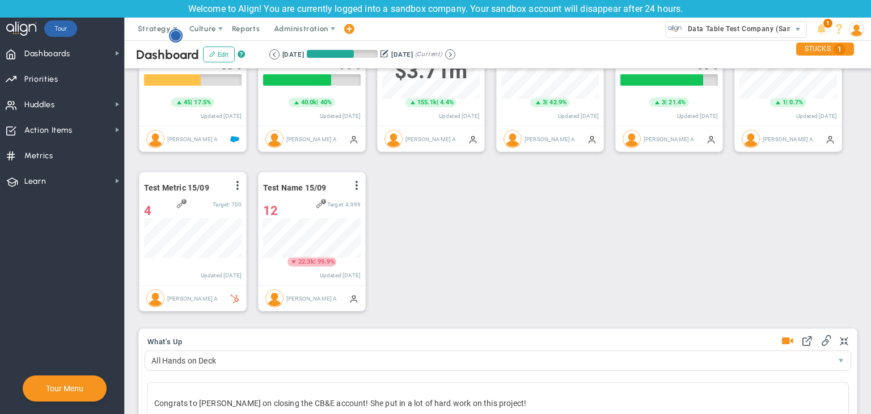
click at [172, 37] on circle "Hotspot (open by clicking or pressing space/enter)" at bounding box center [176, 36] width 10 height 10
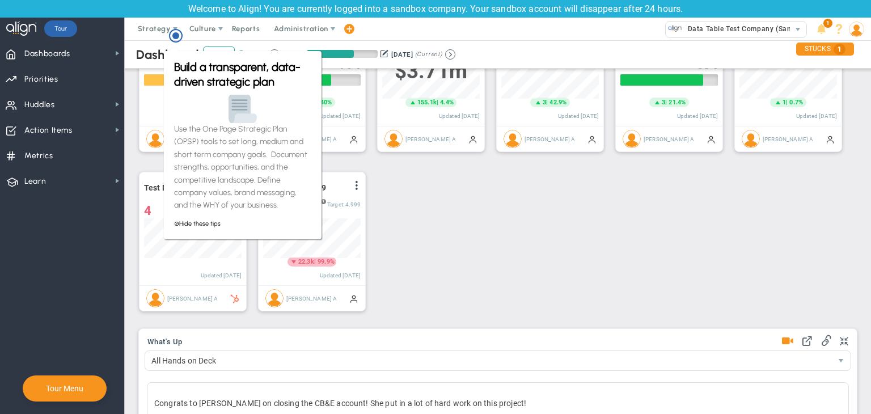
click at [557, 230] on div "Create 520 Sales Qualified Marketing Leads View Historical Graph Edit Make "No …" at bounding box center [494, 162] width 732 height 319
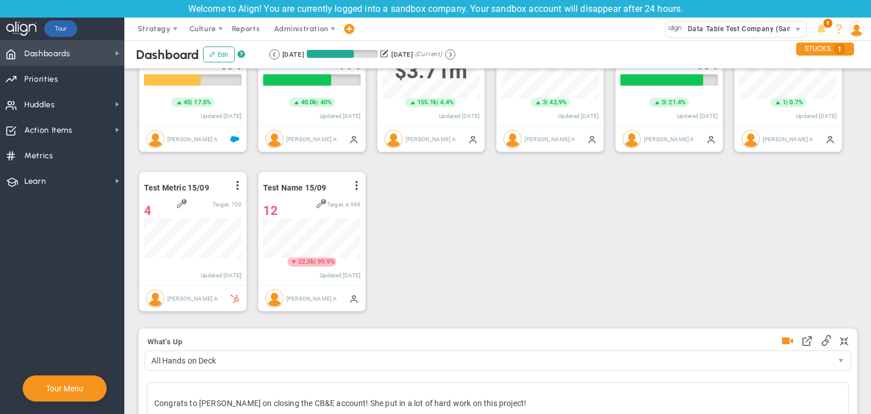
click at [79, 57] on span "Dashboards Dashboards" at bounding box center [62, 53] width 124 height 26
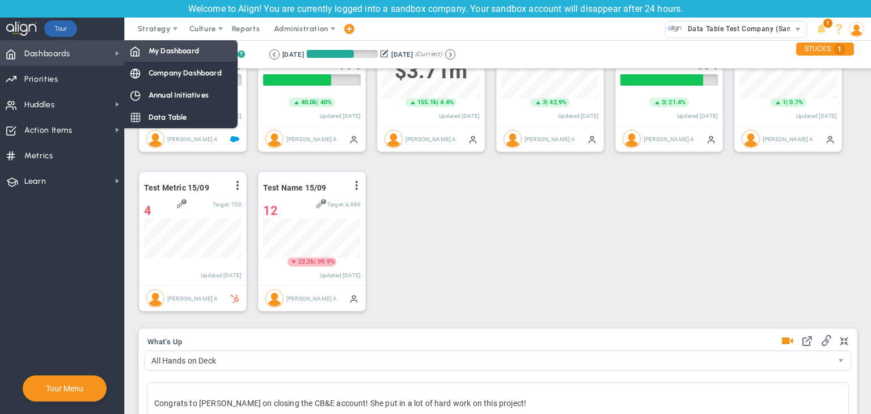
click at [178, 47] on span "My Dashboard" at bounding box center [174, 50] width 50 height 11
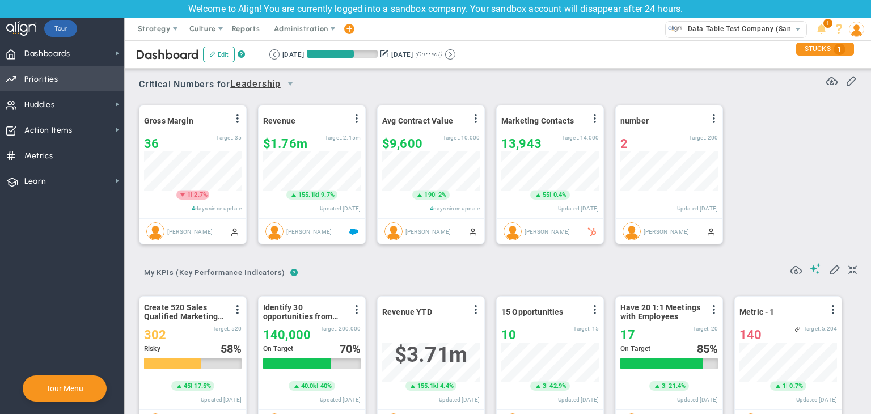
click at [88, 81] on span "Priorities Projects OKR Tree Priorities Projects OKRs" at bounding box center [62, 79] width 124 height 26
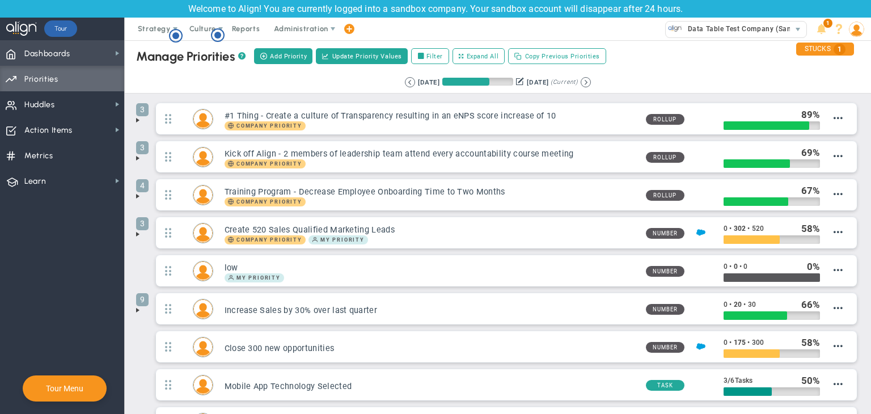
click at [88, 50] on span "Dashboards Dashboards" at bounding box center [62, 53] width 124 height 26
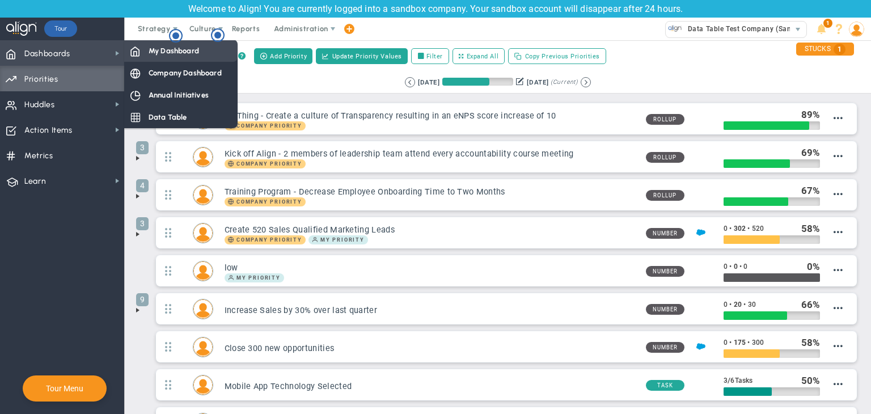
click at [157, 58] on div "My Dashboard" at bounding box center [180, 51] width 113 height 22
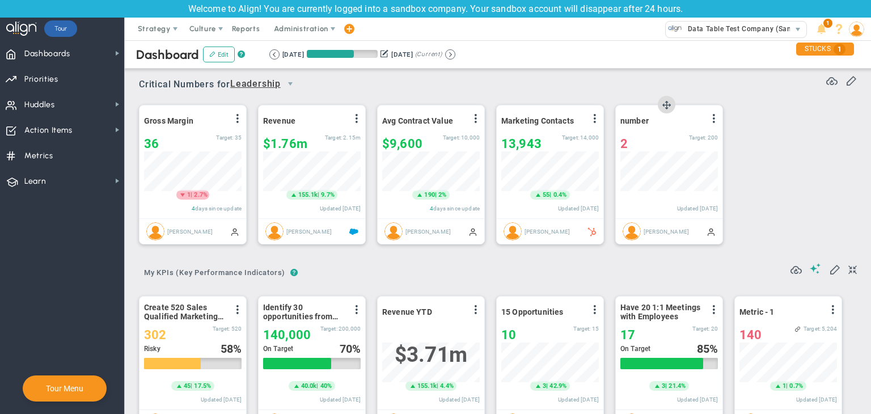
scroll to position [39, 98]
click at [89, 59] on span "Dashboards Dashboards" at bounding box center [62, 53] width 124 height 26
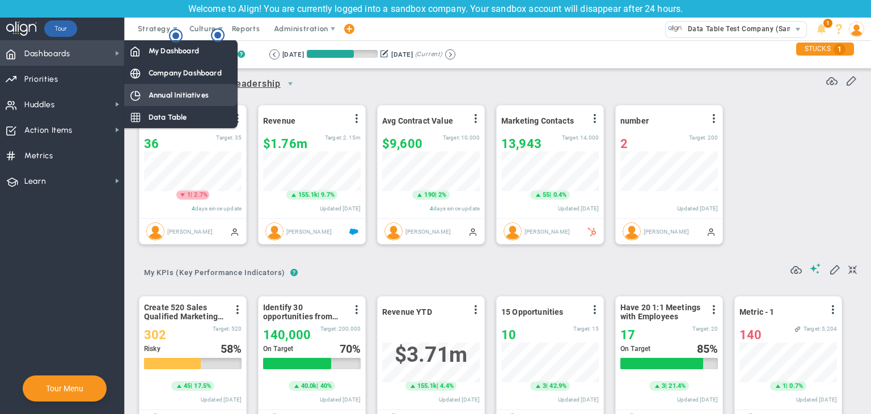
click at [163, 84] on div "Annual Initiatives" at bounding box center [180, 95] width 113 height 22
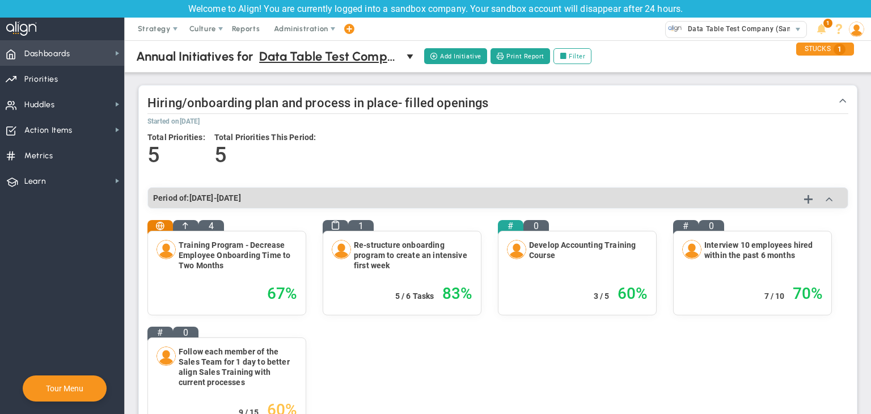
click at [52, 49] on span "Dashboards" at bounding box center [47, 54] width 46 height 24
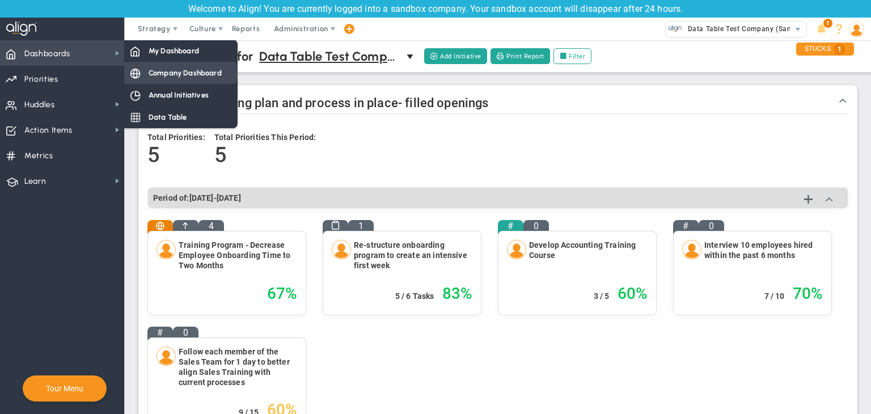
click at [179, 81] on div "Company Dashboard" at bounding box center [180, 73] width 113 height 22
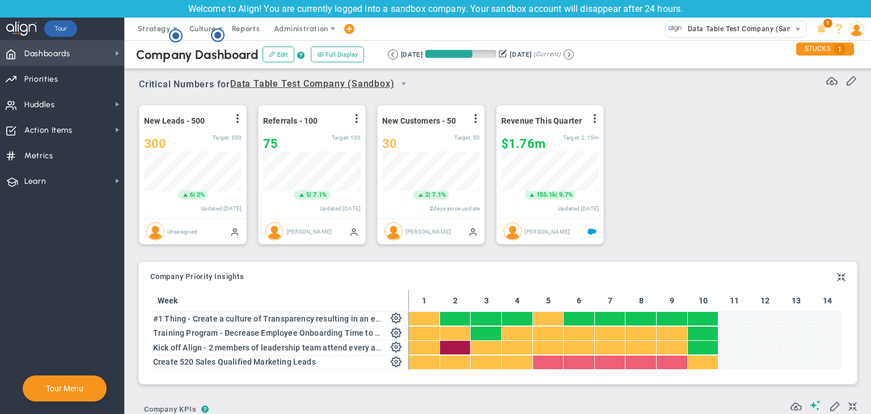
click at [47, 64] on span "Dashboards" at bounding box center [47, 54] width 46 height 24
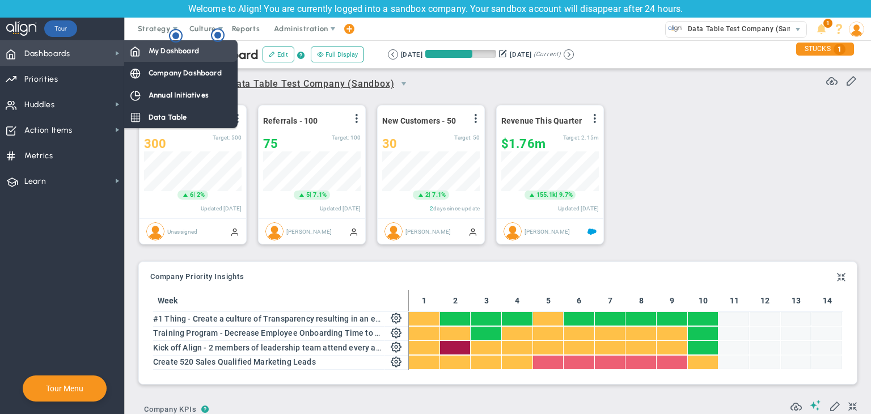
click at [174, 53] on span "My Dashboard" at bounding box center [174, 50] width 50 height 11
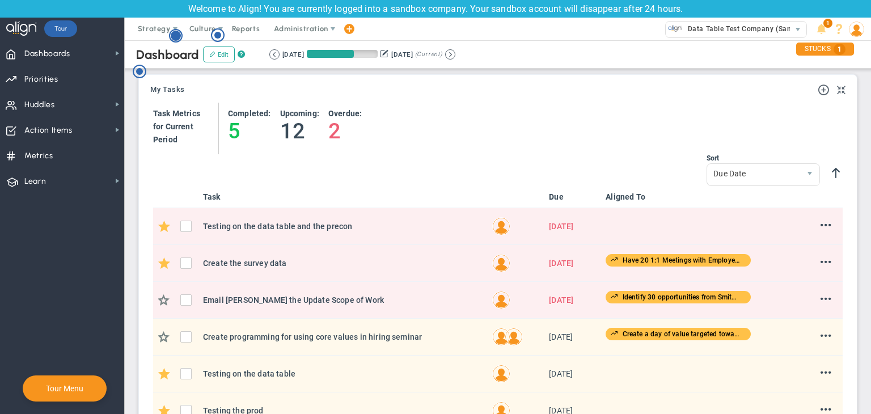
click at [174, 37] on circle "Hotspot (open by clicking or pressing space/enter)" at bounding box center [176, 36] width 10 height 10
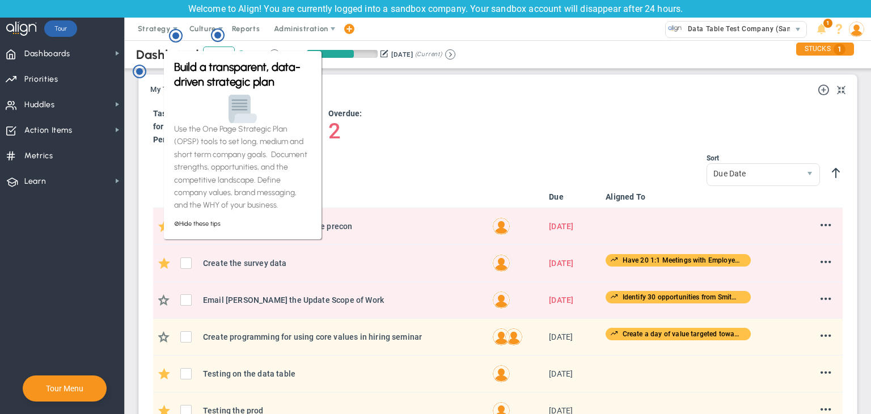
click at [442, 133] on div "Task Metrics for Current Period Completed: 5 Upcoming: 12 2" at bounding box center [498, 129] width 690 height 52
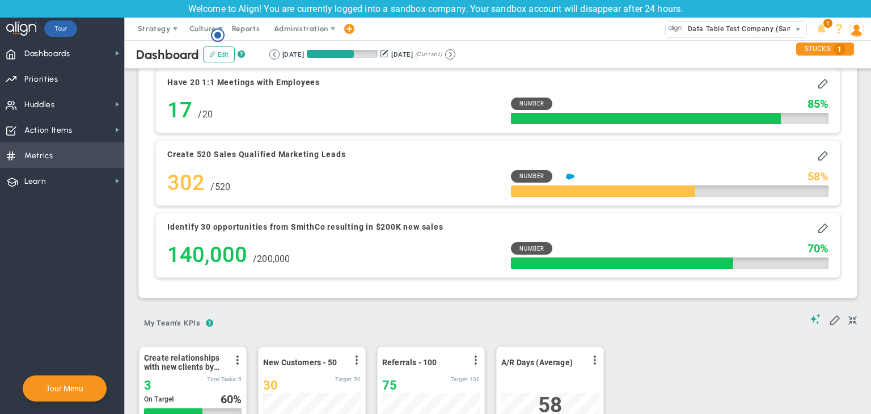
click at [62, 146] on span "Metrics Metrics" at bounding box center [62, 155] width 124 height 26
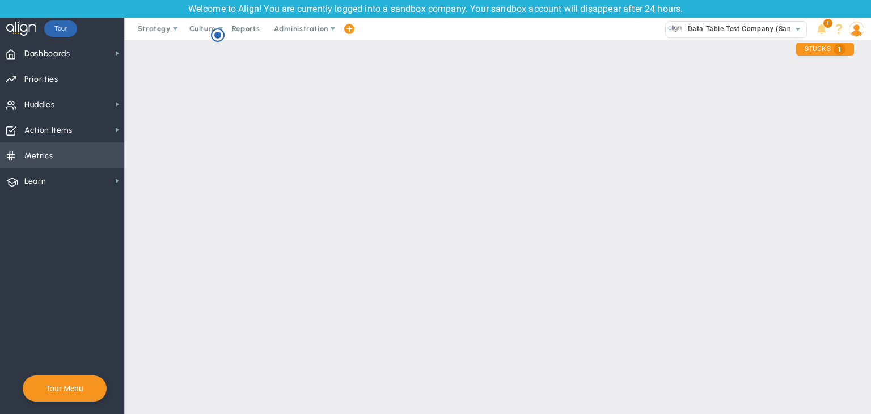
checkbox input "false"
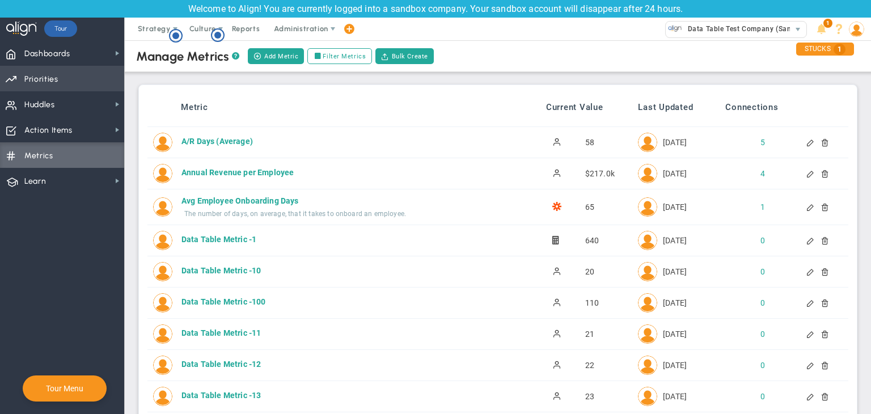
click at [95, 70] on span "Priorities Projects OKR Tree Priorities Projects OKRs" at bounding box center [62, 79] width 124 height 26
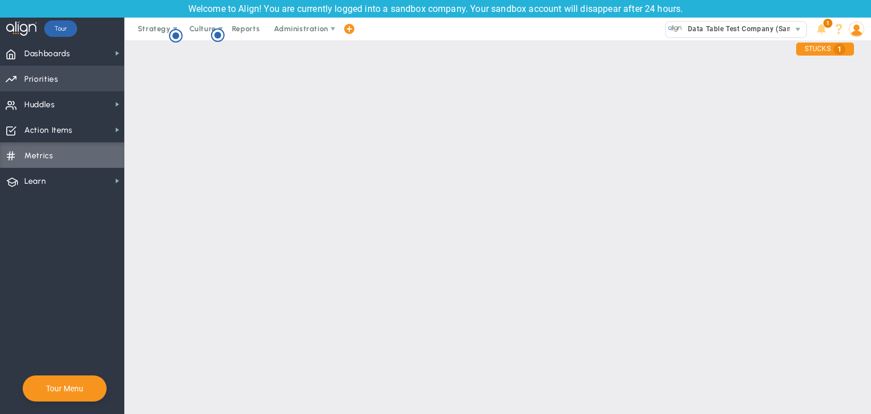
checkbox input "false"
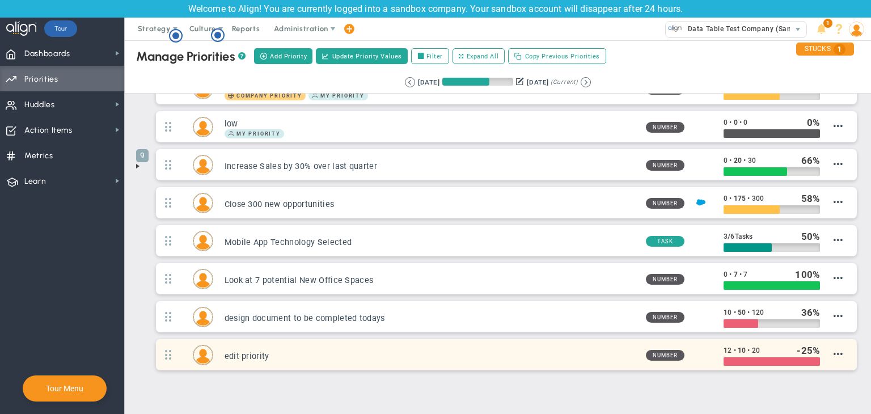
scroll to position [170, 0]
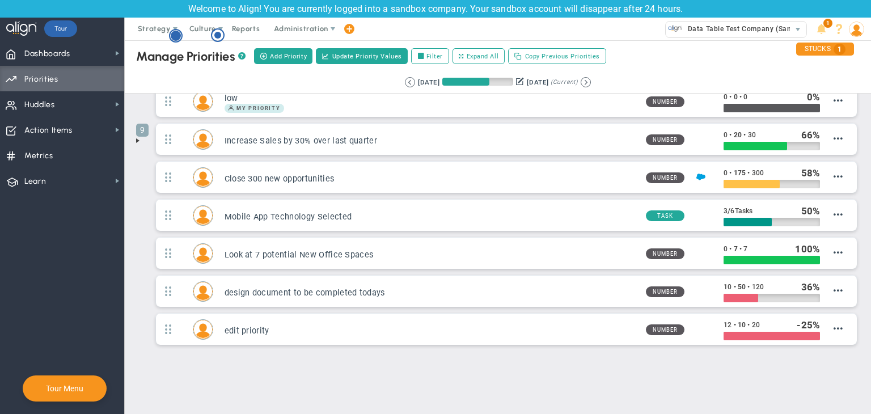
click at [173, 37] on circle "Hotspot (open by clicking or pressing space/enter)" at bounding box center [176, 36] width 10 height 10
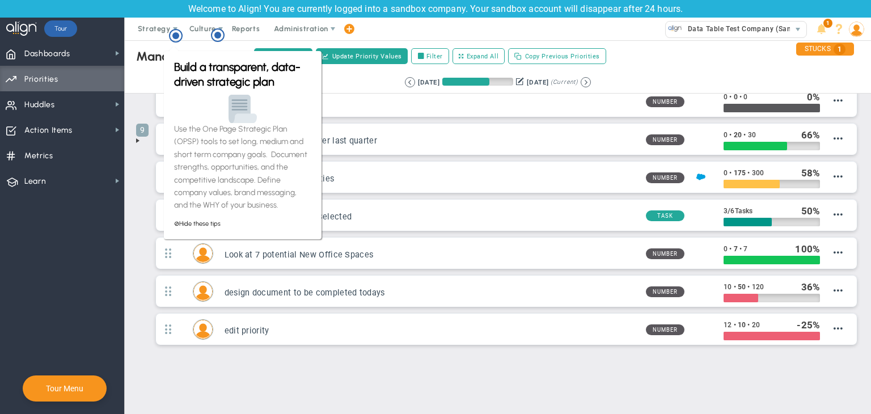
click at [126, 155] on div "Manage OKRs ? Manage Priorities ? Manage Projects ? Create Project Add Priority…" at bounding box center [498, 144] width 746 height 546
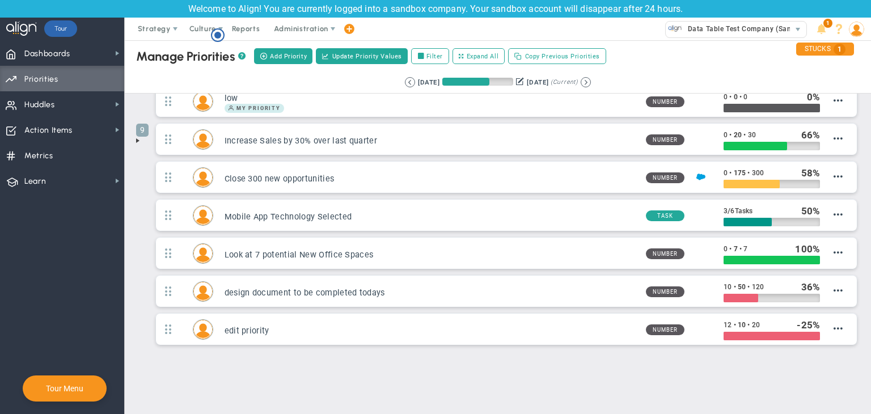
scroll to position [0, 0]
click at [222, 32] on circle "Hotspot (open by clicking or pressing space/enter)" at bounding box center [218, 35] width 10 height 10
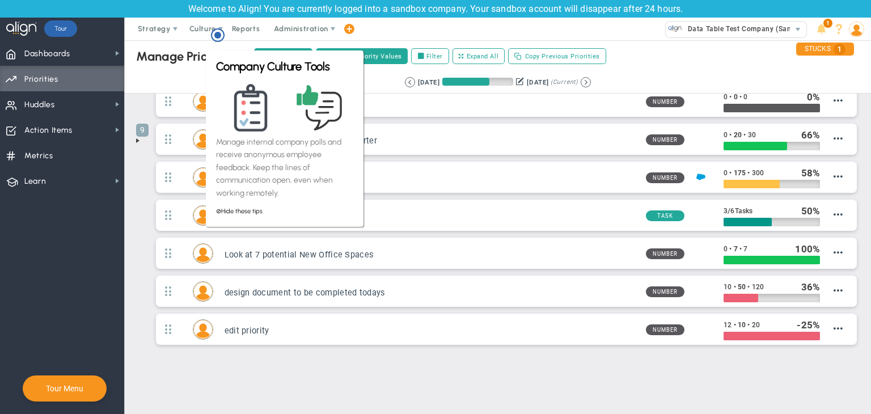
click at [124, 234] on nav "Dashboards Dashboards My Dashboard Company Dashboard" at bounding box center [62, 227] width 125 height 374
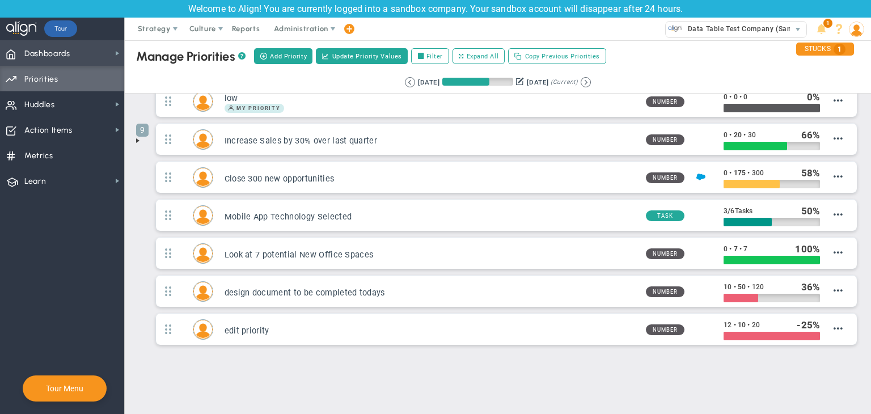
click at [108, 53] on span "Dashboards Dashboards" at bounding box center [62, 53] width 124 height 26
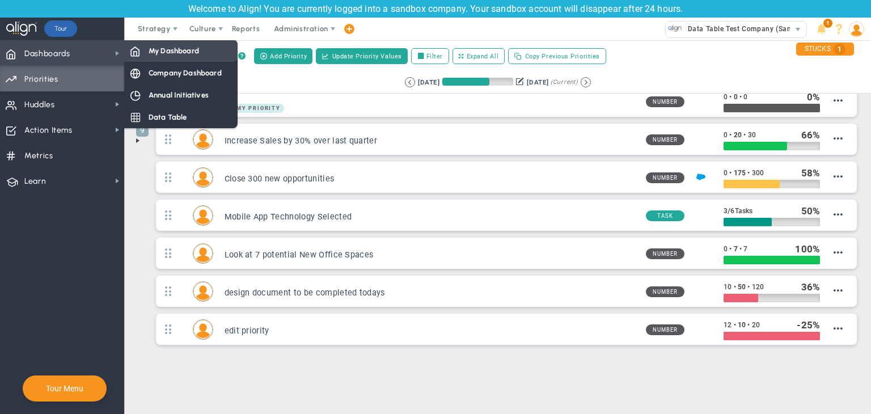
click at [161, 57] on div "My Dashboard" at bounding box center [180, 51] width 113 height 22
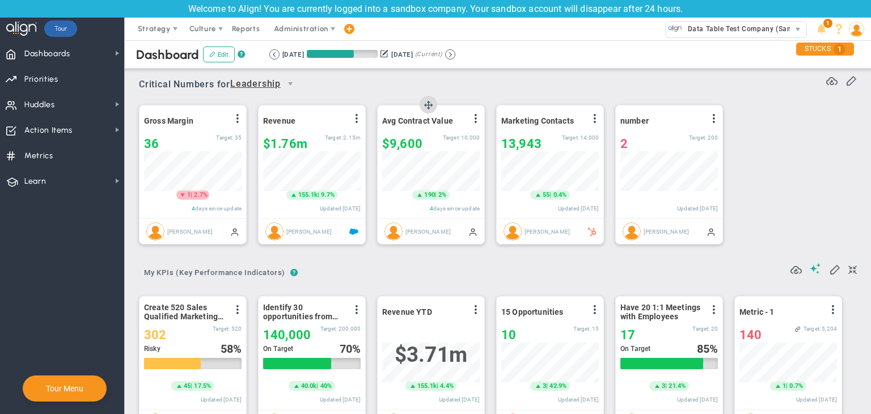
scroll to position [39, 98]
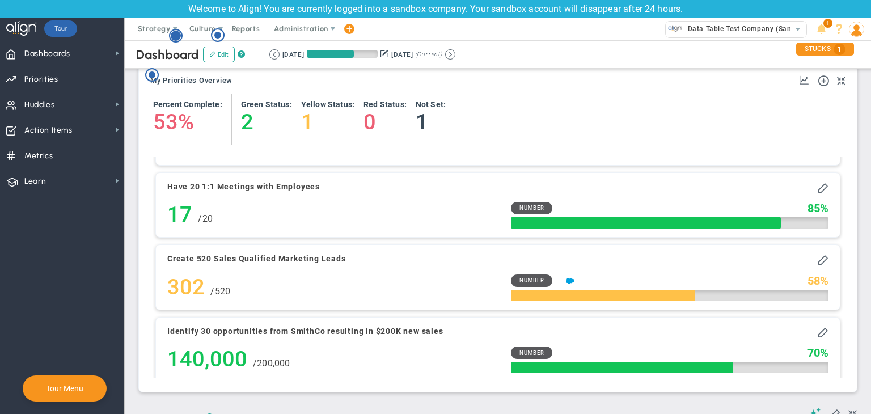
click at [175, 37] on circle "Hotspot (open by clicking or pressing space/enter)" at bounding box center [176, 36] width 10 height 10
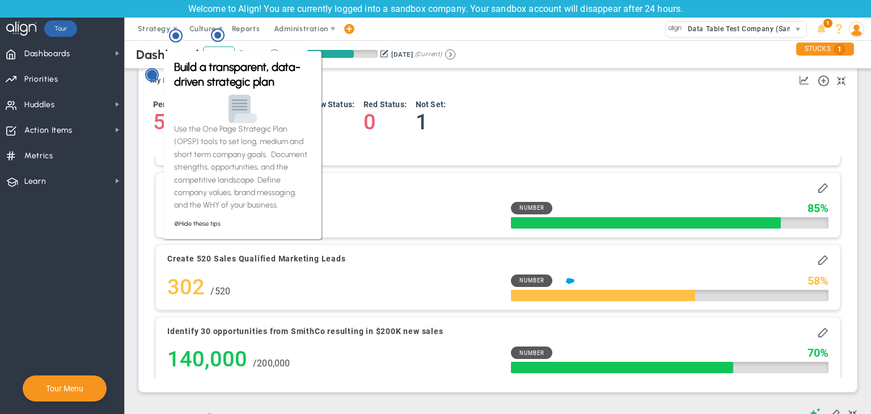
click at [153, 75] on circle "Hotspot (open by clicking or pressing space/enter)" at bounding box center [152, 75] width 10 height 10
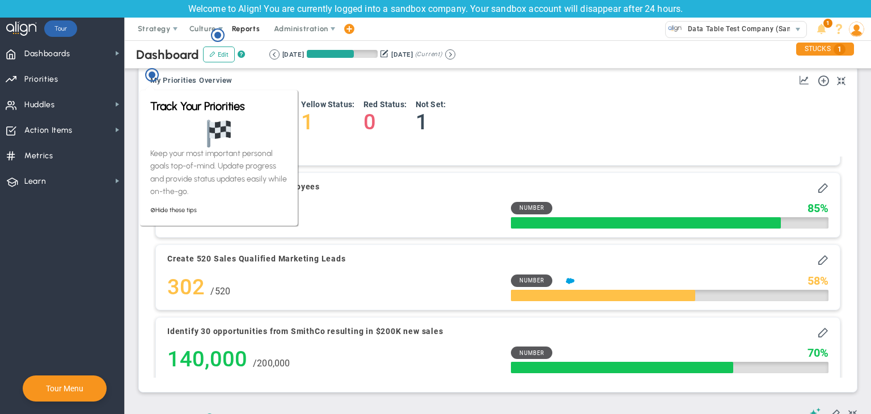
click at [226, 36] on span "Reports" at bounding box center [246, 29] width 40 height 23
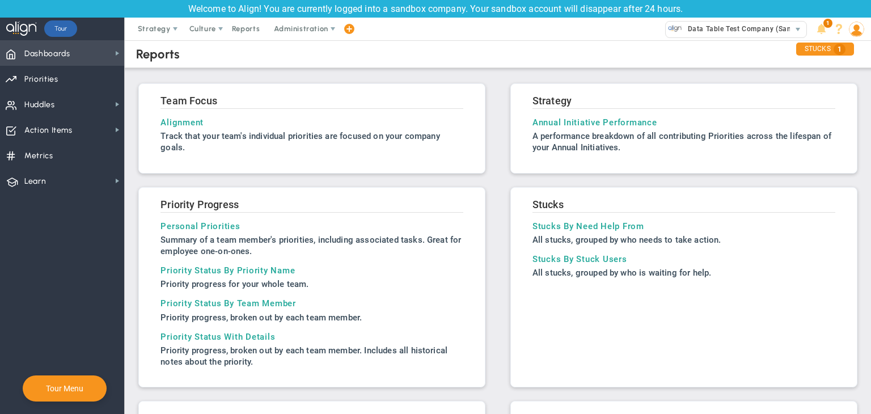
click at [91, 45] on span "Dashboards Dashboards" at bounding box center [62, 53] width 124 height 26
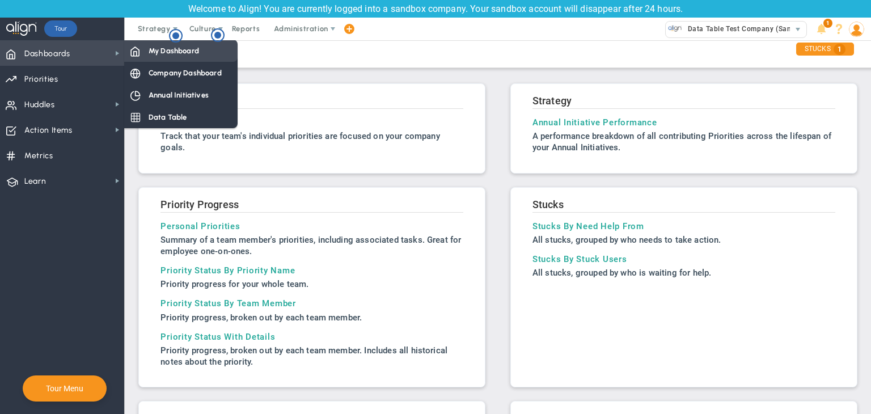
click at [193, 56] on div "My Dashboard" at bounding box center [180, 51] width 113 height 22
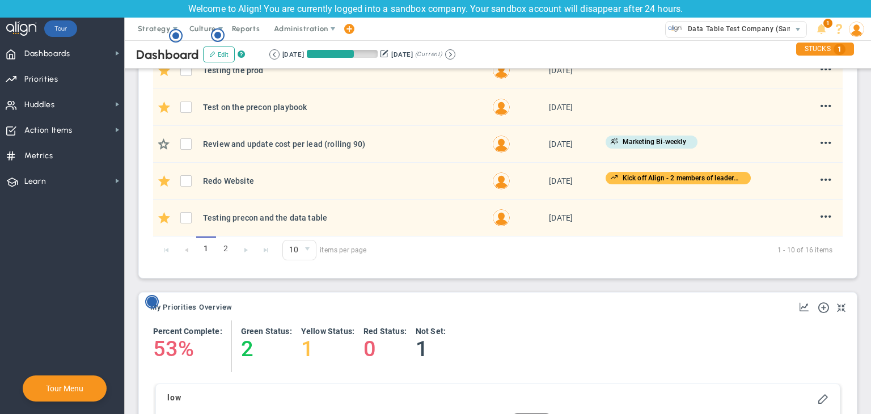
click at [150, 298] on circle "Hotspot (open by clicking or pressing space/enter)" at bounding box center [152, 302] width 10 height 10
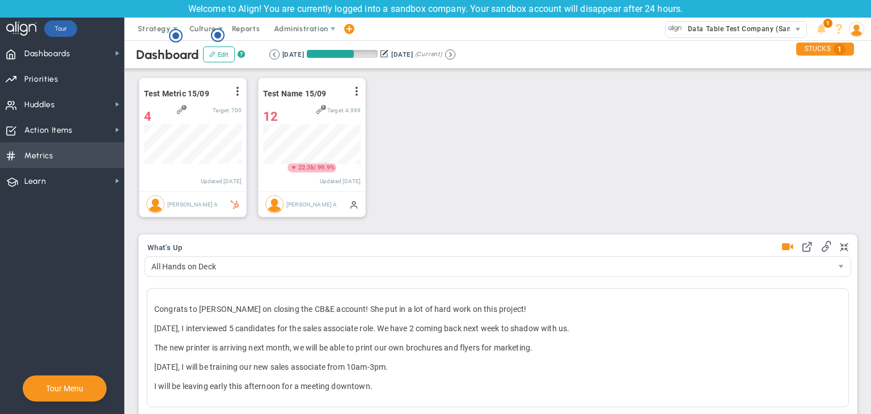
click at [78, 160] on span "Metrics Metrics" at bounding box center [62, 155] width 124 height 26
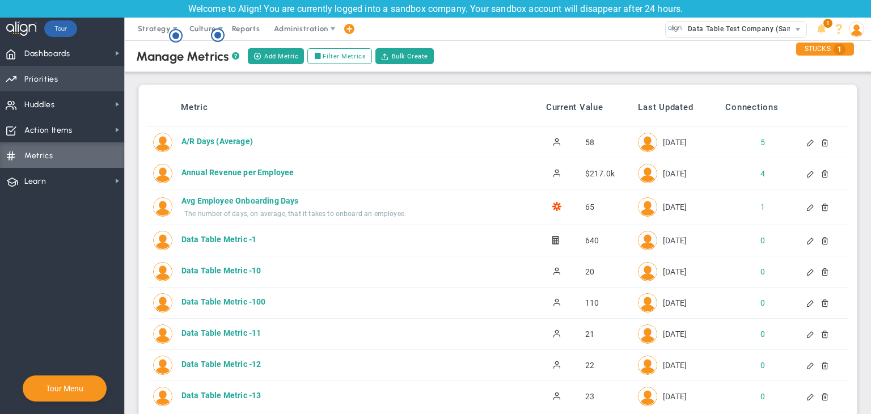
click at [40, 77] on span "Priorities" at bounding box center [41, 79] width 34 height 24
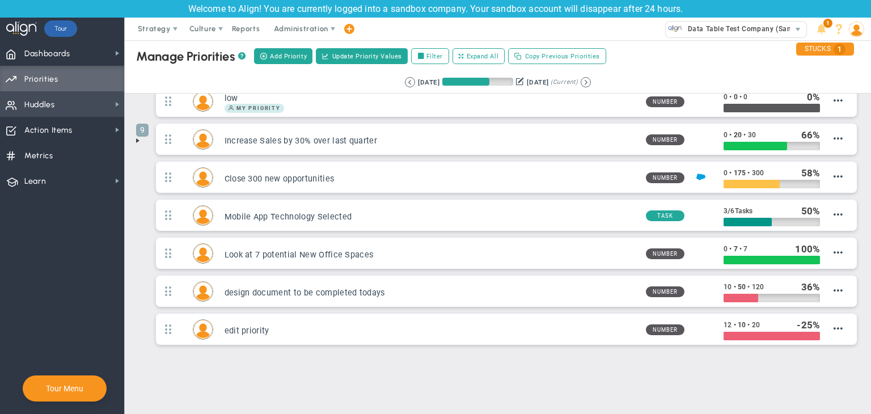
click at [67, 109] on span "Huddles Huddles" at bounding box center [62, 104] width 124 height 26
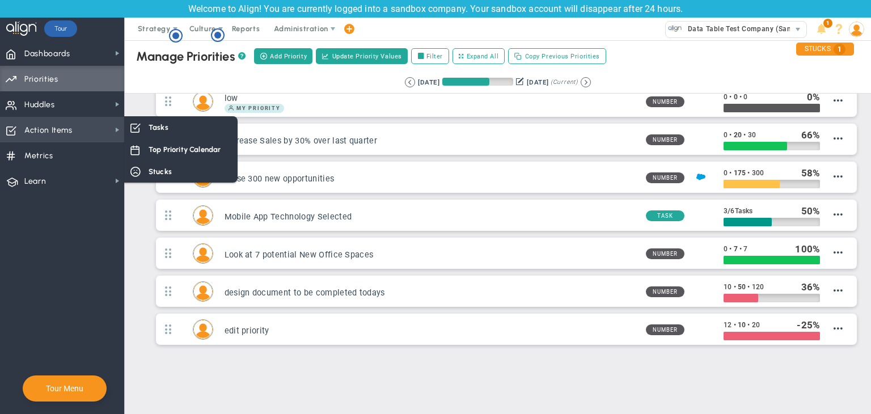
click at [78, 125] on span "Action Items Action Items" at bounding box center [62, 130] width 124 height 26
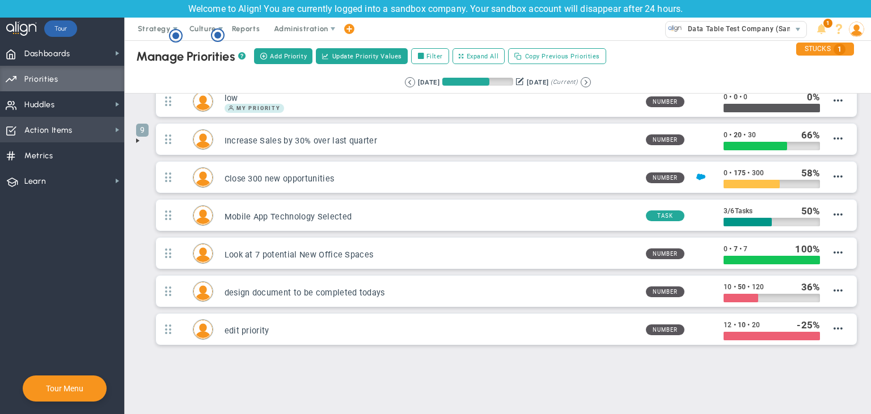
click at [78, 125] on span "Action Items Action Items" at bounding box center [62, 130] width 124 height 26
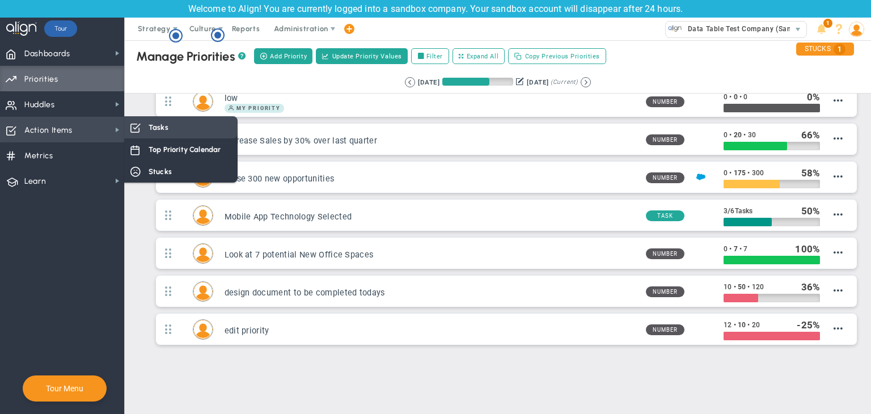
click at [138, 126] on span at bounding box center [135, 127] width 10 height 10
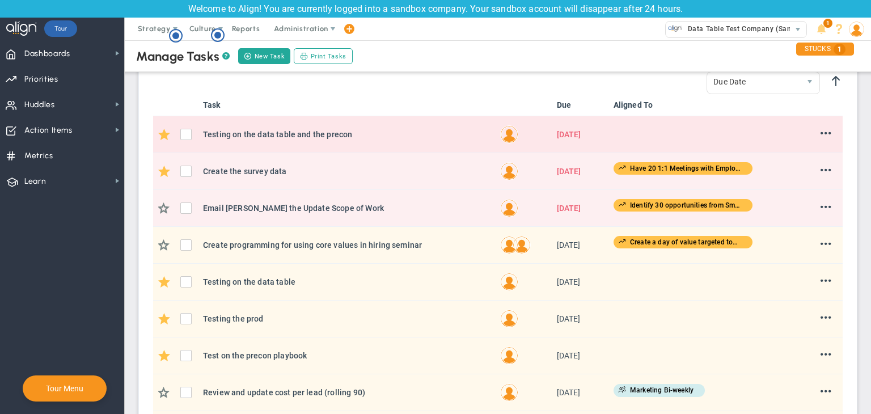
click at [810, 133] on div "Add Note Edit Delete" at bounding box center [820, 135] width 23 height 14
click at [821, 134] on span at bounding box center [826, 133] width 11 height 11
click at [807, 159] on li "Edit" at bounding box center [807, 156] width 45 height 14
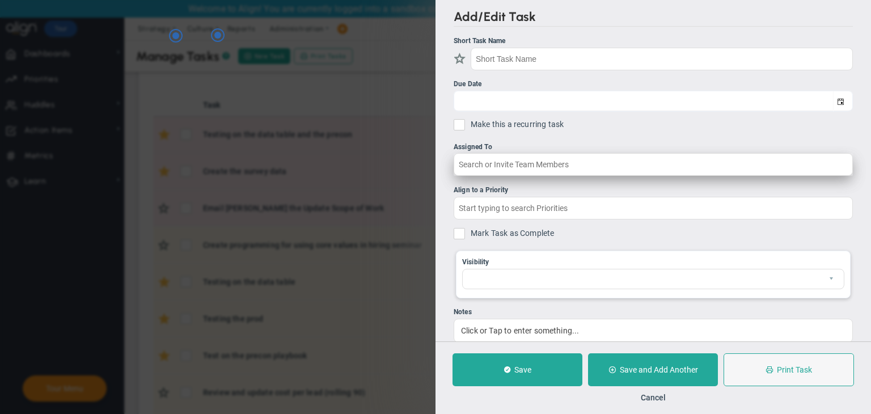
checkbox input "true"
type input "Testing on the data table and the precon"
type input "2/1/2025"
type input "[PERSON_NAME] A"
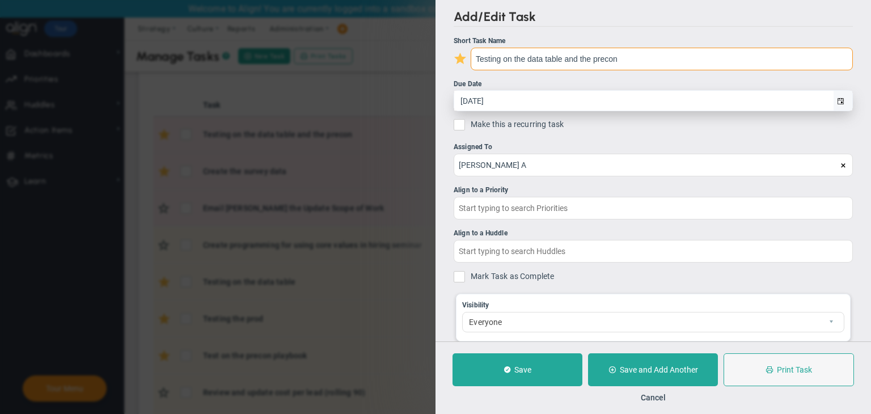
click at [837, 103] on span "select" at bounding box center [840, 101] width 7 height 7
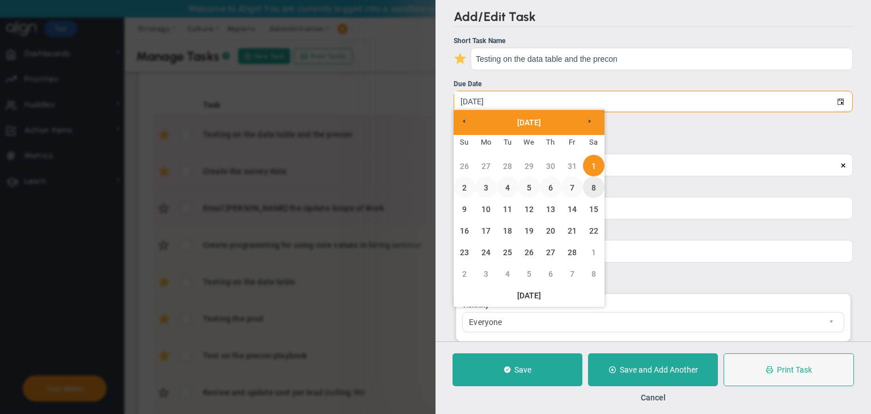
click at [590, 189] on link "8" at bounding box center [594, 187] width 22 height 22
type input "[DATE]"
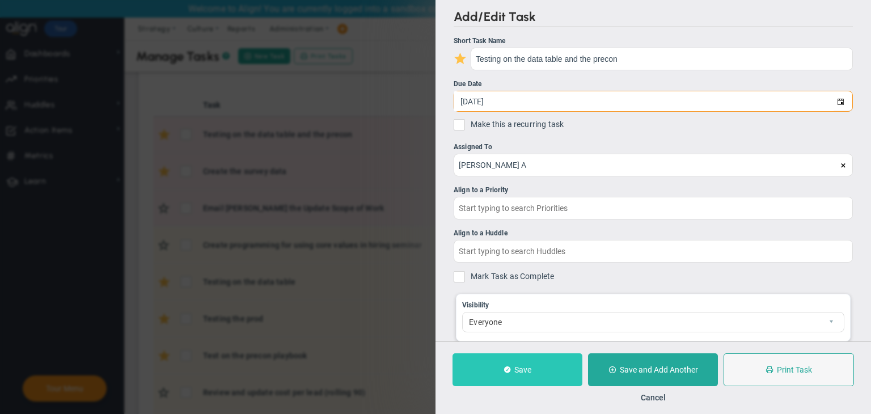
click at [538, 369] on button "Save" at bounding box center [518, 369] width 130 height 33
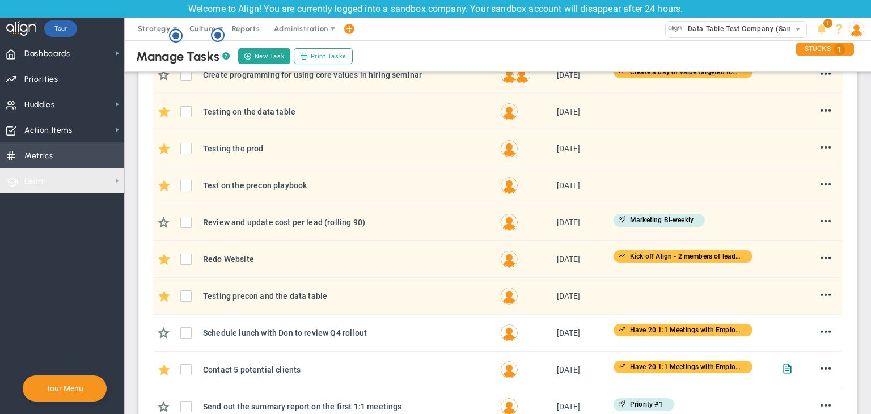
click at [86, 167] on span "Metrics Metrics" at bounding box center [62, 155] width 124 height 26
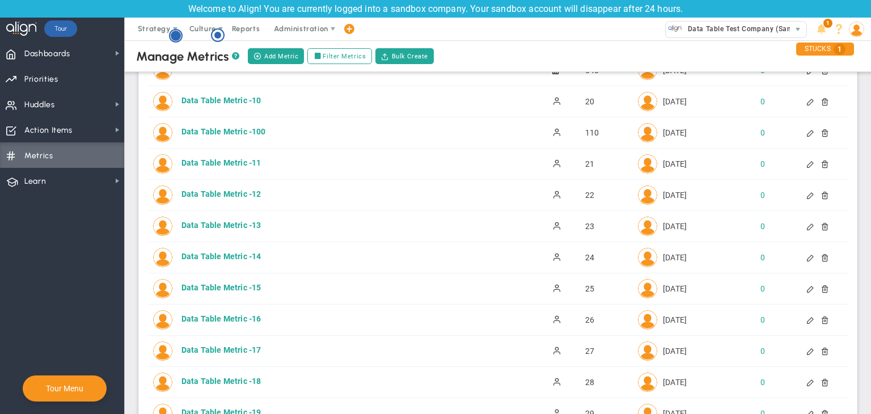
click at [169, 36] on icon "Hotspot (open by clicking or pressing space/enter)" at bounding box center [176, 36] width 14 height 14
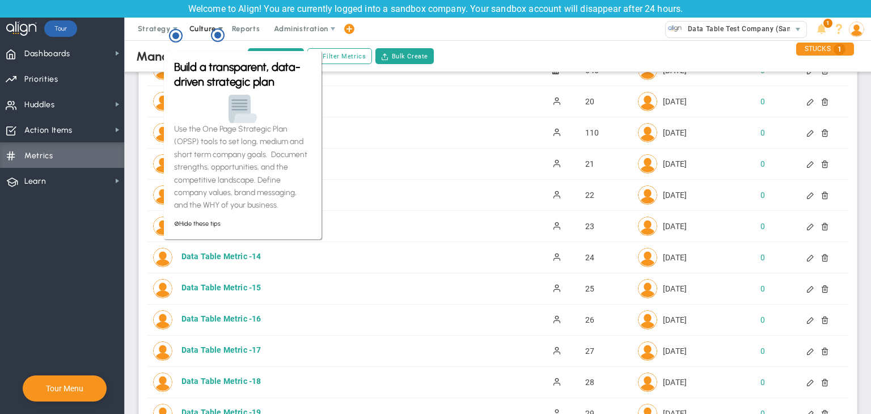
click at [186, 31] on span "Culture" at bounding box center [203, 29] width 45 height 23
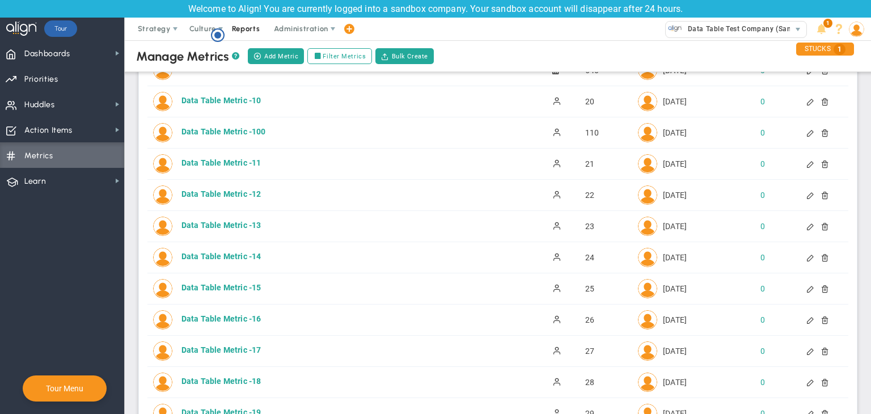
click at [250, 27] on span "Reports" at bounding box center [246, 29] width 40 height 23
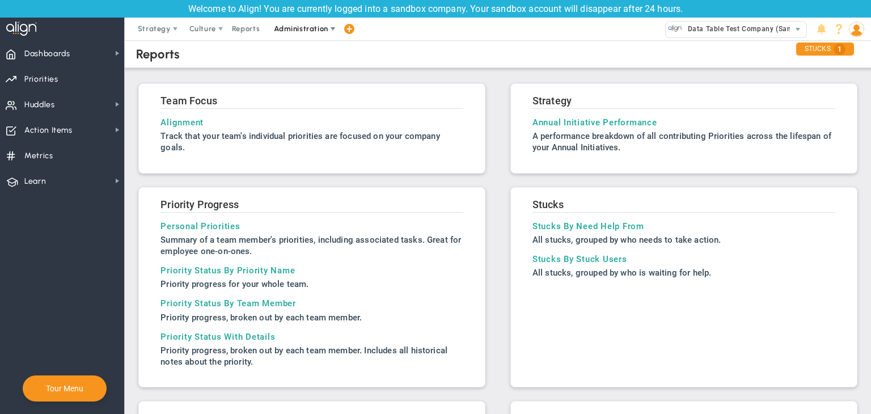
click at [287, 30] on span "Administration" at bounding box center [301, 28] width 54 height 9
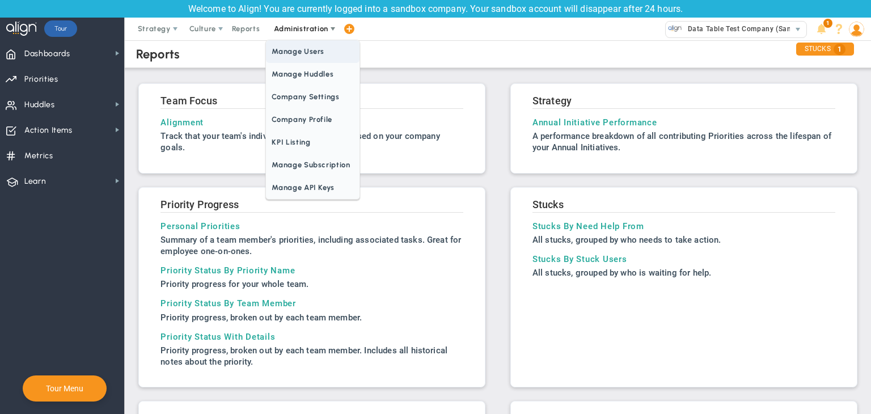
click at [290, 56] on span "Manage Users" at bounding box center [312, 51] width 93 height 23
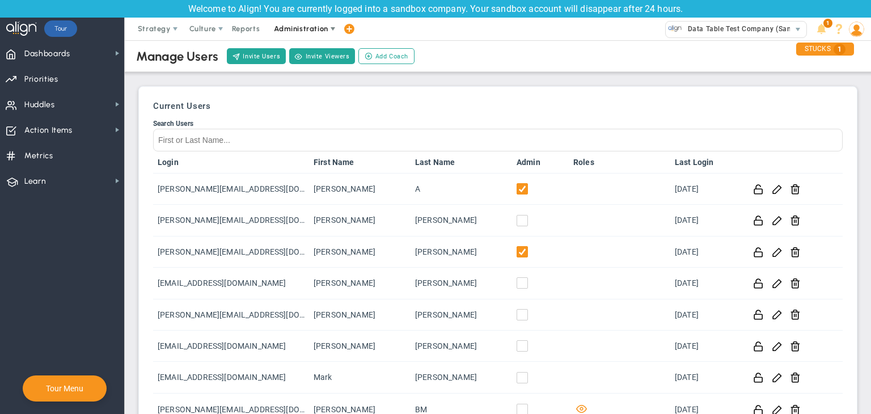
click at [304, 20] on span "Administration" at bounding box center [301, 29] width 73 height 23
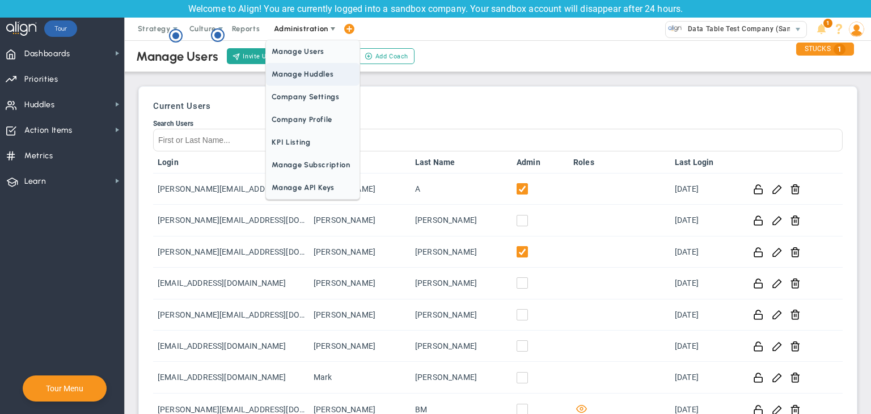
click at [324, 72] on span "Manage Huddles" at bounding box center [312, 74] width 93 height 23
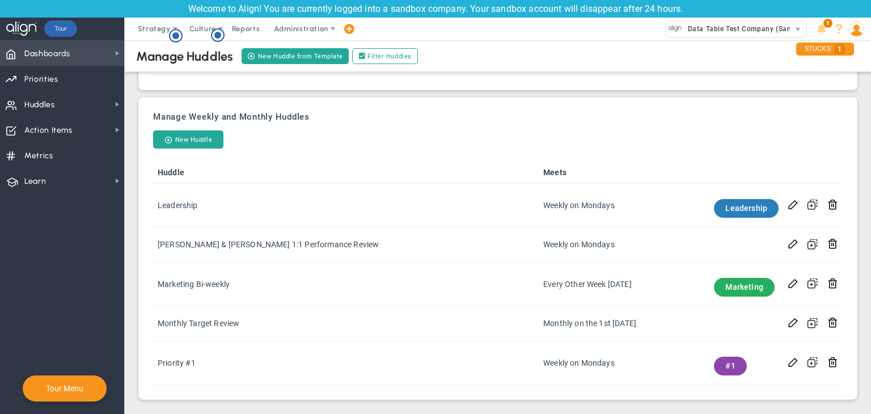
click at [105, 53] on span "Dashboards Dashboards" at bounding box center [62, 53] width 124 height 26
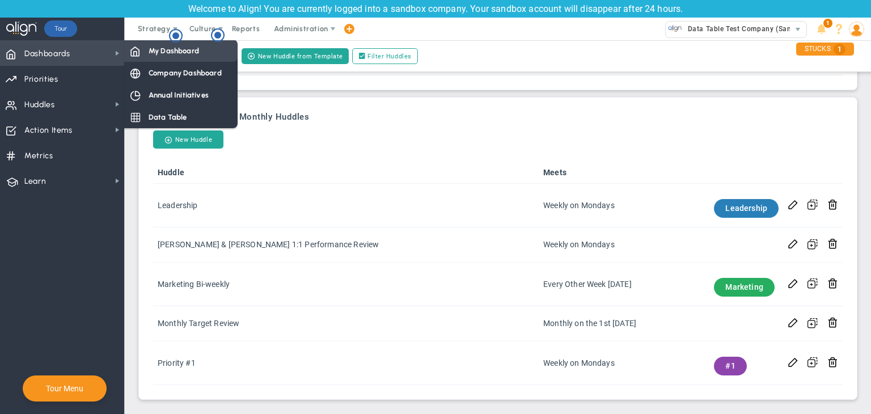
click at [166, 56] on div "My Dashboard" at bounding box center [180, 51] width 113 height 22
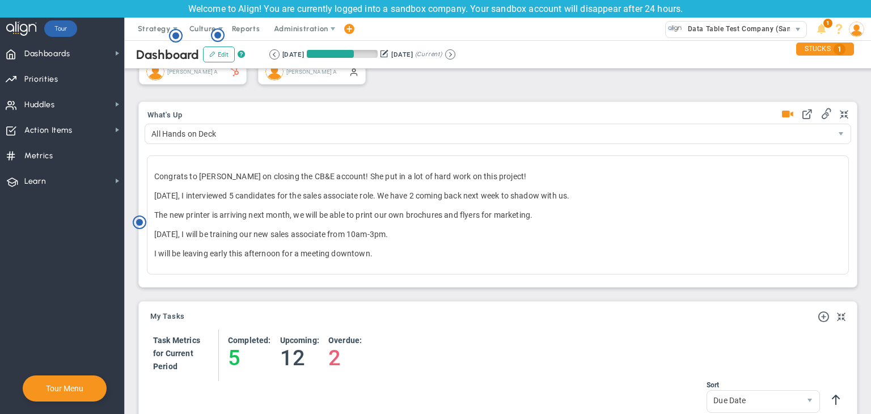
scroll to position [510, 0]
click at [79, 68] on span "Priorities Projects OKR Tree Priorities Projects OKRs" at bounding box center [62, 79] width 124 height 26
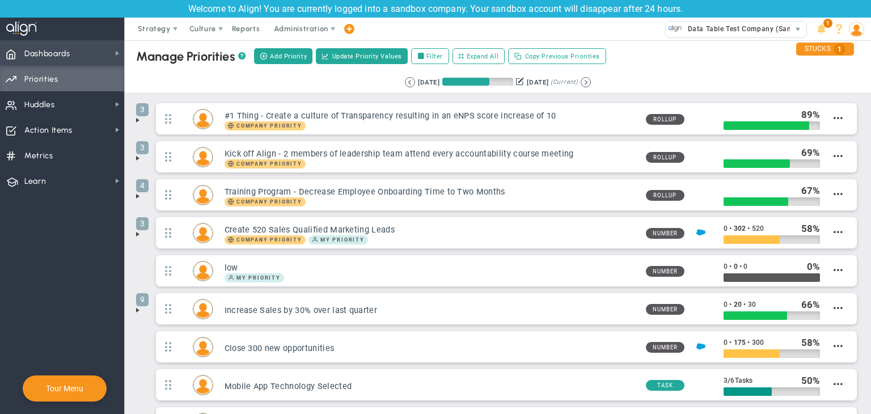
click at [102, 56] on span "Dashboards Dashboards" at bounding box center [62, 53] width 124 height 26
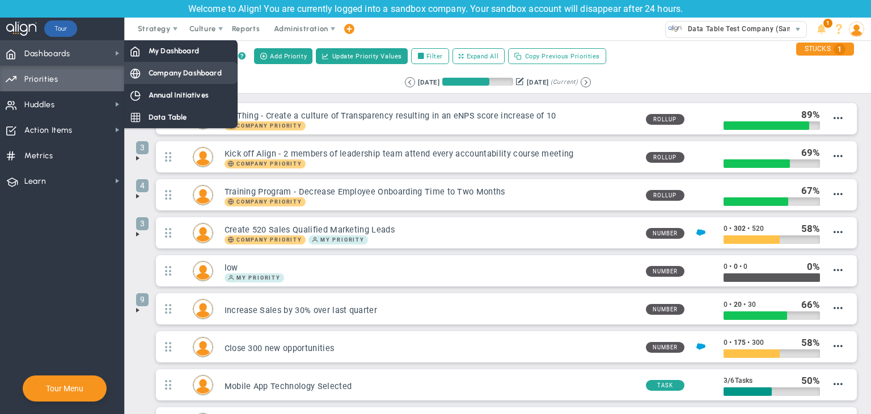
click at [161, 69] on span "Company Dashboard" at bounding box center [185, 72] width 73 height 11
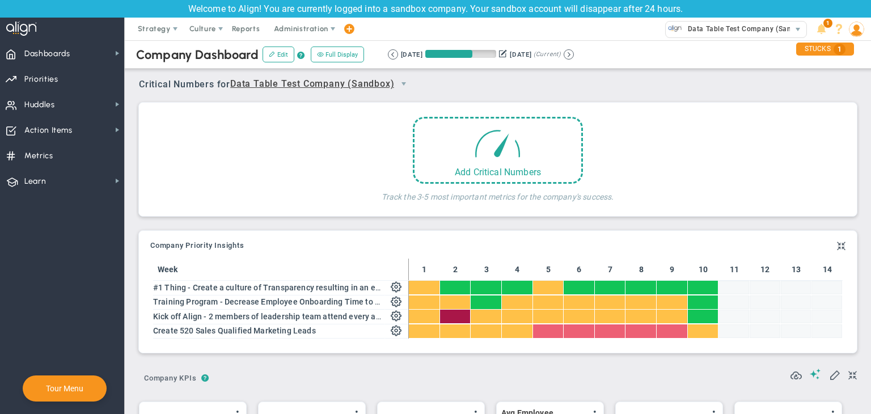
scroll to position [567020, 566963]
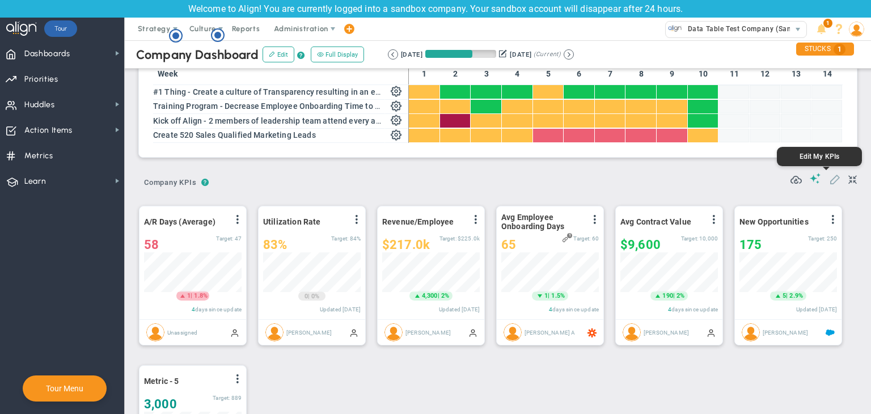
click at [829, 183] on span at bounding box center [834, 178] width 11 height 11
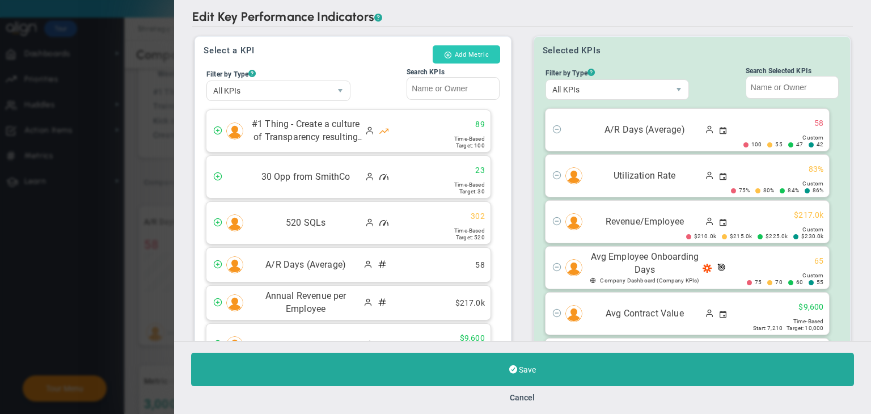
click at [463, 46] on button "Add Metric" at bounding box center [466, 54] width 67 height 18
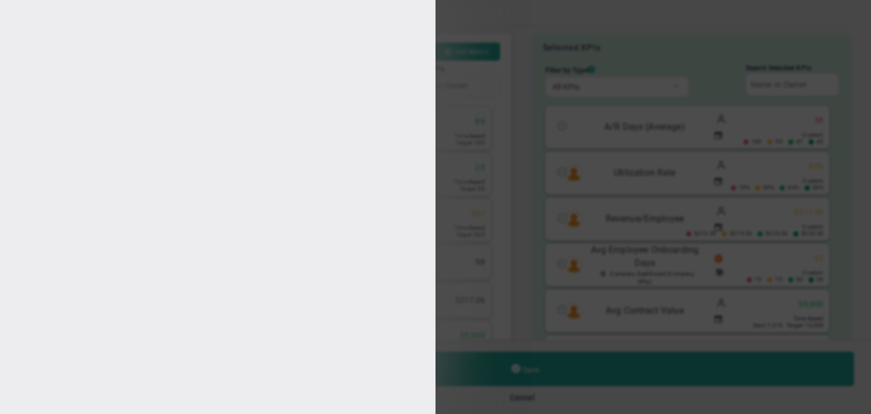
type input "[PERSON_NAME] A"
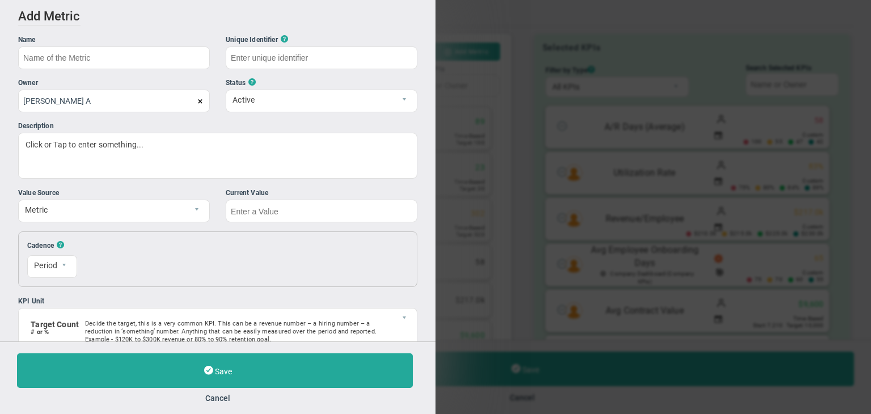
click at [152, 71] on ul "Name Unique Identifier ? Owner Chandrika A Status ? Active Active" at bounding box center [217, 107] width 399 height 144
click at [139, 45] on div "Name" at bounding box center [114, 40] width 192 height 11
click at [128, 54] on input "text" at bounding box center [114, 57] width 192 height 23
type input "Add Test Metric"
click at [288, 213] on input "text" at bounding box center [322, 211] width 192 height 23
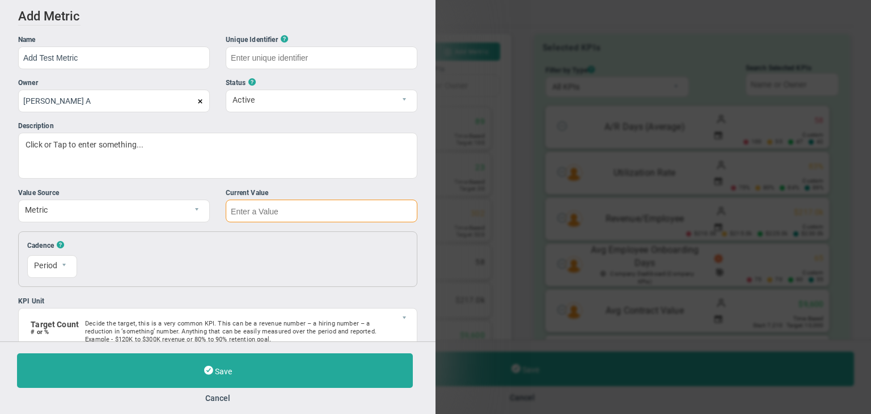
type input "Add-Test-Metric"
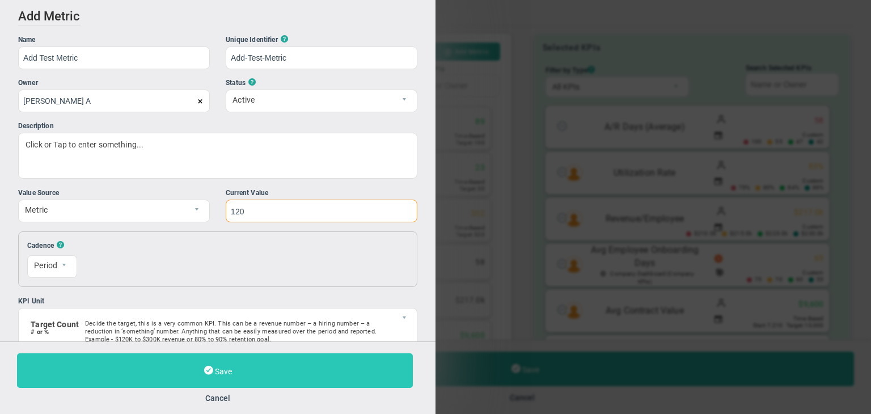
type input "120"
click at [300, 361] on button "Save" at bounding box center [215, 370] width 396 height 35
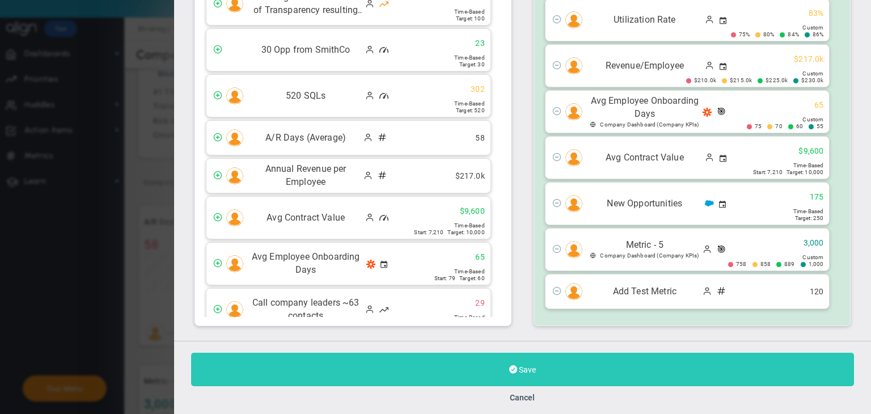
click at [497, 361] on button "Save" at bounding box center [522, 369] width 663 height 33
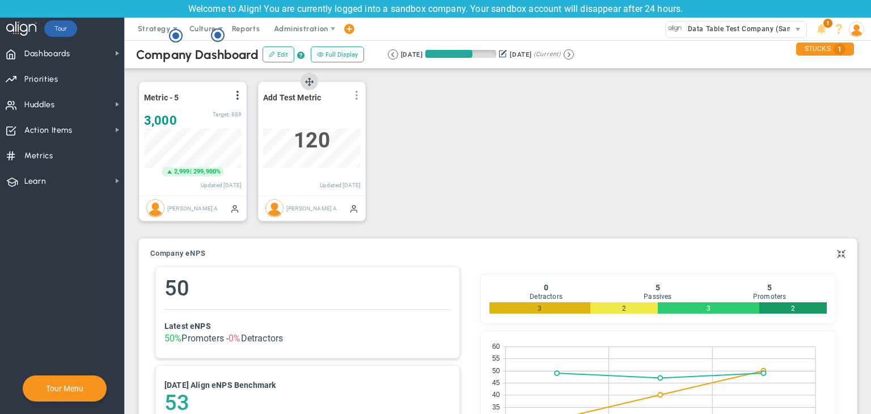
click at [356, 98] on span at bounding box center [356, 95] width 9 height 9
click at [273, 113] on div at bounding box center [312, 120] width 98 height 14
click at [336, 117] on li "Edit" at bounding box center [325, 118] width 81 height 14
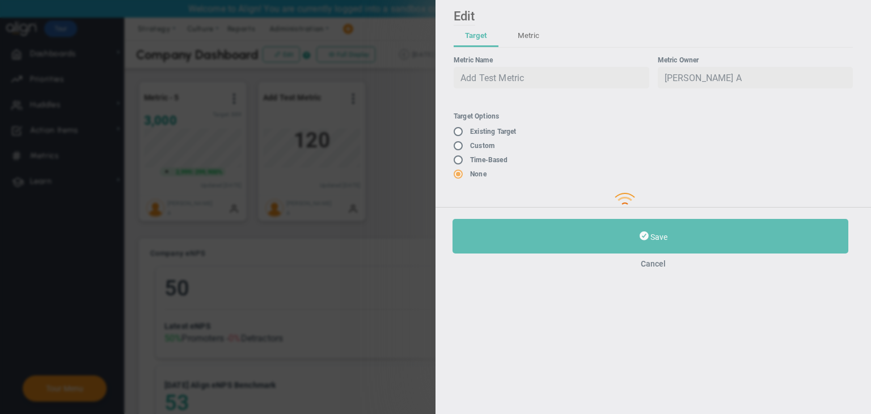
type input "[PERSON_NAME] A"
checkbox input "true"
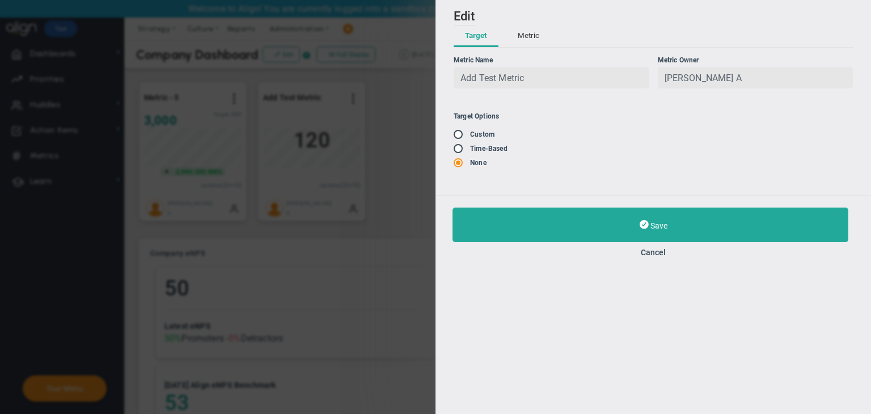
click at [462, 136] on input "radio" at bounding box center [461, 134] width 11 height 9
radio input "true"
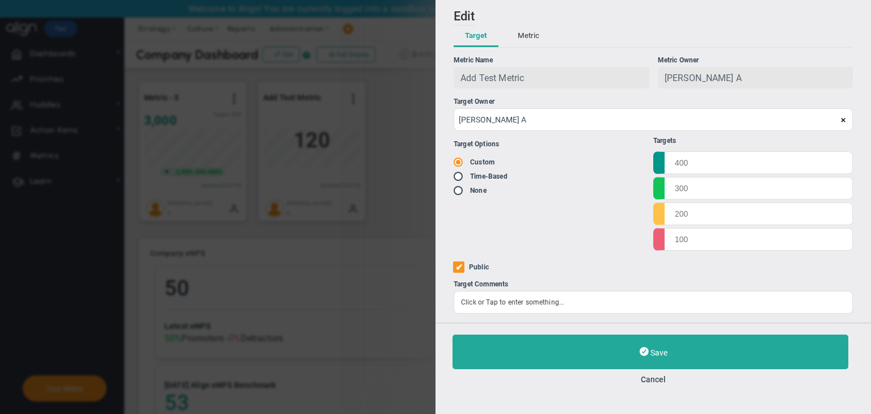
click at [459, 180] on input "radio" at bounding box center [461, 176] width 11 height 9
radio input "true"
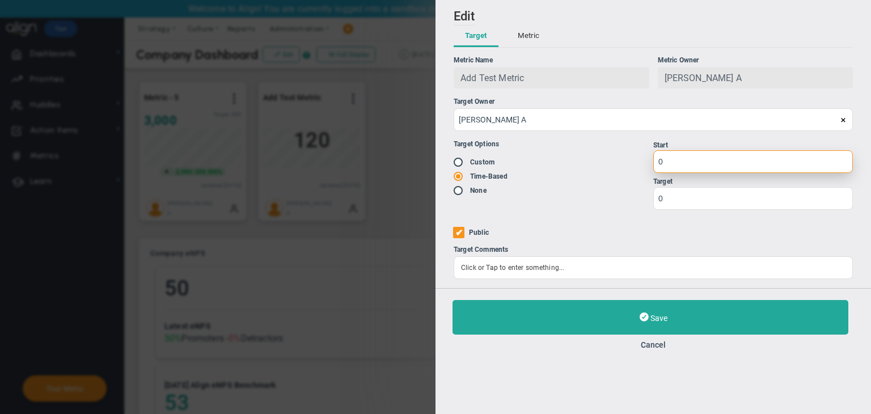
click at [693, 163] on input "0" at bounding box center [753, 161] width 200 height 23
type input "1"
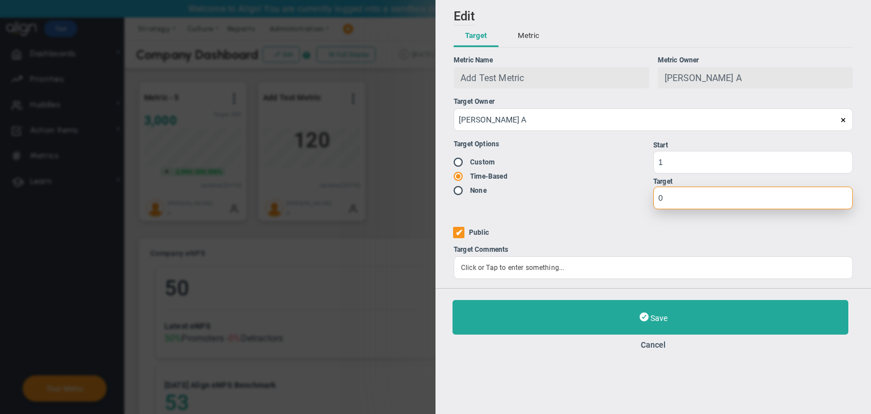
click at [708, 196] on input "0" at bounding box center [753, 198] width 200 height 23
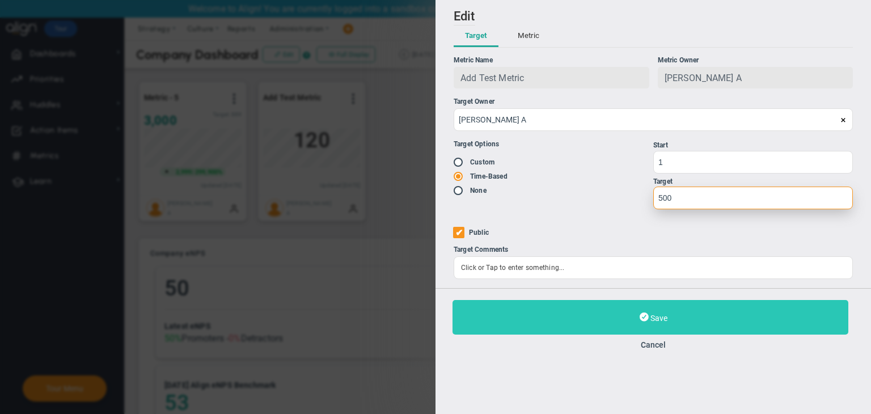
type input "500"
click at [593, 309] on button "Save" at bounding box center [651, 317] width 396 height 35
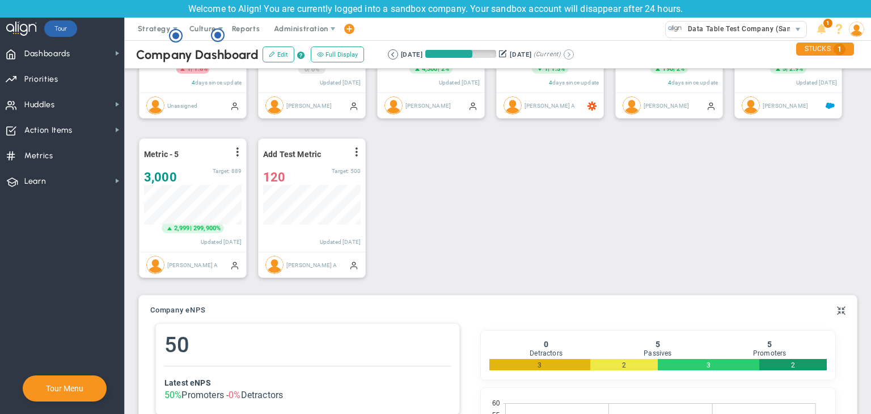
click at [574, 50] on button at bounding box center [569, 54] width 10 height 10
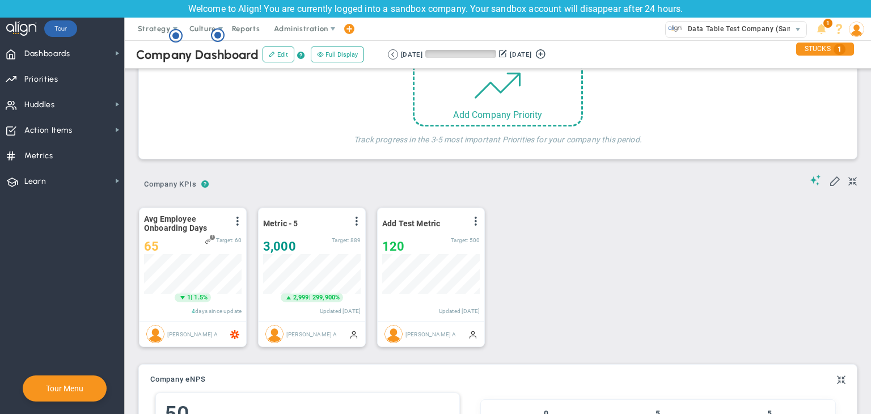
click at [385, 52] on div "Retrieving period... 10/16/2025 1/14/2026 (Current)" at bounding box center [468, 54] width 172 height 10
click at [398, 56] on div "10/16/2025 1/14/2026 (Current)" at bounding box center [468, 54] width 161 height 10
click at [395, 56] on button at bounding box center [393, 54] width 10 height 10
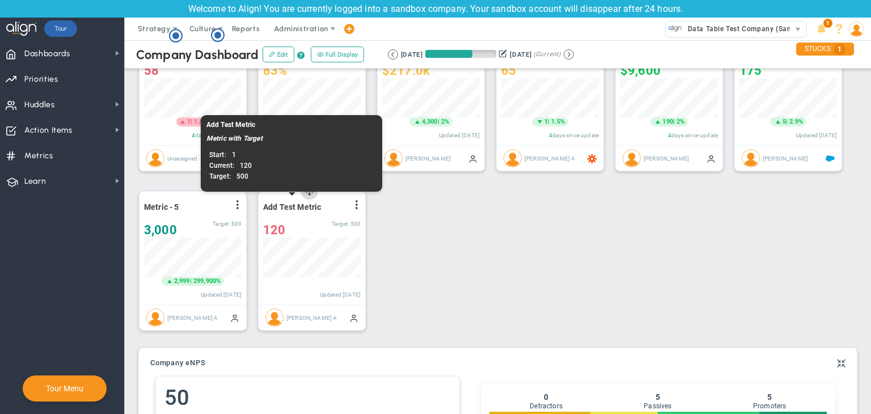
drag, startPoint x: 345, startPoint y: 206, endPoint x: 266, endPoint y: 203, distance: 79.4
click at [266, 203] on div "Add Test Metric View Historical Graph Edit Make "No Change" Update Add Past Upd…" at bounding box center [312, 207] width 98 height 15
drag, startPoint x: 323, startPoint y: 206, endPoint x: 273, endPoint y: 205, distance: 49.9
click at [273, 205] on div "Add Test Metric View Historical Graph Edit Make "No Change" Update Add Past Upd…" at bounding box center [312, 207] width 98 height 15
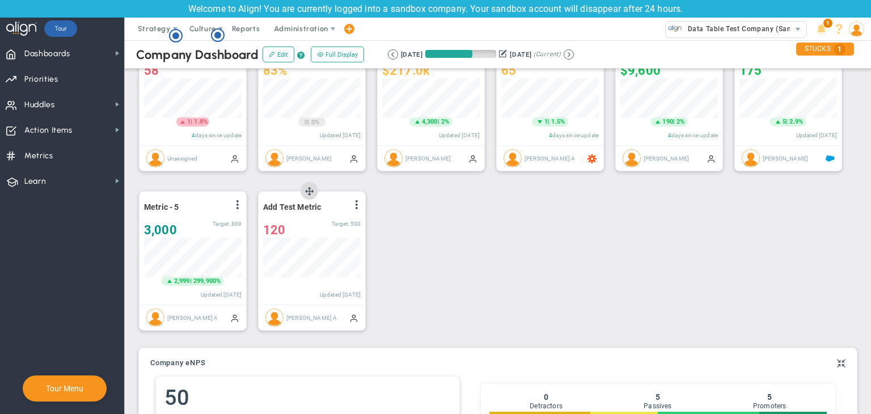
click at [360, 207] on span at bounding box center [356, 204] width 9 height 9
click at [318, 221] on li "Edit" at bounding box center [325, 228] width 81 height 14
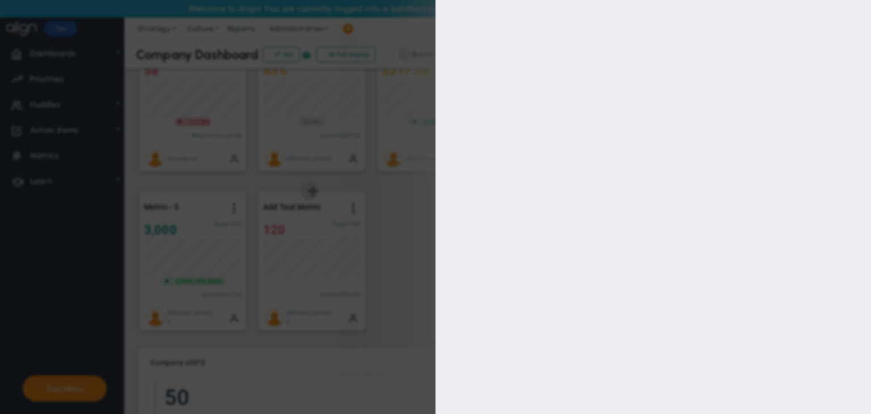
type input "[PERSON_NAME] A"
radio input "true"
type input "1"
type input "500"
checkbox input "true"
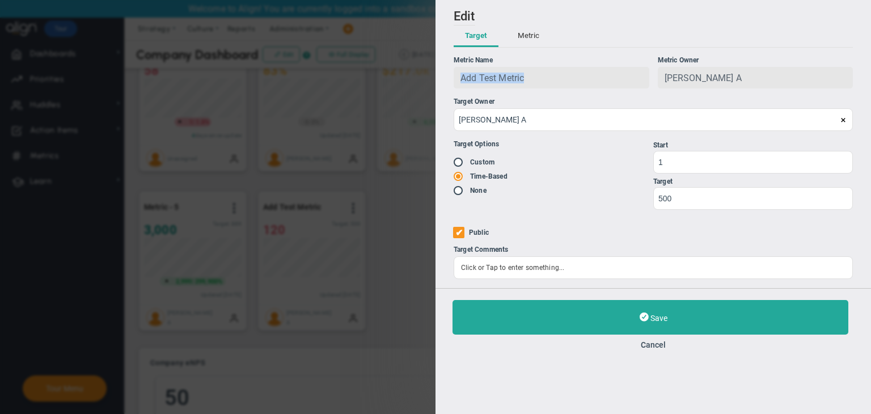
drag, startPoint x: 530, startPoint y: 82, endPoint x: 448, endPoint y: 82, distance: 82.2
click at [448, 82] on div "Add Edit Metric Historical Values Target Metric Name Add Test Metric Unique Ide…" at bounding box center [654, 144] width 436 height 288
copy span "Add Test Metric"
click at [655, 349] on button "Cancel" at bounding box center [653, 344] width 401 height 9
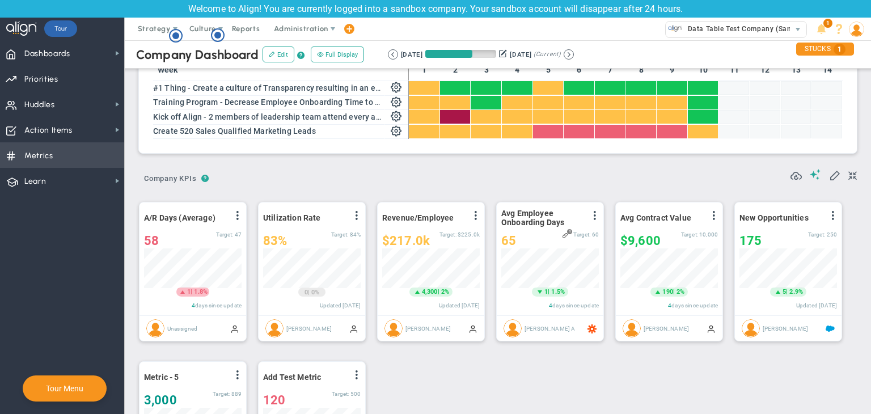
click at [95, 157] on span "Metrics Metrics" at bounding box center [62, 155] width 124 height 26
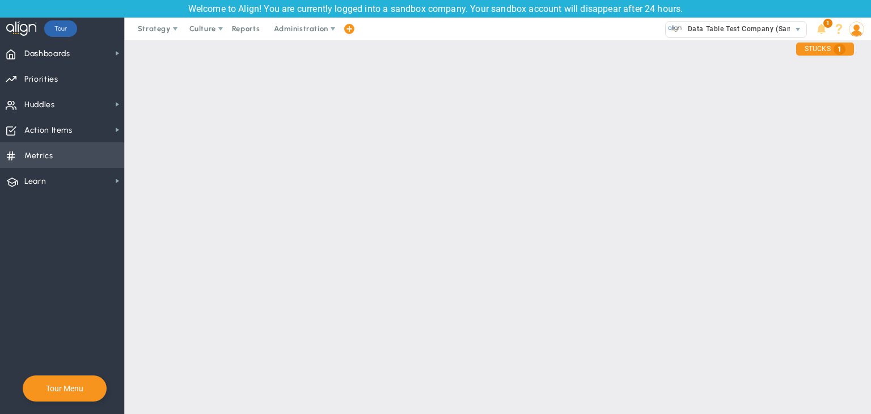
checkbox input "false"
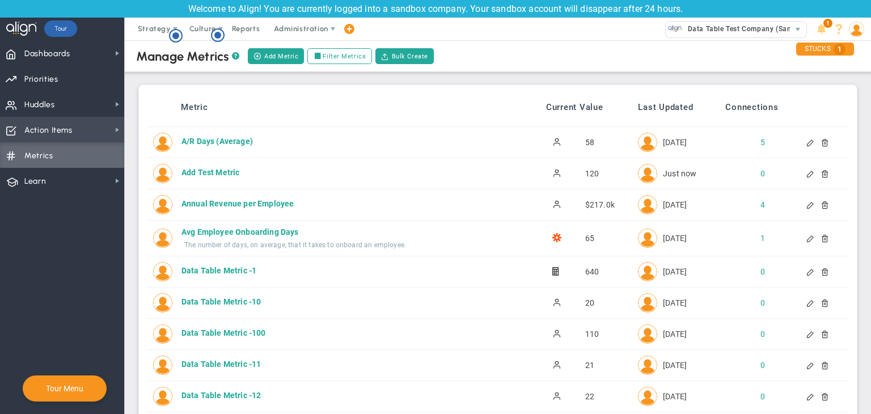
click at [98, 121] on span "Action Items Action Items" at bounding box center [62, 130] width 124 height 26
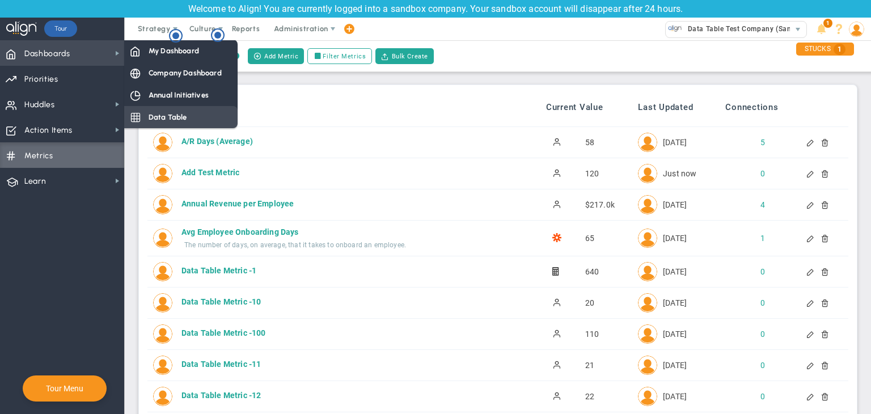
click at [164, 109] on div "Data Table" at bounding box center [180, 117] width 113 height 22
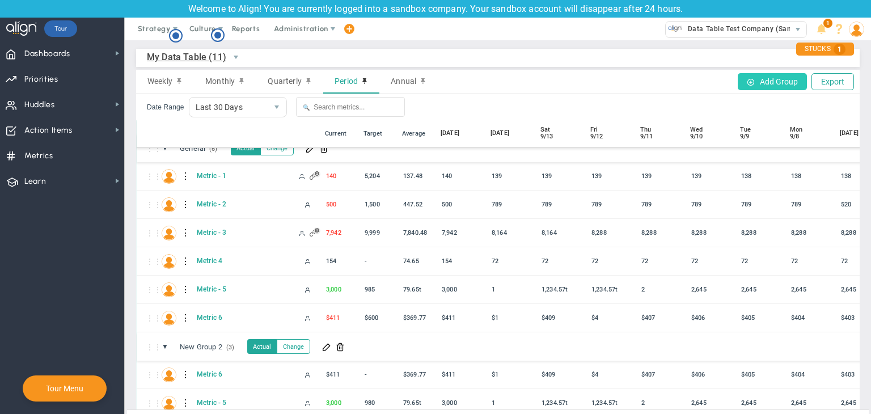
click at [768, 81] on button "Add Group" at bounding box center [772, 81] width 69 height 17
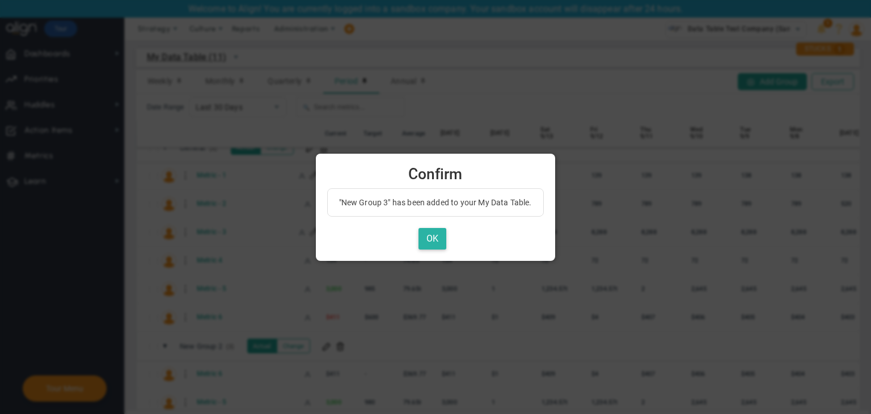
click at [432, 230] on button "OK" at bounding box center [432, 239] width 28 height 22
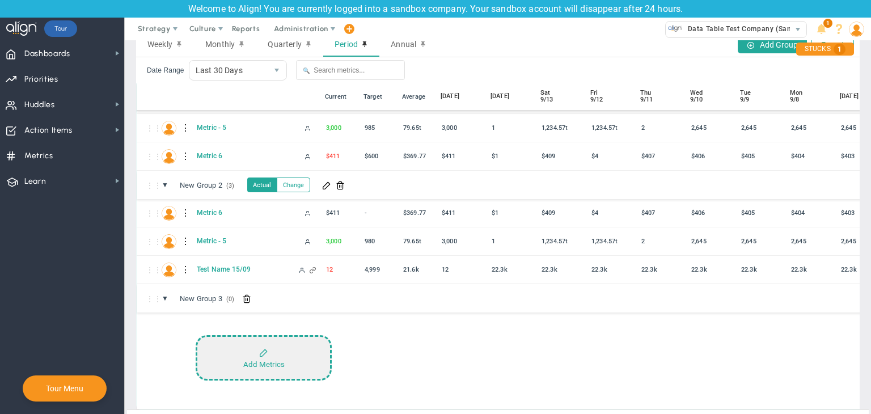
scroll to position [54, 0]
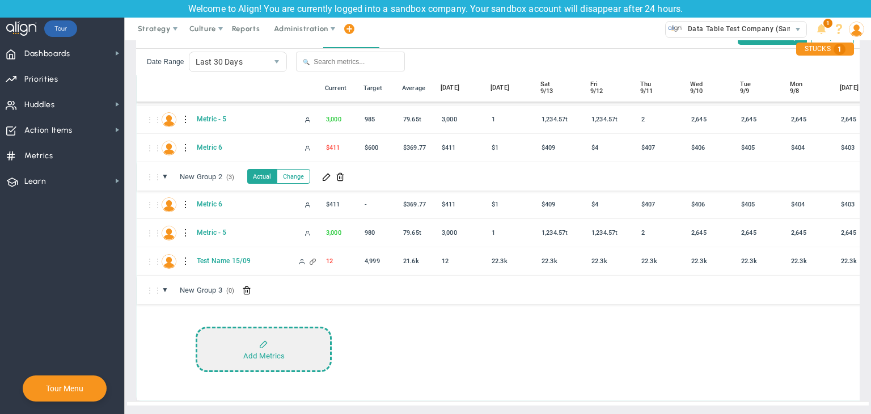
click at [274, 353] on button "Add Metrics" at bounding box center [264, 349] width 136 height 45
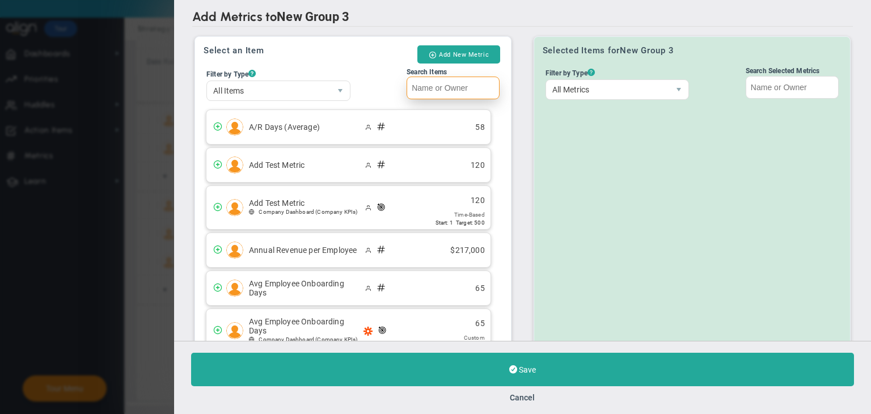
click at [462, 89] on input "Search Items" at bounding box center [453, 88] width 93 height 23
paste input "Add Test Metric"
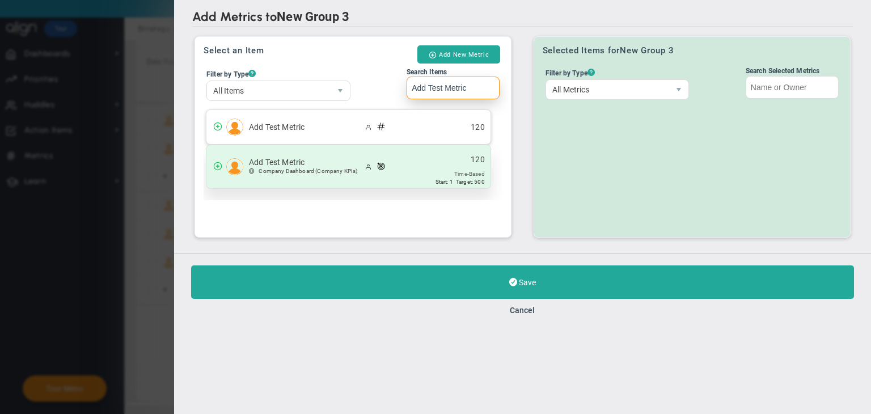
type input "Add Test Metric"
click at [432, 159] on div "Add Test Metric Company Dashboard (Company KPIs) 120 Start: 1" at bounding box center [348, 166] width 284 height 43
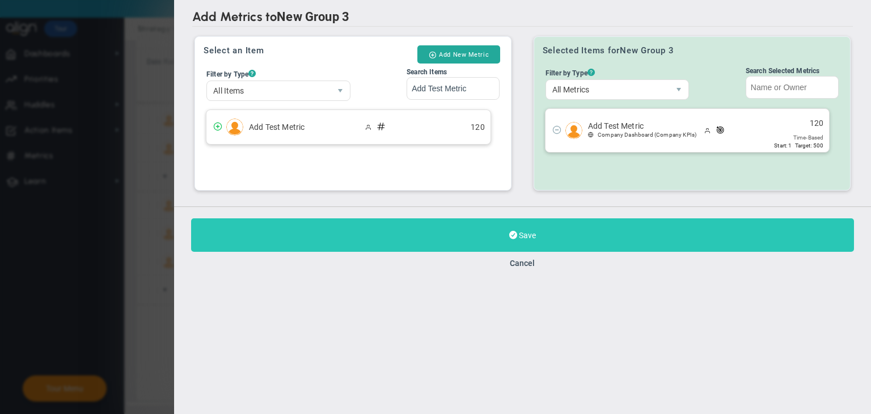
click at [540, 222] on button "Save" at bounding box center [522, 234] width 663 height 33
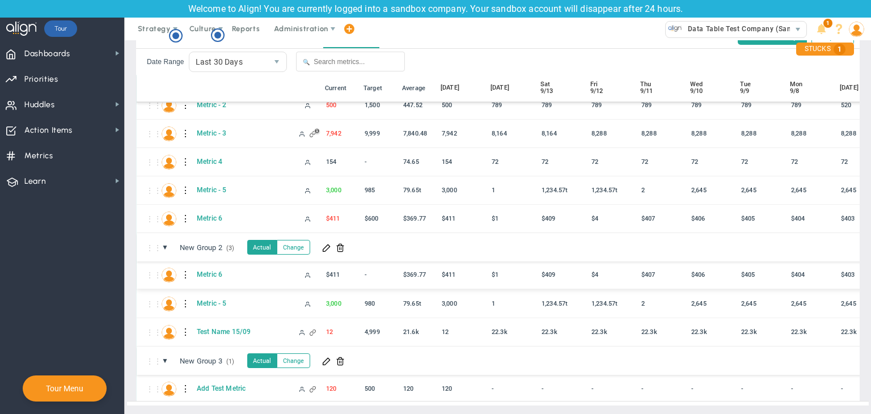
scroll to position [73, 0]
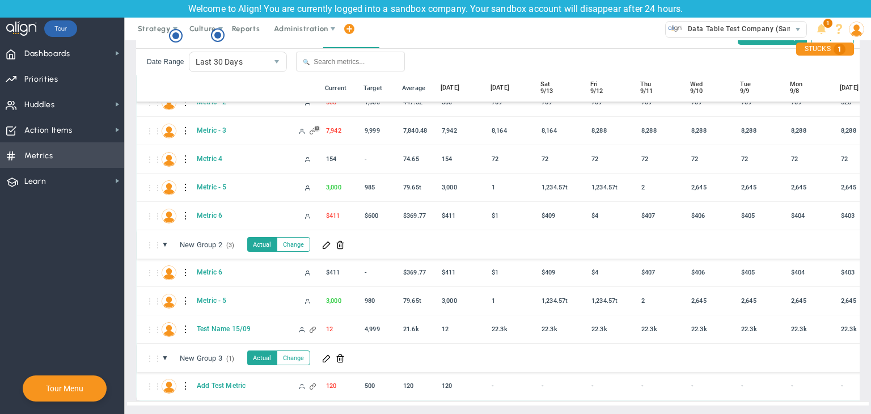
click at [87, 154] on span "Metrics Metrics" at bounding box center [62, 155] width 124 height 26
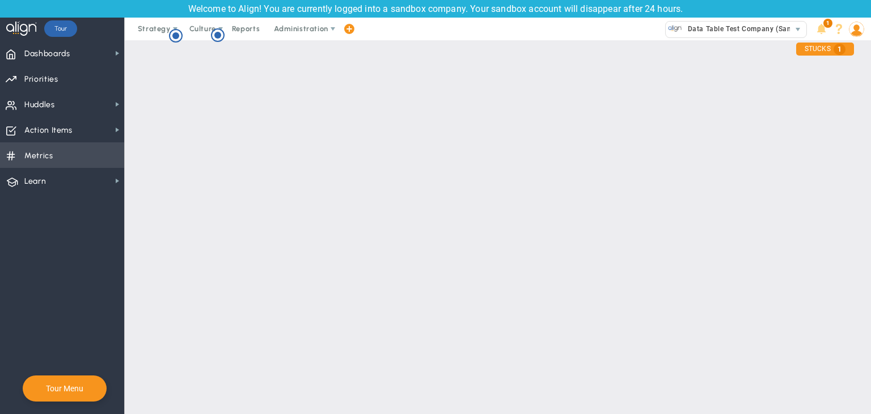
checkbox input "false"
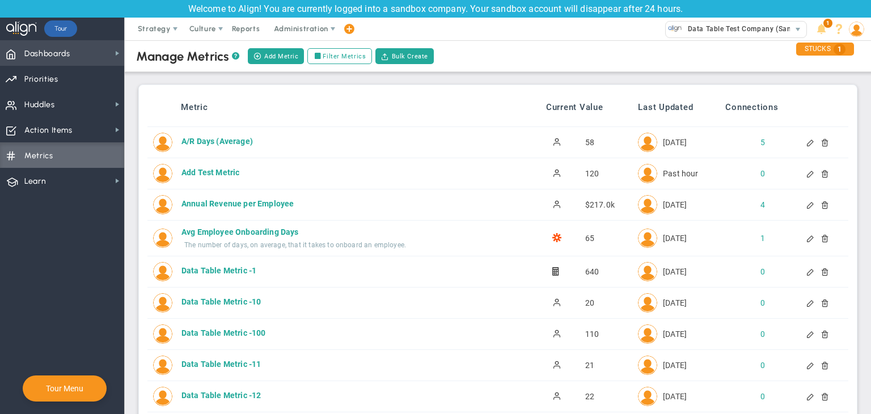
click at [88, 53] on span "Dashboards Dashboards" at bounding box center [62, 53] width 124 height 26
click at [248, 54] on div "Manage Metrics ? Add Metric Filter Metrics Bulk Create" at bounding box center [497, 56] width 769 height 32
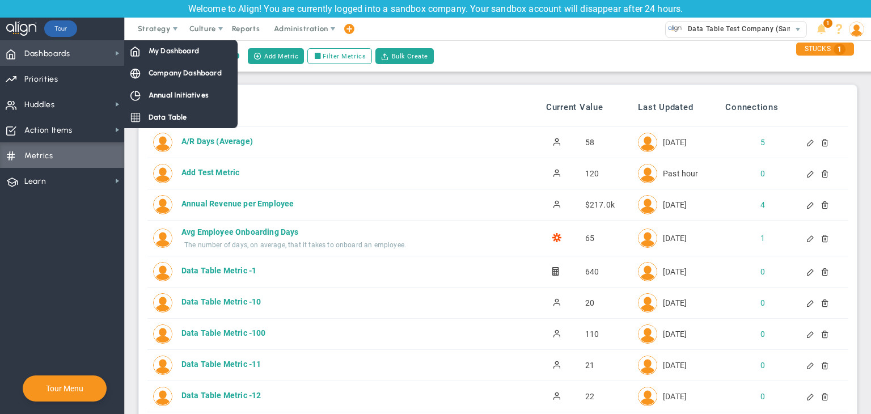
click at [68, 47] on span "Dashboards" at bounding box center [47, 54] width 46 height 24
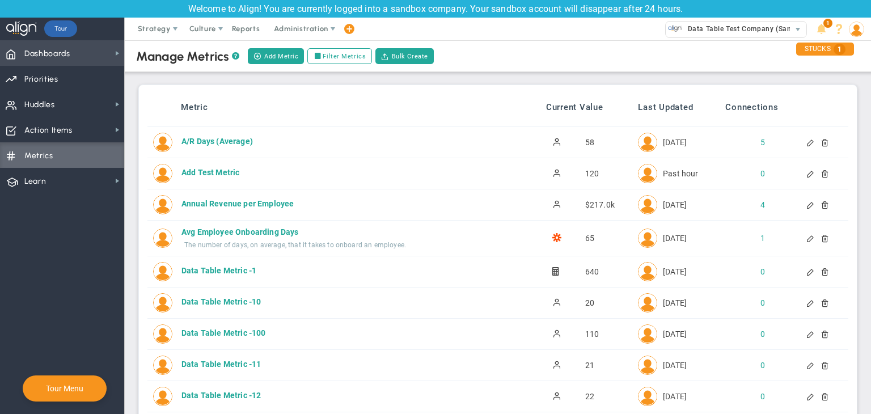
click at [82, 44] on span "Dashboards Dashboards" at bounding box center [62, 53] width 124 height 26
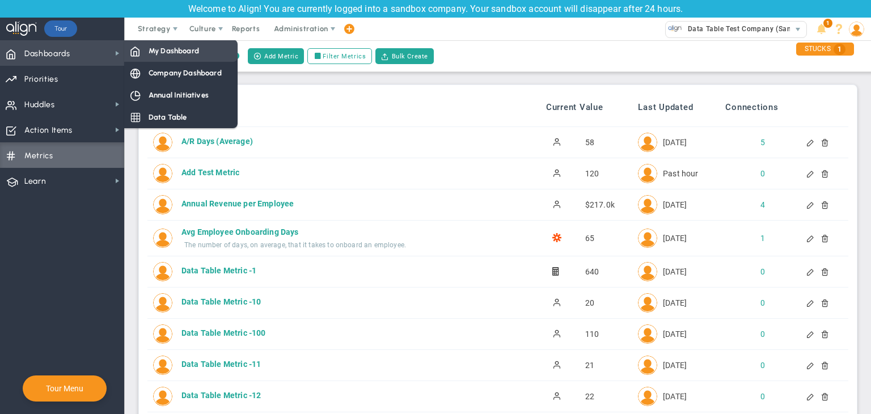
click at [164, 59] on div "My Dashboard" at bounding box center [180, 51] width 113 height 22
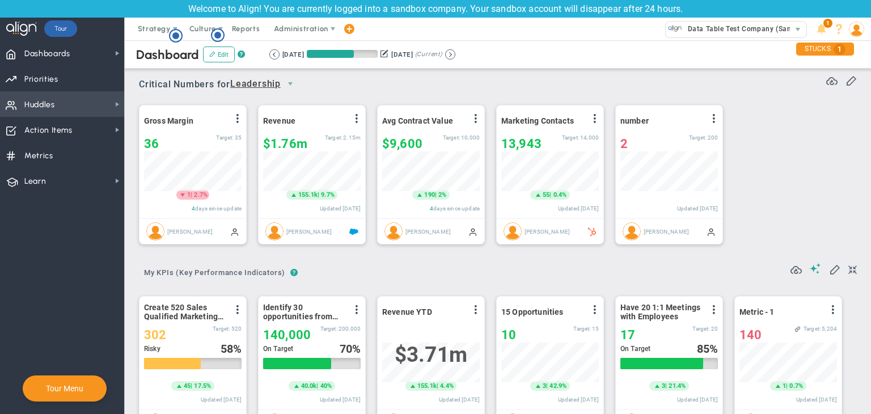
click at [111, 103] on span "Huddles Huddles" at bounding box center [62, 104] width 124 height 26
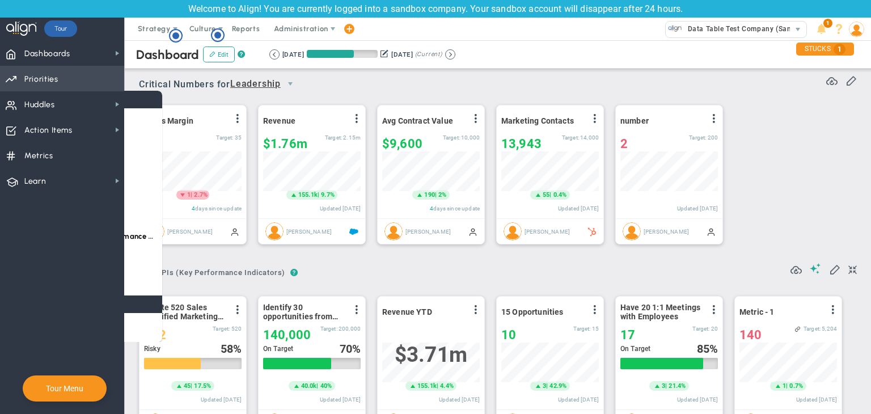
click at [81, 82] on span "Priorities Projects OKR Tree Priorities Projects OKRs" at bounding box center [62, 79] width 124 height 26
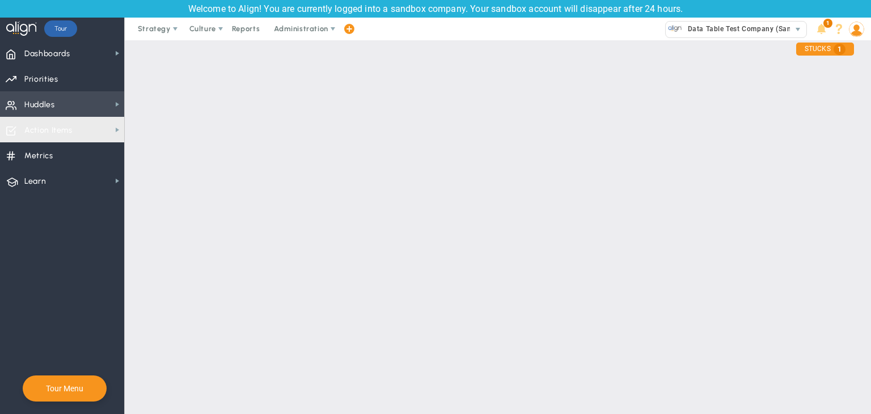
checkbox input "false"
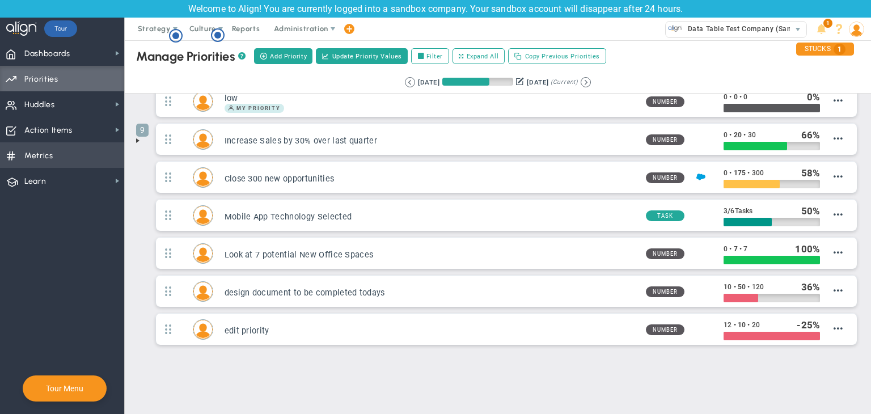
click at [71, 160] on span "Metrics Metrics" at bounding box center [62, 155] width 124 height 26
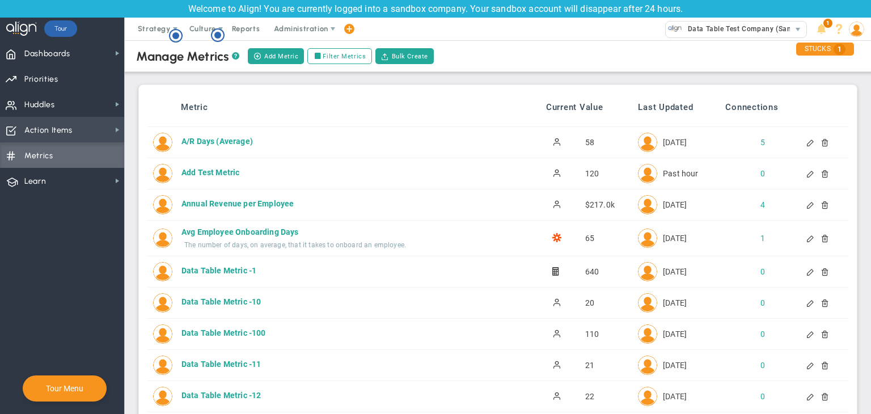
click at [41, 117] on span "Action Items Action Items" at bounding box center [62, 130] width 124 height 26
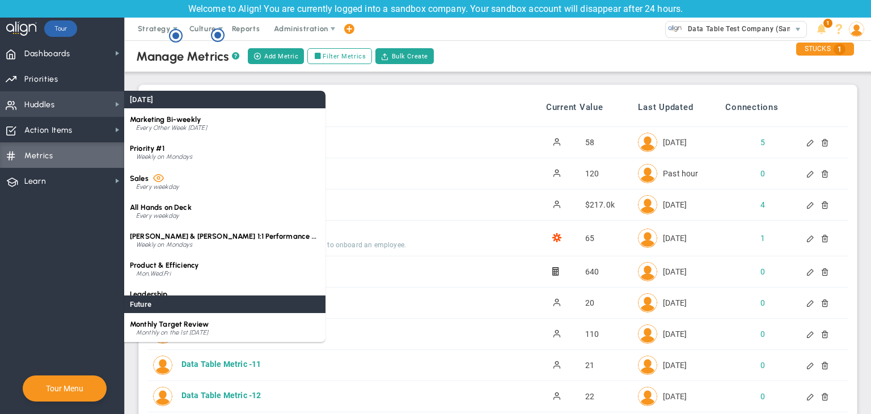
click at [57, 102] on span "Huddles Huddles" at bounding box center [62, 104] width 124 height 26
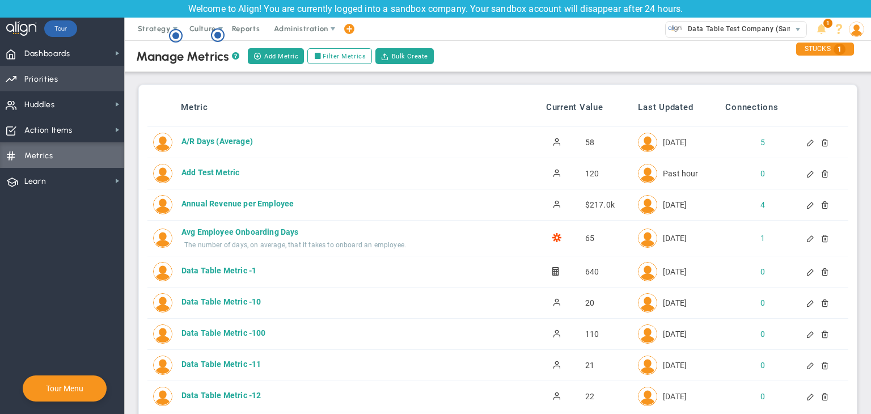
click at [73, 79] on span "Priorities Projects OKR Tree Priorities Projects OKRs" at bounding box center [62, 79] width 124 height 26
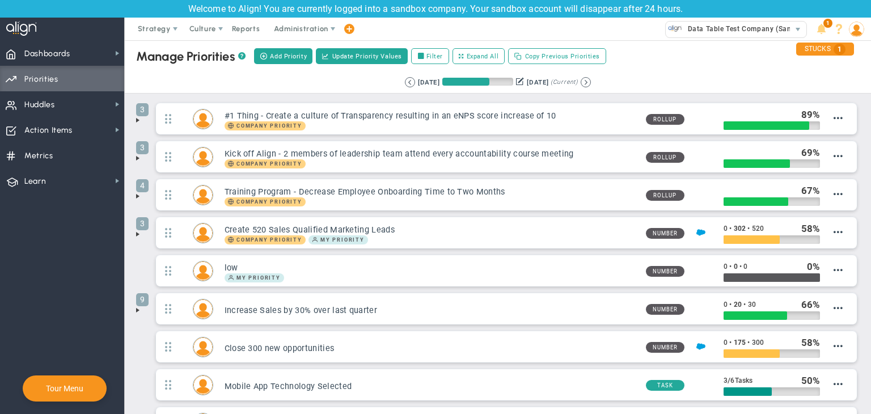
click at [136, 53] on div "Manage OKRs ? Manage Priorities ? Manage Projects ? Create Project Add Priority…" at bounding box center [497, 56] width 769 height 32
click at [112, 50] on span "Dashboards Dashboards" at bounding box center [62, 53] width 124 height 26
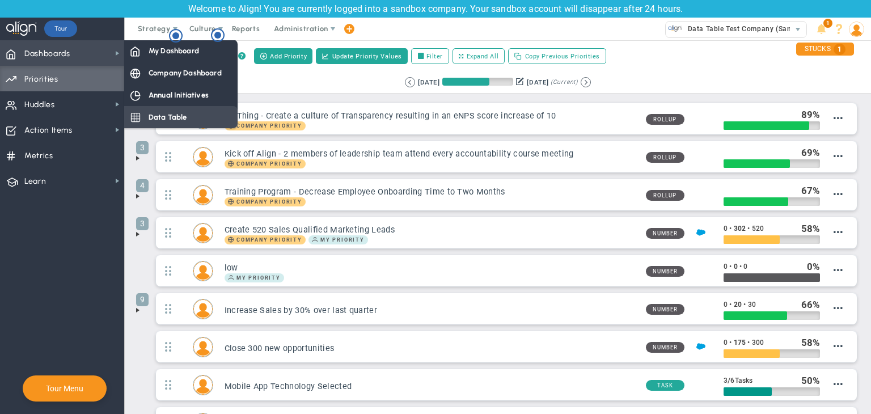
click at [170, 113] on span "Data Table" at bounding box center [168, 117] width 39 height 11
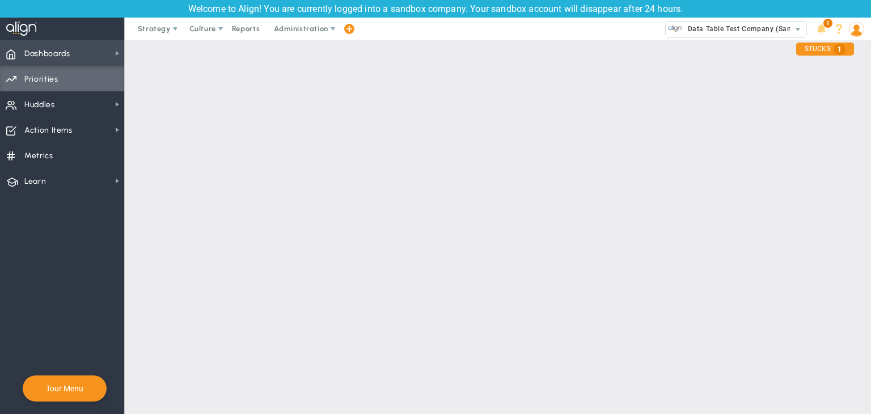
click at [37, 54] on span "Dashboards" at bounding box center [47, 54] width 46 height 24
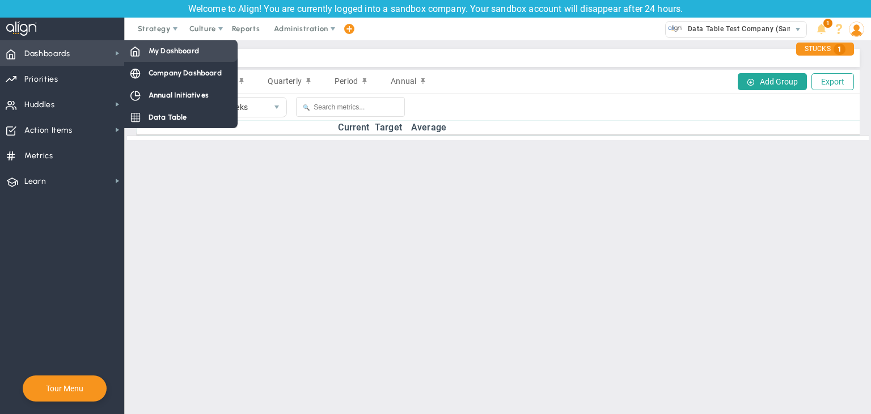
click at [150, 51] on span "My Dashboard" at bounding box center [174, 50] width 50 height 11
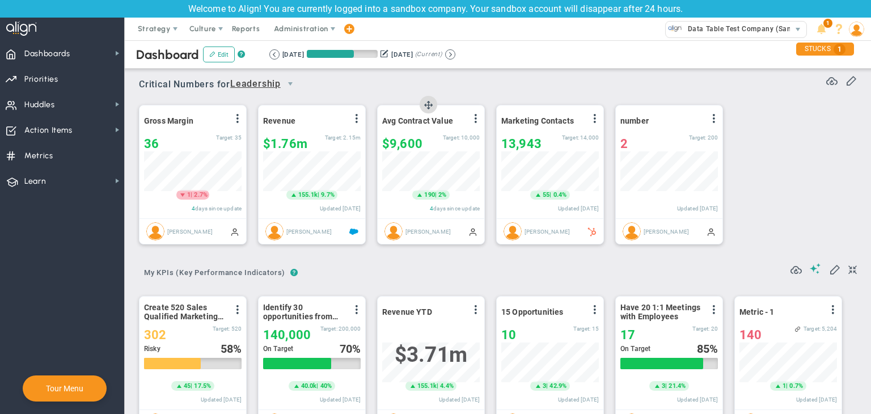
scroll to position [39, 98]
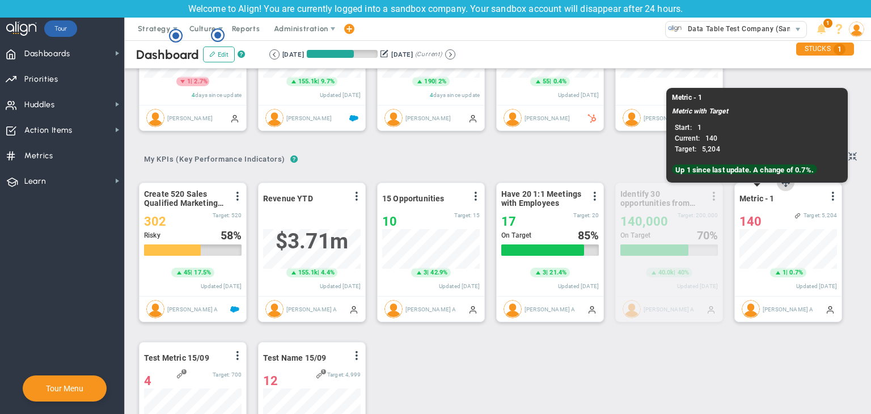
drag, startPoint x: 311, startPoint y: 185, endPoint x: 752, endPoint y: 196, distance: 441.9
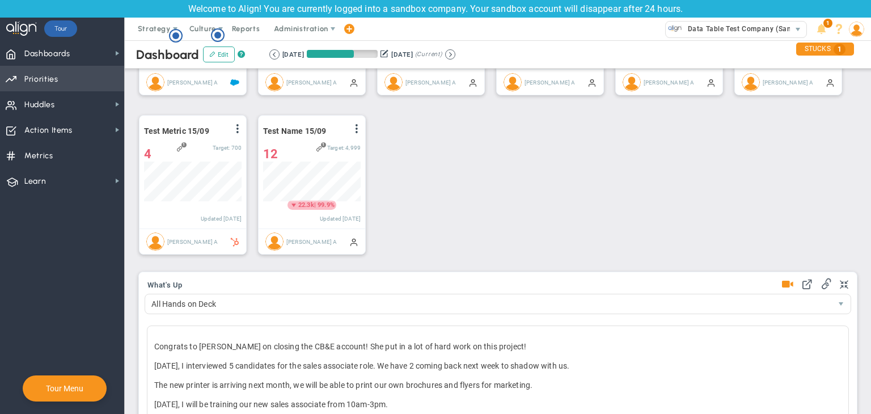
click at [58, 86] on span "Priorities Projects OKR Tree Priorities Projects OKRs" at bounding box center [62, 79] width 124 height 26
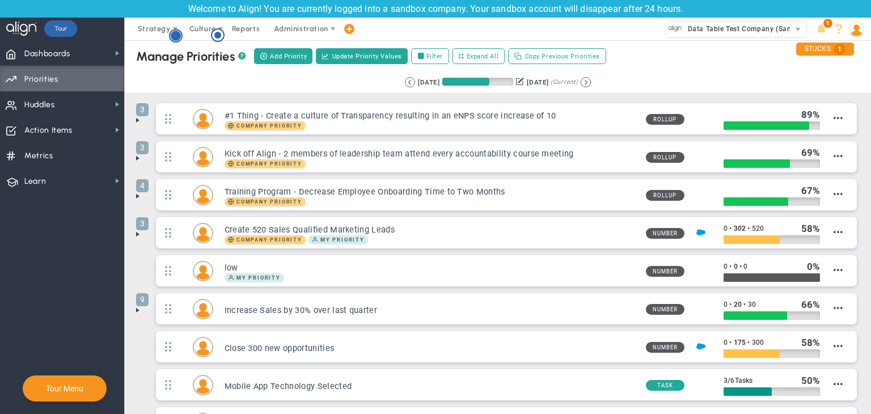
click at [177, 33] on circle "Hotspot (open by clicking or pressing space/enter)" at bounding box center [176, 36] width 10 height 10
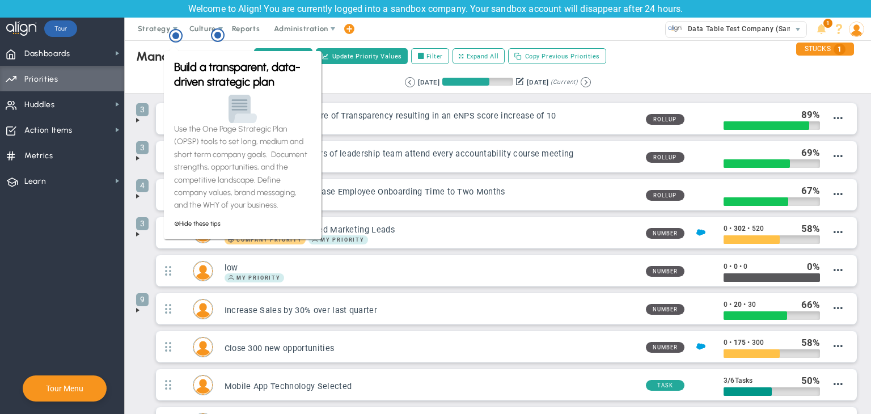
click at [157, 76] on div "Retrieving period... [DATE] [DATE] (Current)" at bounding box center [497, 82] width 769 height 22
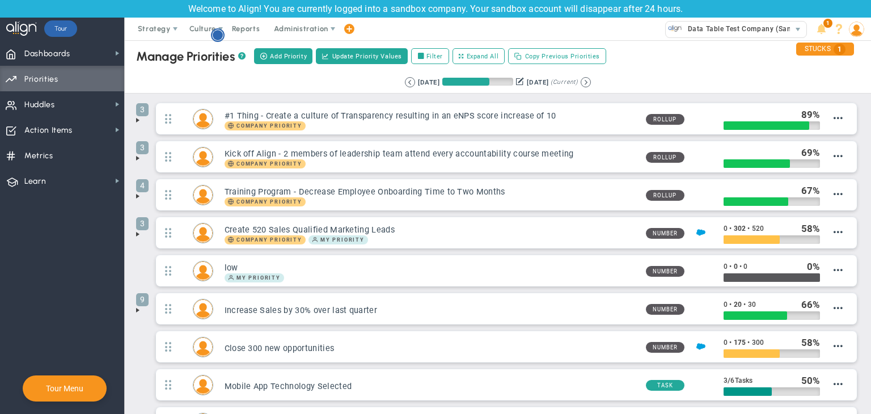
click at [217, 35] on circle "Hotspot (open by clicking or pressing space/enter)" at bounding box center [218, 35] width 10 height 10
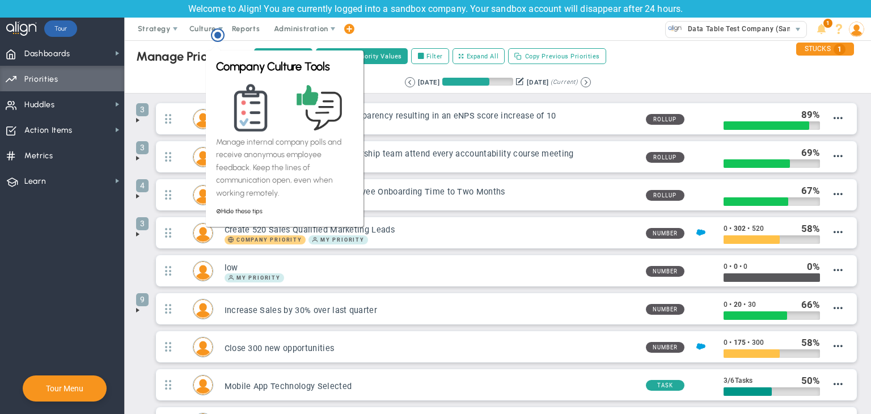
click at [197, 62] on div "Manage Priorities ?" at bounding box center [190, 56] width 109 height 15
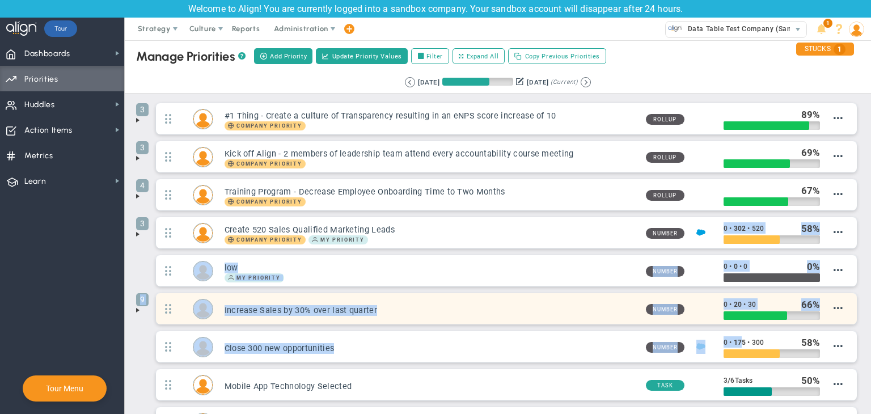
drag, startPoint x: 701, startPoint y: 227, endPoint x: 733, endPoint y: 323, distance: 101.0
click at [737, 346] on ul "3 #1 Thing - Create a culture of Transparency resulting in an eNPS score increa…" at bounding box center [498, 312] width 724 height 418
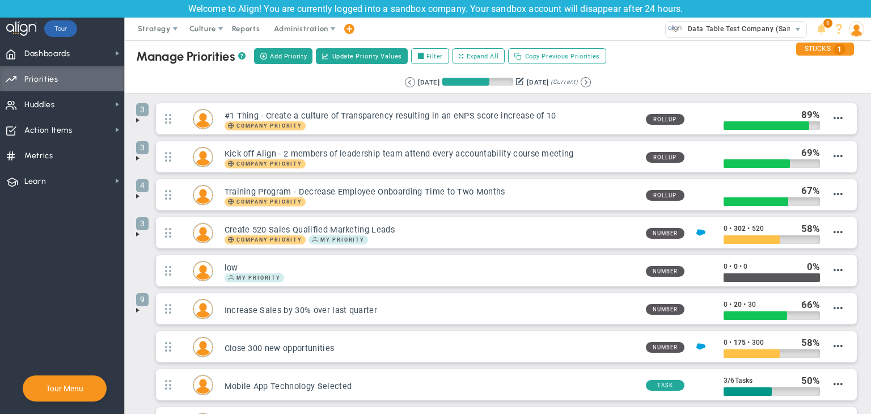
click at [564, 175] on div "3 Kick off Align - 2 members of leadership team attend every accountability cou…" at bounding box center [506, 160] width 707 height 38
click at [85, 130] on span "Action Items Action Items" at bounding box center [62, 130] width 124 height 26
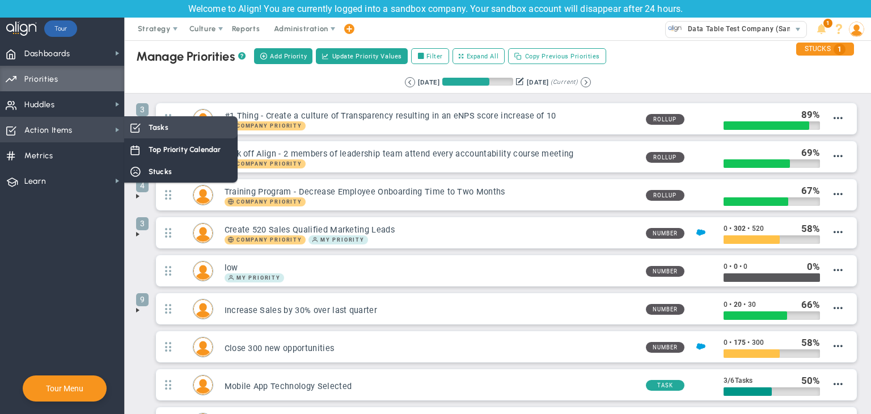
click at [183, 131] on div "Tasks" at bounding box center [180, 127] width 113 height 22
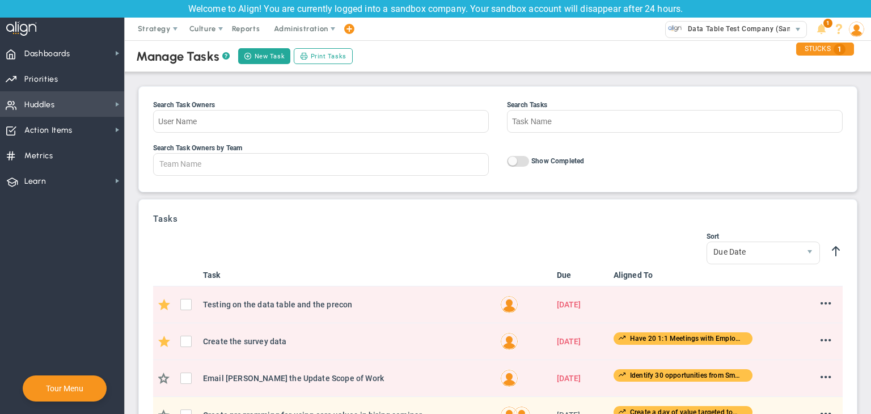
click at [80, 108] on span "Huddles Huddles" at bounding box center [62, 104] width 124 height 26
click at [70, 102] on span "Huddles Huddles" at bounding box center [62, 104] width 124 height 26
click at [124, 109] on nav "Dashboards Dashboards My Dashboard Company Dashboard" at bounding box center [62, 227] width 125 height 374
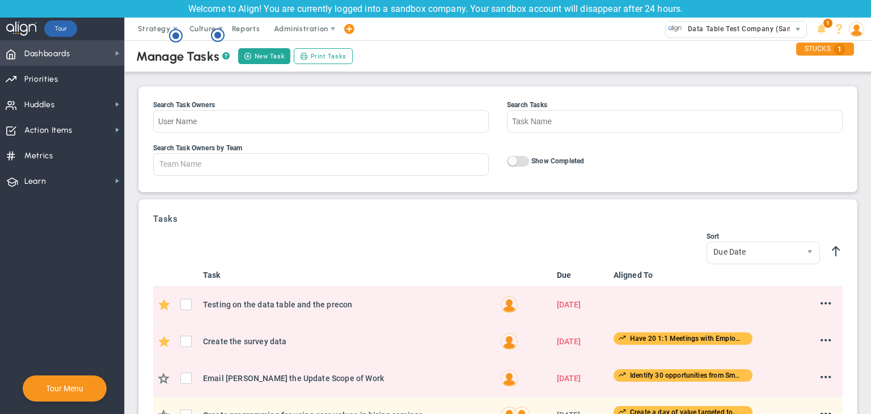
click at [78, 57] on span "Dashboards Dashboards" at bounding box center [62, 53] width 124 height 26
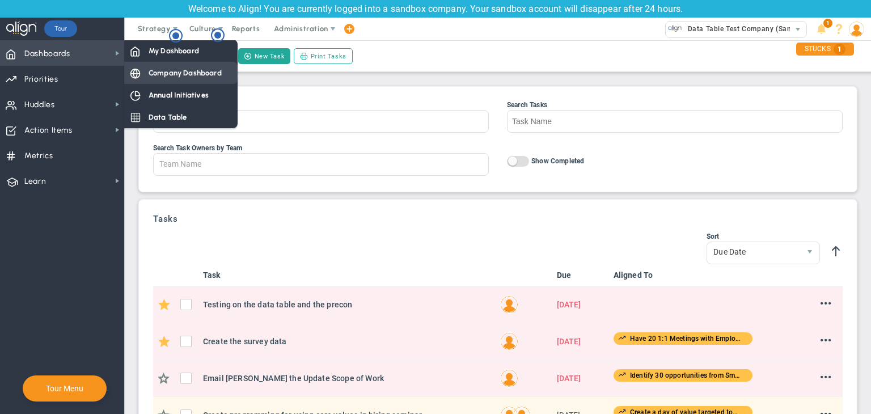
click at [154, 66] on div "Company Dashboard" at bounding box center [180, 73] width 113 height 22
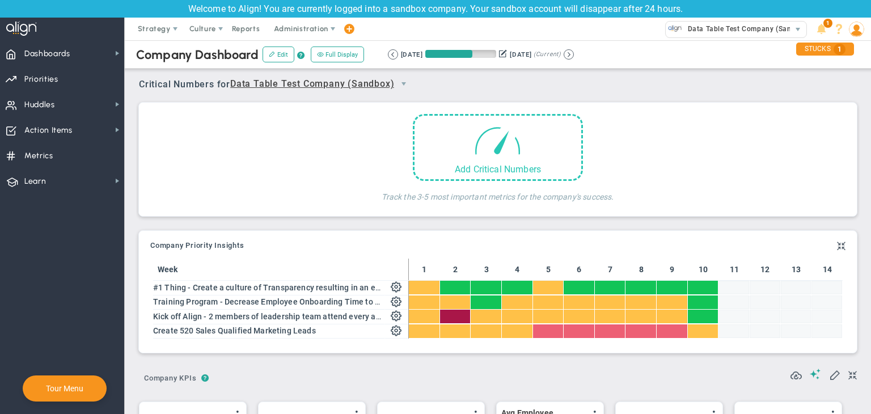
scroll to position [39, 98]
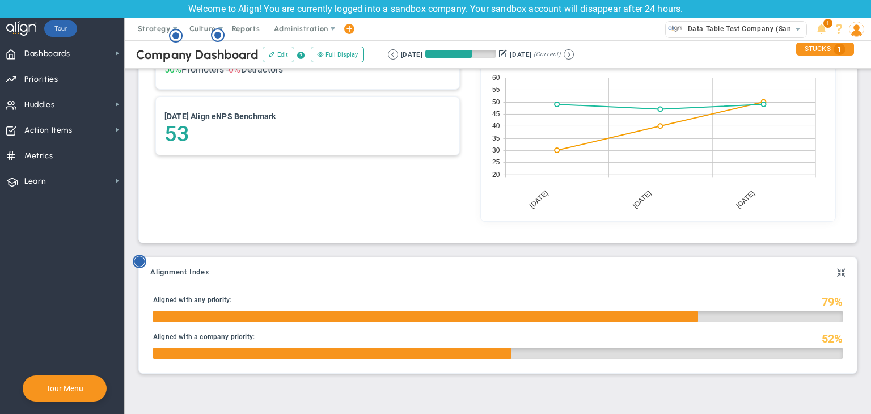
click at [143, 259] on circle "Hotspot (open by clicking or pressing space/enter)" at bounding box center [139, 261] width 10 height 10
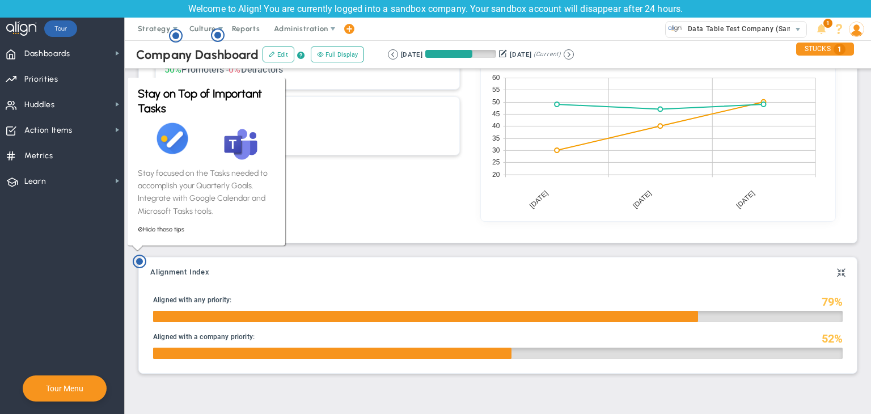
click at [398, 209] on div "50 Latest eNPS 50% Promoters - 0% Detractors [DATE] Align eNPS Benchmark 53" at bounding box center [307, 113] width 320 height 242
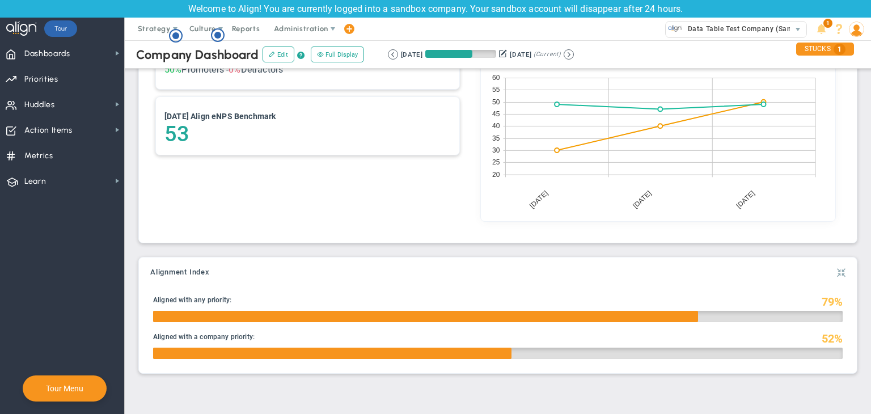
click at [837, 273] on span at bounding box center [841, 273] width 9 height 14
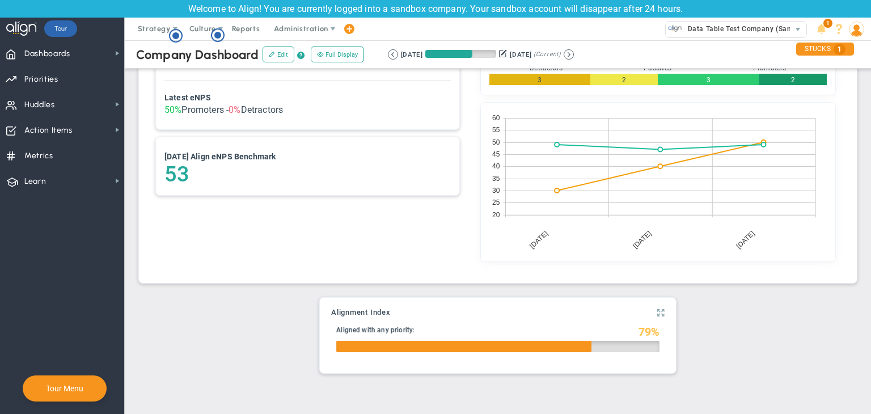
click at [657, 309] on span at bounding box center [660, 313] width 7 height 14
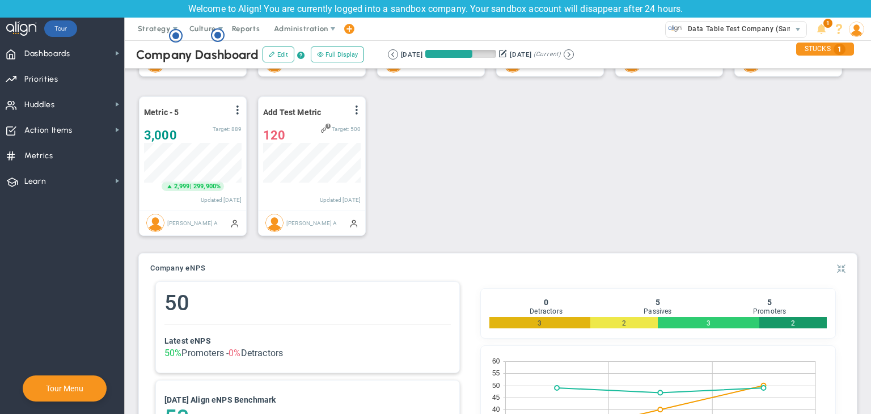
click at [837, 268] on span at bounding box center [841, 269] width 9 height 14
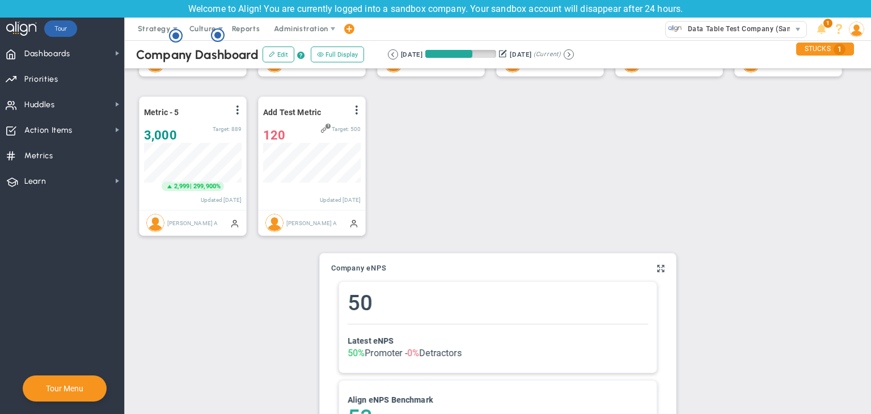
click at [658, 269] on div "Company eNPS No Employee Net Promoter Score to show. 50 Latest eNPS 50% Promote…" at bounding box center [498, 359] width 356 height 213
click at [657, 267] on span at bounding box center [660, 269] width 7 height 14
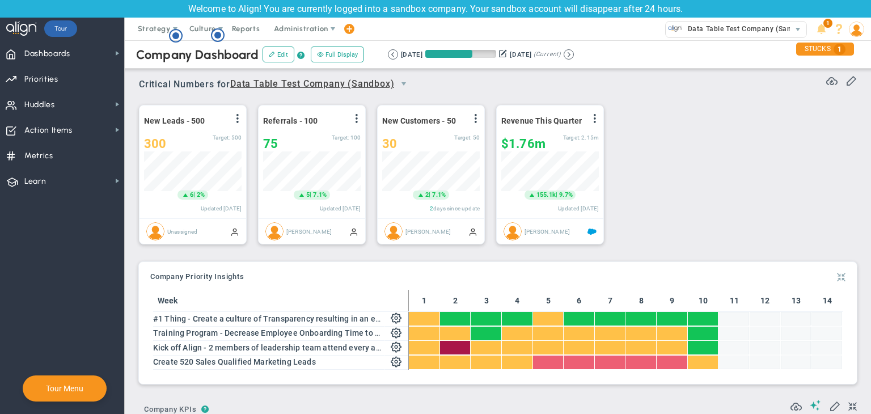
click at [837, 275] on span at bounding box center [841, 277] width 9 height 14
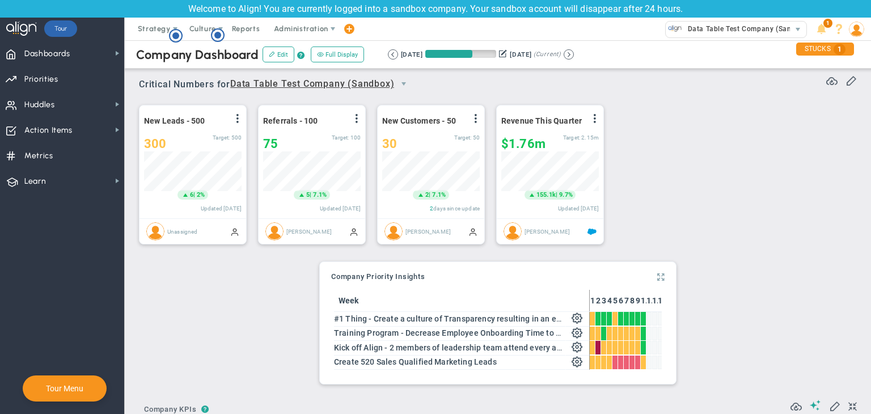
click at [657, 275] on span at bounding box center [660, 277] width 7 height 14
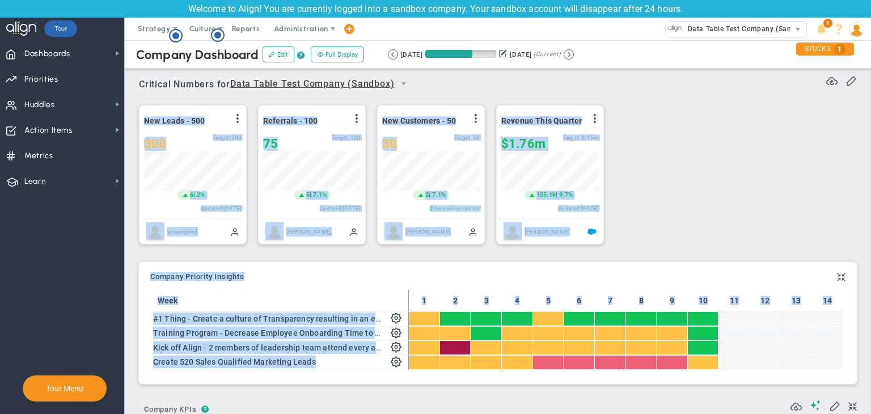
drag, startPoint x: 399, startPoint y: 362, endPoint x: 597, endPoint y: 92, distance: 334.2
click at [722, 232] on div "New Leads - 500 View Historical Graph Edit Make "No Change" Update Add Past Upd…" at bounding box center [494, 174] width 732 height 159
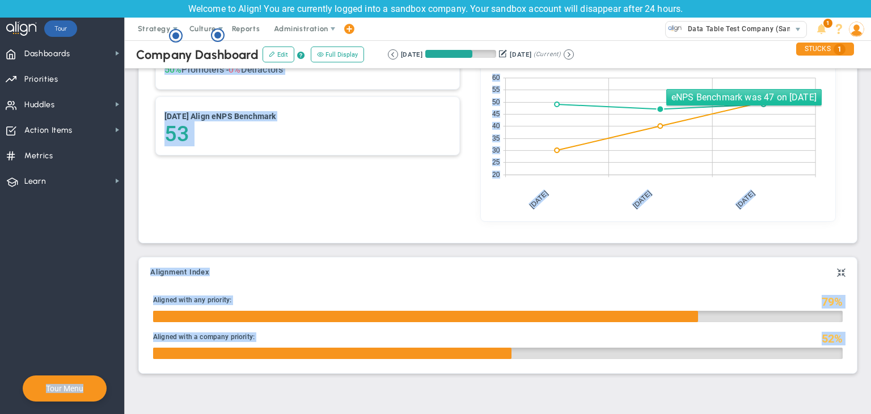
drag, startPoint x: 399, startPoint y: 223, endPoint x: 668, endPoint y: 103, distance: 294.4
click at [670, 97] on body "Welcome to Align! You are currently logged into a sandbox company. Your sandbox…" at bounding box center [435, 207] width 871 height 414
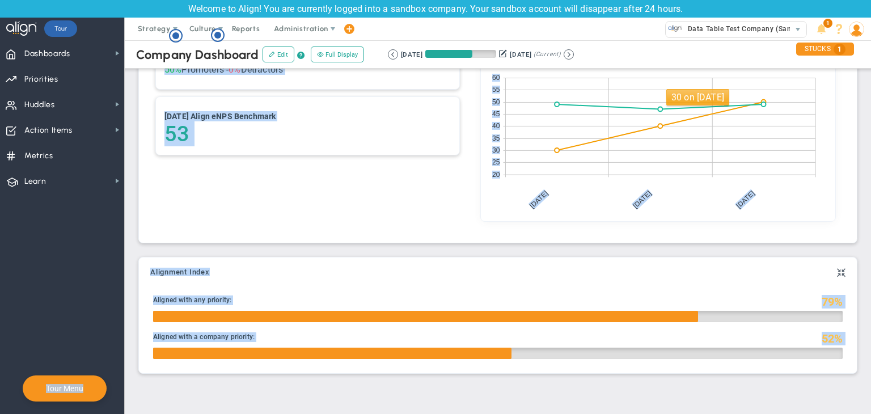
click at [439, 215] on div "50 Latest eNPS 50% Promoters - 0% Detractors [DATE] Align eNPS Benchmark 53" at bounding box center [307, 113] width 320 height 242
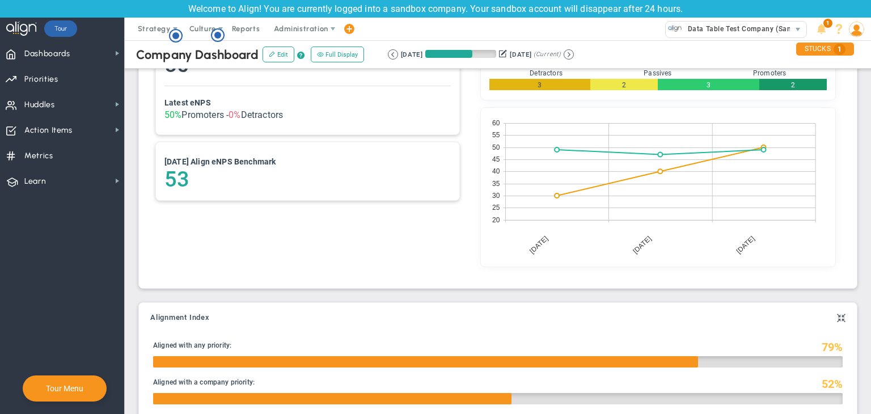
drag, startPoint x: 494, startPoint y: 211, endPoint x: 519, endPoint y: 236, distance: 35.7
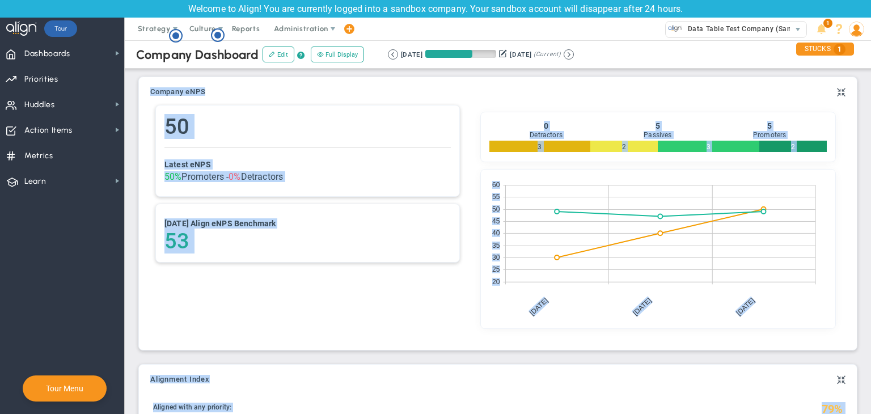
scroll to position [779, 0]
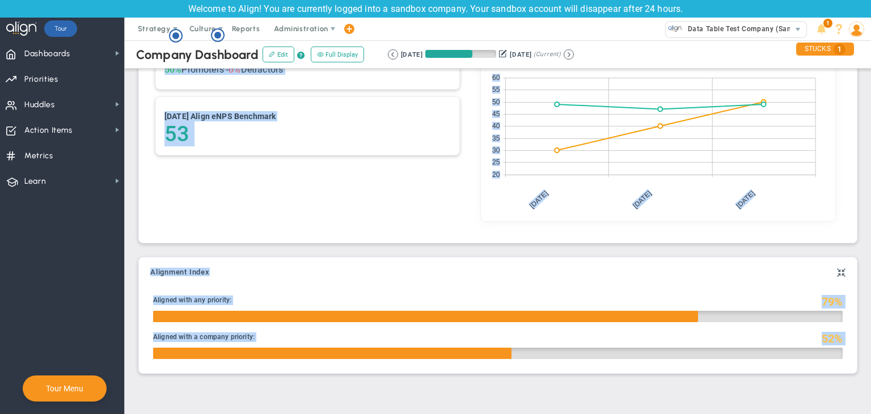
drag, startPoint x: 455, startPoint y: 131, endPoint x: 870, endPoint y: 440, distance: 518.0
click at [870, 413] on html "Welcome to Align! You are currently logged into a sandbox company. Your sandbox…" at bounding box center [435, 207] width 871 height 414
click at [450, 254] on div "Alignment Index Your Alignment is at 0. Align your team by making sure your Key…" at bounding box center [498, 315] width 724 height 130
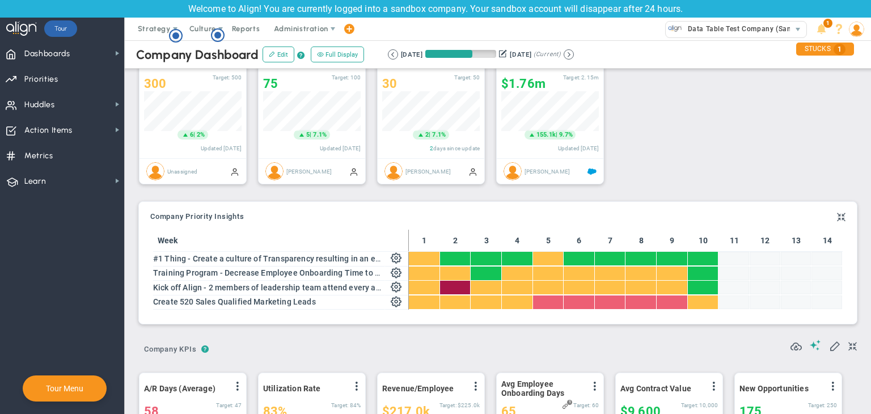
scroll to position [113, 0]
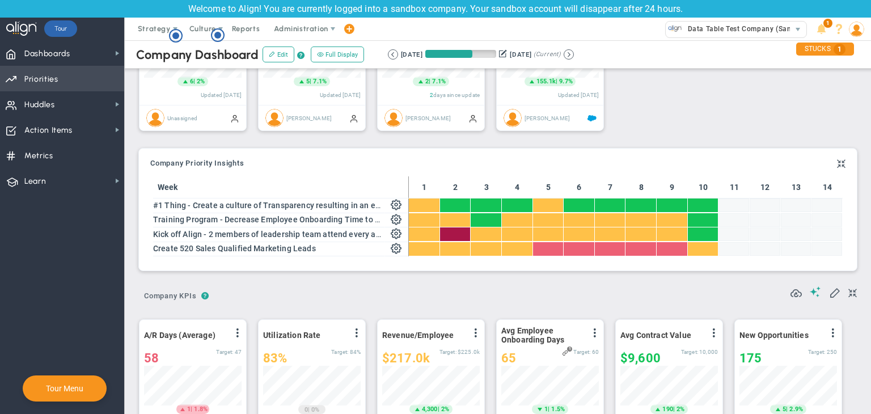
click at [88, 89] on span "Priorities Projects OKR Tree Priorities Projects OKRs" at bounding box center [62, 79] width 124 height 26
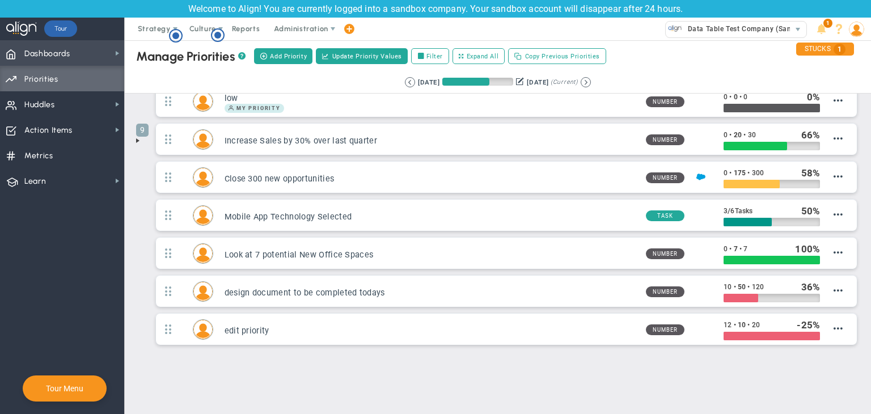
click at [105, 63] on span "Dashboards Dashboards" at bounding box center [62, 53] width 124 height 26
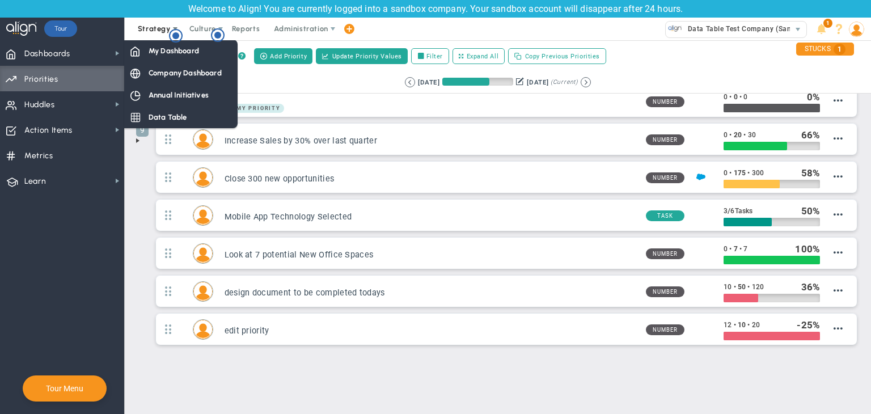
click at [150, 39] on span "Strategy" at bounding box center [155, 29] width 52 height 23
click at [109, 52] on span "Dashboards Dashboards" at bounding box center [62, 53] width 124 height 26
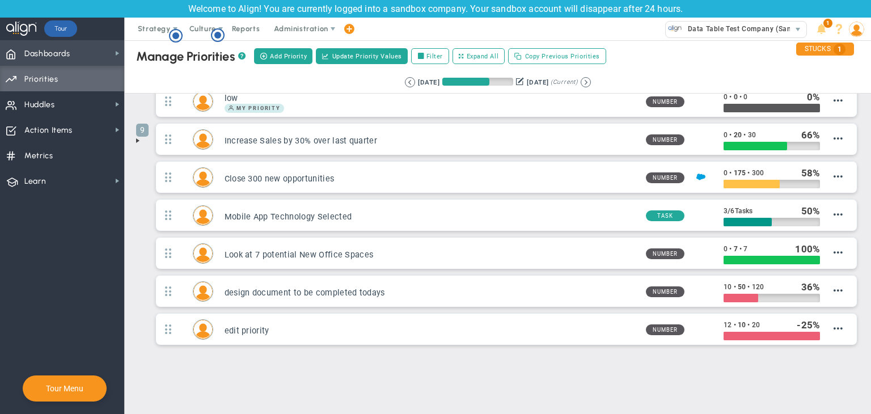
click at [109, 52] on span "Dashboards Dashboards" at bounding box center [62, 53] width 124 height 26
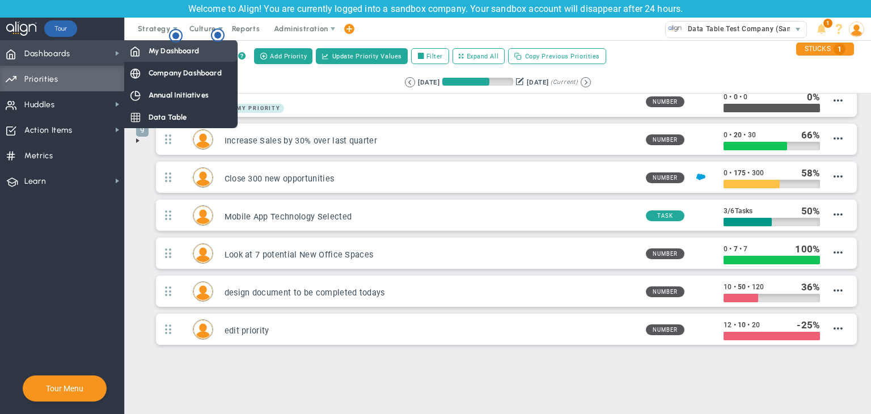
click at [175, 57] on div "My Dashboard" at bounding box center [180, 51] width 113 height 22
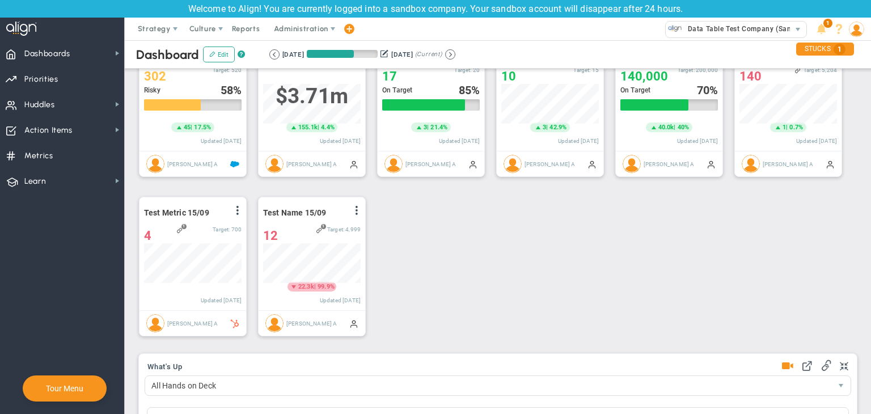
scroll to position [567020, 566963]
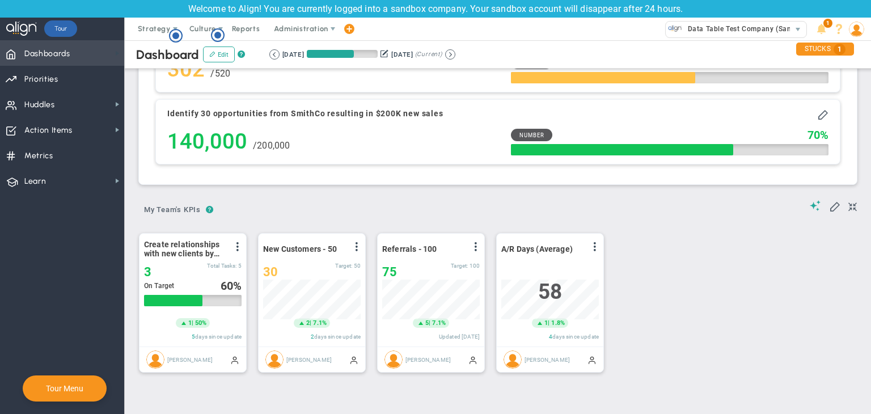
click at [116, 54] on span at bounding box center [117, 53] width 9 height 9
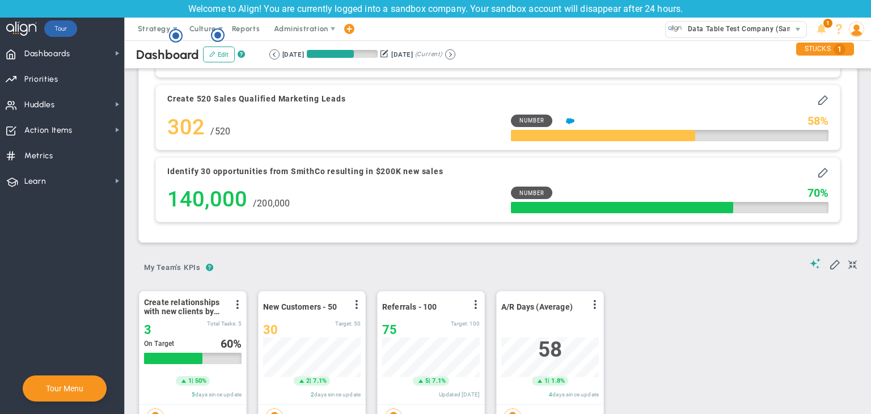
scroll to position [1455, 0]
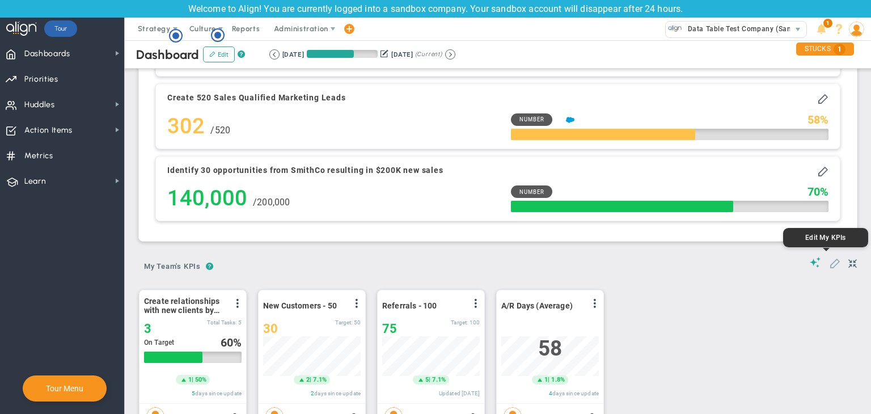
click at [829, 257] on span at bounding box center [834, 262] width 11 height 11
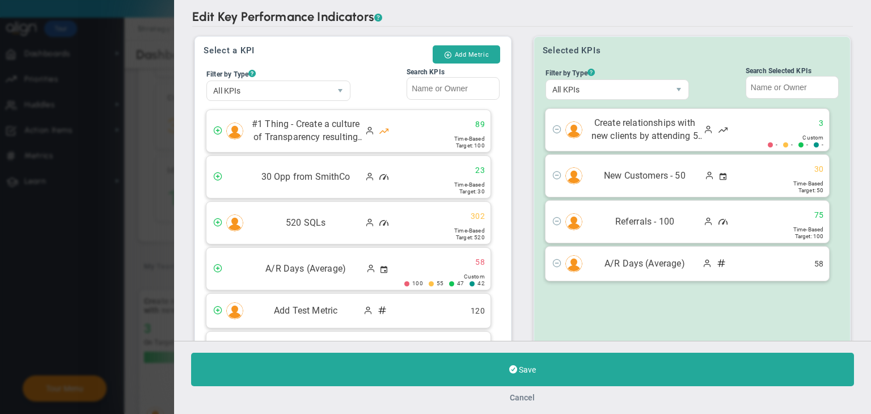
click at [513, 396] on button "Cancel" at bounding box center [522, 397] width 25 height 9
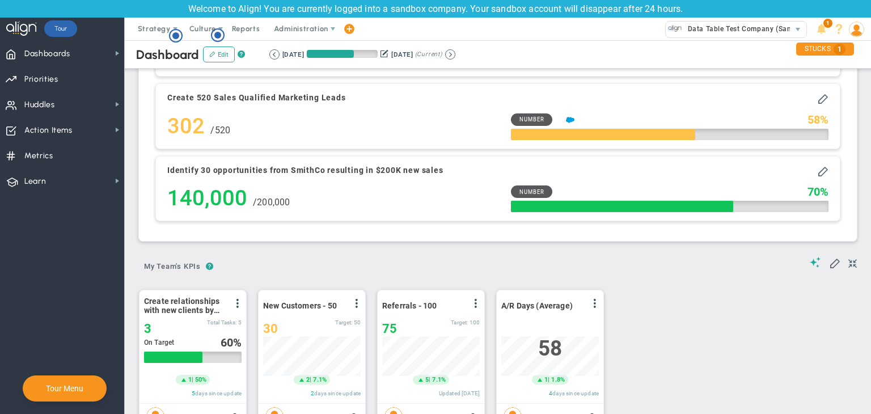
scroll to position [39, 98]
click at [829, 259] on span at bounding box center [834, 262] width 11 height 11
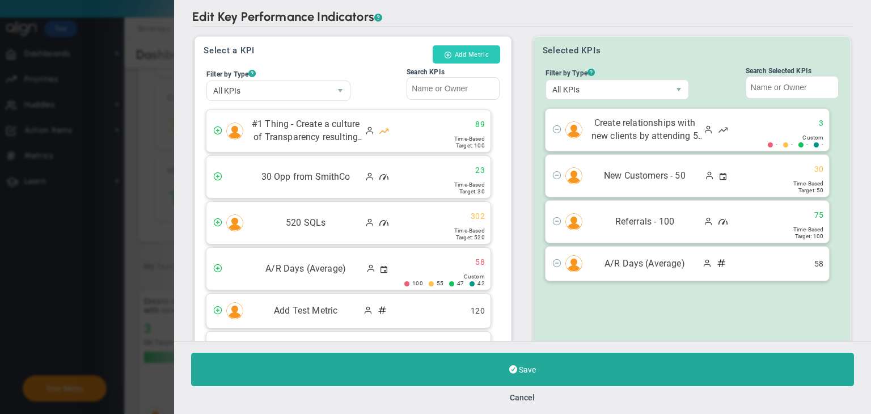
click at [483, 46] on button "Add Metric" at bounding box center [466, 54] width 67 height 18
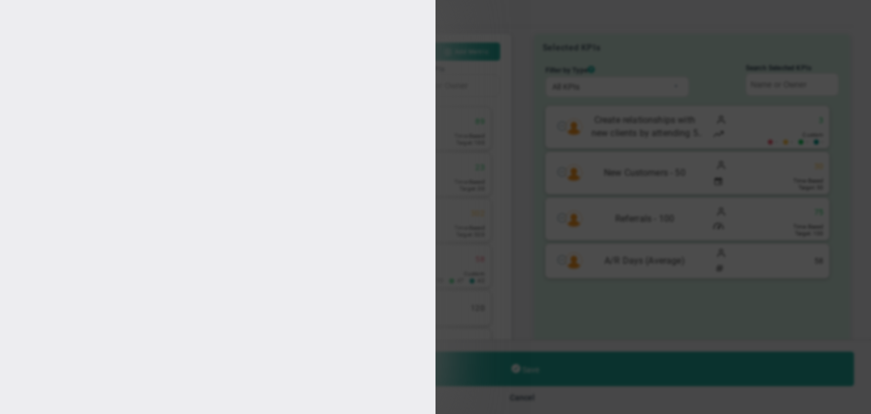
type input "[PERSON_NAME] A"
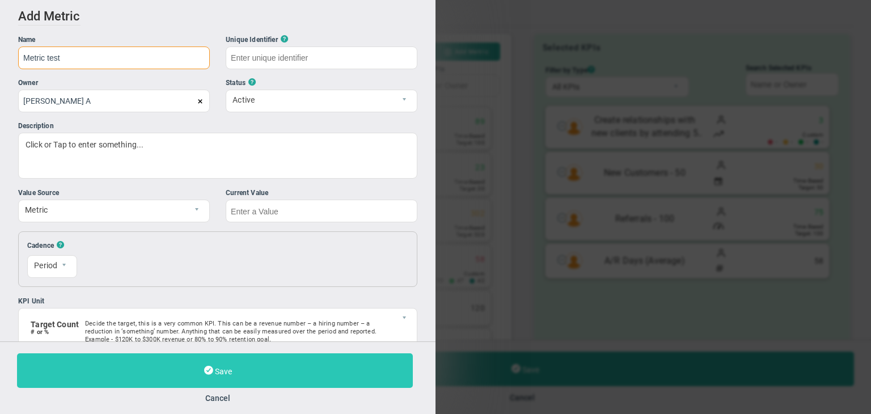
type input "Metric test"
click at [292, 374] on button "Save" at bounding box center [215, 370] width 396 height 35
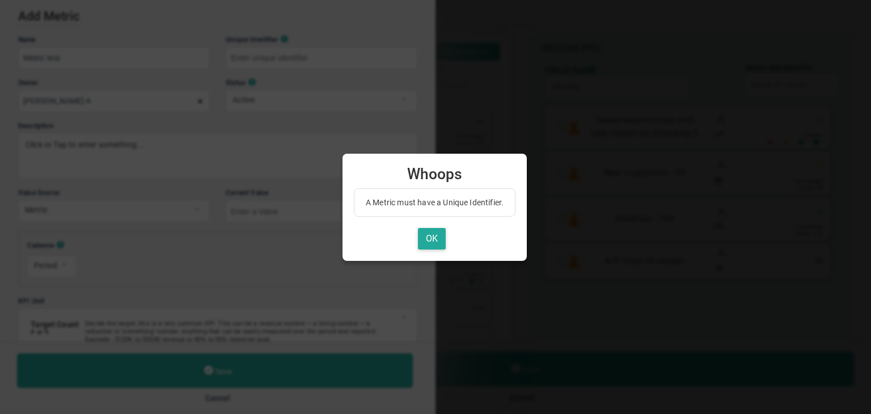
type input "Metric-test"
click at [443, 230] on button "OK" at bounding box center [432, 239] width 28 height 22
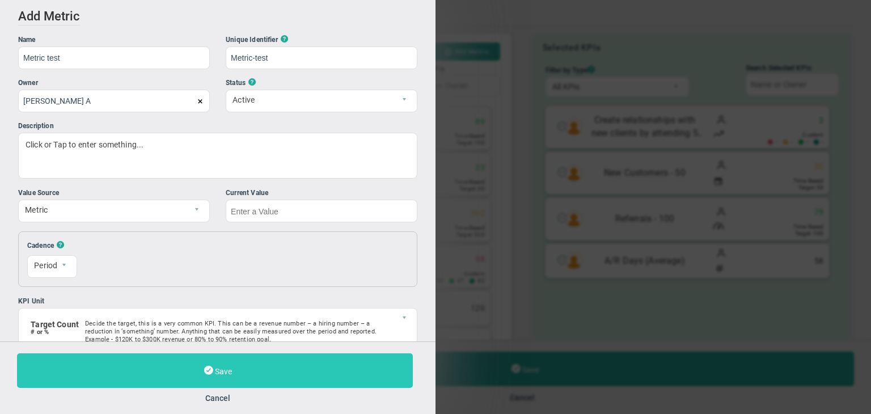
click at [206, 376] on button "Save" at bounding box center [215, 370] width 396 height 35
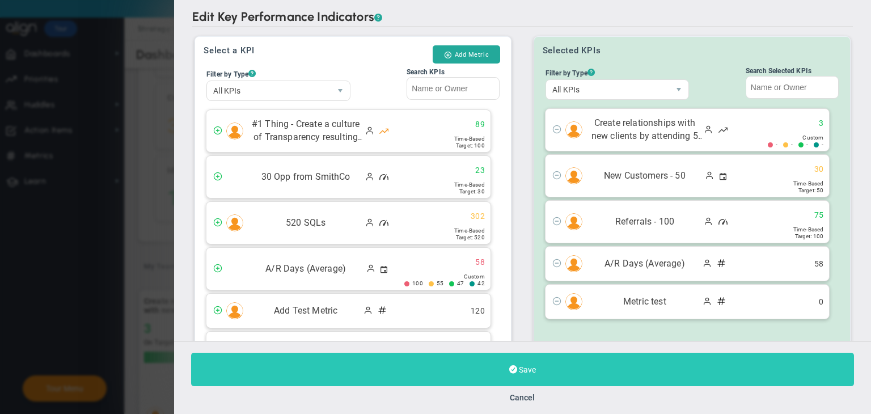
scroll to position [127, 0]
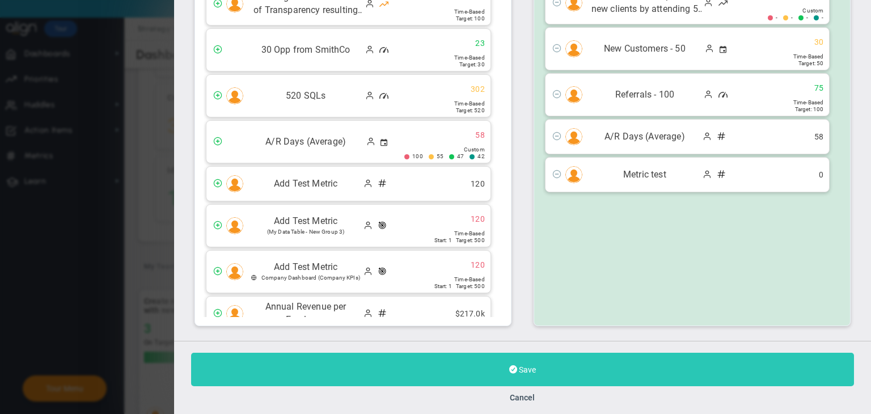
click at [488, 366] on button "Save" at bounding box center [522, 369] width 663 height 33
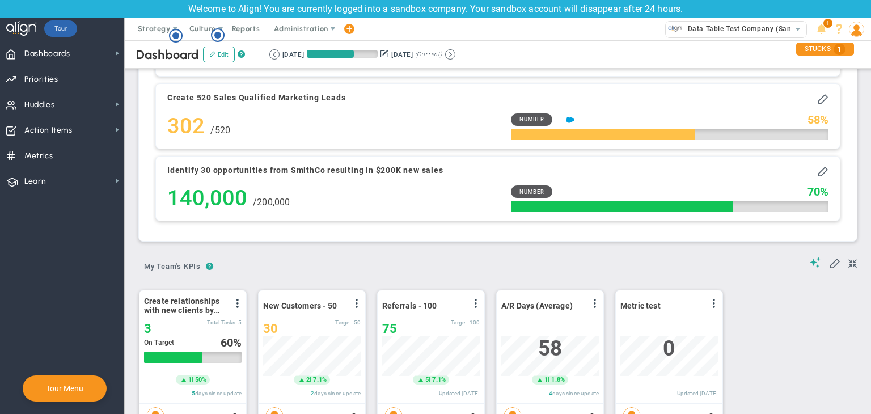
scroll to position [39, 98]
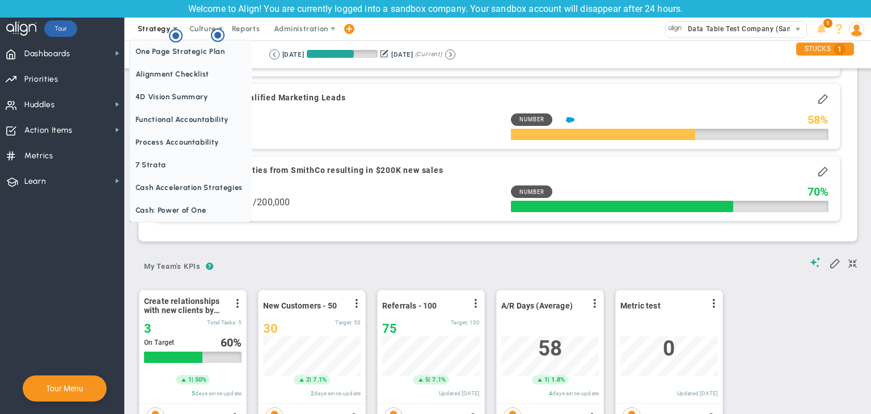
click at [159, 28] on span "Strategy" at bounding box center [154, 28] width 33 height 9
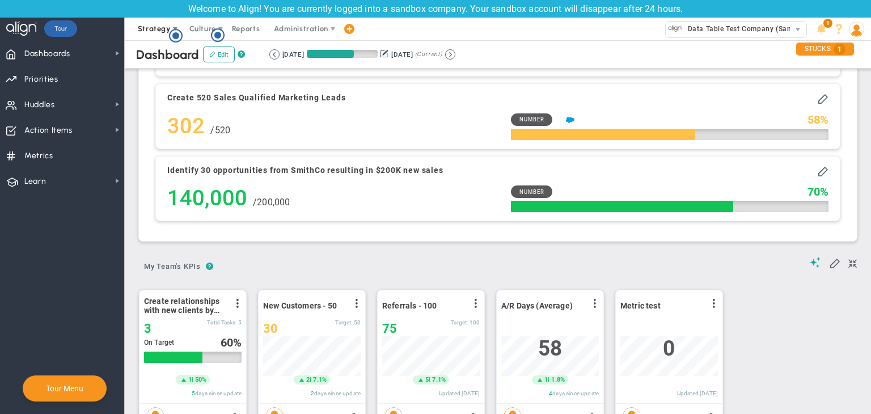
scroll to position [0, 0]
click at [161, 28] on span "Strategy" at bounding box center [154, 28] width 33 height 9
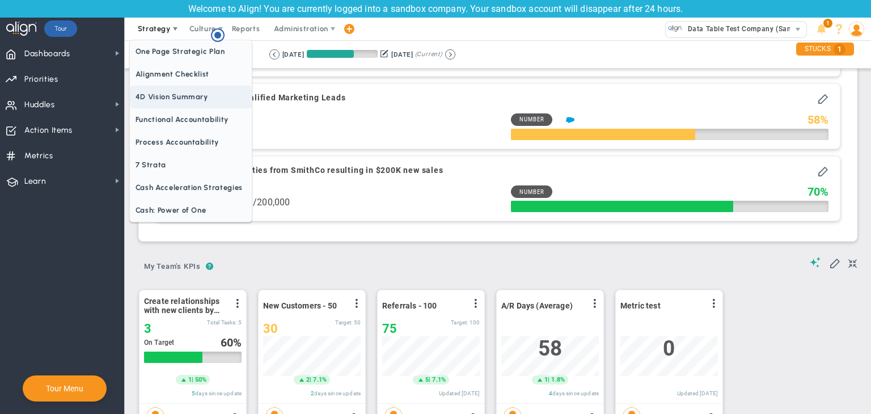
click at [169, 92] on span "4D Vision Summary" at bounding box center [191, 97] width 122 height 23
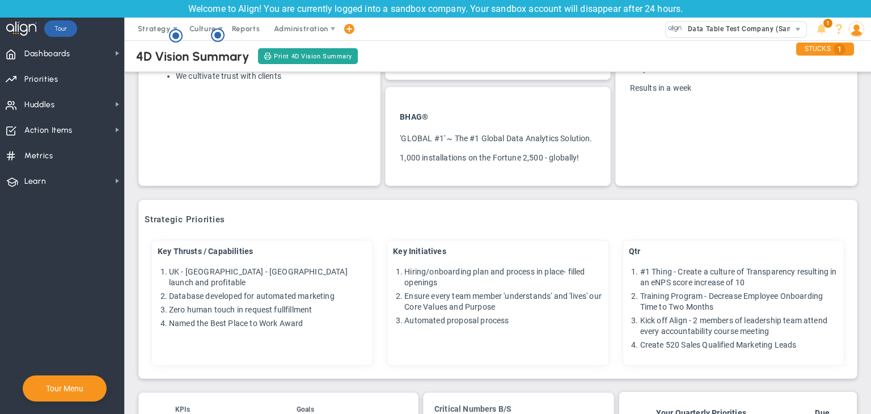
scroll to position [79, 0]
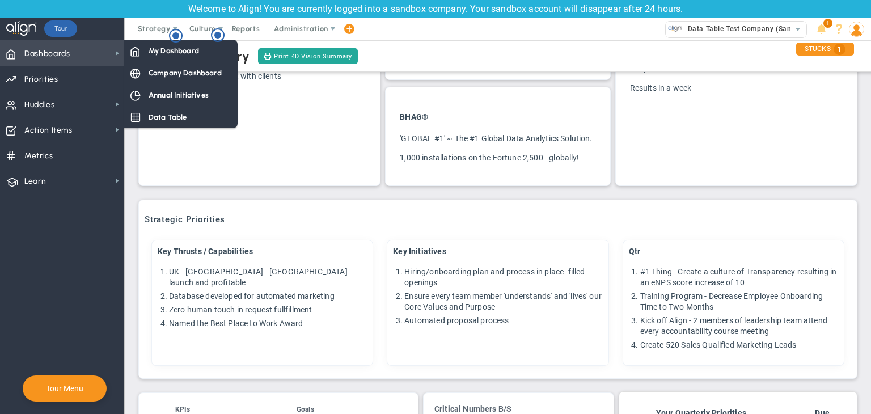
click at [98, 48] on span "Dashboards Dashboards" at bounding box center [62, 53] width 124 height 26
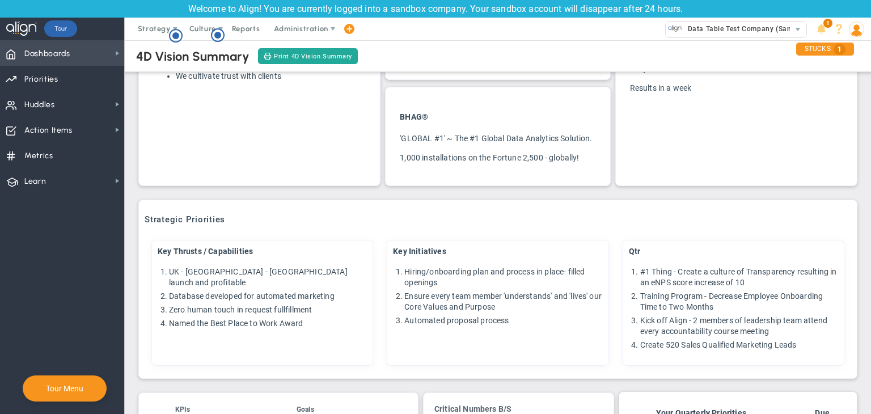
click at [98, 48] on span "Dashboards Dashboards" at bounding box center [62, 53] width 124 height 26
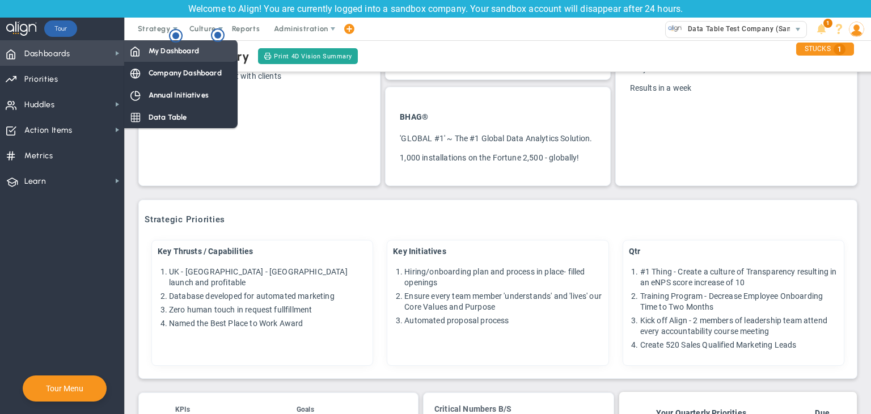
click at [143, 51] on div "My Dashboard" at bounding box center [180, 51] width 113 height 22
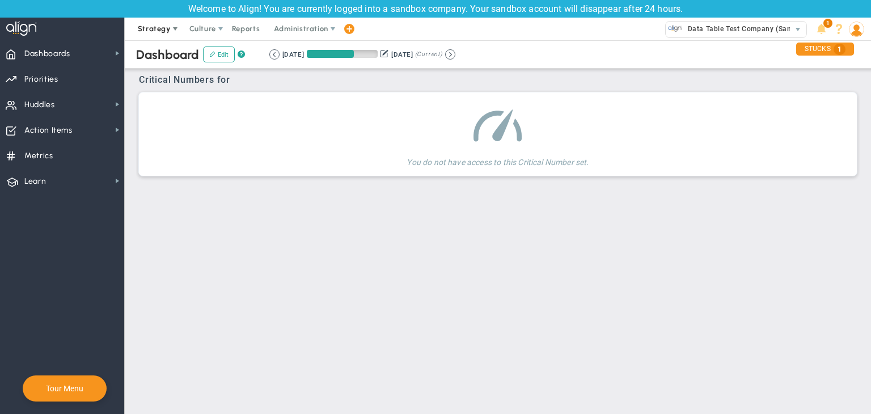
click at [157, 33] on span "Strategy" at bounding box center [155, 29] width 52 height 23
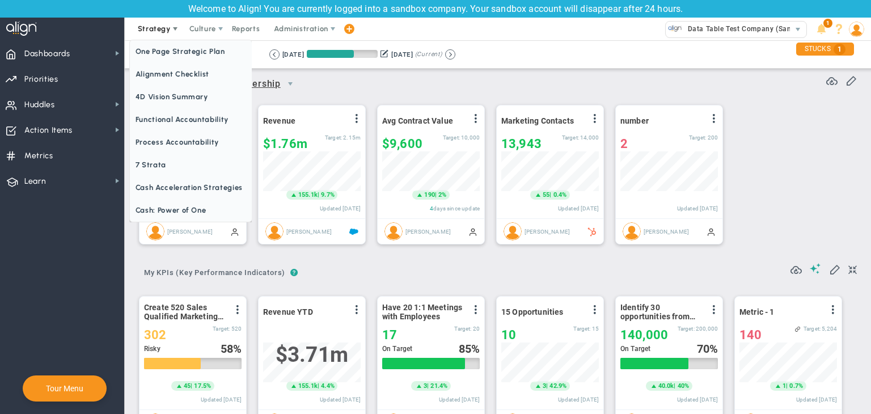
click at [157, 33] on span "Strategy" at bounding box center [155, 29] width 52 height 23
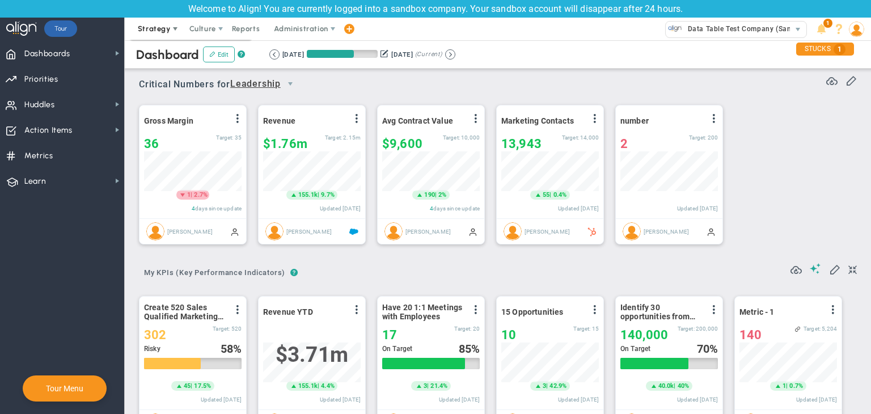
scroll to position [39, 98]
click at [157, 33] on span "Strategy" at bounding box center [155, 29] width 52 height 23
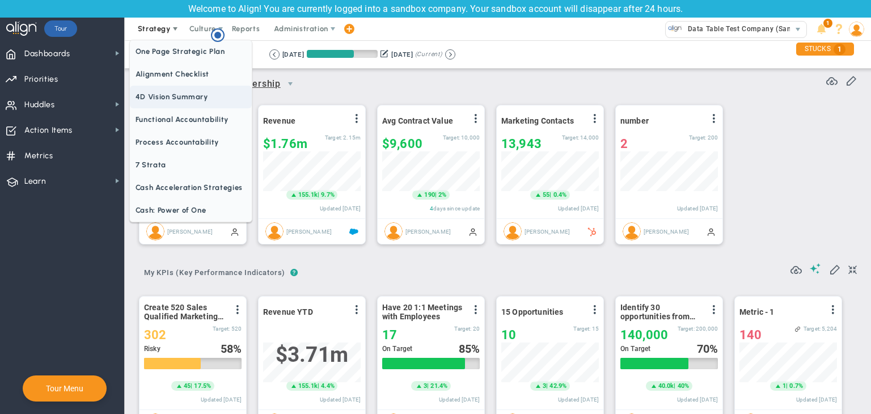
click at [163, 90] on span "4D Vision Summary" at bounding box center [191, 97] width 122 height 23
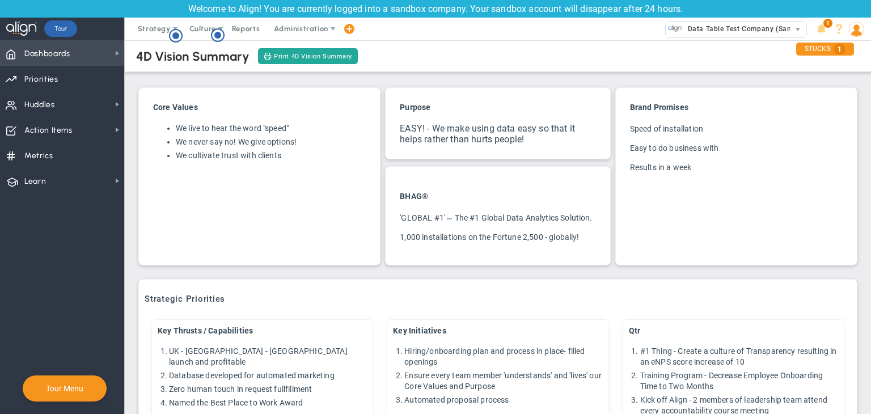
click at [57, 53] on span "Dashboards" at bounding box center [47, 54] width 46 height 24
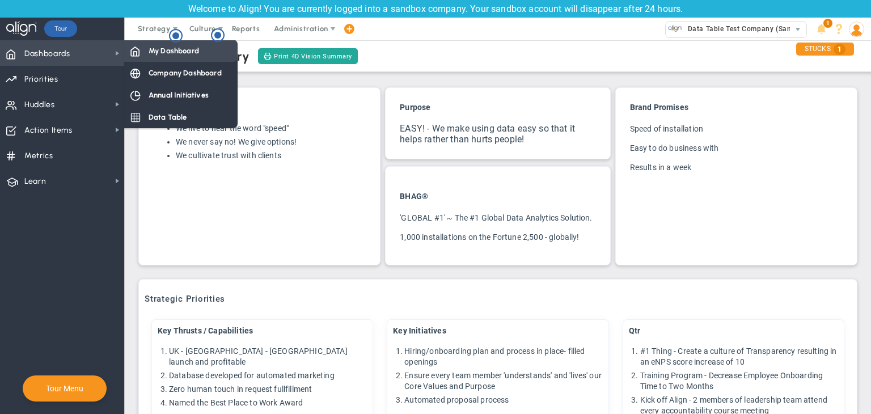
click at [146, 50] on div "My Dashboard" at bounding box center [180, 51] width 113 height 22
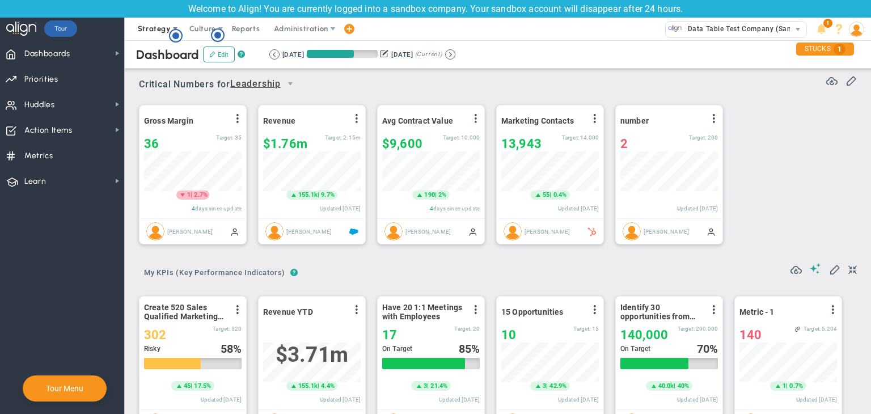
click at [154, 29] on span "Strategy" at bounding box center [154, 28] width 33 height 9
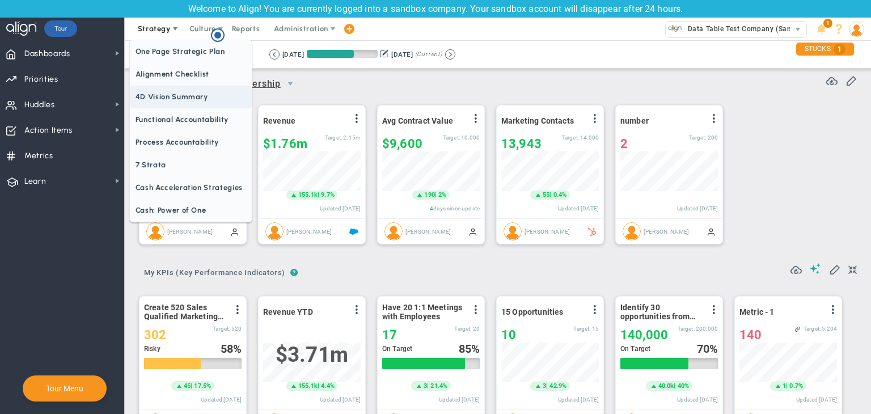
click at [166, 94] on span "4D Vision Summary" at bounding box center [191, 97] width 122 height 23
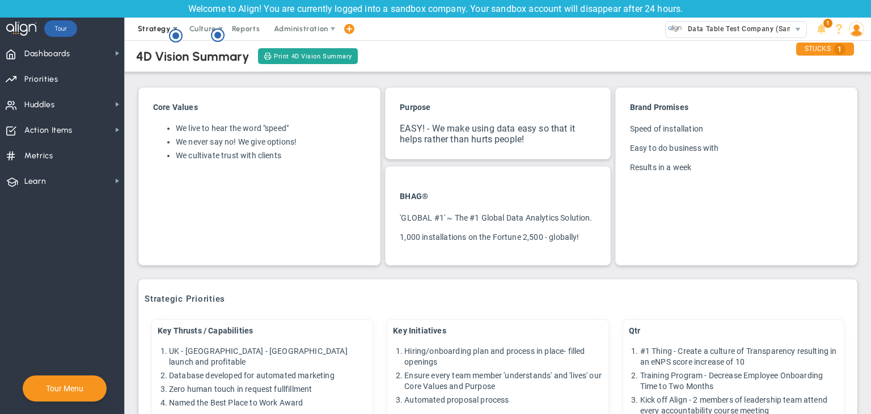
click at [161, 37] on span "Strategy" at bounding box center [155, 29] width 52 height 23
click at [178, 37] on g "Hotspot (open by clicking or pressing space/enter)" at bounding box center [176, 35] width 12 height 12
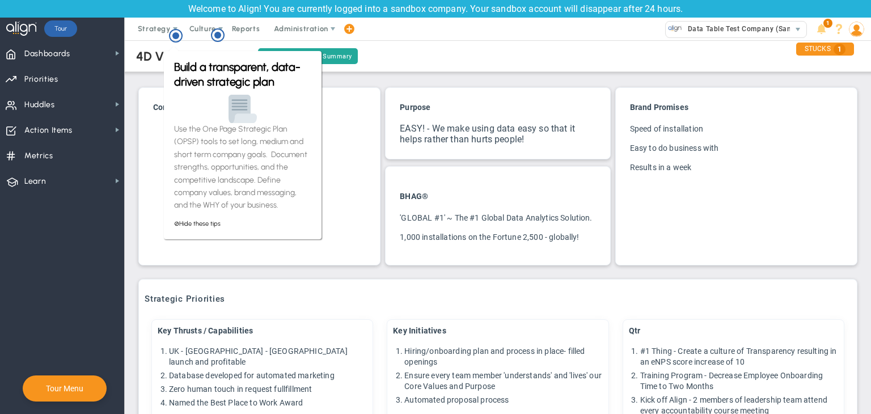
click at [151, 71] on div "4D Vision Summary Print 4D Vision Summary" at bounding box center [497, 56] width 769 height 32
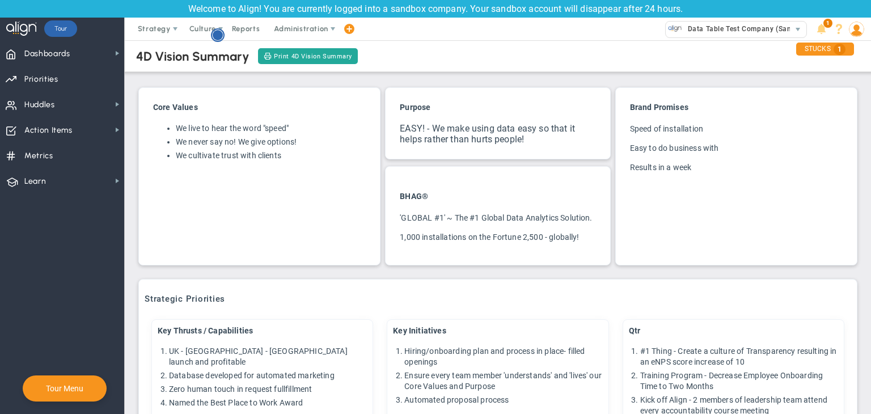
click at [221, 30] on circle "Hotspot (open by clicking or pressing space/enter)" at bounding box center [218, 35] width 12 height 12
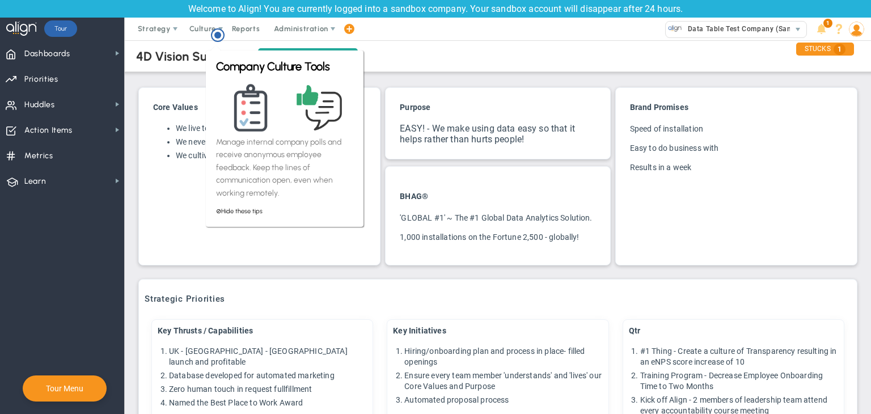
click at [166, 70] on div "4D Vision Summary Print 4D Vision Summary" at bounding box center [497, 56] width 769 height 32
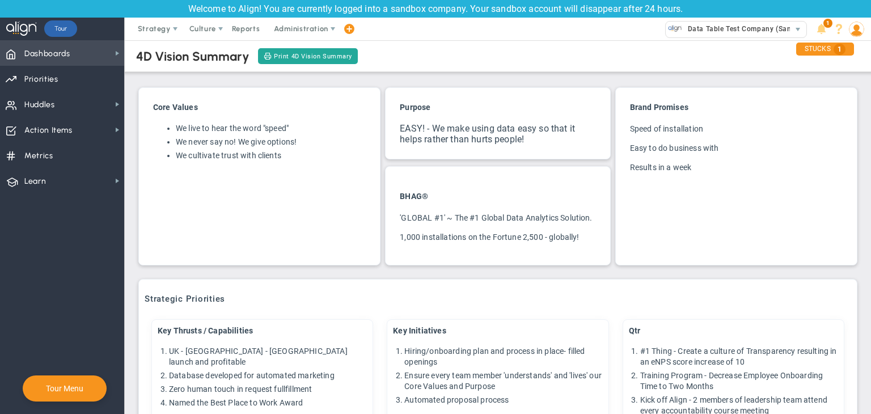
click at [76, 56] on span "Dashboards Dashboards" at bounding box center [62, 53] width 124 height 26
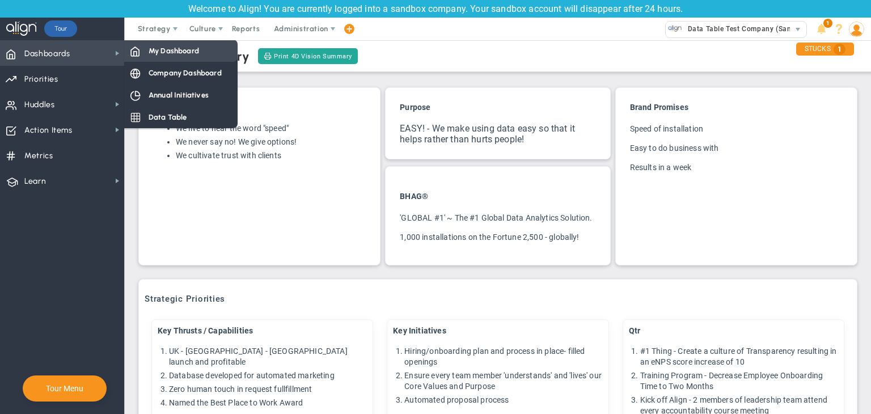
click at [141, 47] on div "My Dashboard" at bounding box center [180, 51] width 113 height 22
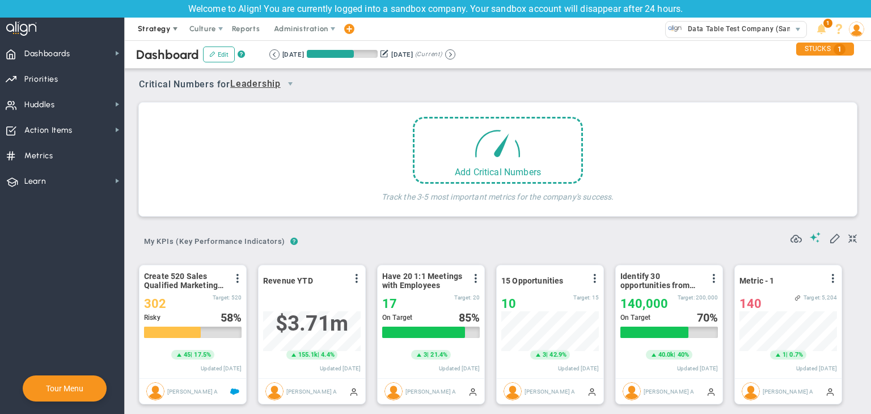
click at [157, 27] on span "Strategy" at bounding box center [154, 28] width 33 height 9
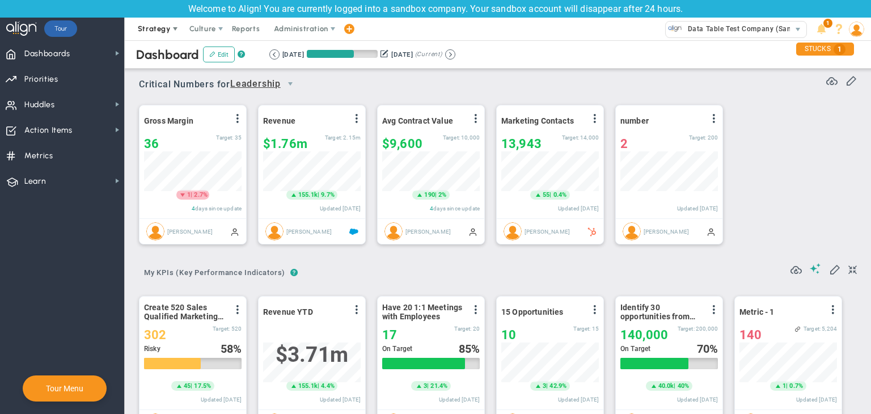
scroll to position [39, 98]
drag, startPoint x: 137, startPoint y: 28, endPoint x: 213, endPoint y: 31, distance: 76.1
click at [213, 31] on icon "Hotspot (open by clicking or pressing space/enter)" at bounding box center [218, 35] width 14 height 14
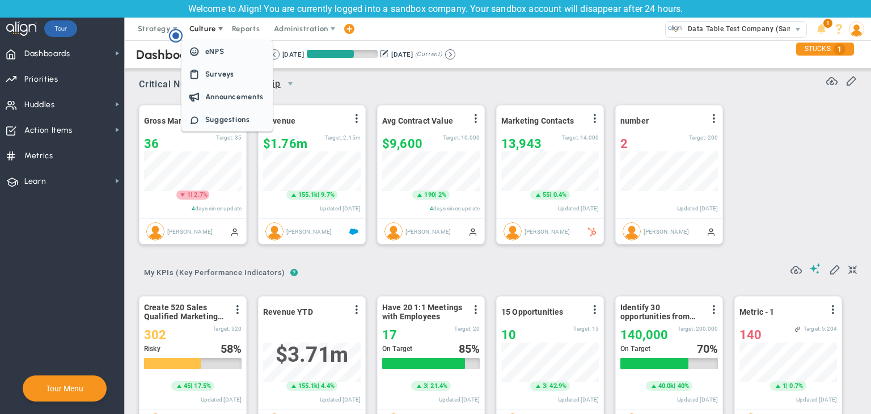
click at [204, 31] on span "Culture" at bounding box center [202, 28] width 27 height 9
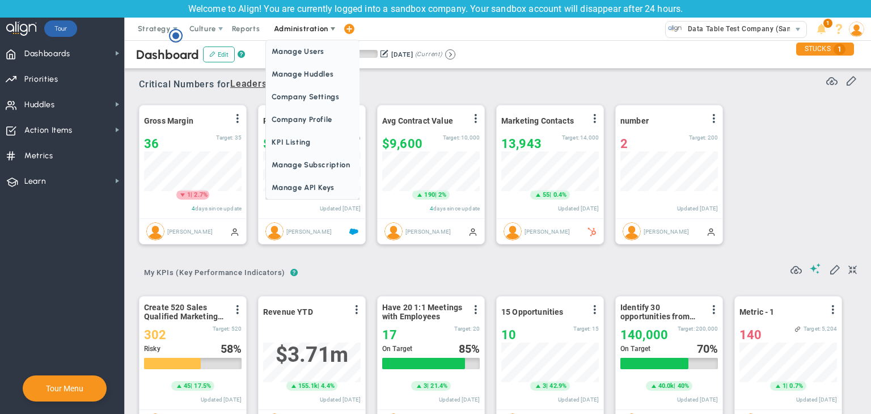
click at [302, 29] on span "Administration" at bounding box center [301, 28] width 54 height 9
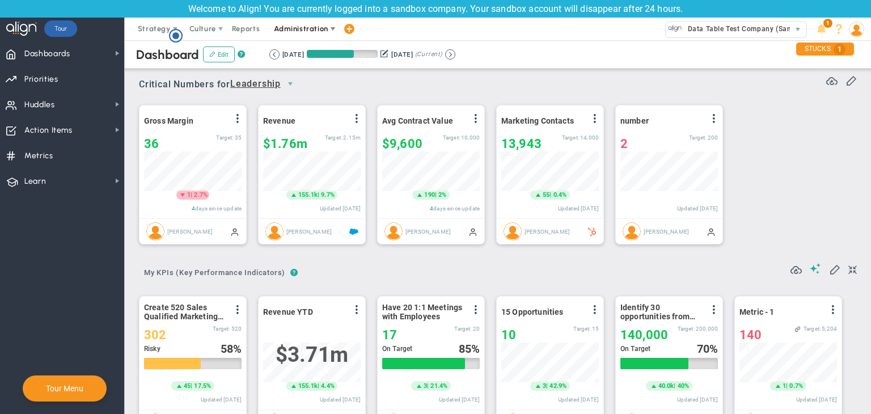
click at [302, 29] on span "Administration" at bounding box center [301, 28] width 54 height 9
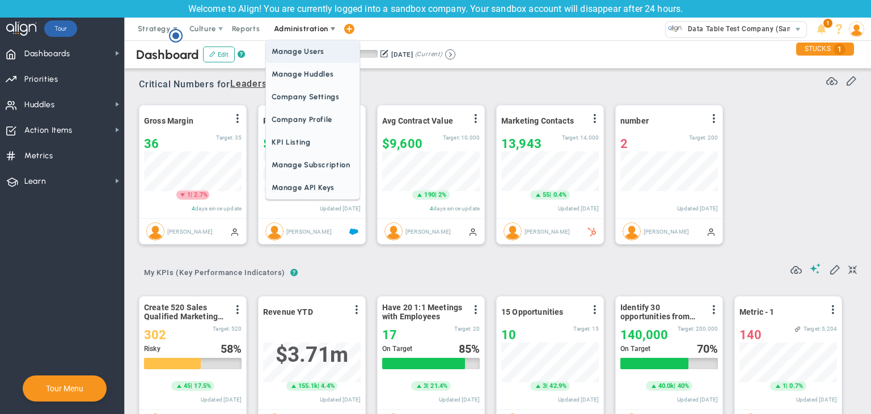
click at [304, 40] on ul "Manage Users Manage Huddles Manage Huddles Company Settings Company Profile KPI…" at bounding box center [312, 120] width 94 height 160
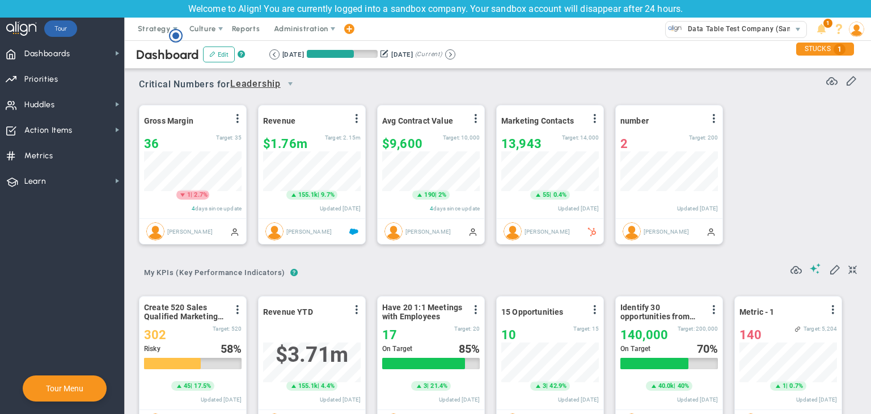
click at [305, 45] on div "Dashboard Edit ? Retrieving period... [DATE] [DATE] (Current)" at bounding box center [497, 54] width 769 height 28
click at [289, 28] on span "Administration" at bounding box center [301, 28] width 54 height 9
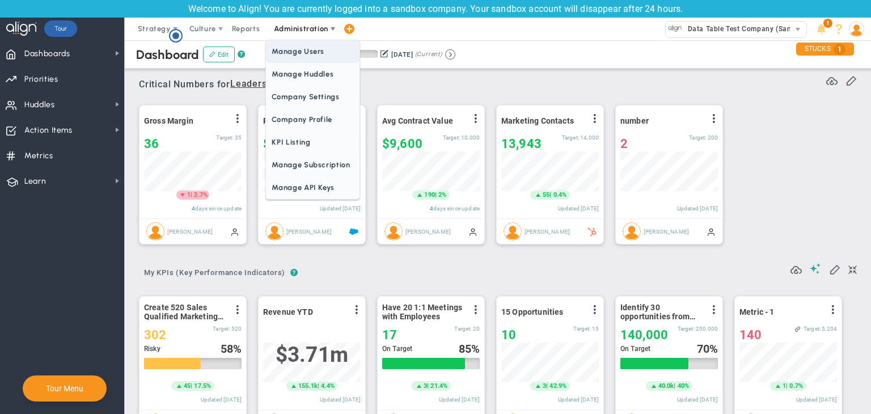
click at [302, 51] on span "Manage Users" at bounding box center [312, 51] width 93 height 23
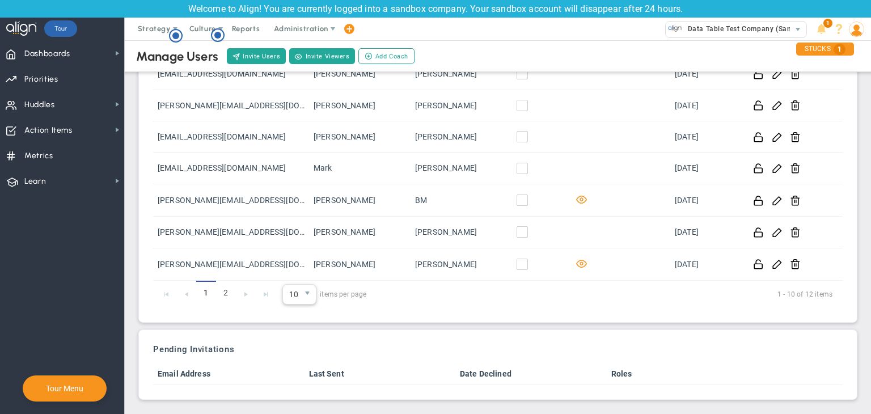
drag, startPoint x: 293, startPoint y: 285, endPoint x: 312, endPoint y: 298, distance: 23.7
click at [293, 286] on span "10" at bounding box center [291, 294] width 16 height 19
click at [293, 366] on li "30" at bounding box center [299, 365] width 33 height 24
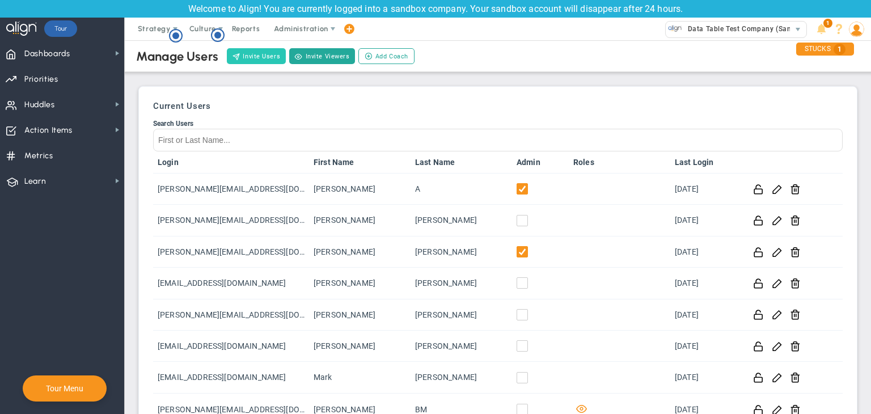
click at [254, 53] on button "Invite Users" at bounding box center [256, 56] width 59 height 16
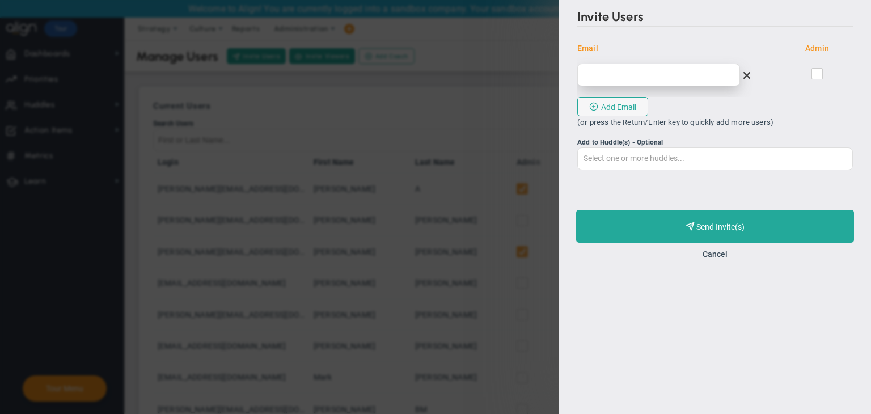
click at [633, 75] on input "email" at bounding box center [658, 75] width 163 height 23
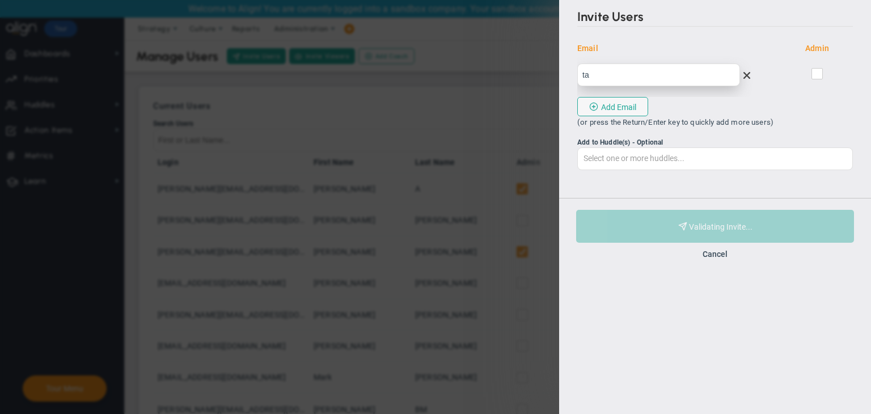
type input "t"
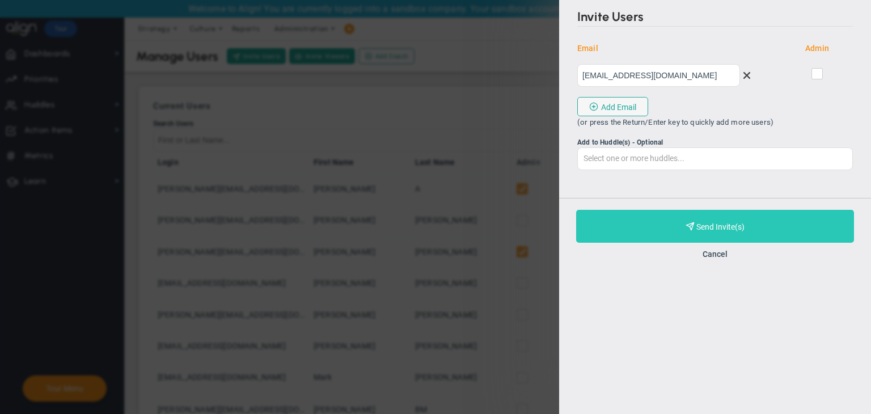
type input "[EMAIL_ADDRESS][DOMAIN_NAME]"
click at [743, 230] on span "Purchase and Send Invite(s)" at bounding box center [720, 226] width 48 height 9
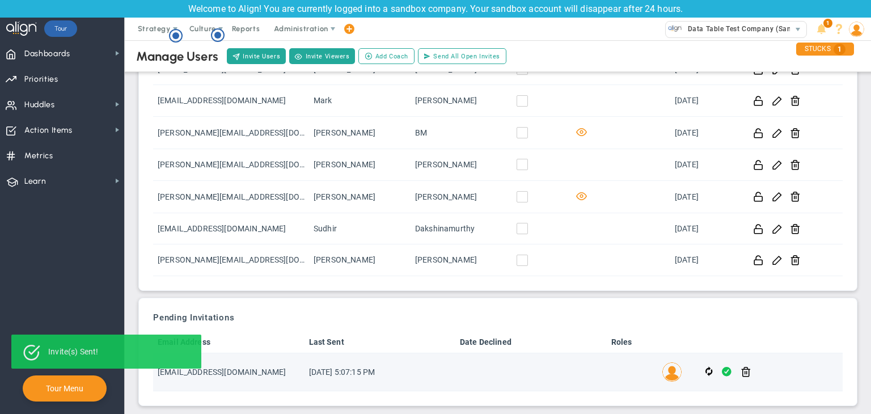
click at [722, 365] on span at bounding box center [727, 371] width 10 height 13
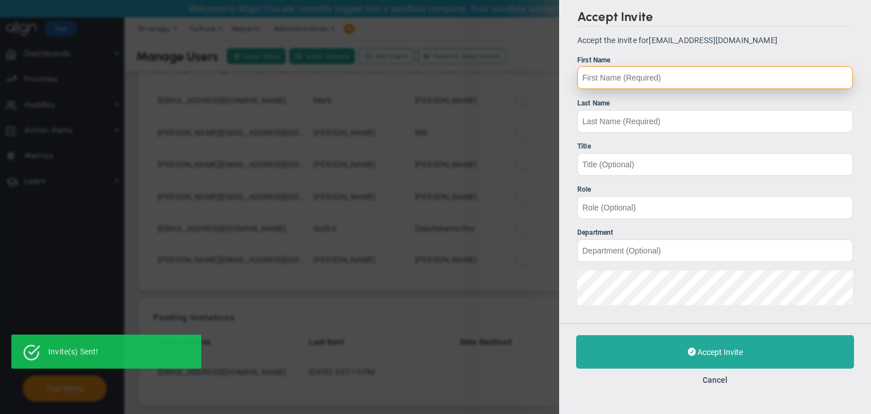
click at [656, 82] on input "First Name" at bounding box center [715, 77] width 276 height 23
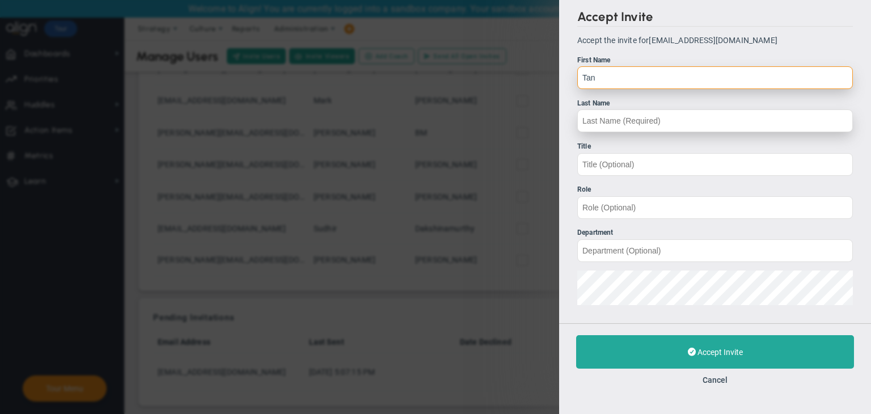
type input "Tan"
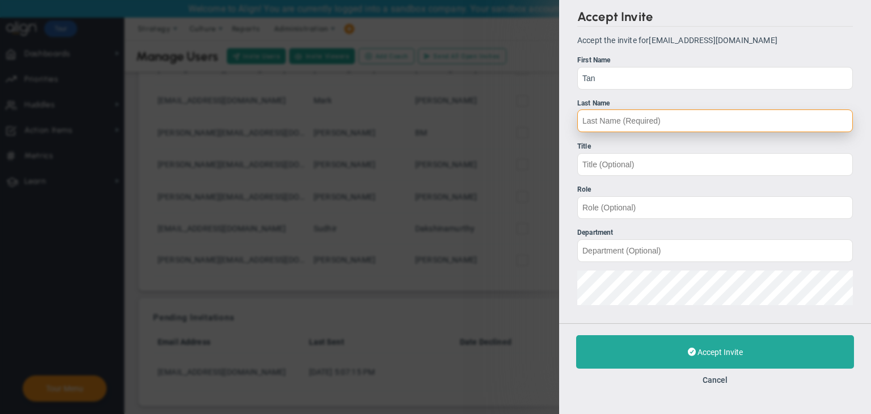
click at [653, 127] on input "Last Name" at bounding box center [715, 120] width 276 height 23
type input "Tan"
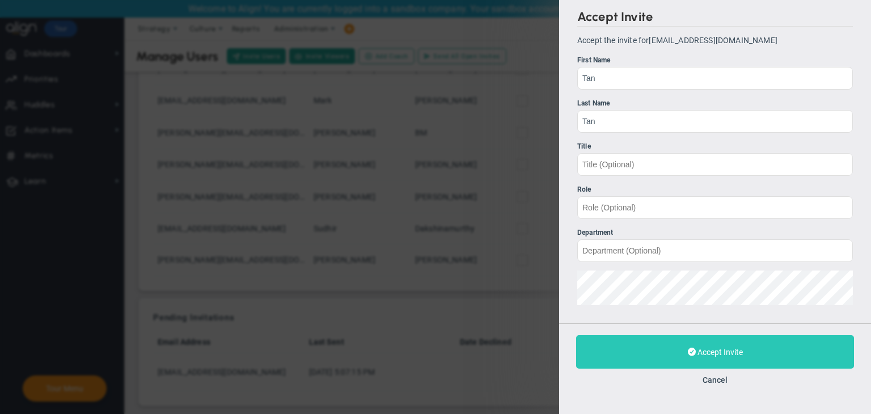
click at [707, 353] on span "Accept Invite" at bounding box center [719, 352] width 45 height 9
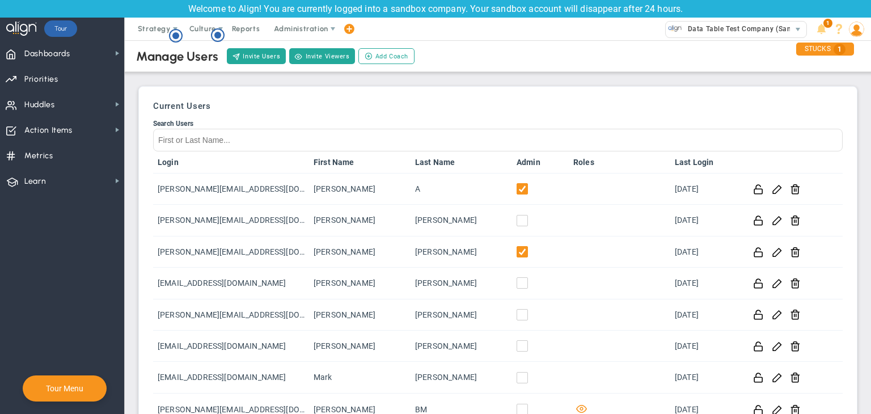
click at [859, 22] on img at bounding box center [856, 29] width 15 height 15
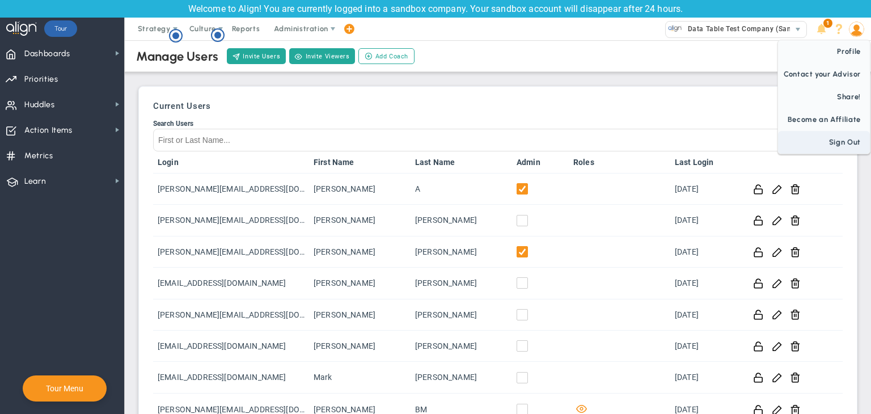
click at [842, 143] on span "Sign Out" at bounding box center [824, 142] width 92 height 23
